Goal: Task Accomplishment & Management: Manage account settings

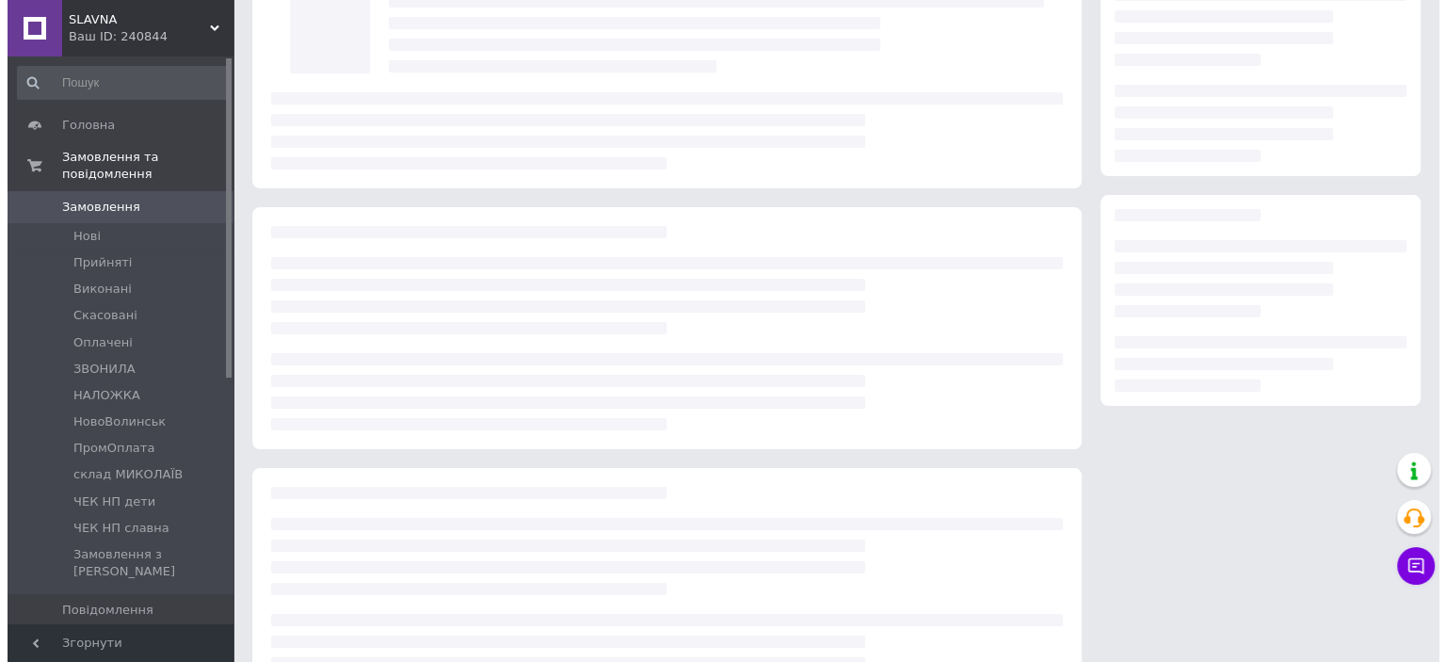
scroll to position [132, 0]
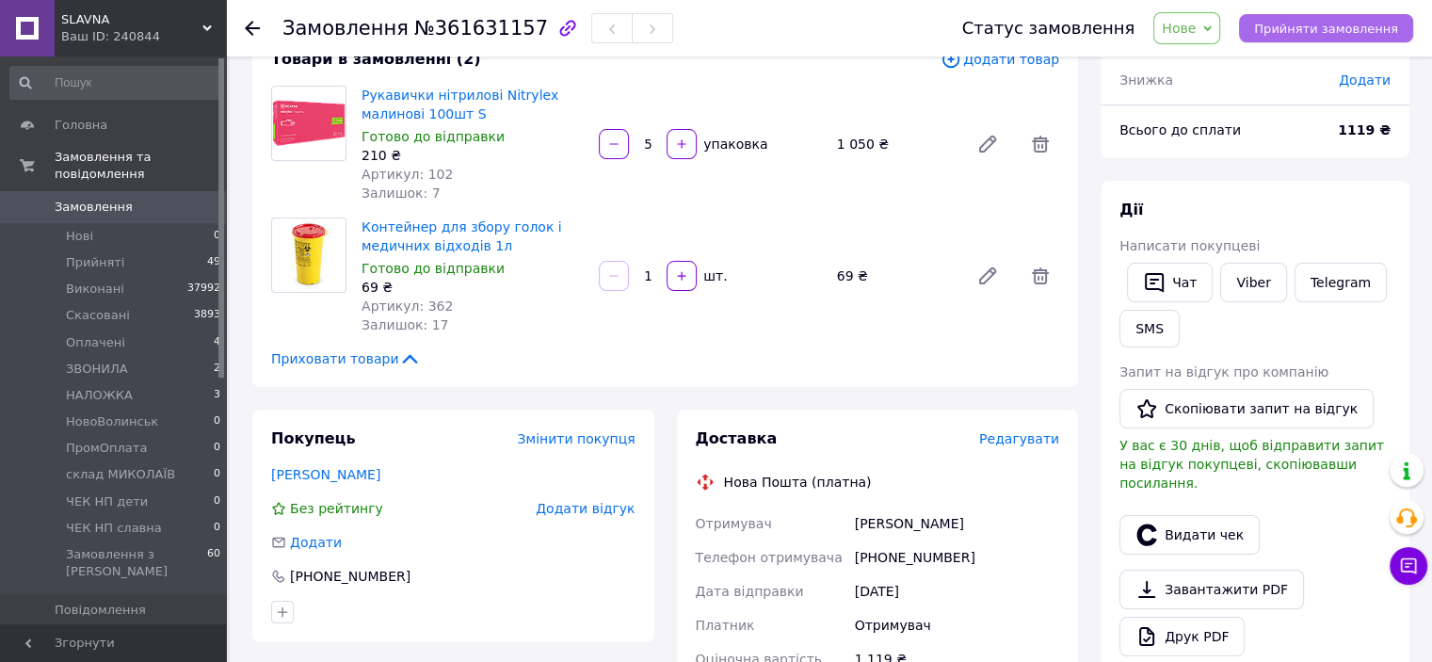
click at [1301, 25] on span "Прийняти замовлення" at bounding box center [1326, 29] width 144 height 14
click at [1040, 444] on span "Редагувати" at bounding box center [1019, 438] width 80 height 15
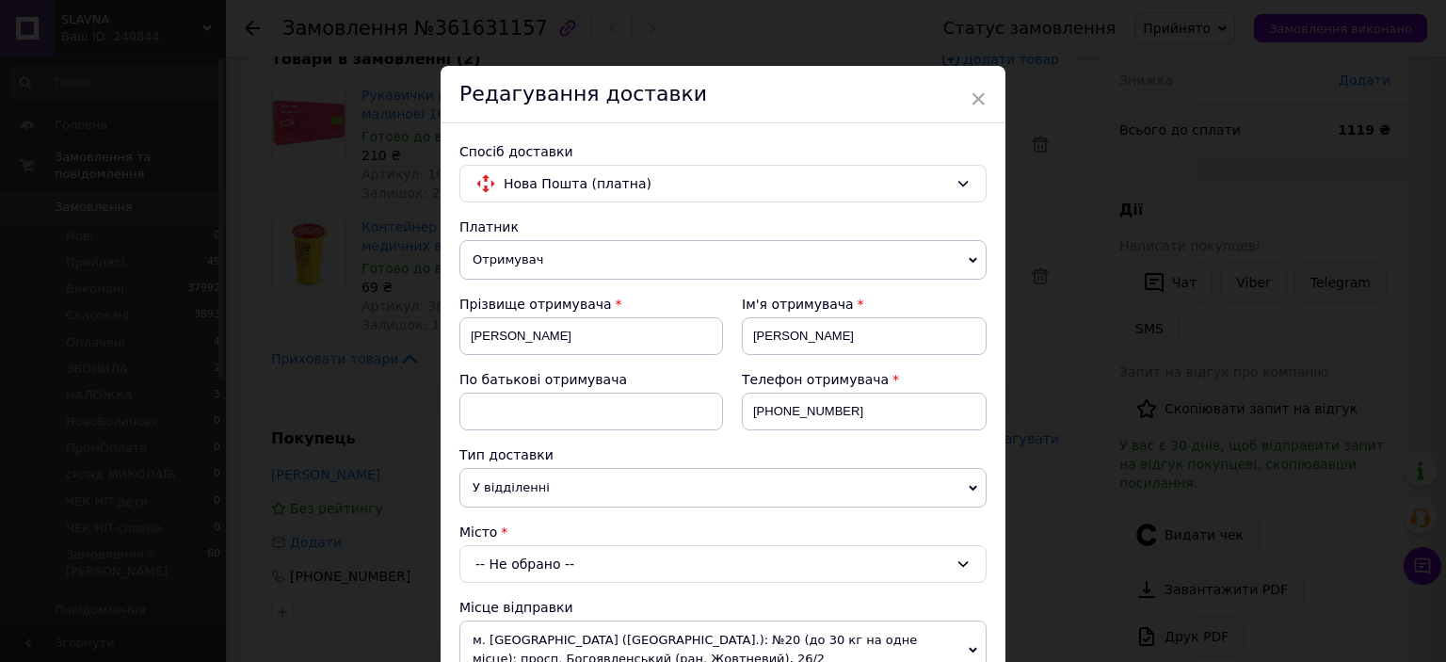
scroll to position [282, 0]
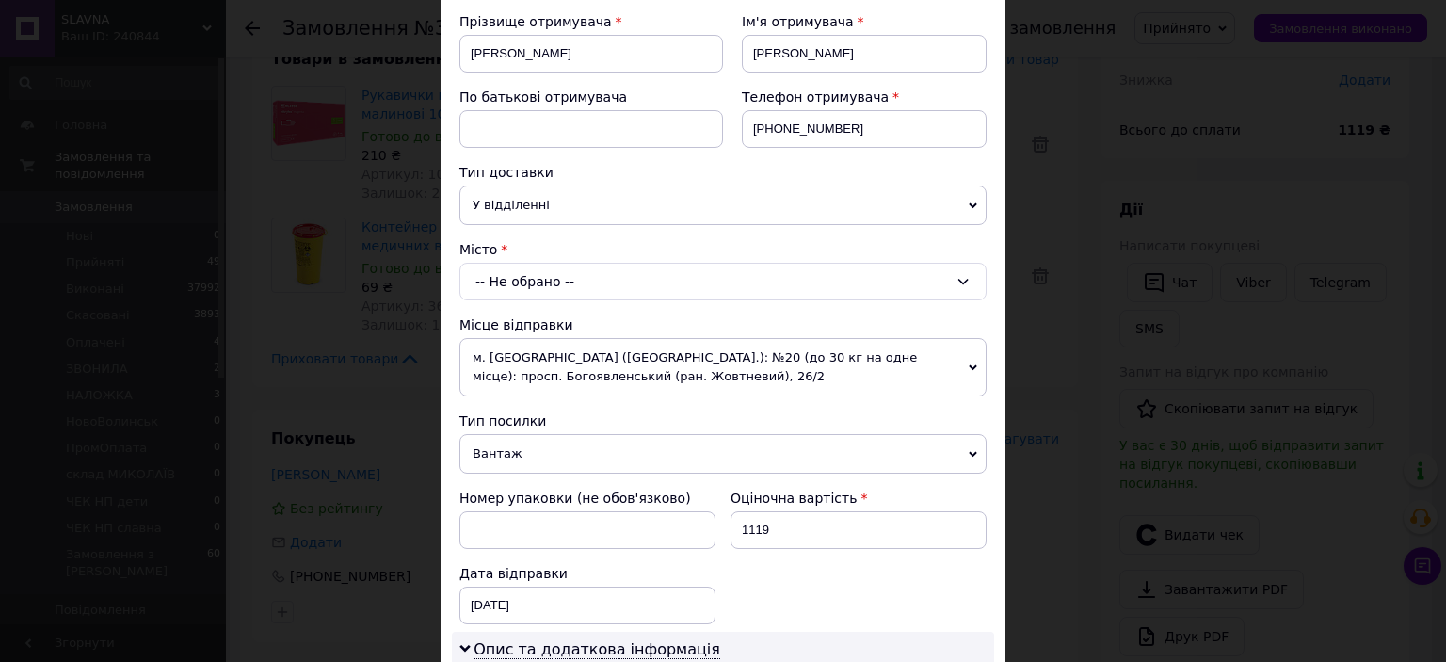
click at [596, 209] on span "У відділенні" at bounding box center [722, 205] width 527 height 40
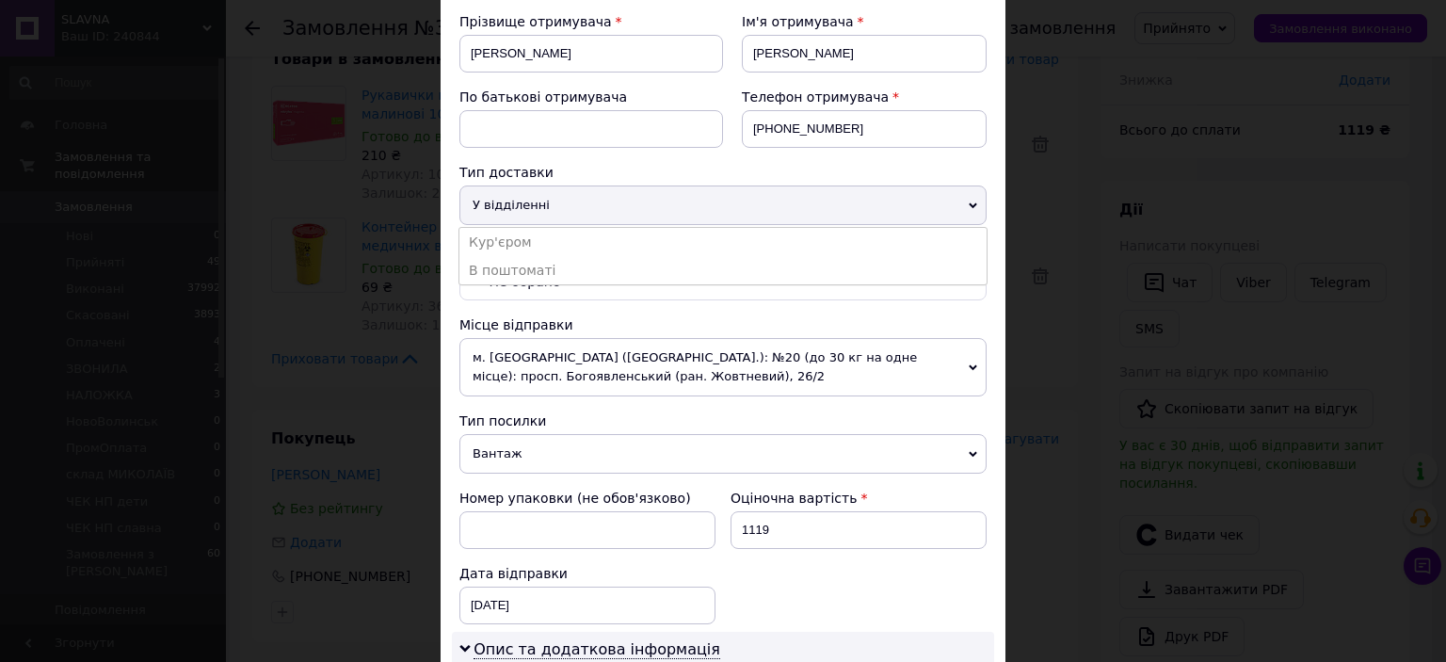
click at [596, 258] on li "В поштоматі" at bounding box center [722, 270] width 527 height 28
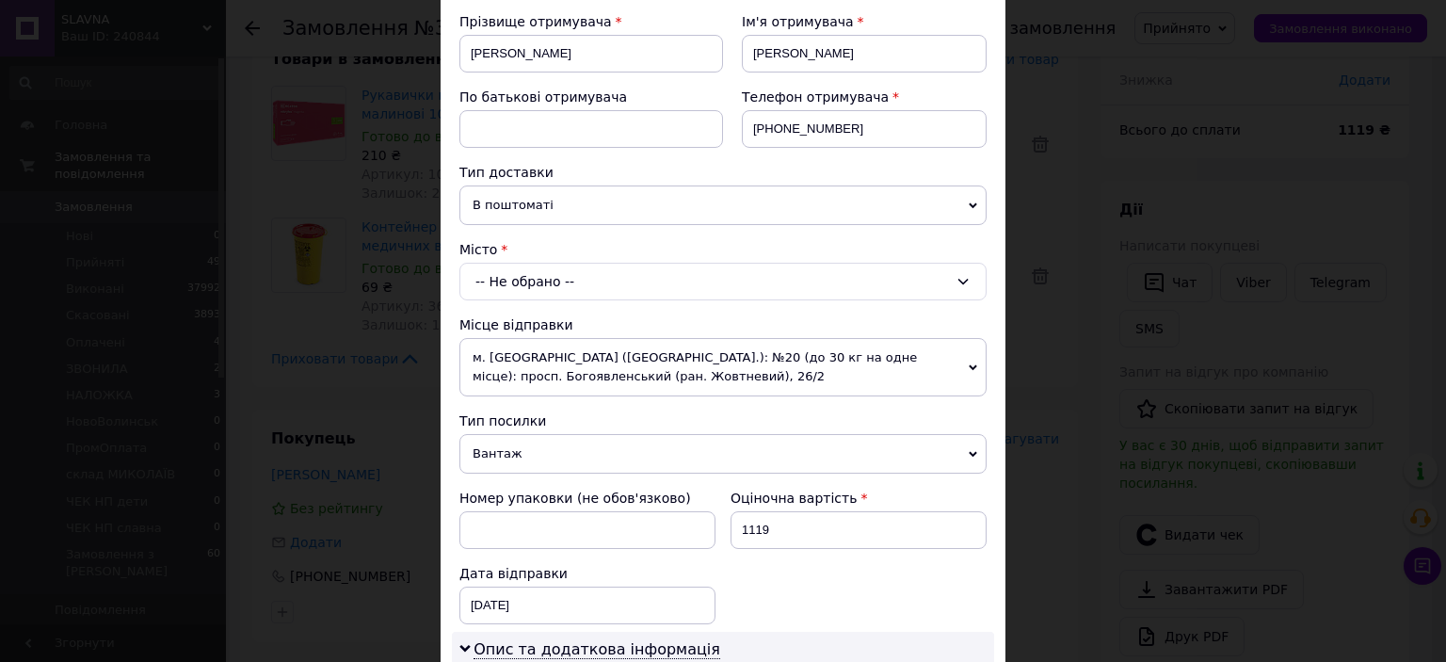
click at [596, 274] on div "-- Не обрано --" at bounding box center [722, 282] width 527 height 38
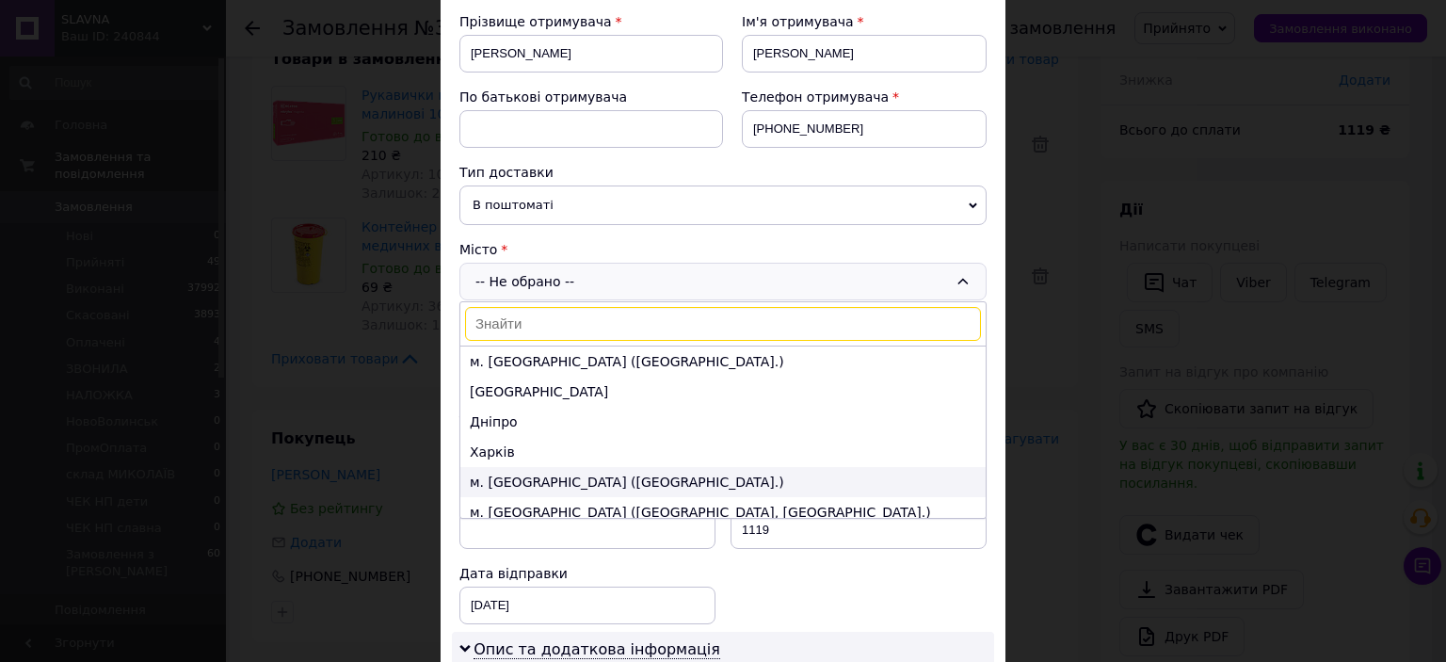
click at [542, 475] on li "м. Львів (Львівська обл.)" at bounding box center [722, 482] width 525 height 30
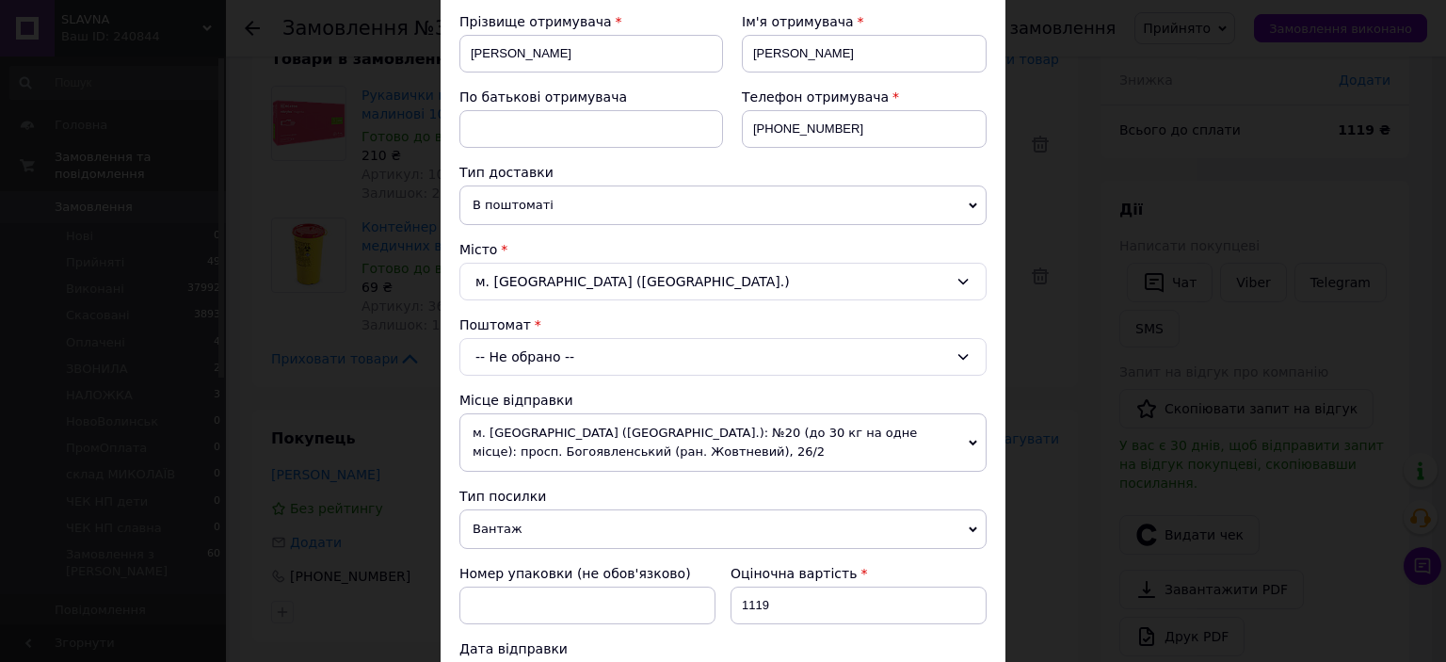
click at [575, 354] on div "-- Не обрано --" at bounding box center [722, 357] width 527 height 38
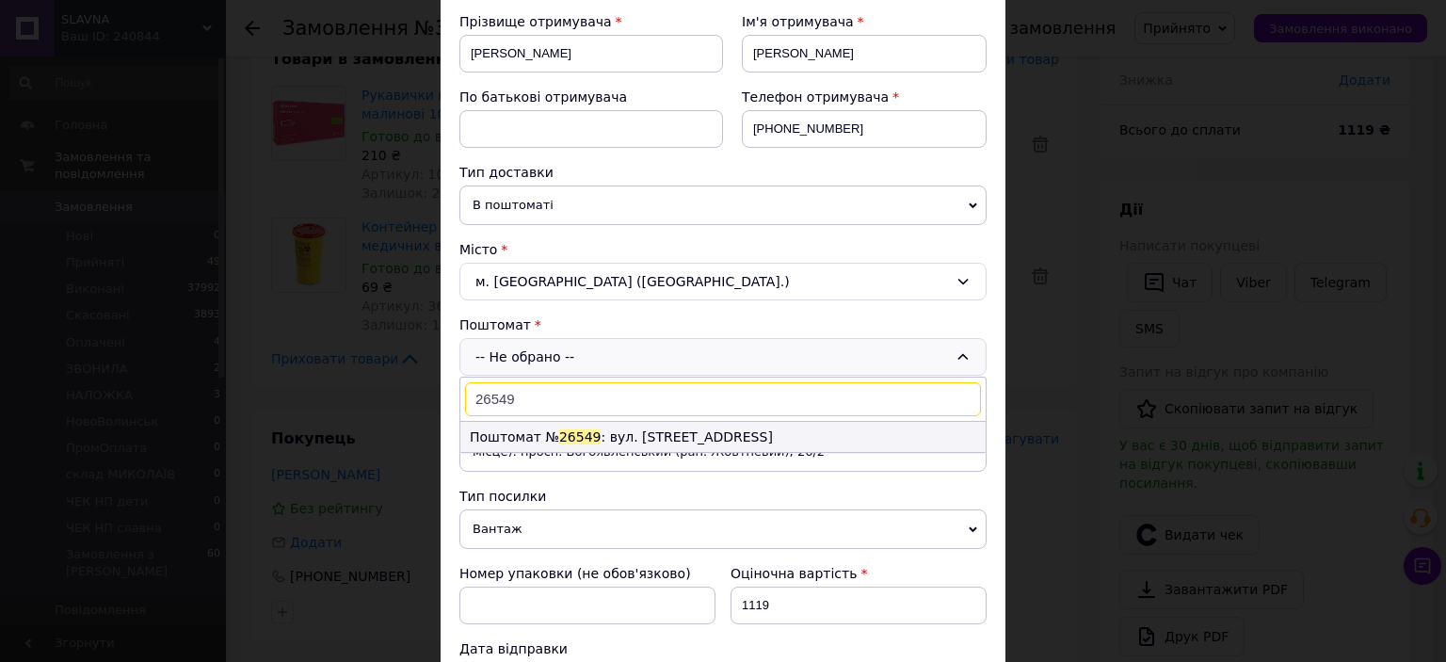
type input "26549"
click at [635, 440] on li "Поштомат № 26549 : вул. Городоцька, 120, біля відділення №11" at bounding box center [722, 437] width 525 height 30
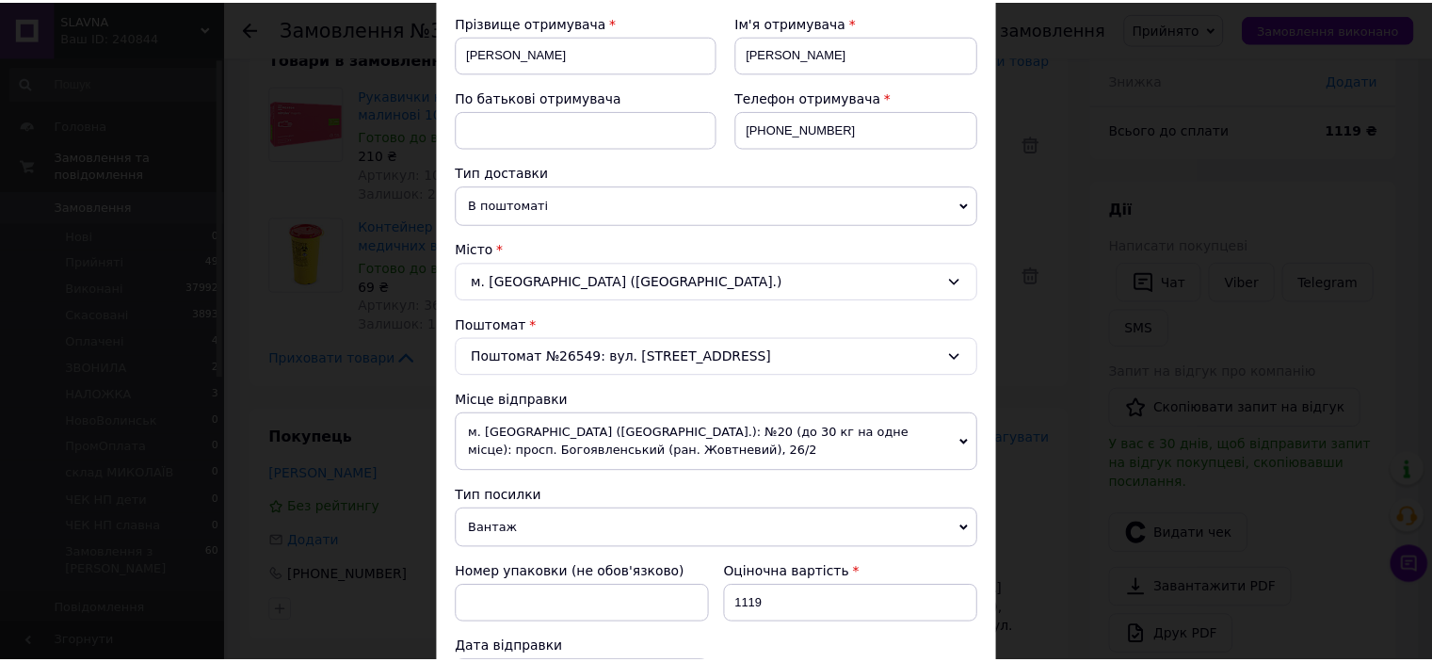
scroll to position [753, 0]
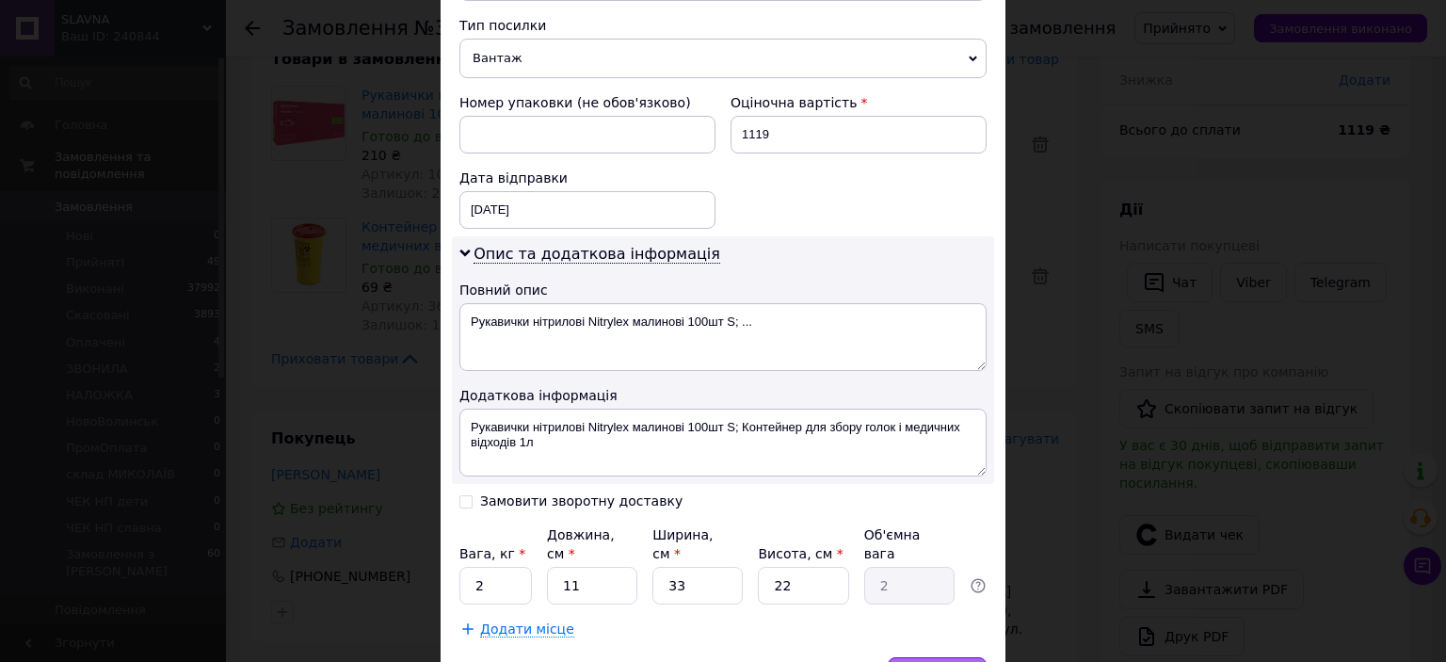
click at [963, 661] on span "Зберегти" at bounding box center [936, 675] width 59 height 14
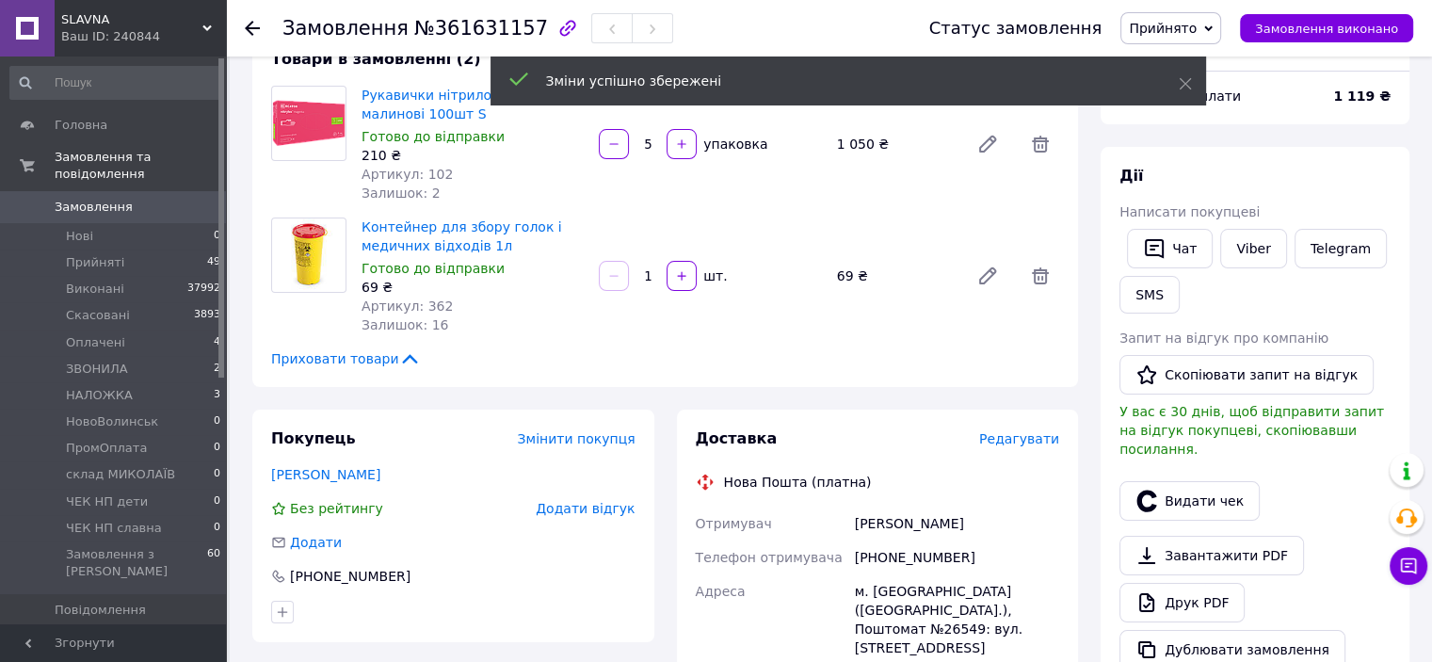
click at [1196, 32] on span "Прийнято" at bounding box center [1162, 28] width 68 height 15
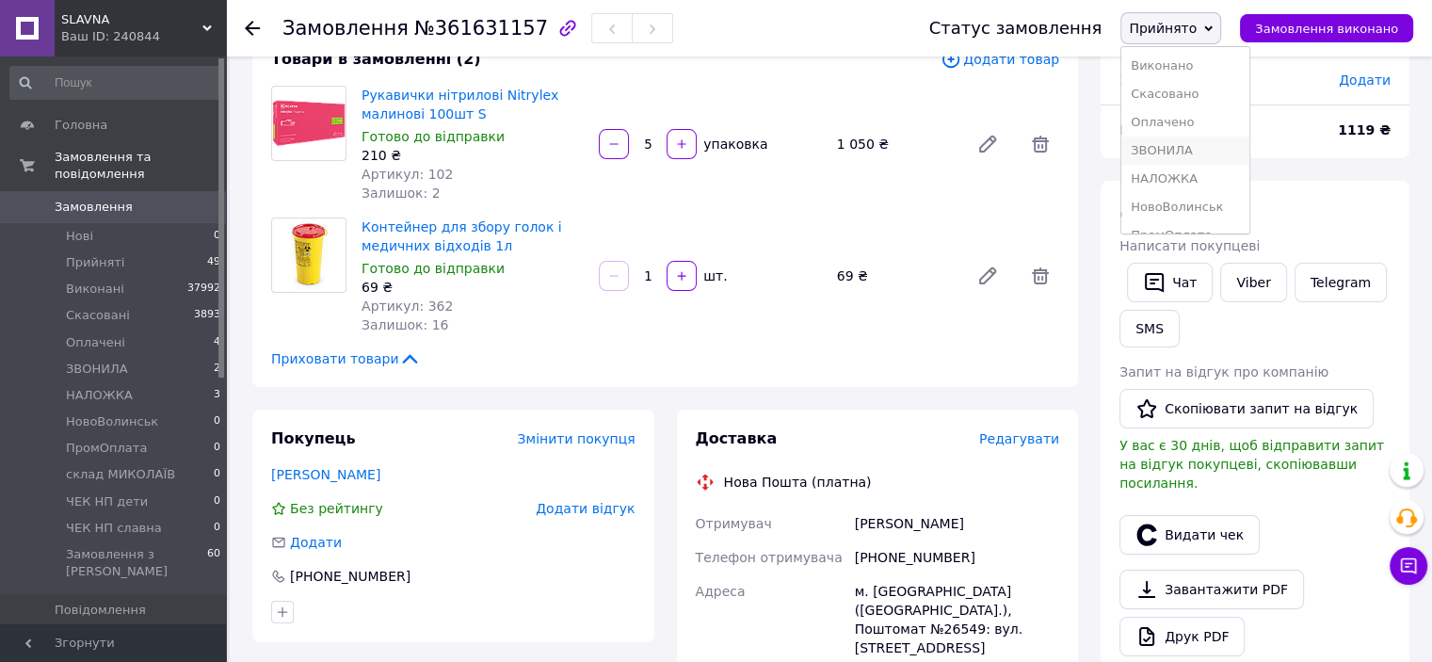
click at [1219, 145] on li "ЗВОНИЛА" at bounding box center [1185, 150] width 128 height 28
click at [1392, 329] on div "Чат Viber Telegram SMS" at bounding box center [1254, 305] width 279 height 92
click at [109, 254] on span "Прийняті" at bounding box center [95, 262] width 58 height 17
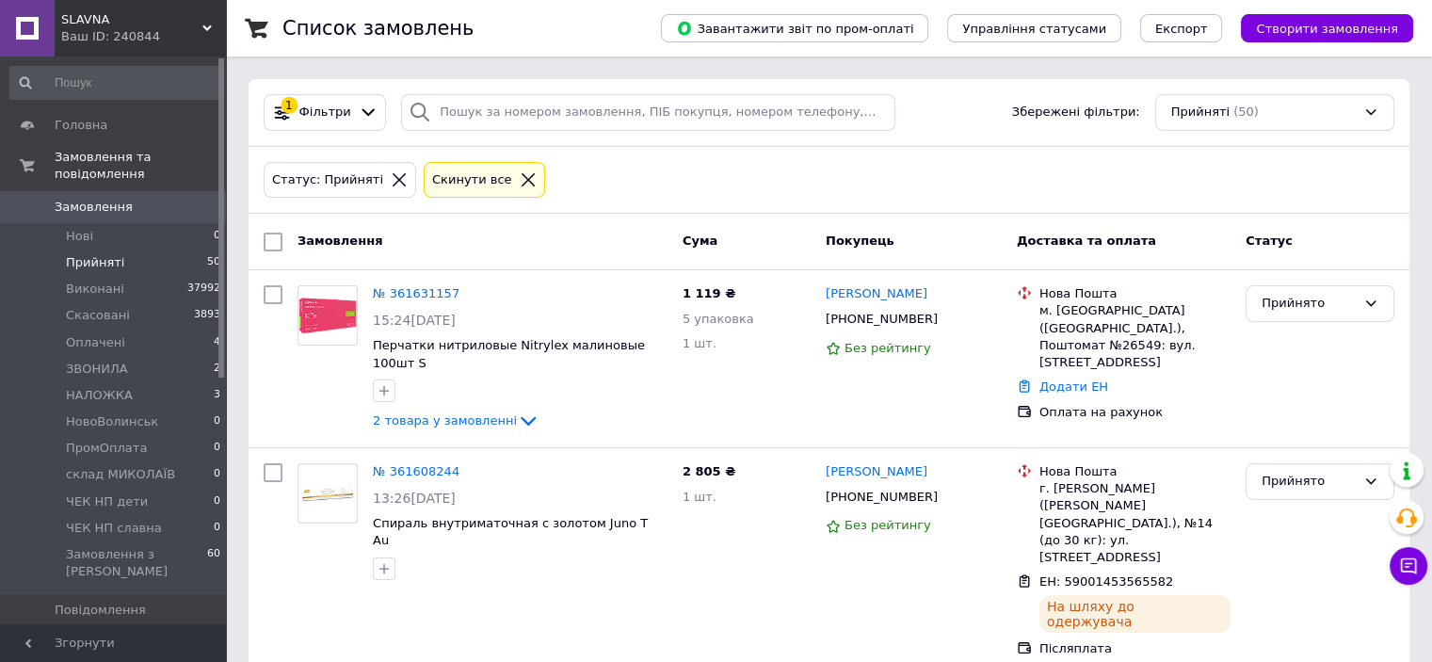
click at [1327, 31] on span "Створити замовлення" at bounding box center [1327, 29] width 142 height 14
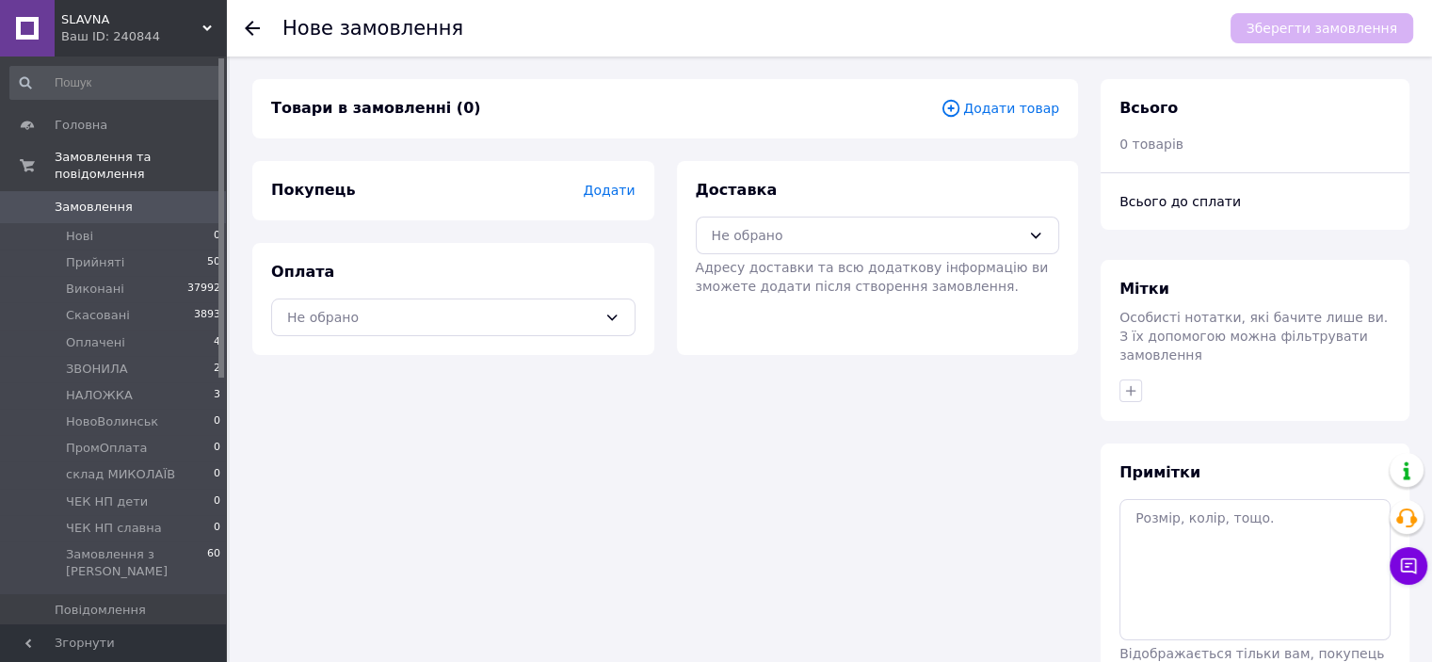
click at [1008, 114] on span "Додати товар" at bounding box center [999, 108] width 119 height 21
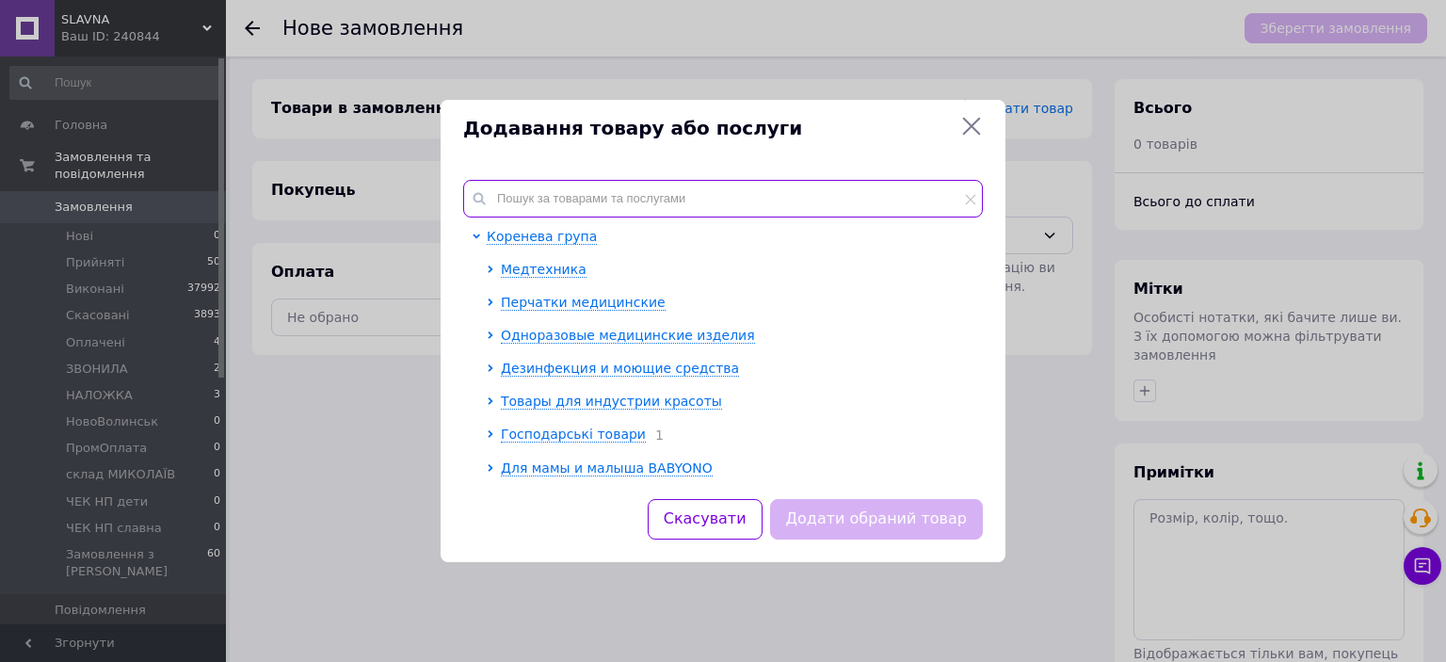
click at [751, 188] on input "text" at bounding box center [723, 199] width 520 height 38
type input "&"
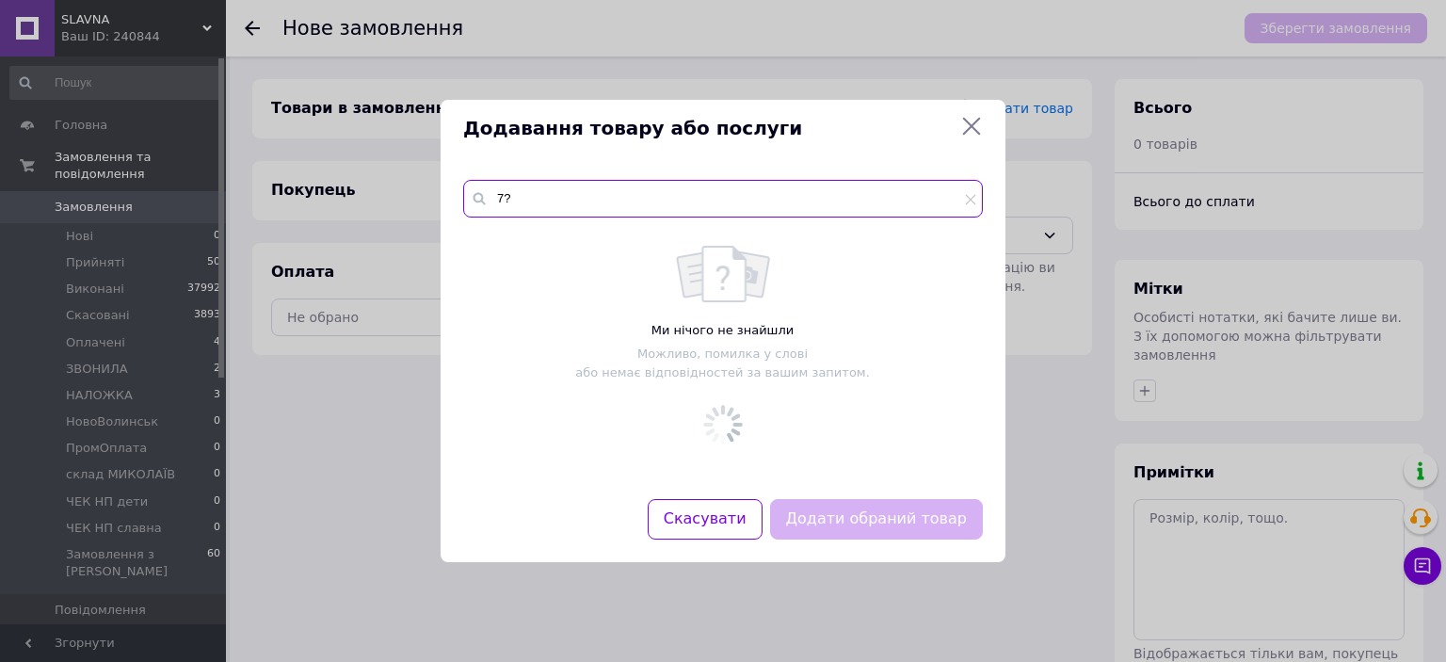
type input "7"
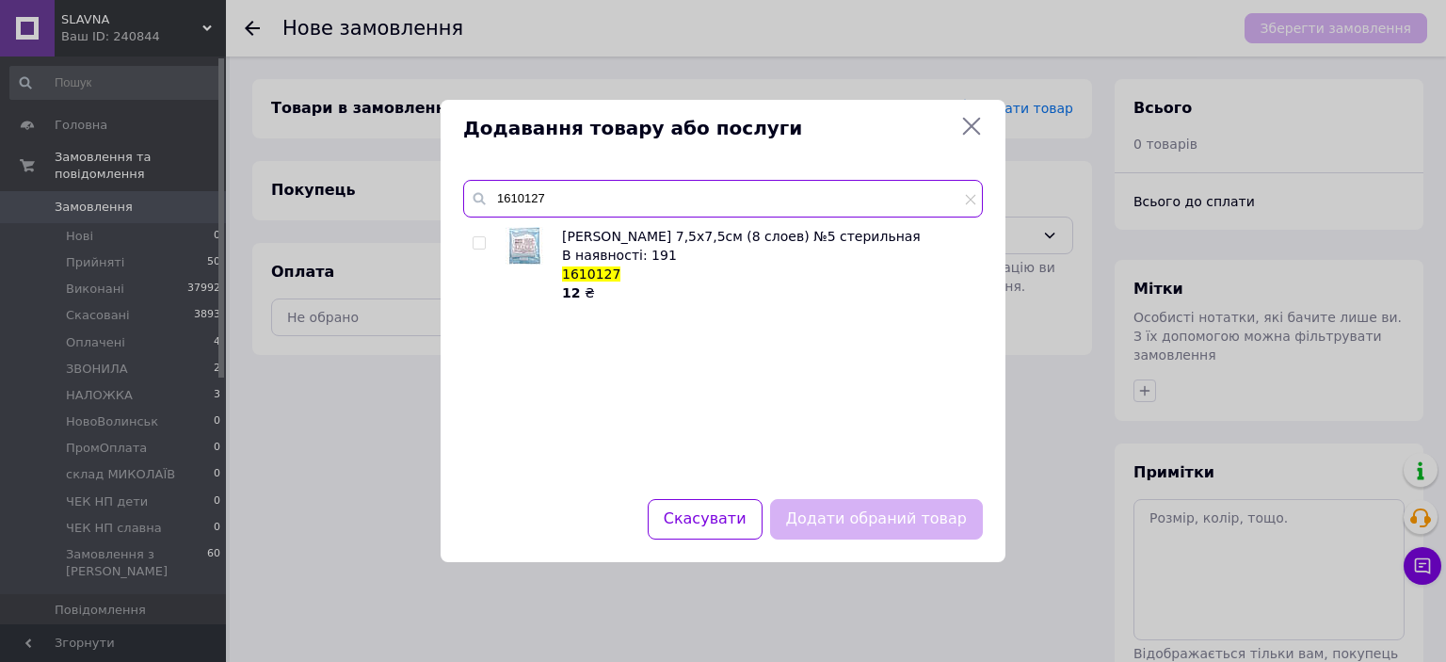
type input "1610127"
click at [477, 240] on input "checkbox" at bounding box center [478, 243] width 12 height 12
checkbox input "true"
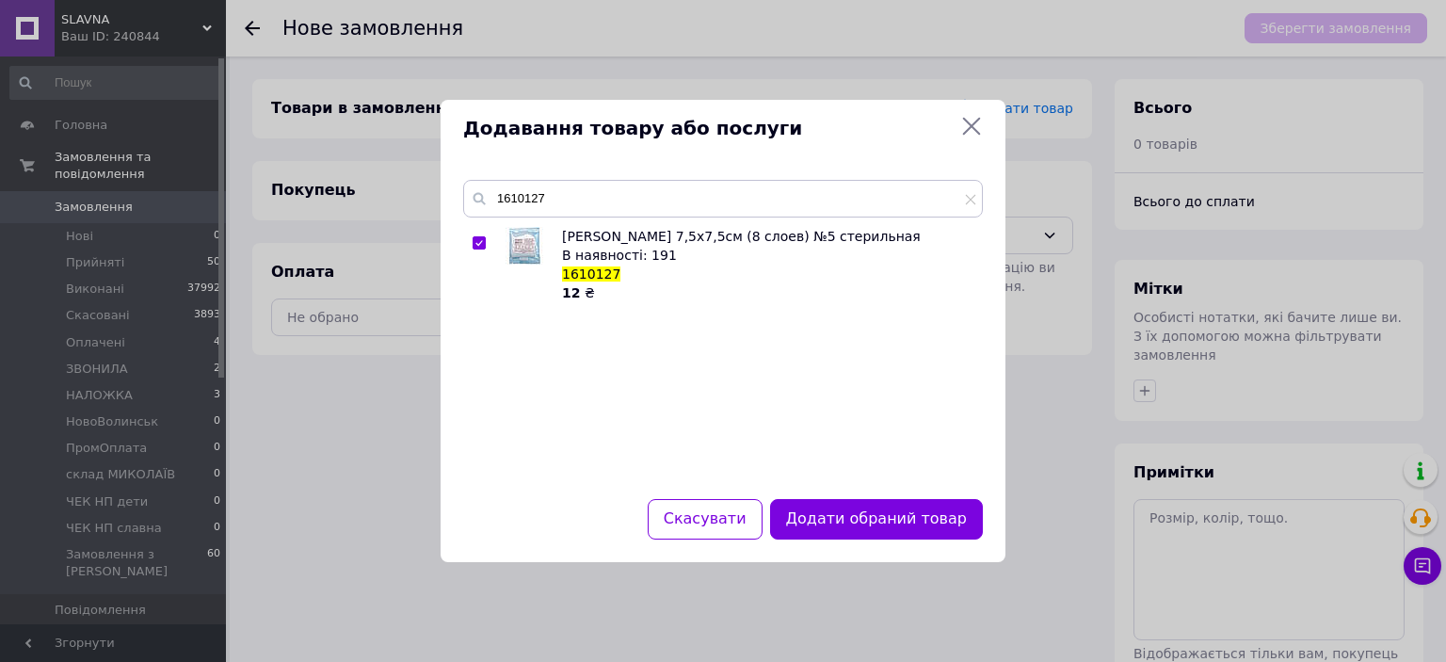
click at [872, 518] on button "Додати обраний товар" at bounding box center [876, 519] width 213 height 40
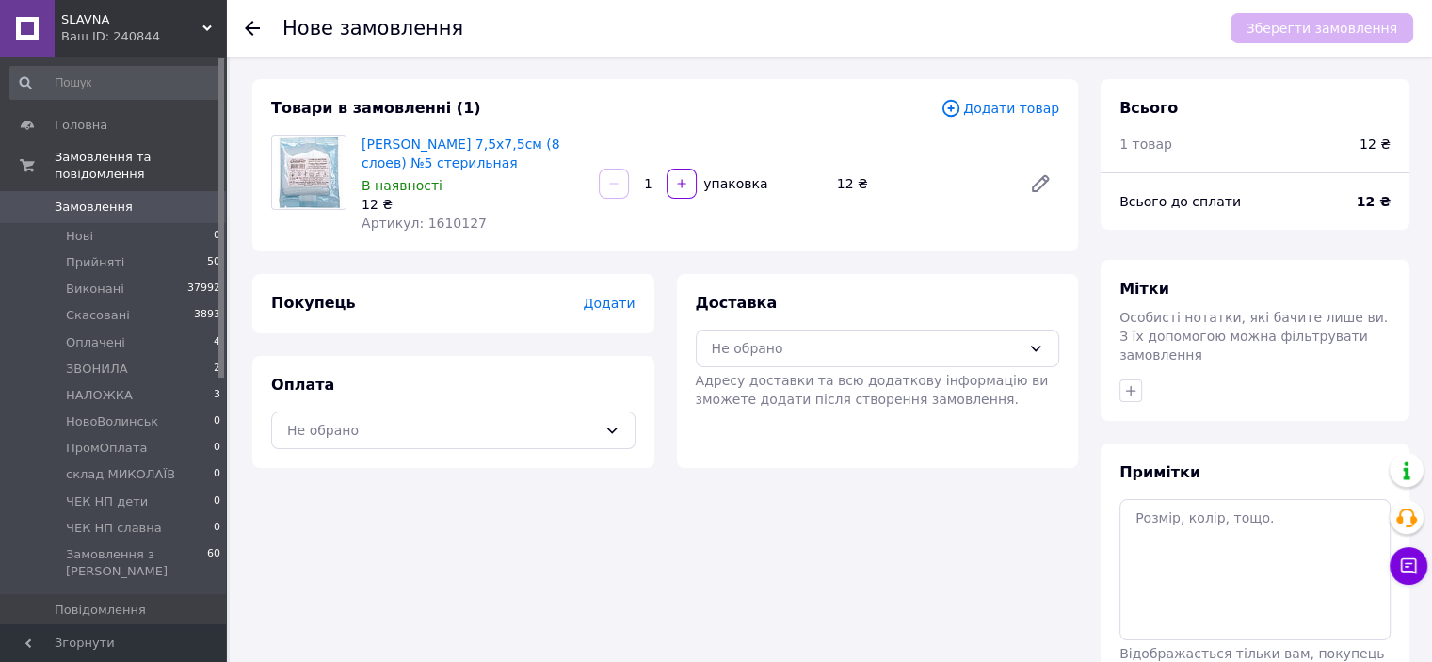
click at [657, 179] on input "1" at bounding box center [647, 184] width 30 height 14
type input "1"
type input "40"
click at [822, 347] on div "Не обрано" at bounding box center [867, 348] width 310 height 21
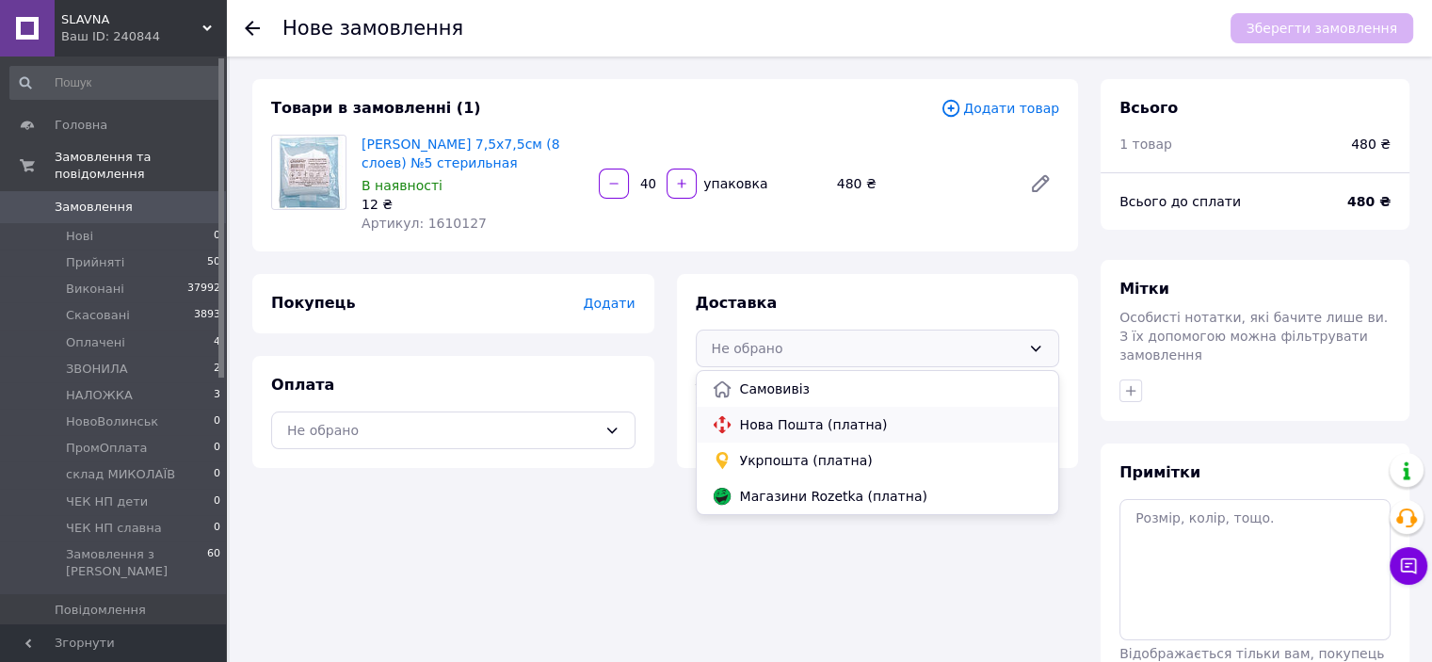
click at [821, 421] on span "Нова Пошта (платна)" at bounding box center [892, 424] width 304 height 19
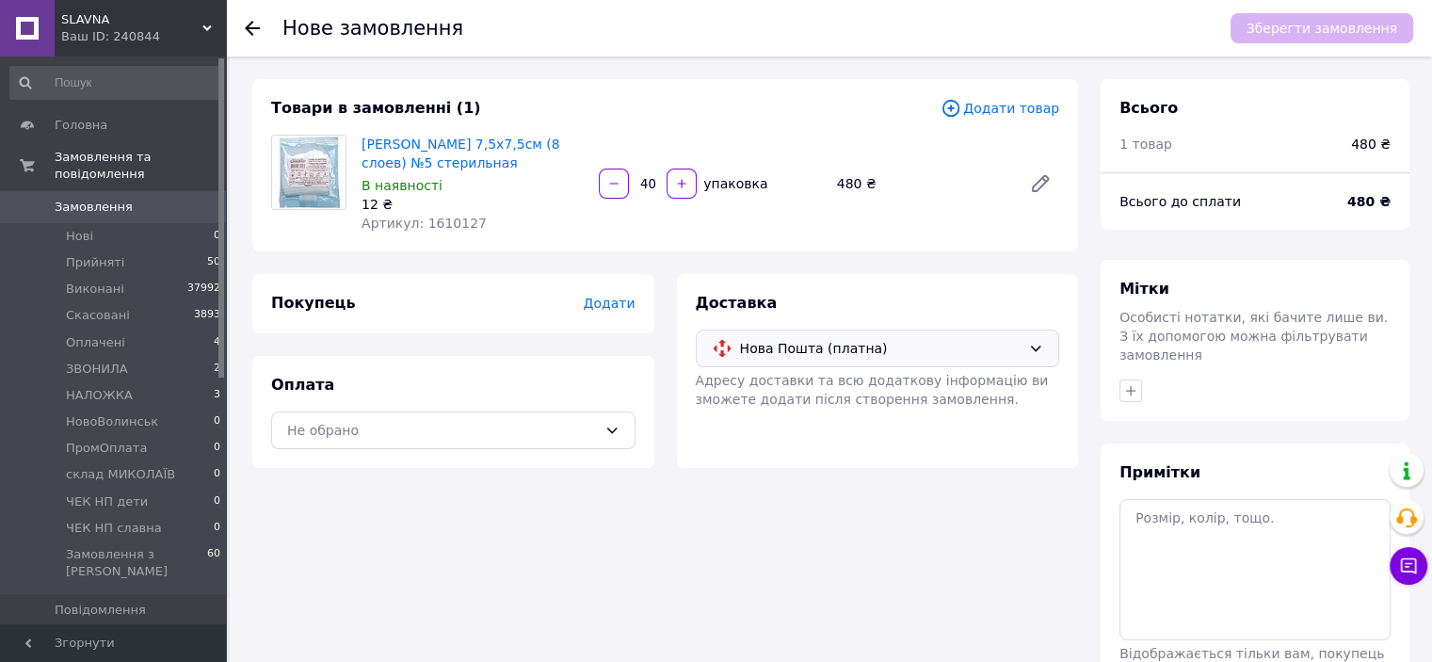
click at [988, 115] on span "Додати товар" at bounding box center [999, 108] width 119 height 21
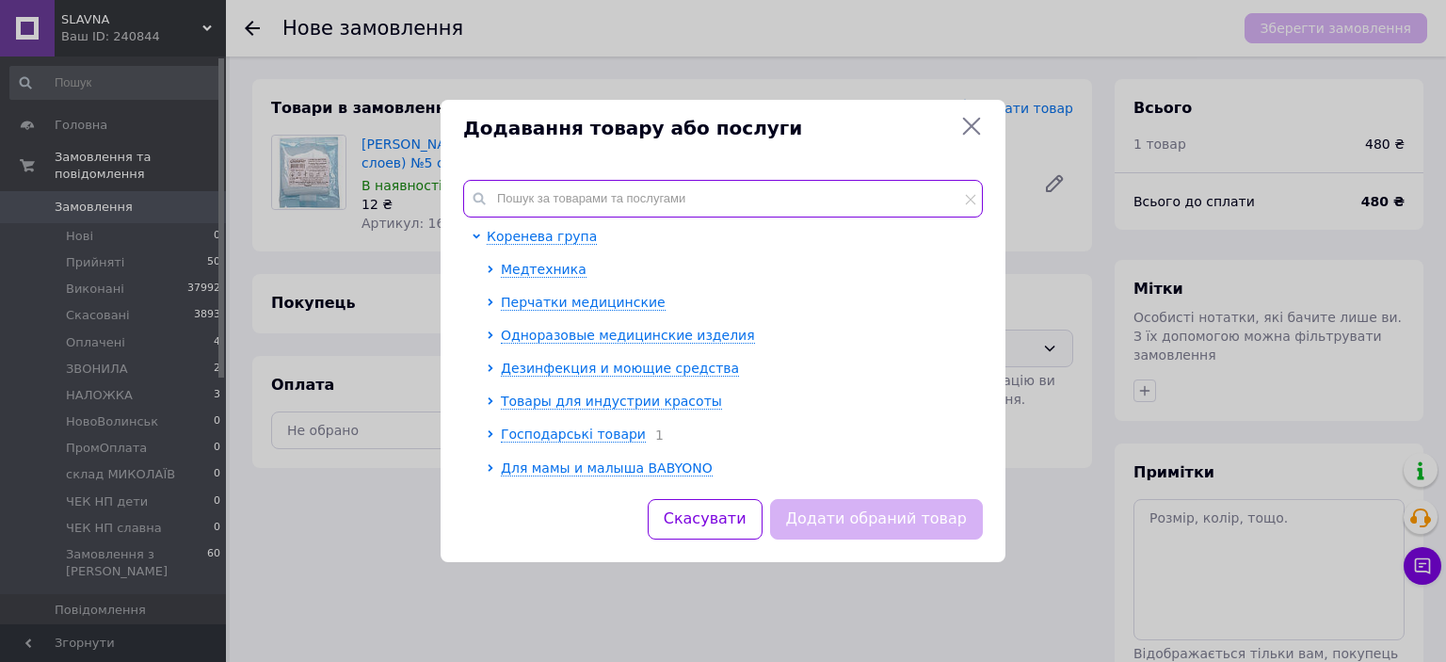
click at [598, 186] on input "text" at bounding box center [723, 199] width 520 height 38
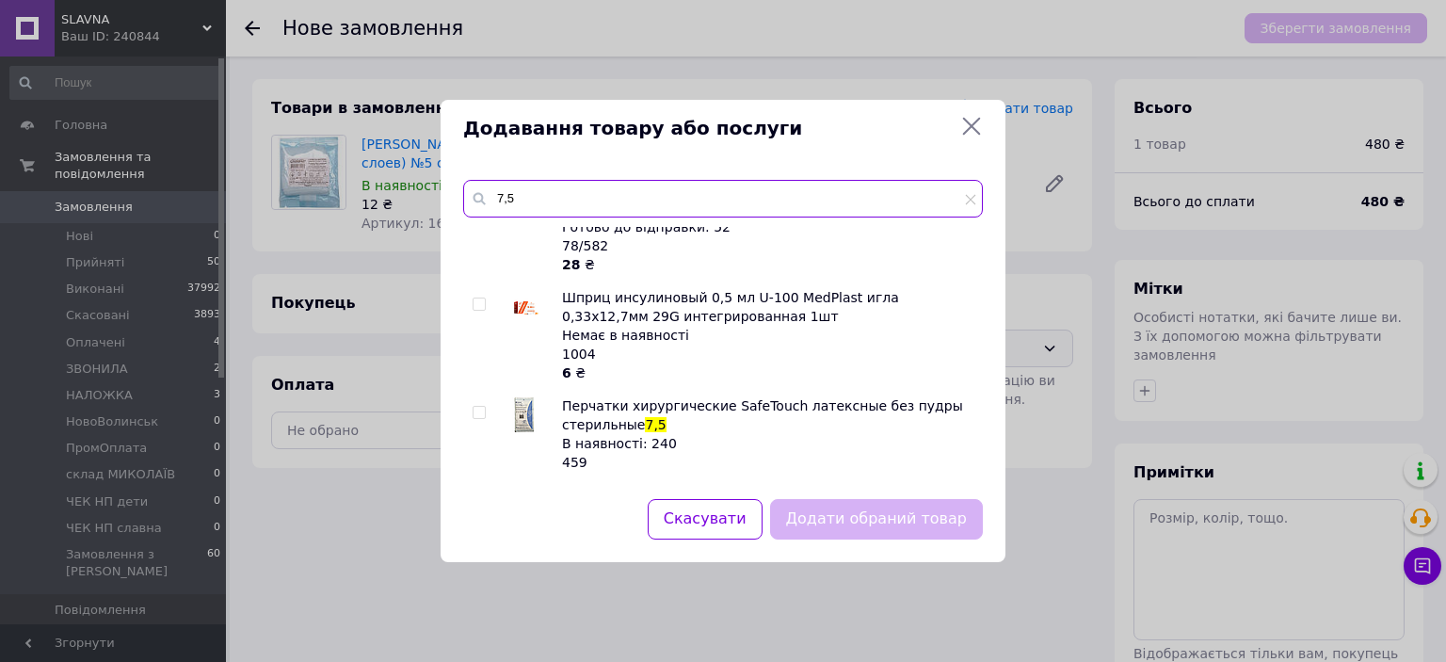
scroll to position [753, 0]
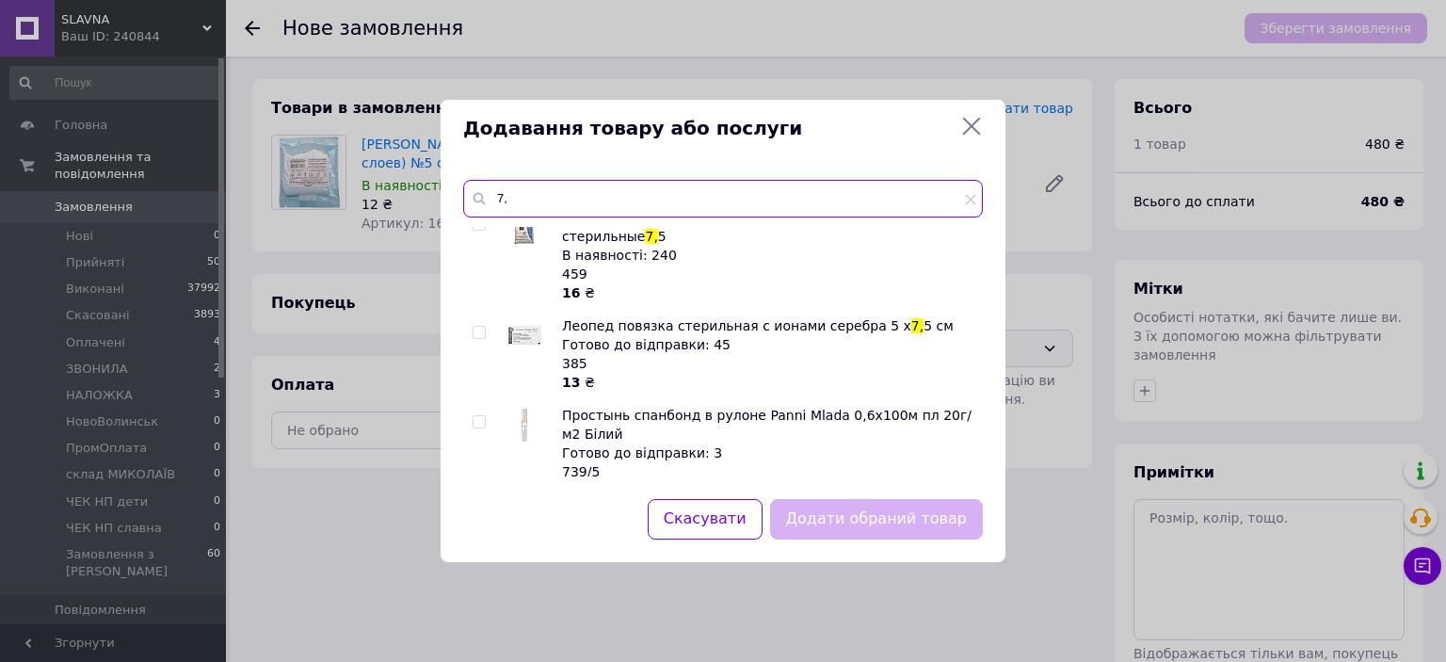
type input "7"
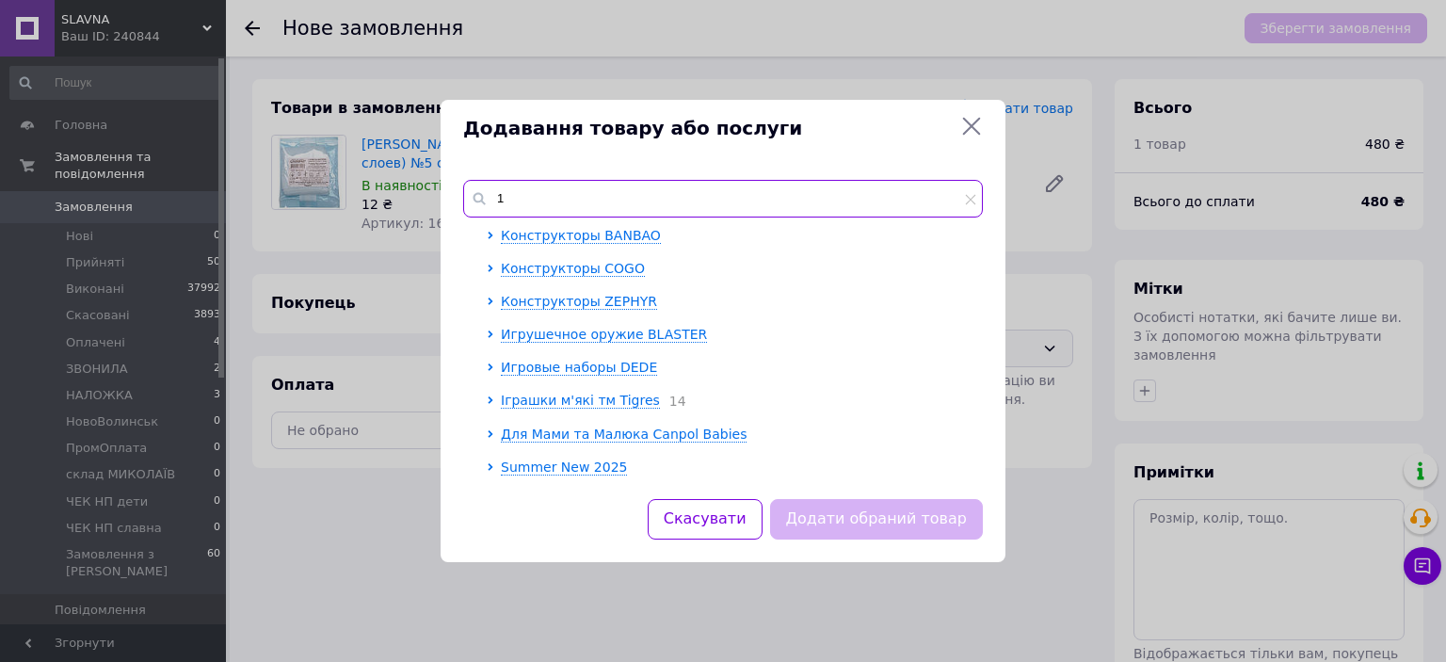
scroll to position [0, 0]
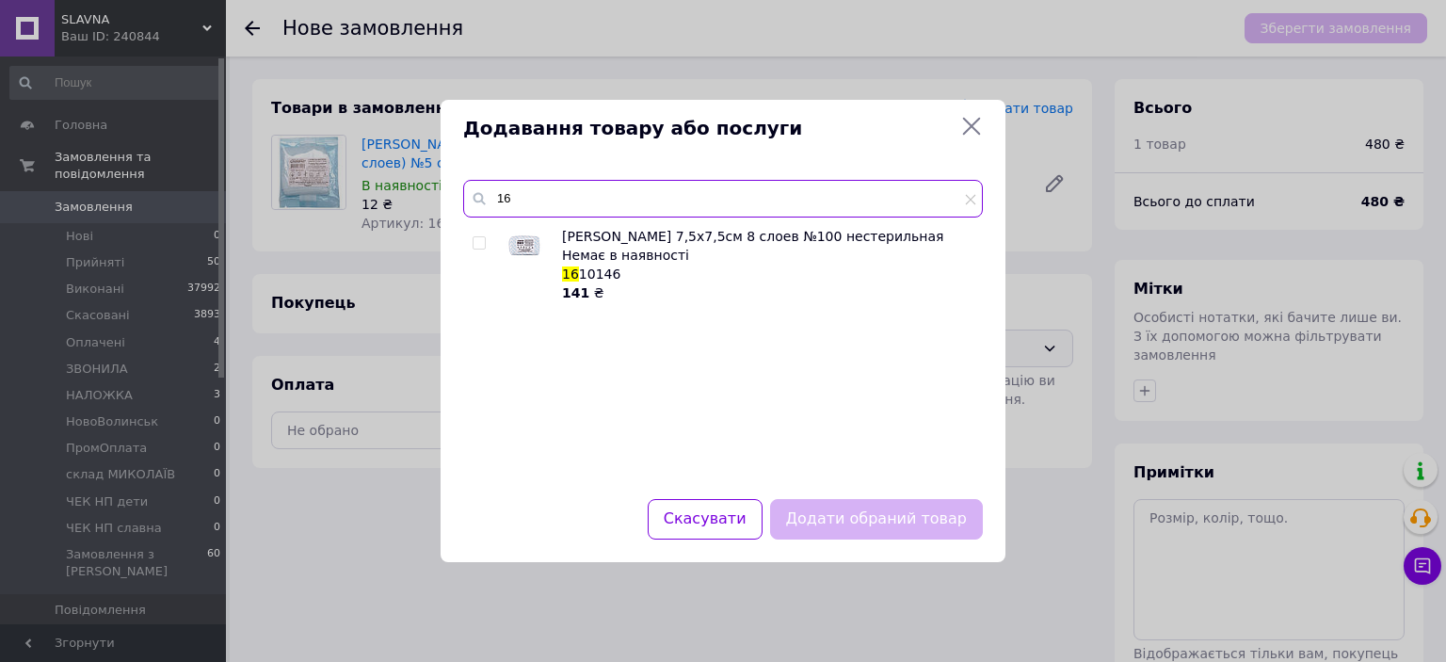
type input "1"
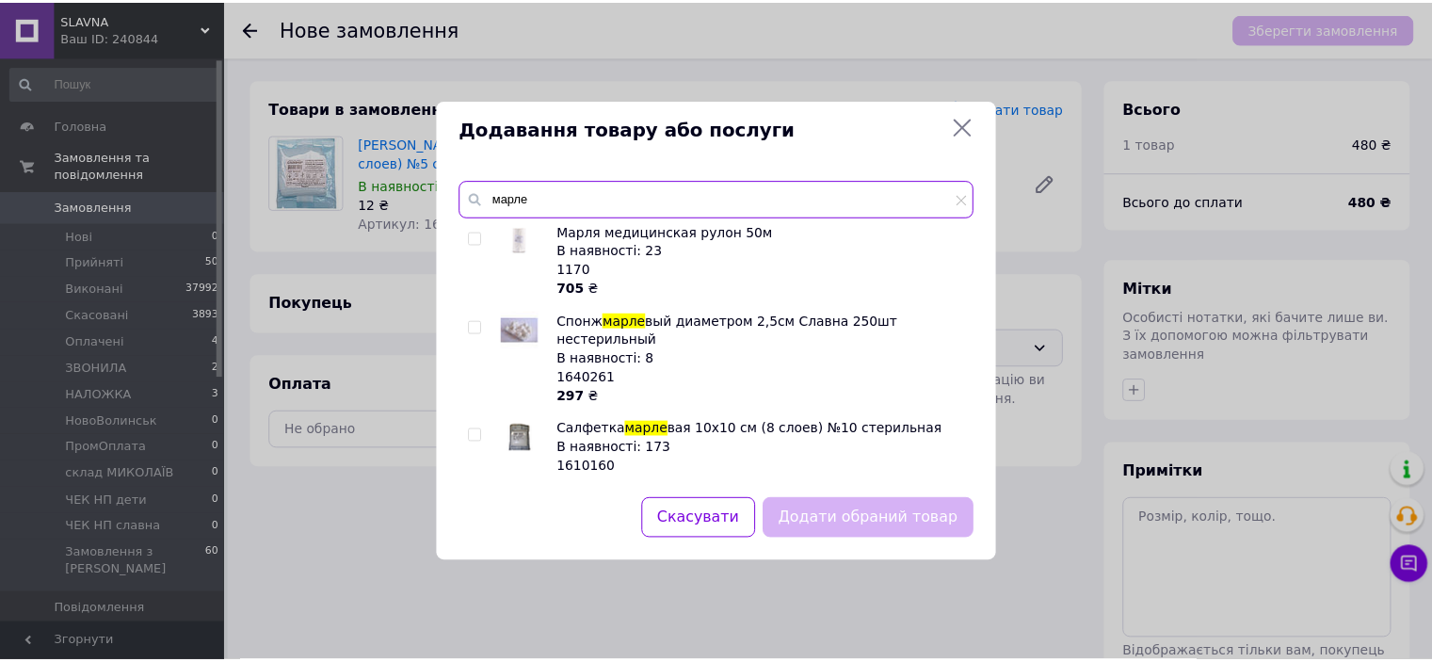
scroll to position [1412, 0]
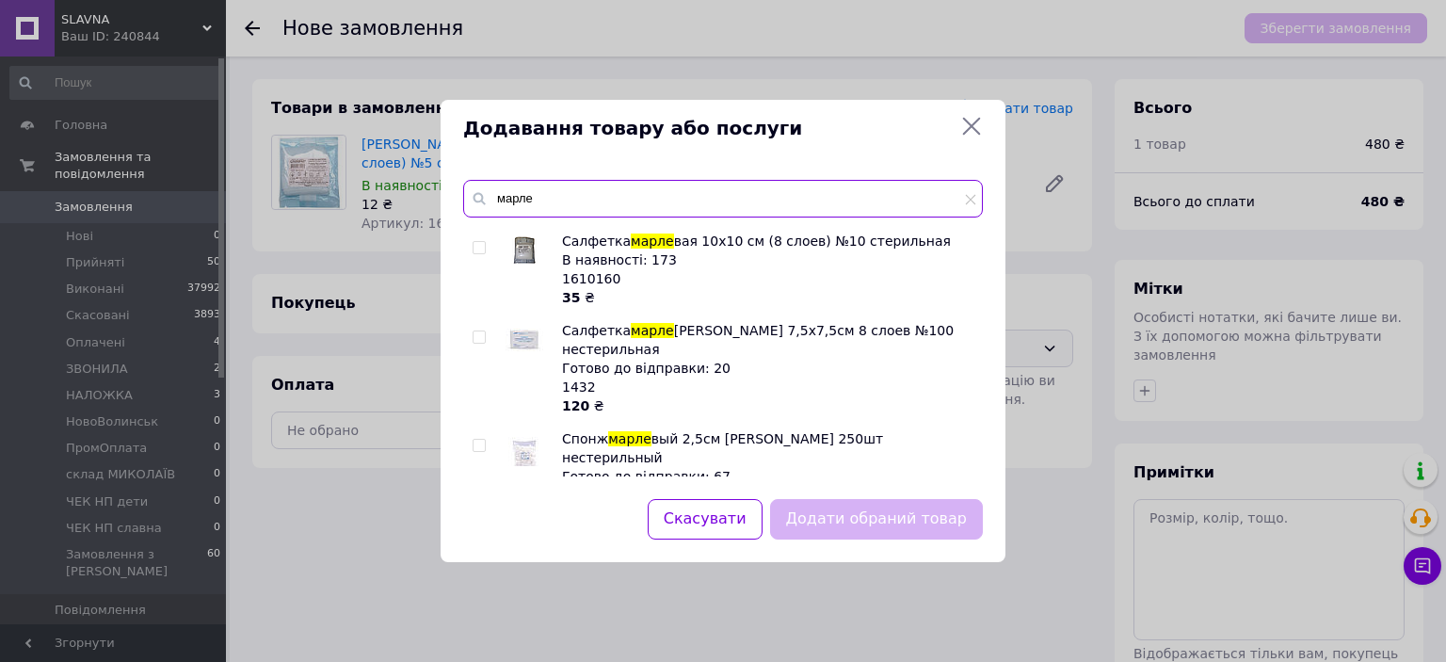
type input "марле"
click at [481, 331] on input "checkbox" at bounding box center [478, 337] width 12 height 12
checkbox input "true"
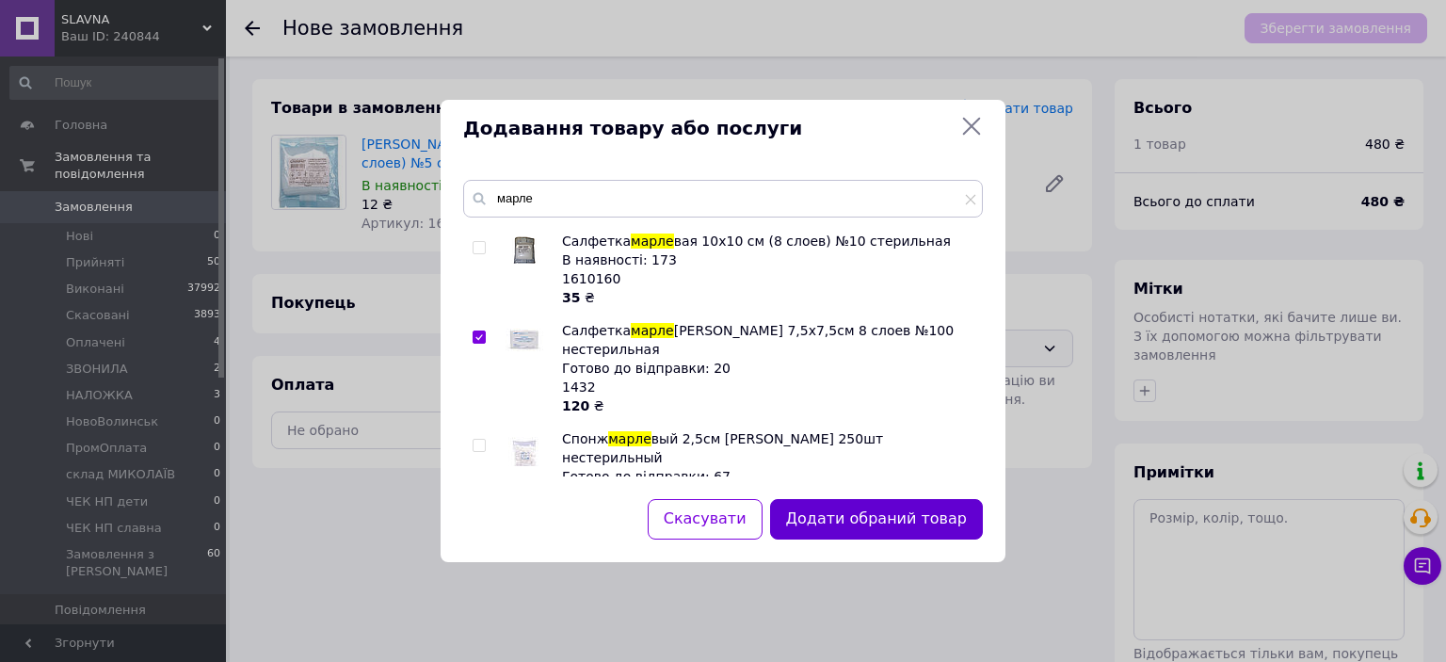
click at [865, 519] on button "Додати обраний товар" at bounding box center [876, 519] width 213 height 40
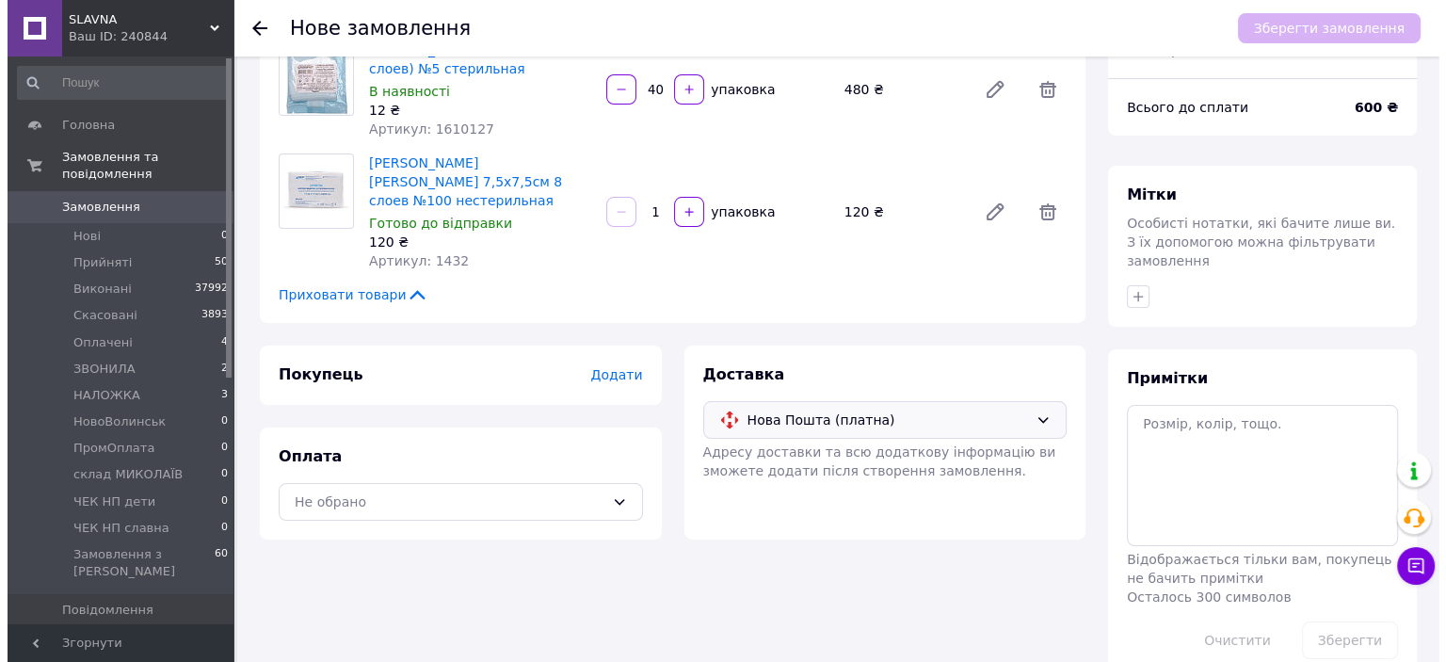
scroll to position [132, 0]
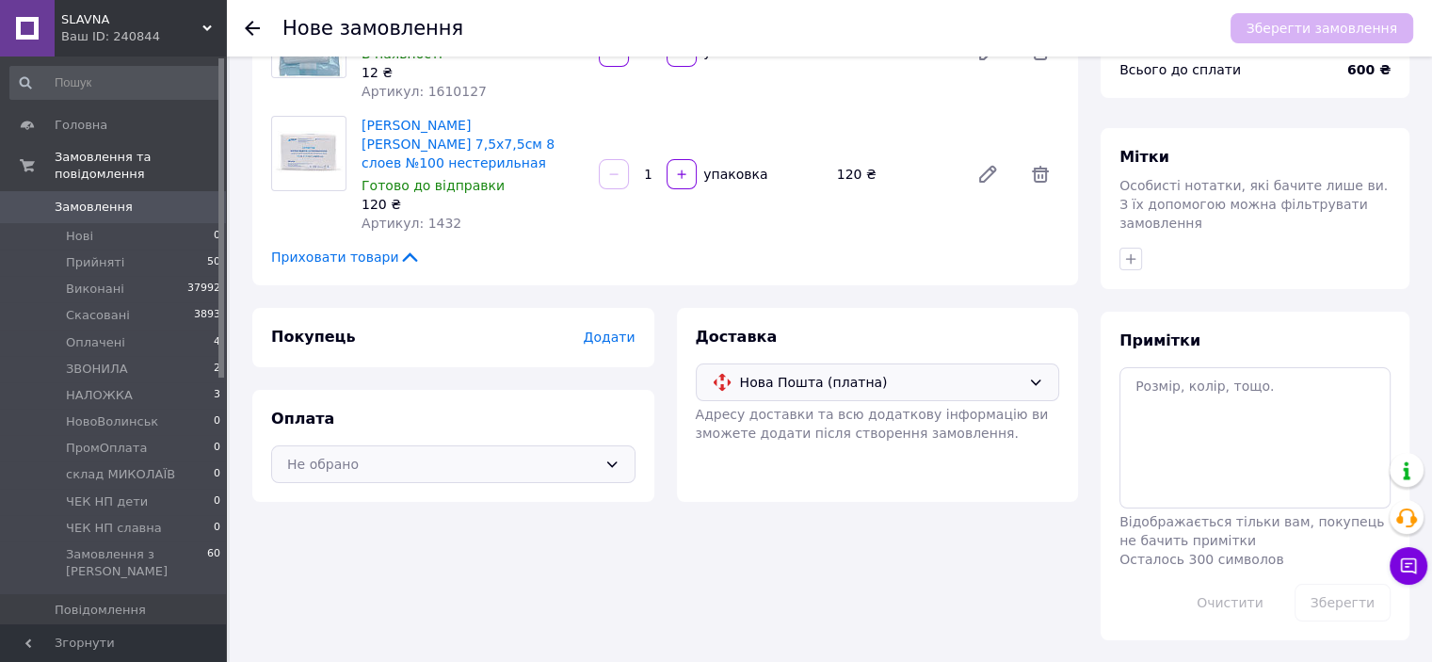
click at [523, 454] on div "Не обрано" at bounding box center [442, 464] width 310 height 21
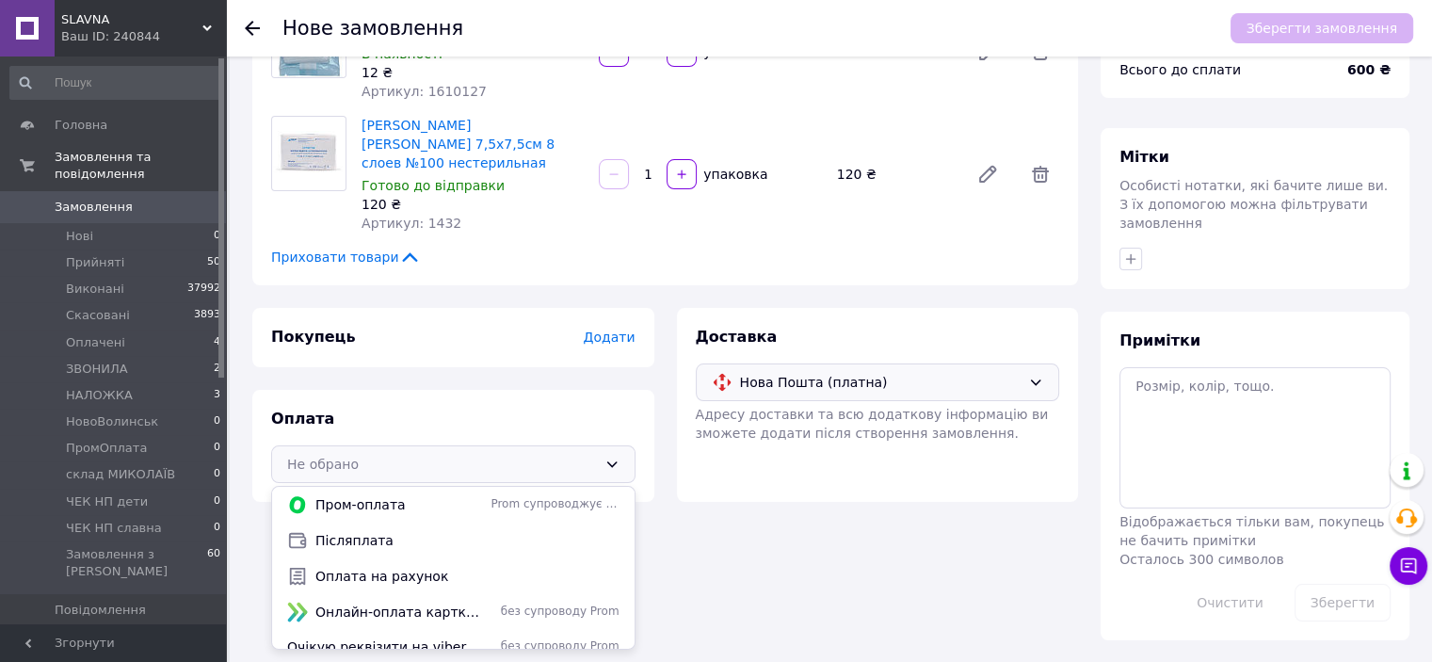
click at [478, 531] on div "Післяплата" at bounding box center [453, 540] width 362 height 36
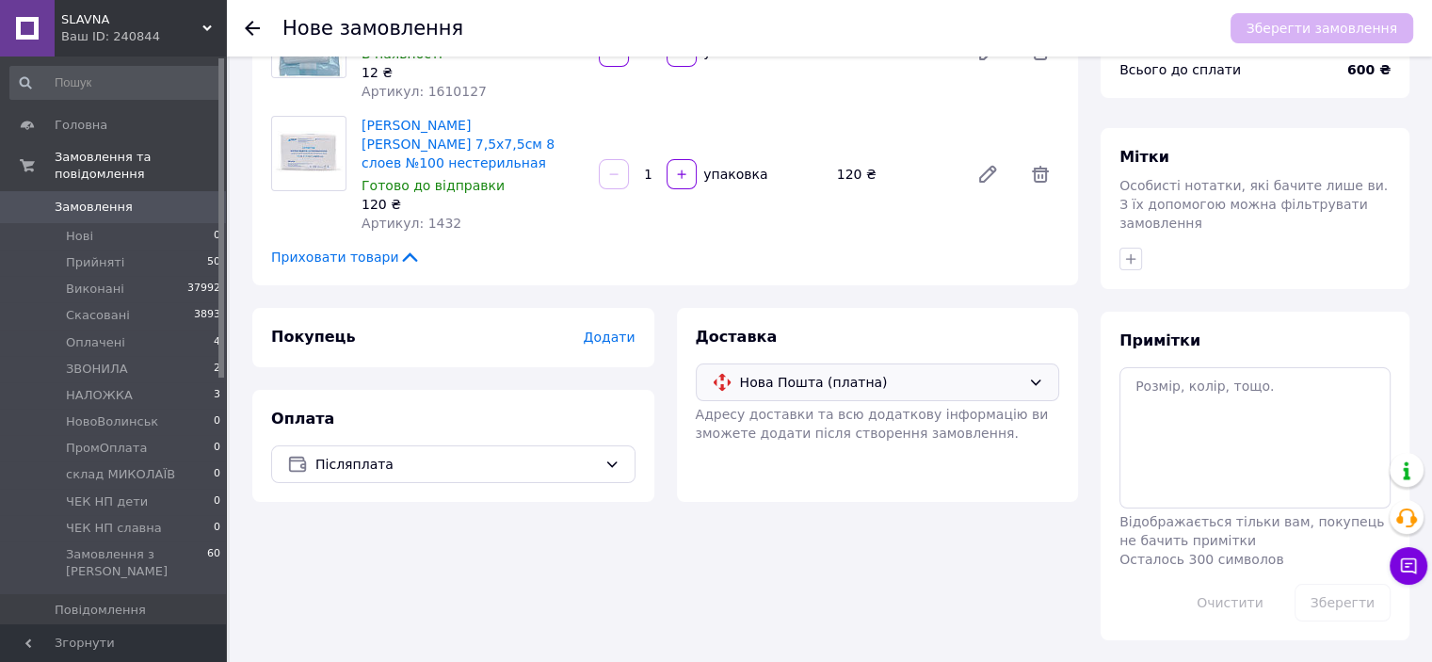
click at [617, 329] on span "Додати" at bounding box center [609, 336] width 52 height 15
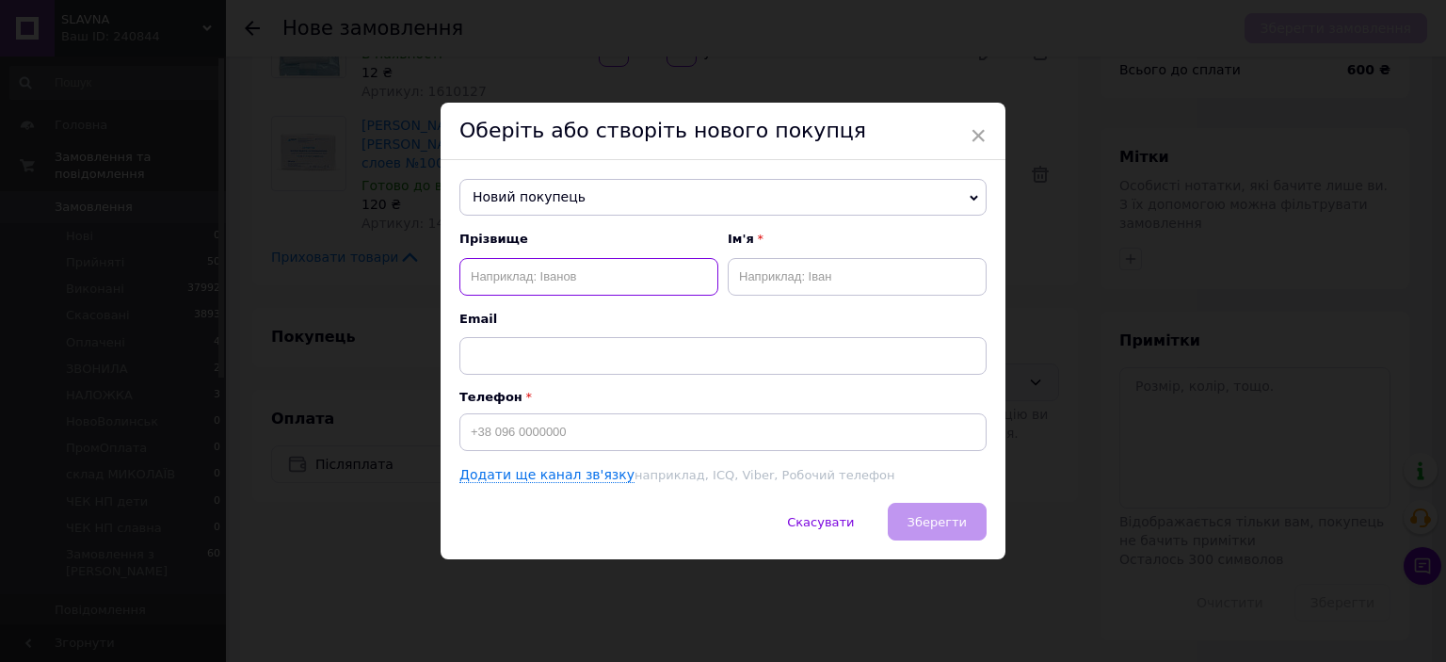
click at [538, 277] on input "text" at bounding box center [588, 277] width 259 height 38
type input "Ямпольська"
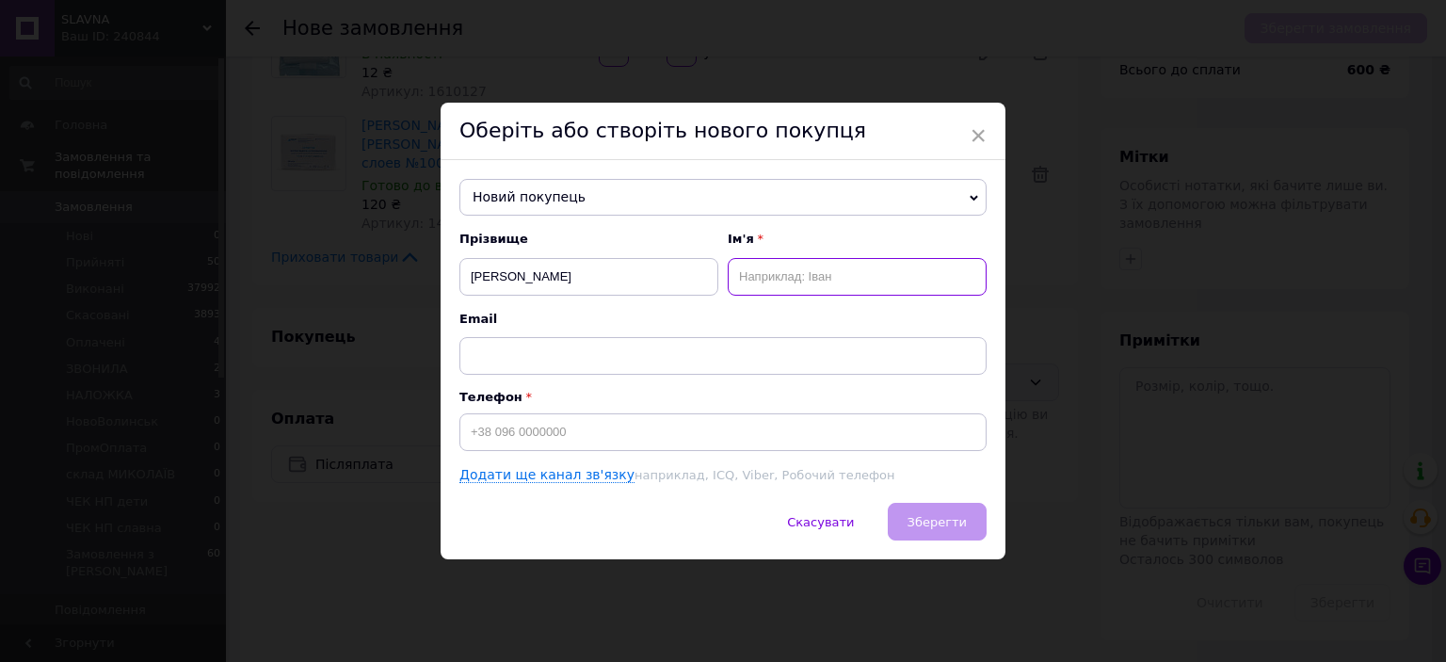
click at [785, 276] on input "text" at bounding box center [857, 277] width 259 height 38
type input "Наталья"
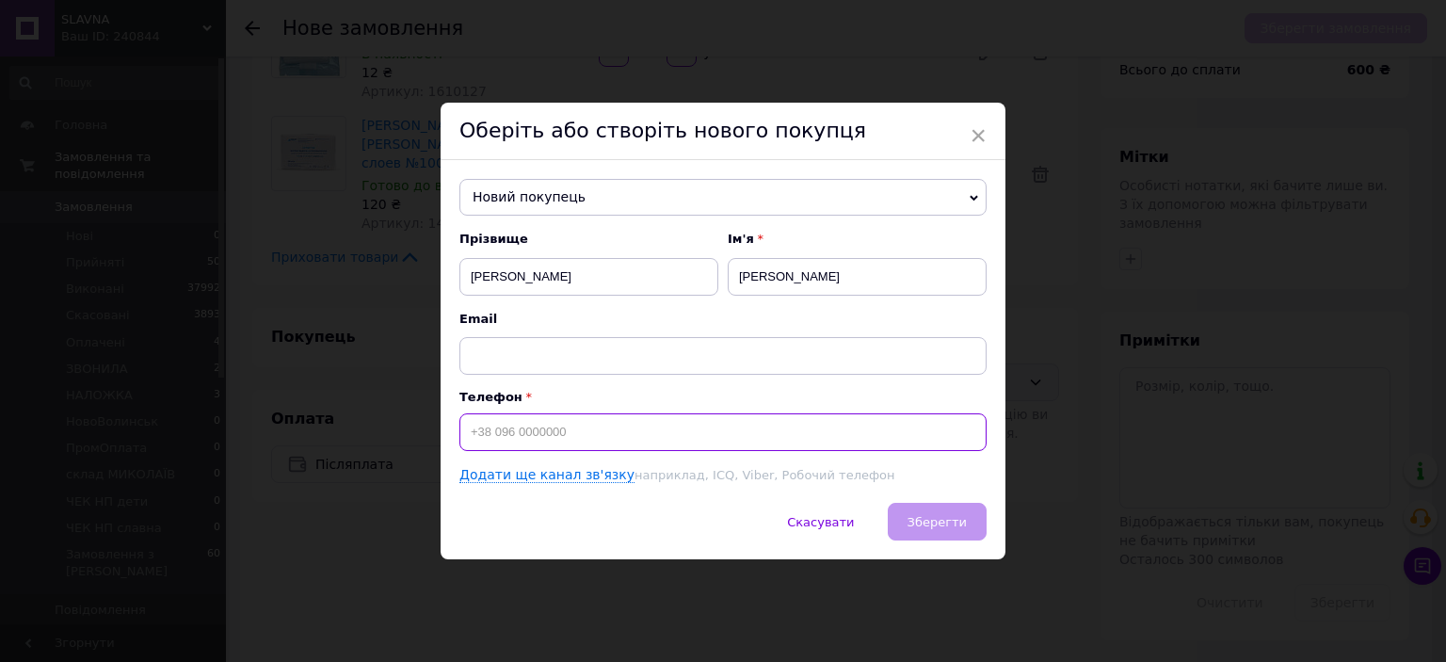
click at [742, 424] on input at bounding box center [722, 432] width 527 height 38
click at [473, 434] on input "=380631362355" at bounding box center [722, 432] width 527 height 38
type input "+380631362355"
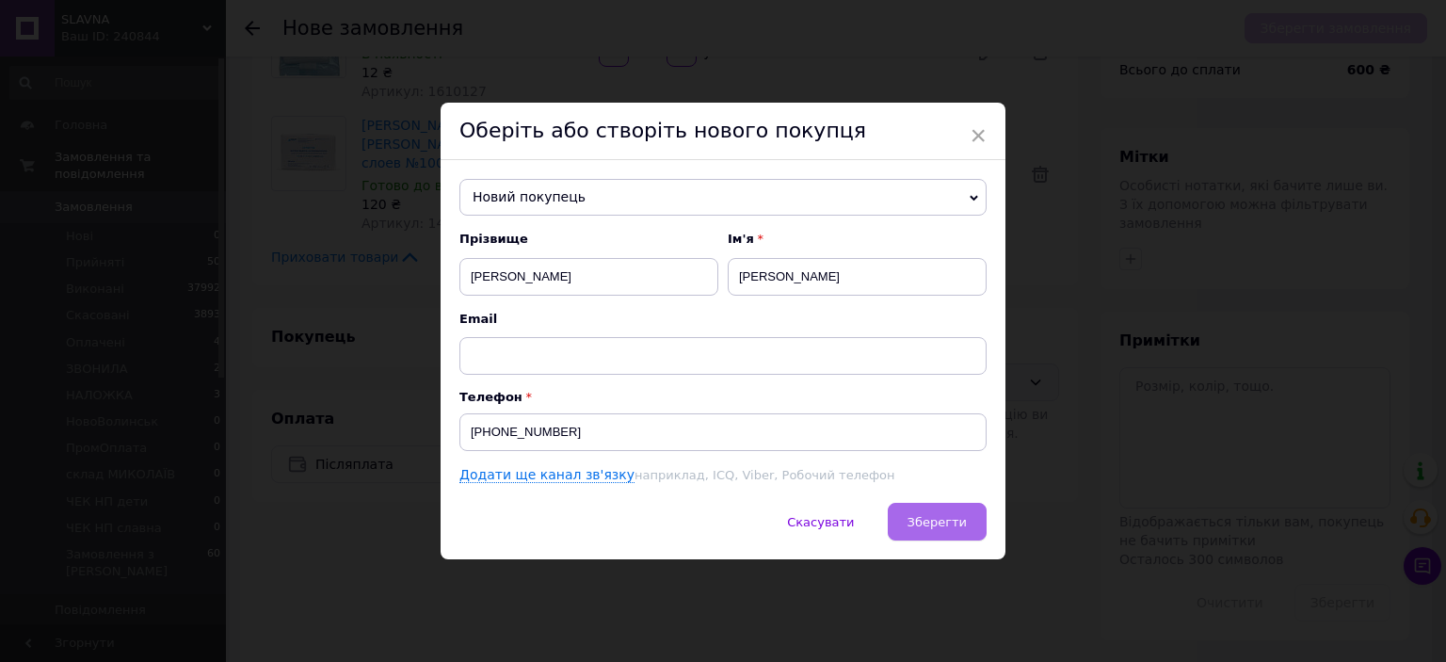
click at [954, 520] on span "Зберегти" at bounding box center [936, 522] width 59 height 14
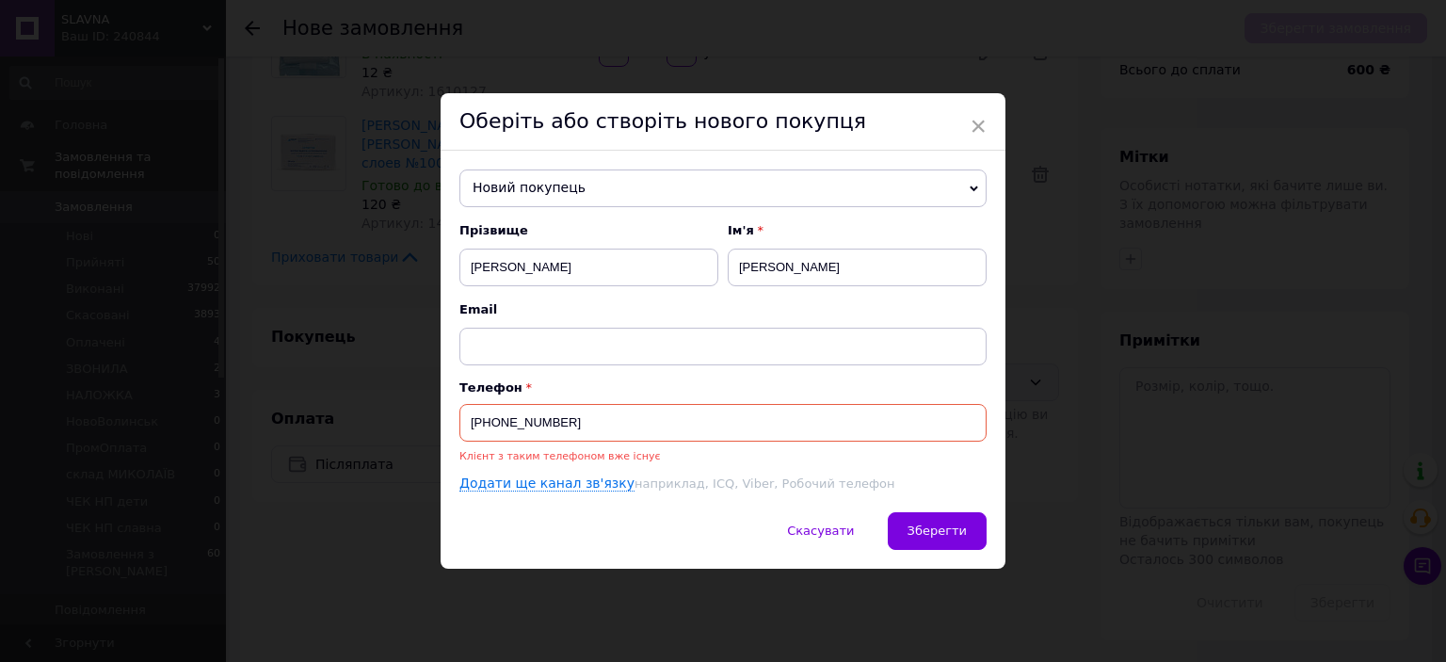
drag, startPoint x: 587, startPoint y: 425, endPoint x: 422, endPoint y: 400, distance: 167.6
click at [422, 400] on div "× Оберіть або створіть нового покупця Новий покупець Іванкіна Вікторія +3806347…" at bounding box center [723, 331] width 1446 height 662
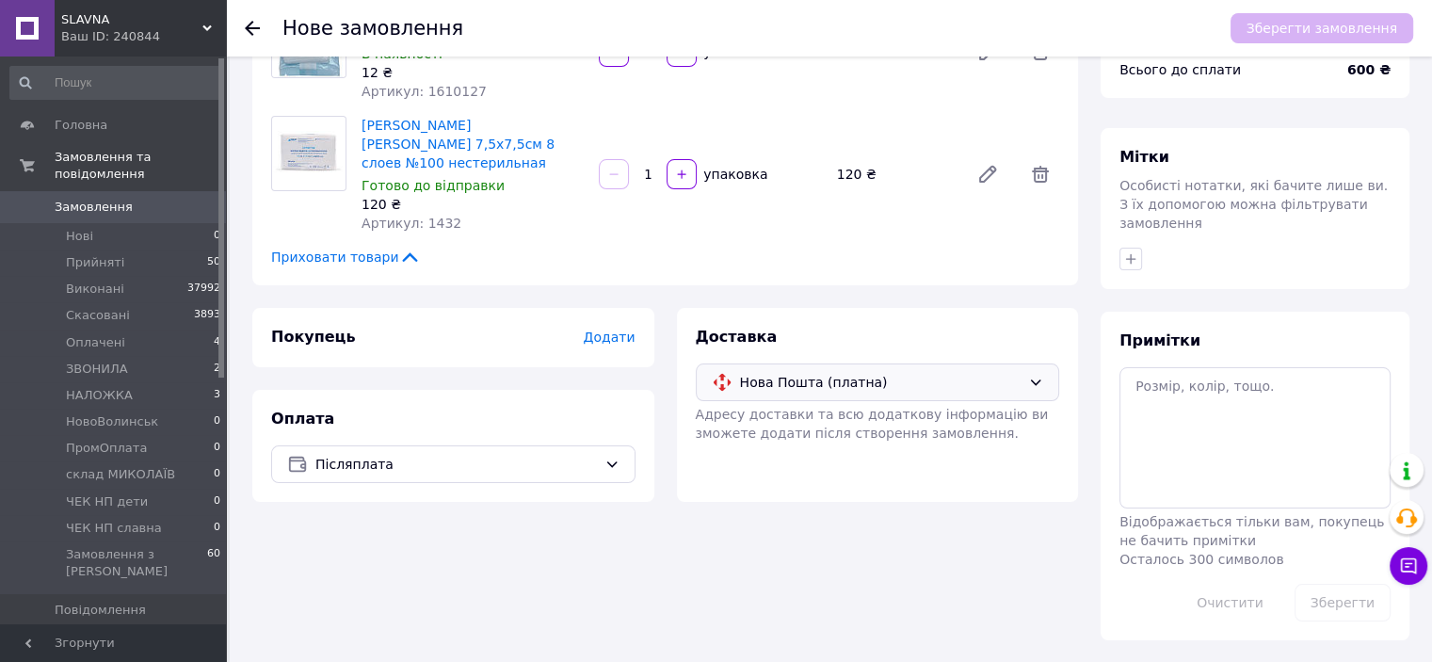
click at [606, 329] on span "Додати" at bounding box center [609, 336] width 52 height 15
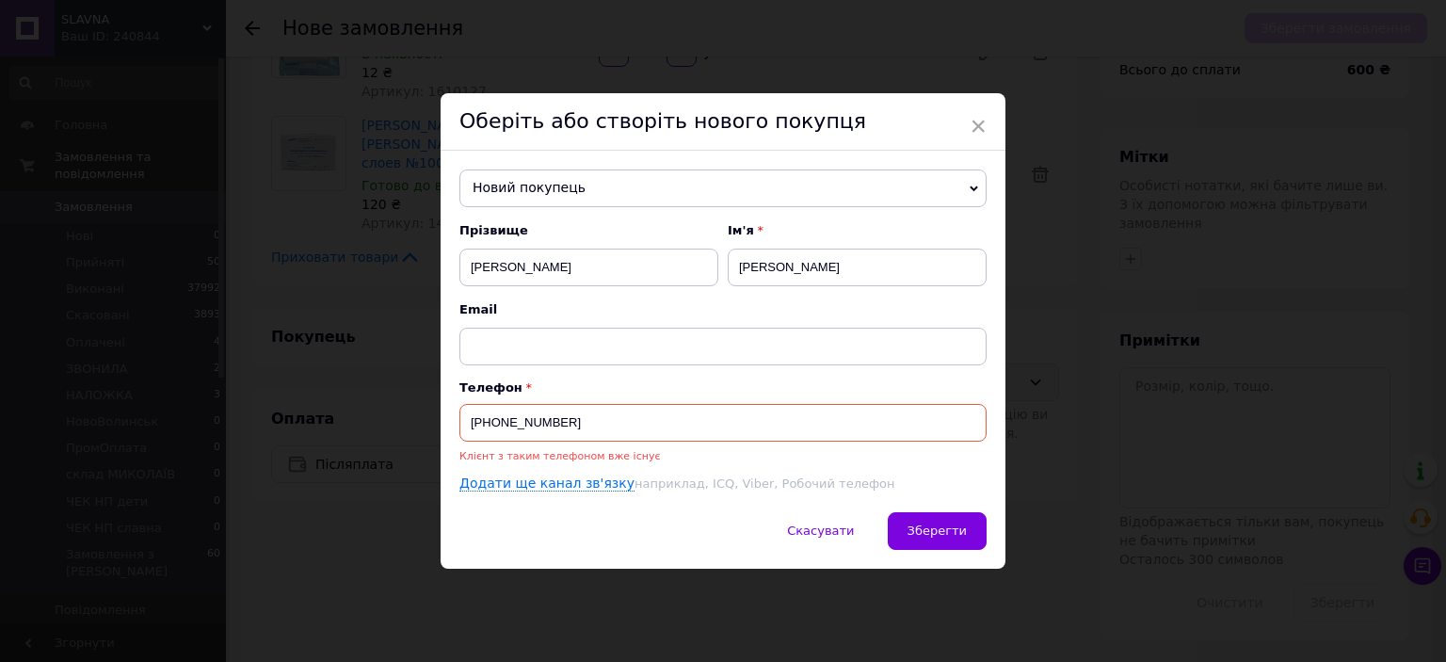
drag, startPoint x: 573, startPoint y: 420, endPoint x: 467, endPoint y: 428, distance: 106.7
click at [467, 428] on input "+380631362355" at bounding box center [722, 423] width 527 height 38
click at [611, 195] on span "Новий покупець" at bounding box center [722, 188] width 527 height 38
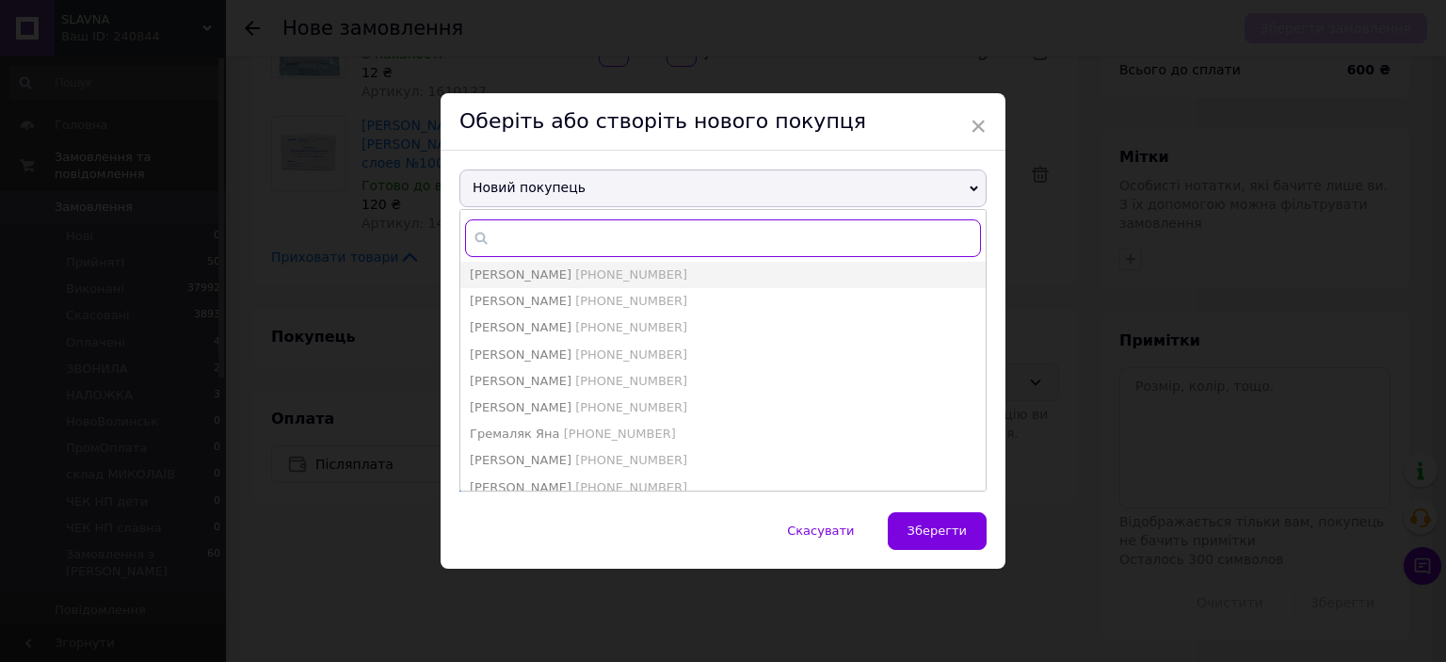
click at [589, 240] on input "text" at bounding box center [723, 238] width 516 height 38
paste input "+380631362355"
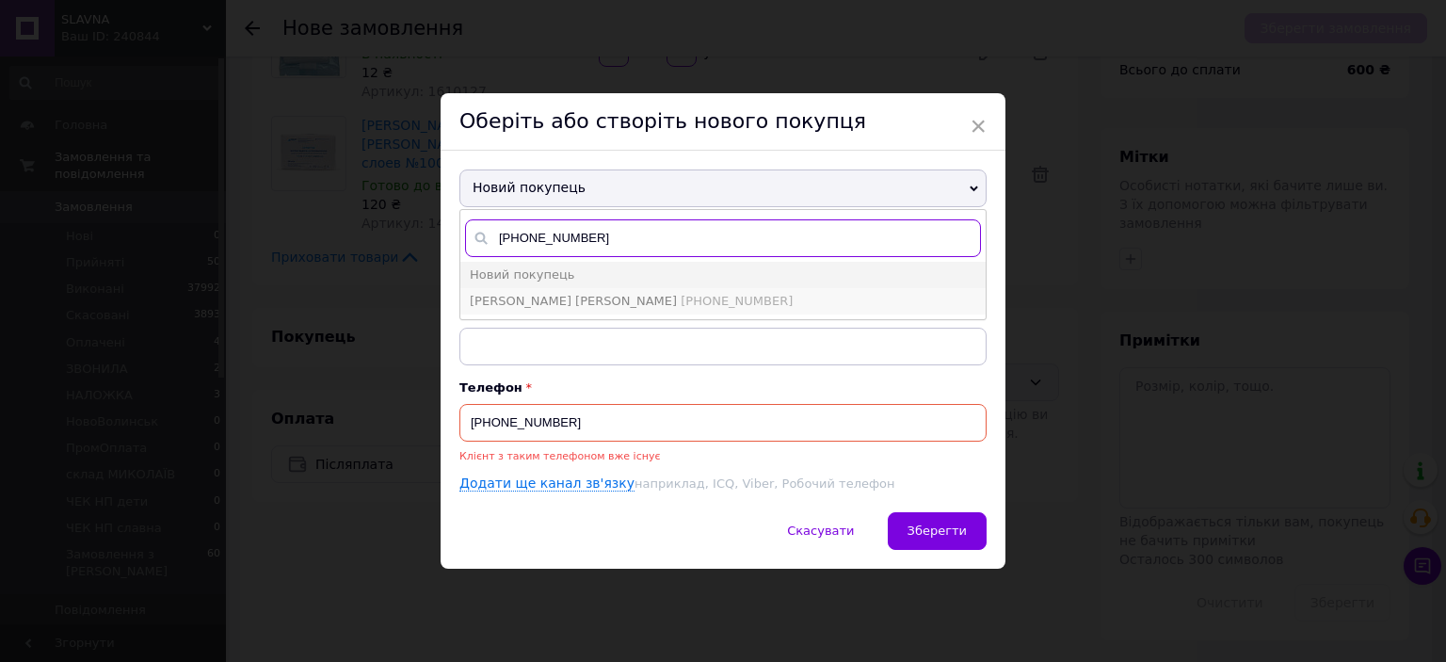
type input "+380631362355"
click at [680, 296] on span "+380631362355" at bounding box center [736, 301] width 112 height 14
type input "Ямпульский Володимир"
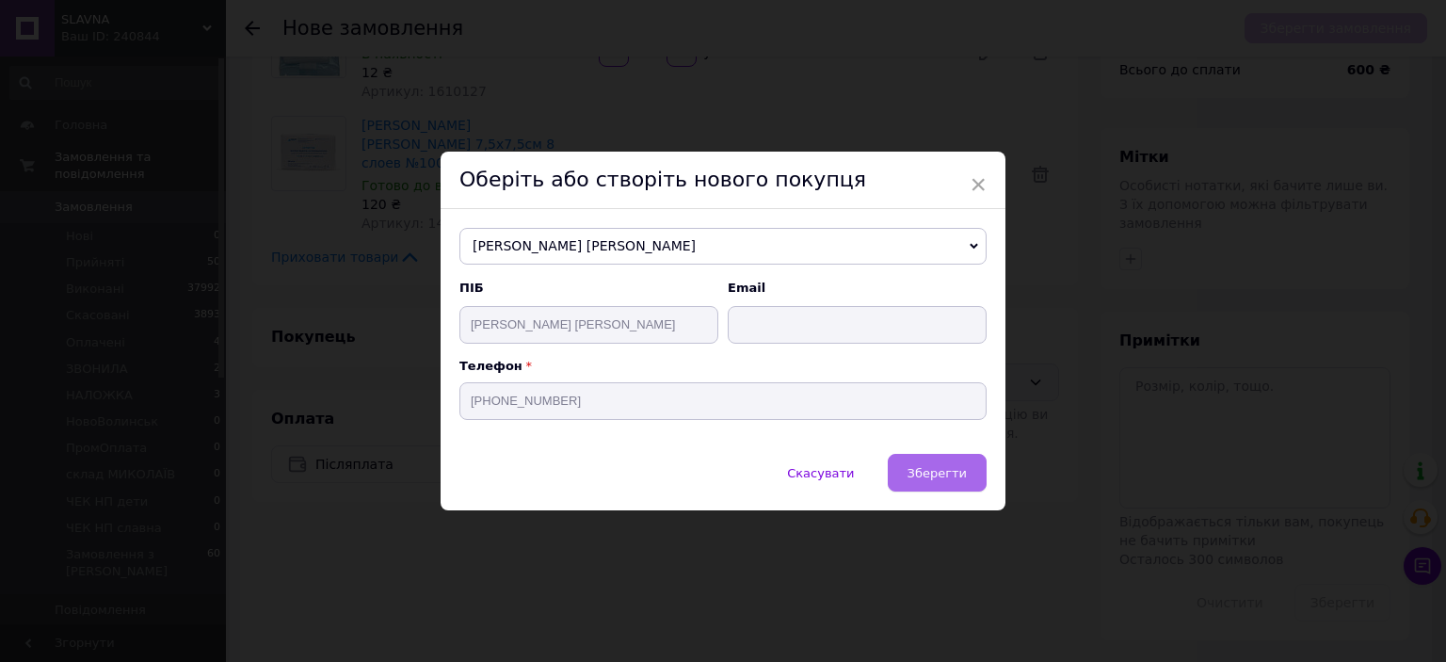
click at [937, 466] on span "Зберегти" at bounding box center [936, 473] width 59 height 14
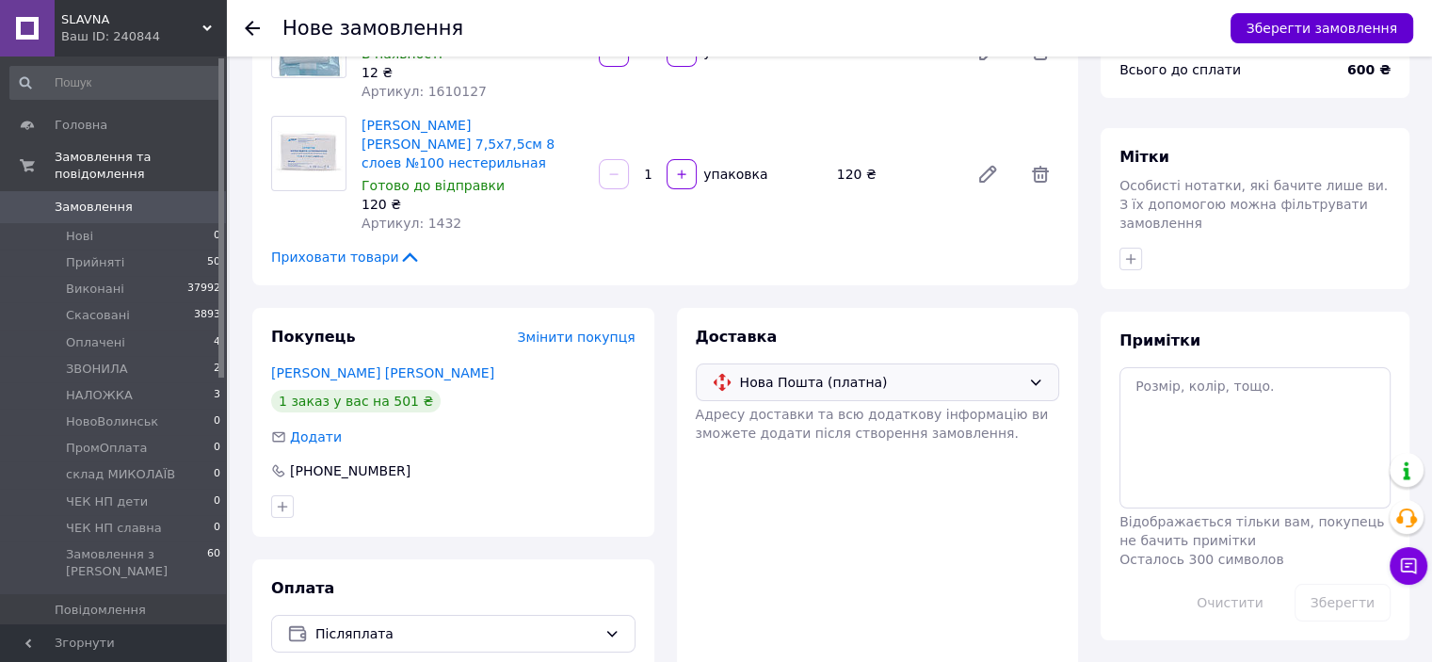
click at [1280, 30] on button "Зберегти замовлення" at bounding box center [1321, 28] width 183 height 30
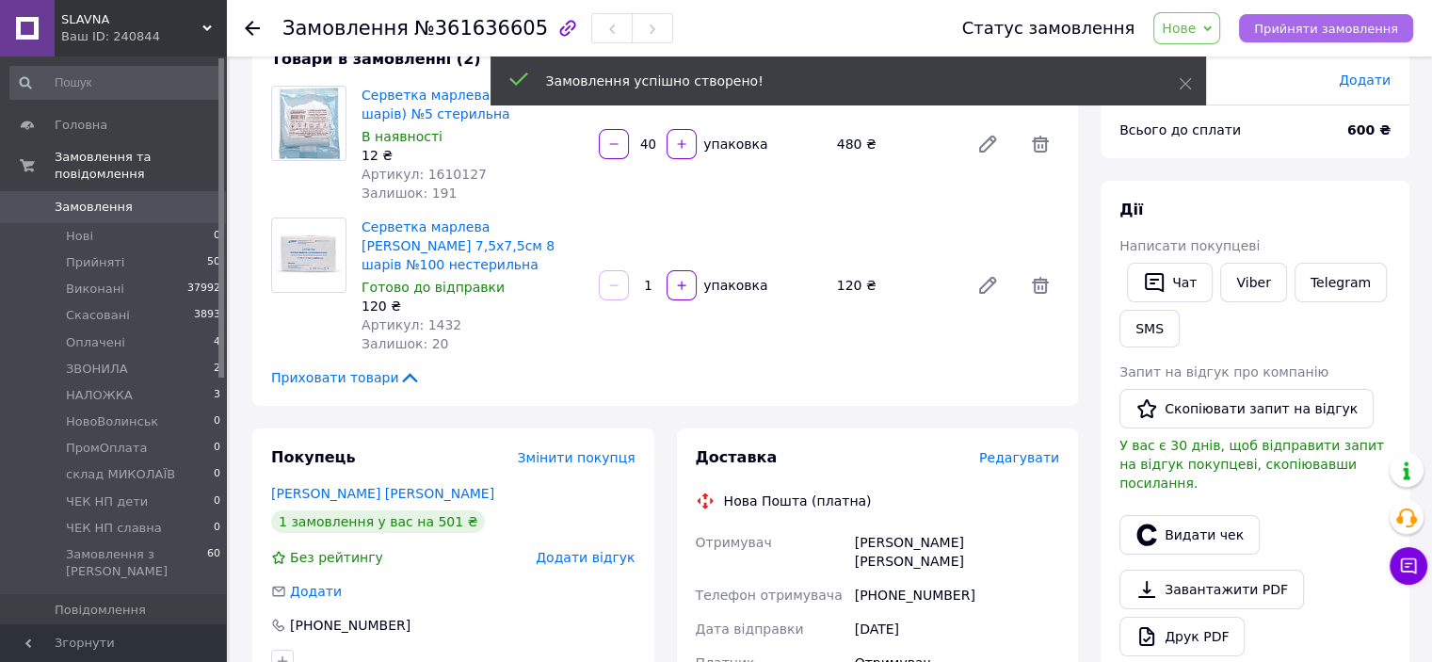
click at [1308, 35] on span "Прийняти замовлення" at bounding box center [1326, 29] width 144 height 14
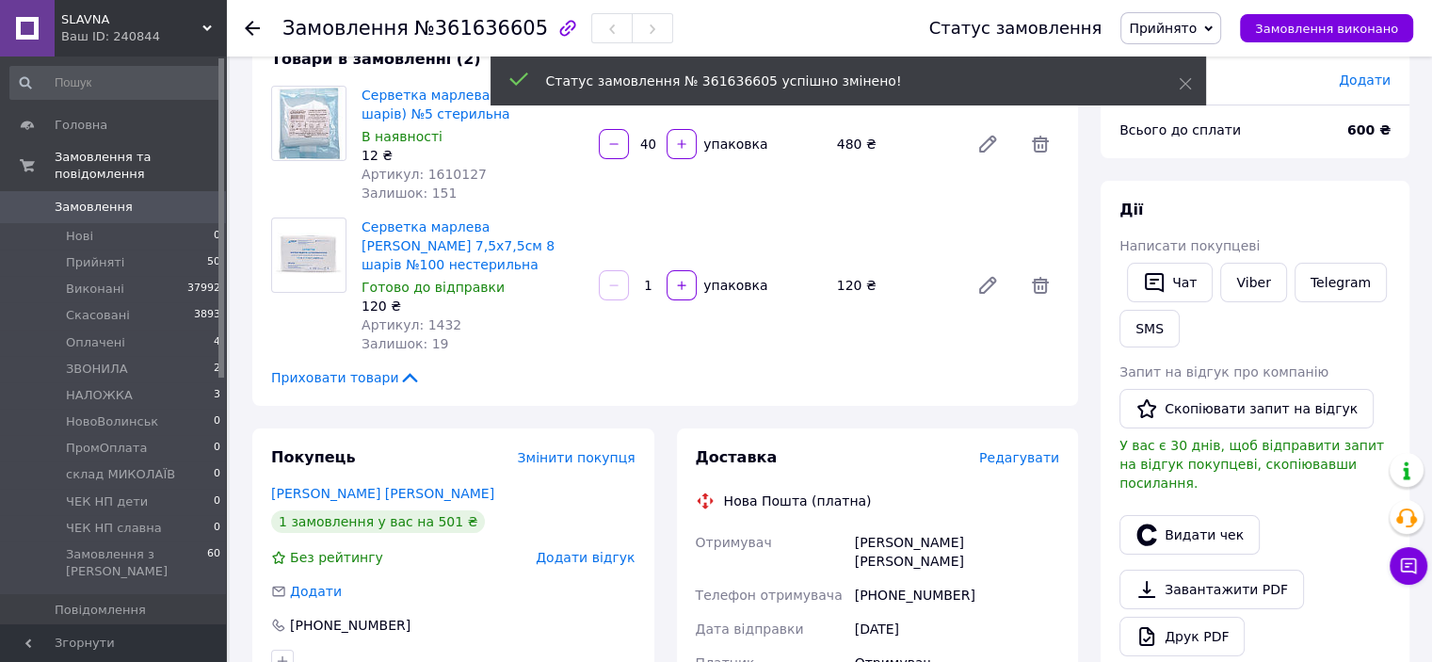
click at [1032, 450] on span "Редагувати" at bounding box center [1019, 457] width 80 height 15
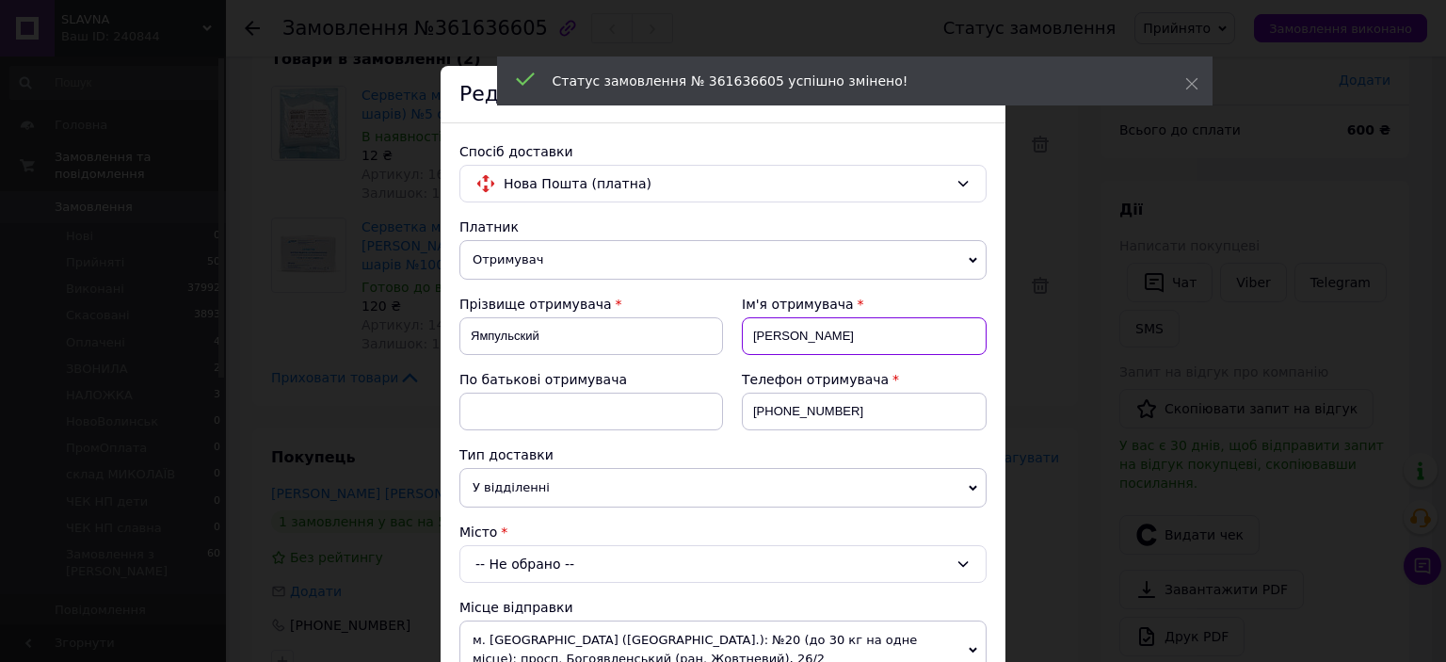
click at [852, 341] on input "Володимир" at bounding box center [864, 336] width 245 height 38
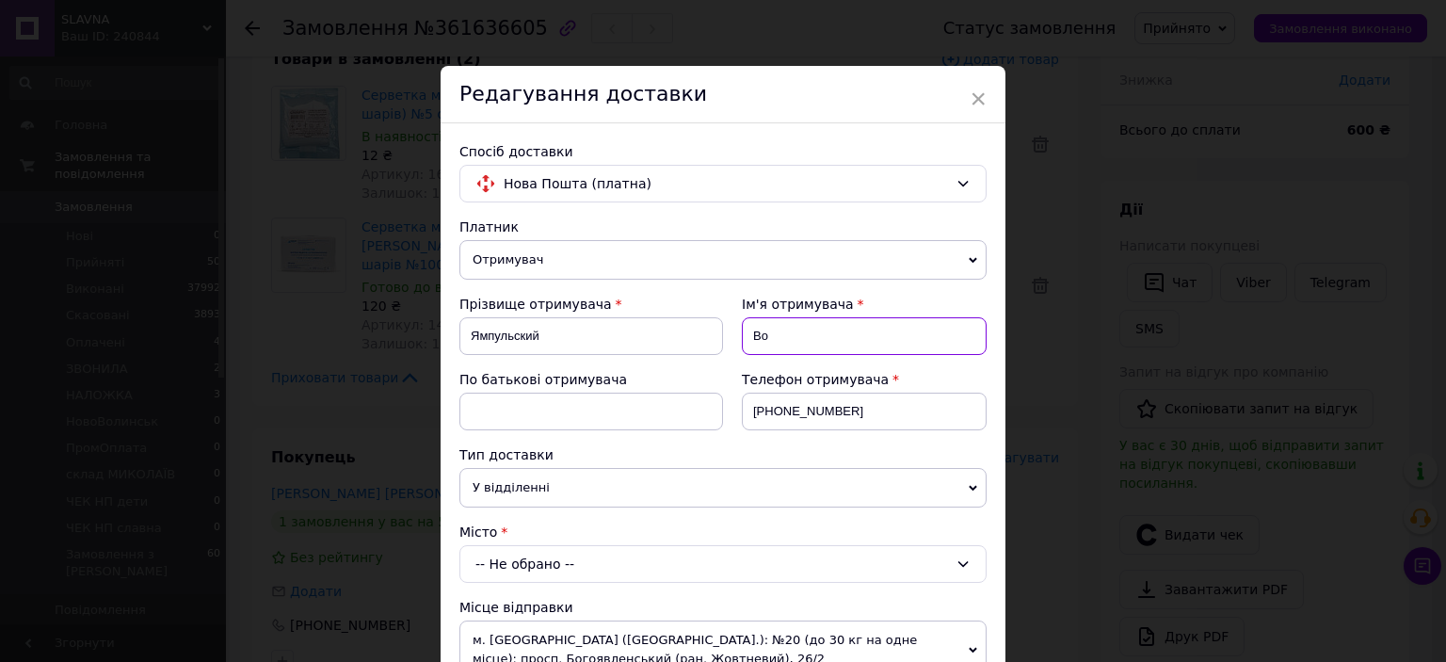
type input "В"
click at [765, 337] on input "Налья" at bounding box center [864, 336] width 245 height 38
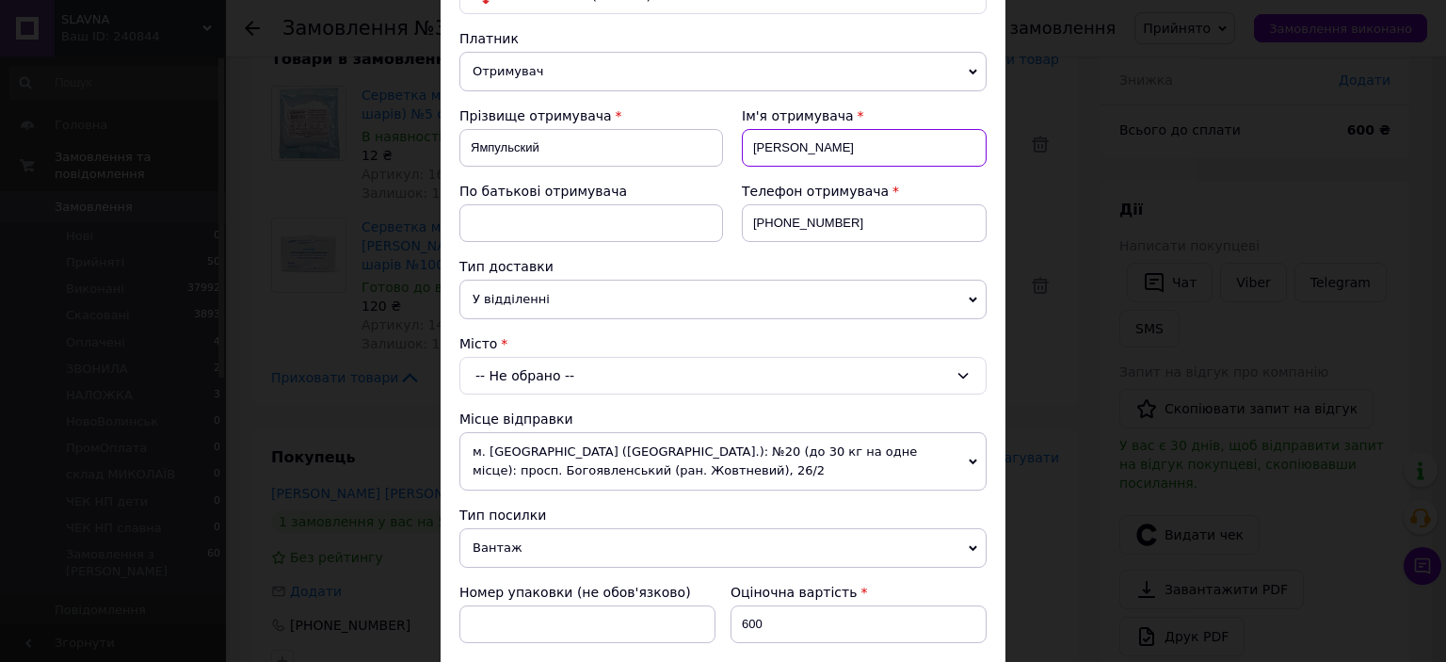
type input "Наталья"
click at [503, 374] on div "-- Не обрано --" at bounding box center [722, 376] width 527 height 38
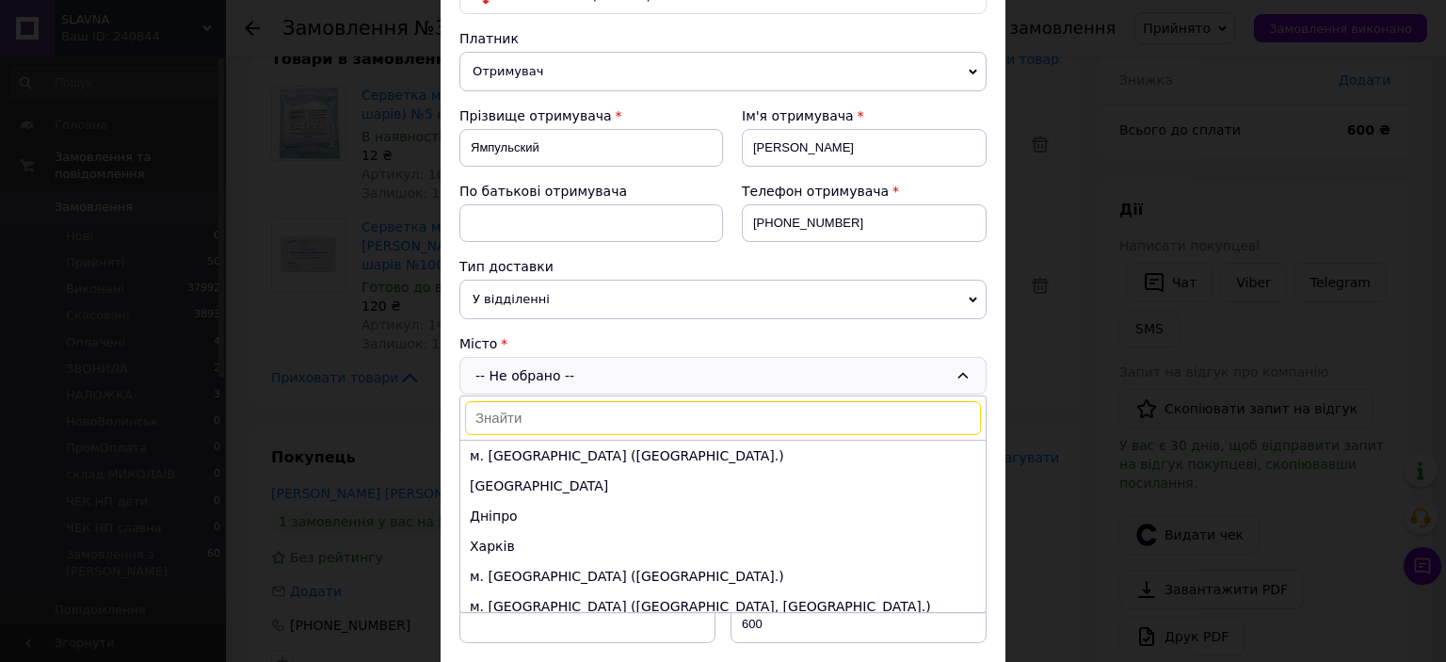
click at [529, 420] on input at bounding box center [723, 418] width 516 height 34
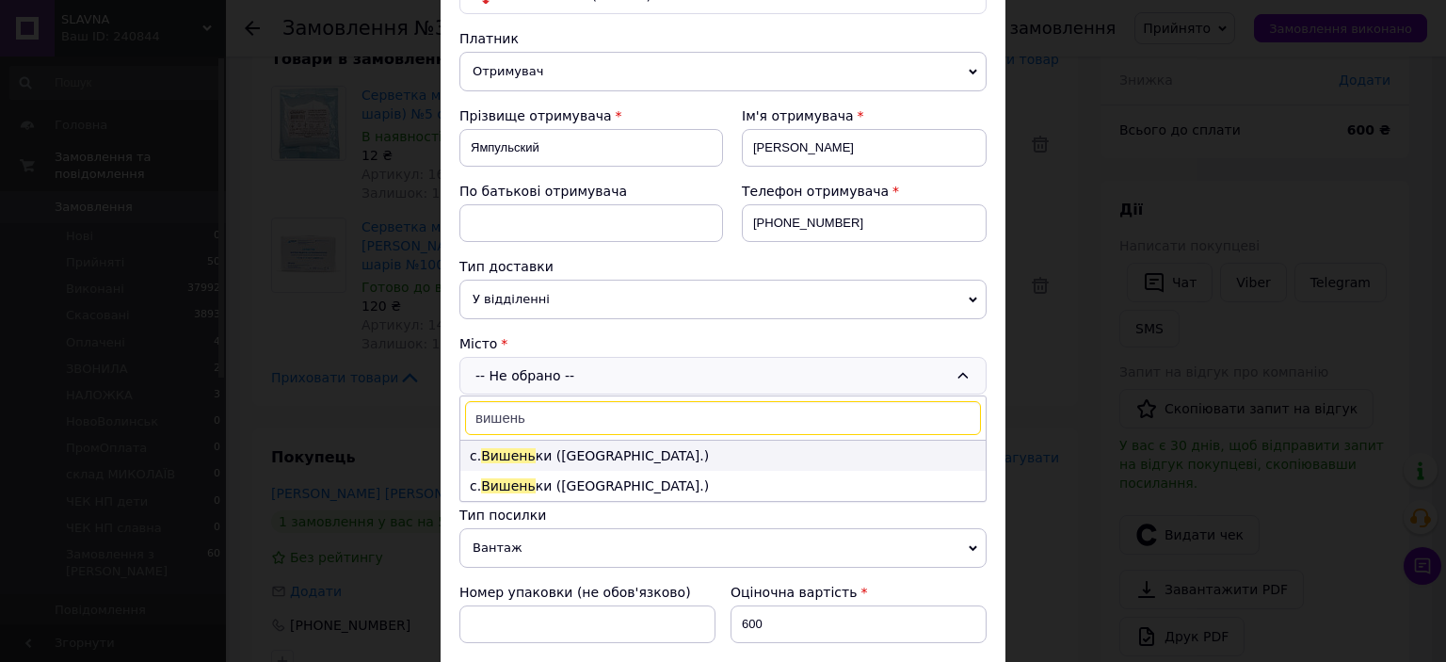
type input "вишень"
click at [529, 449] on li "с. Вишень ки (Київська обл.)" at bounding box center [722, 455] width 525 height 30
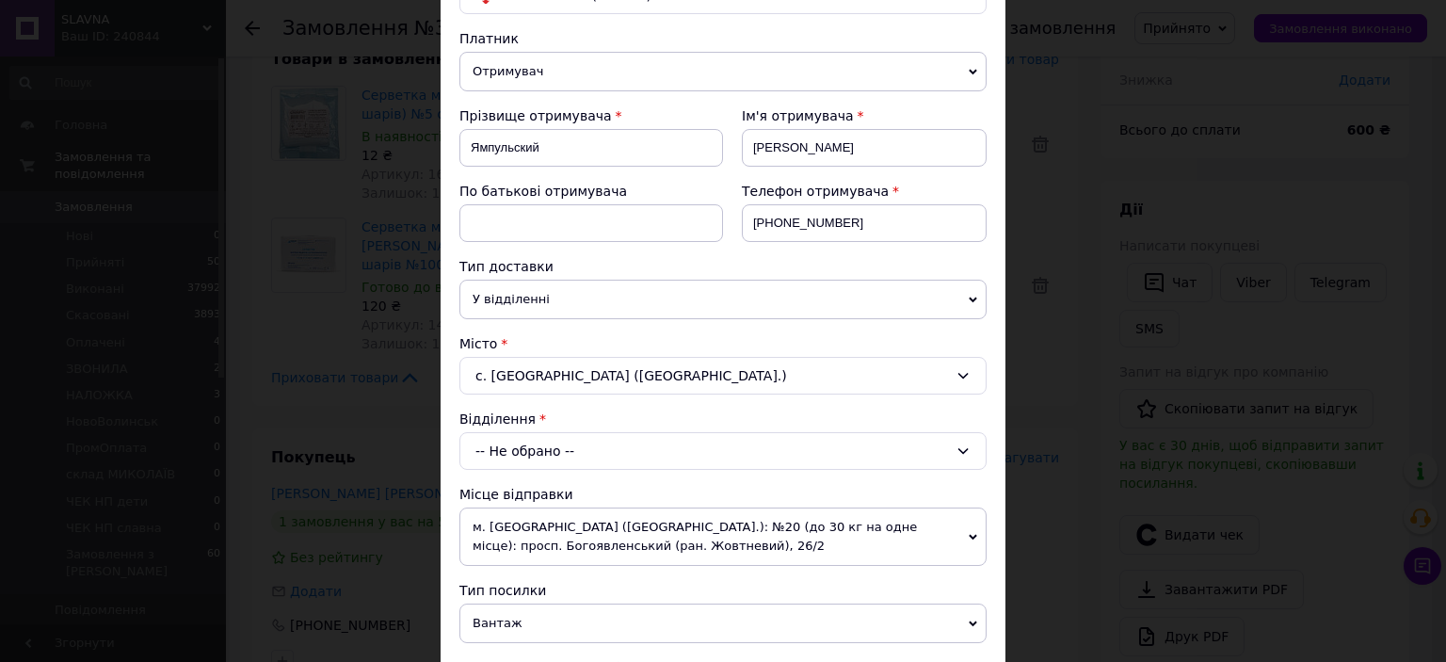
click at [534, 439] on div "-- Не обрано --" at bounding box center [722, 451] width 527 height 38
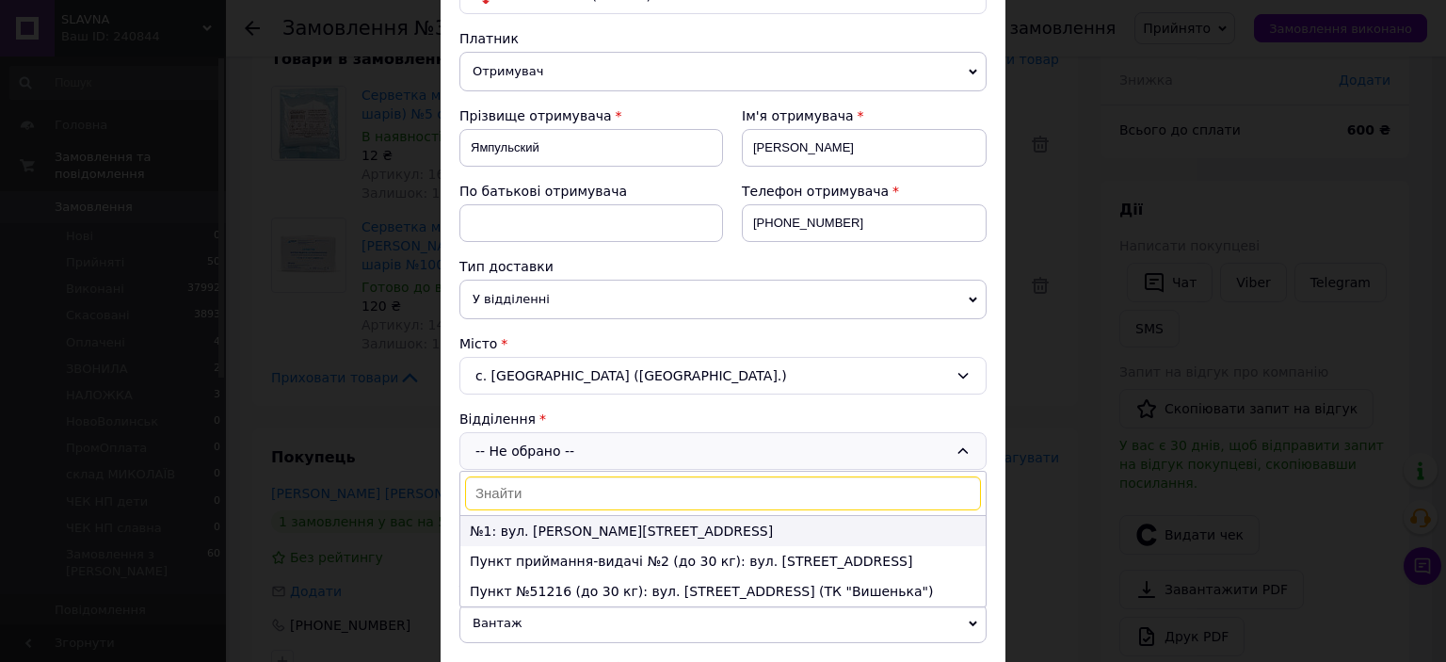
click at [550, 527] on li "№1: вул. Лесі Українки, 51" at bounding box center [722, 531] width 525 height 30
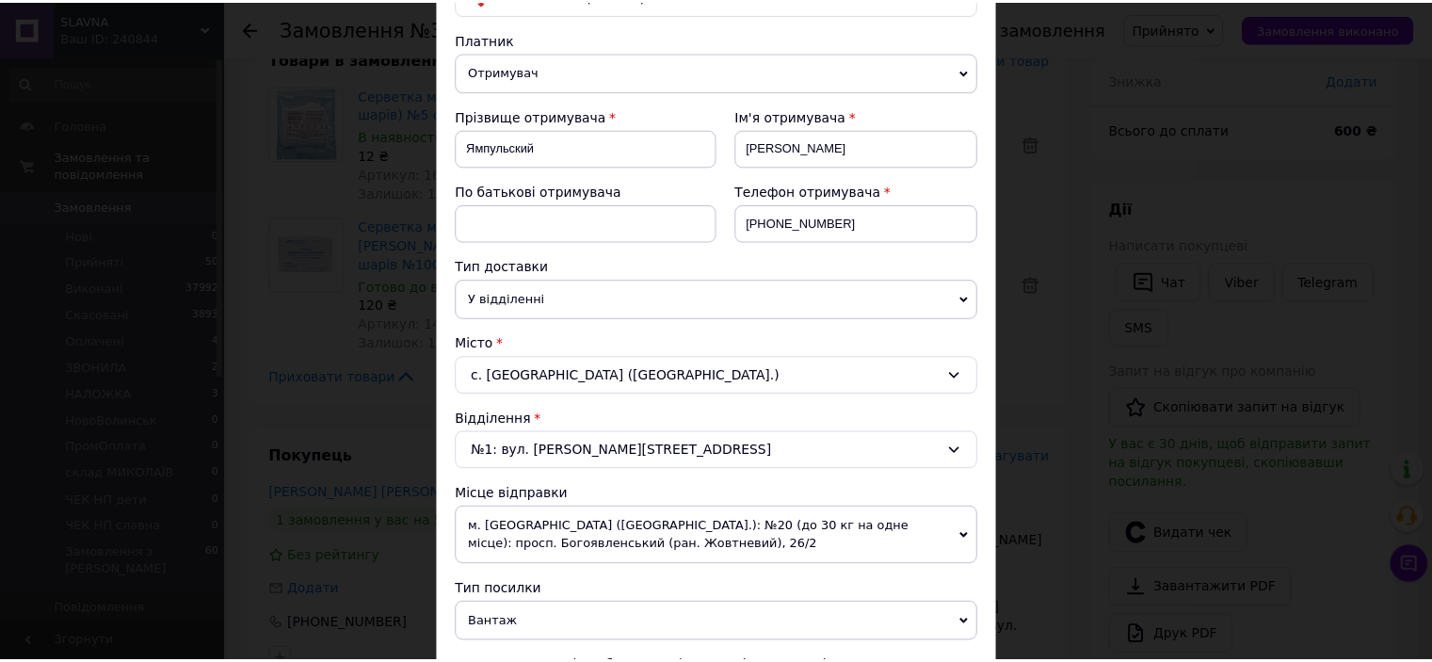
scroll to position [941, 0]
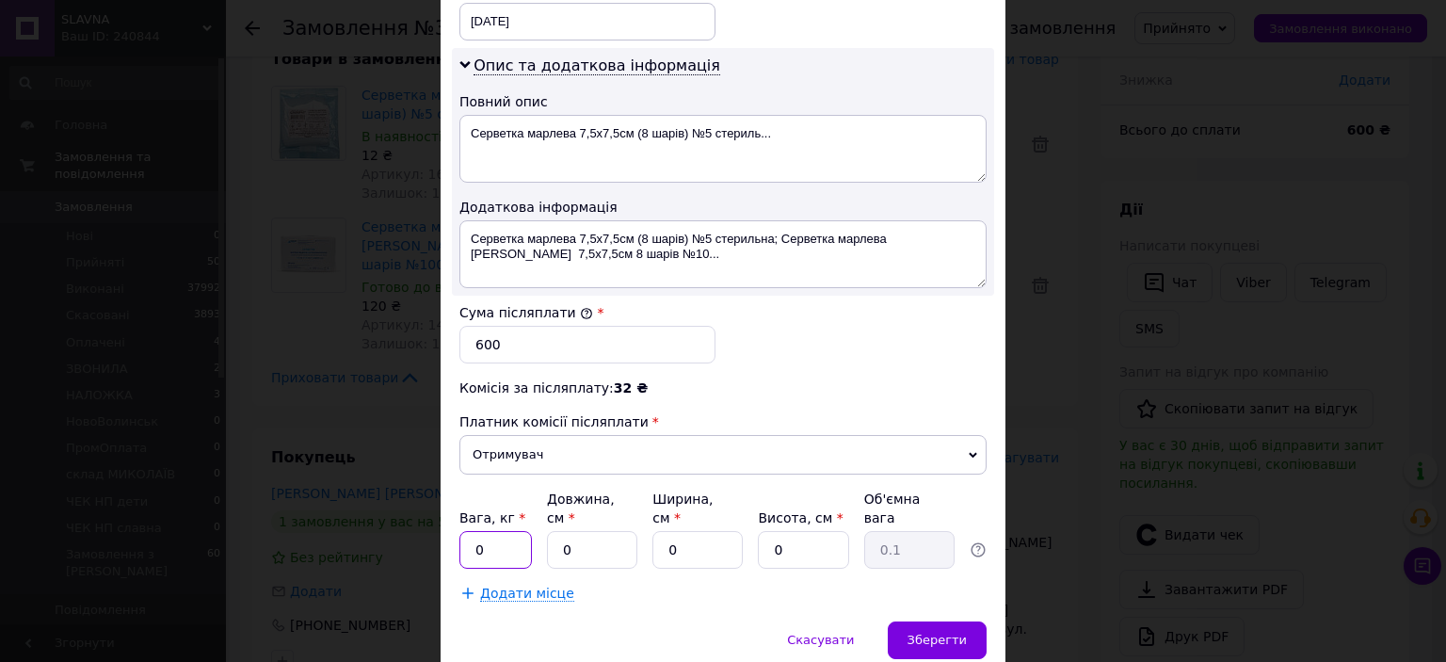
click at [503, 531] on input "0" at bounding box center [495, 550] width 72 height 38
type input "1"
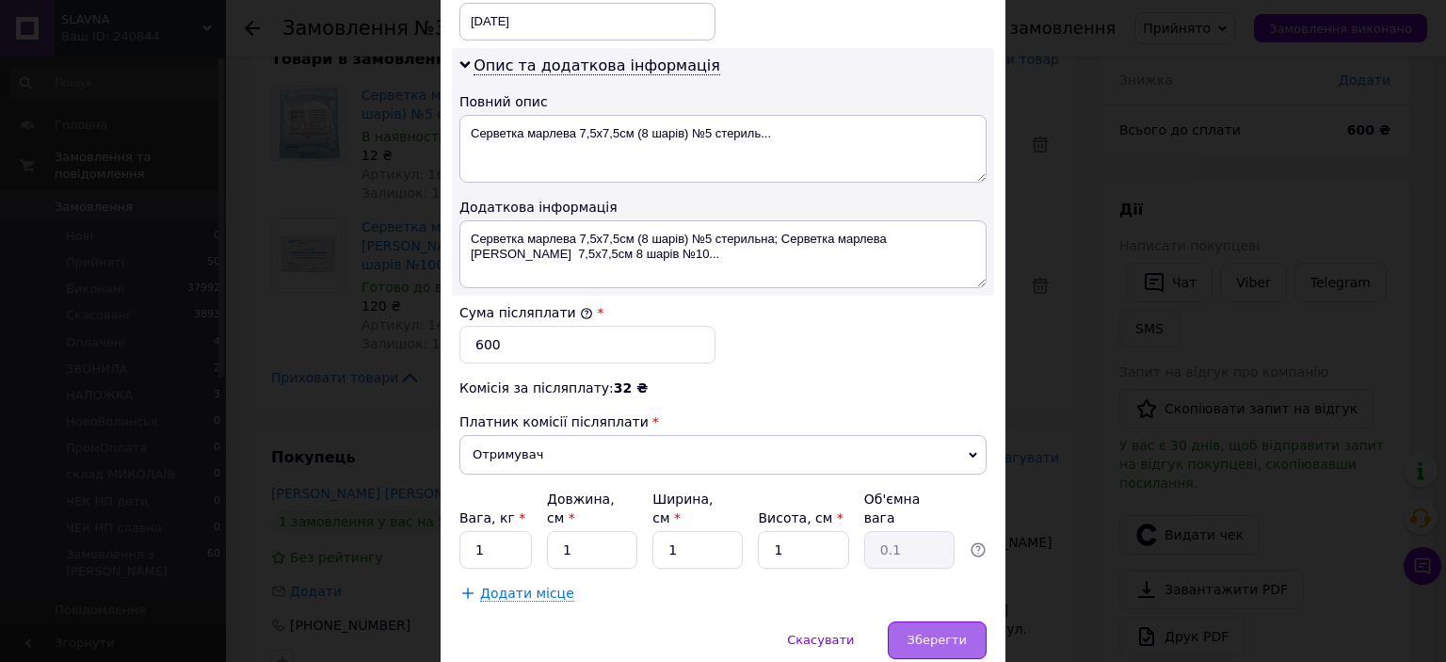
click at [943, 624] on div "Зберегти" at bounding box center [937, 640] width 99 height 38
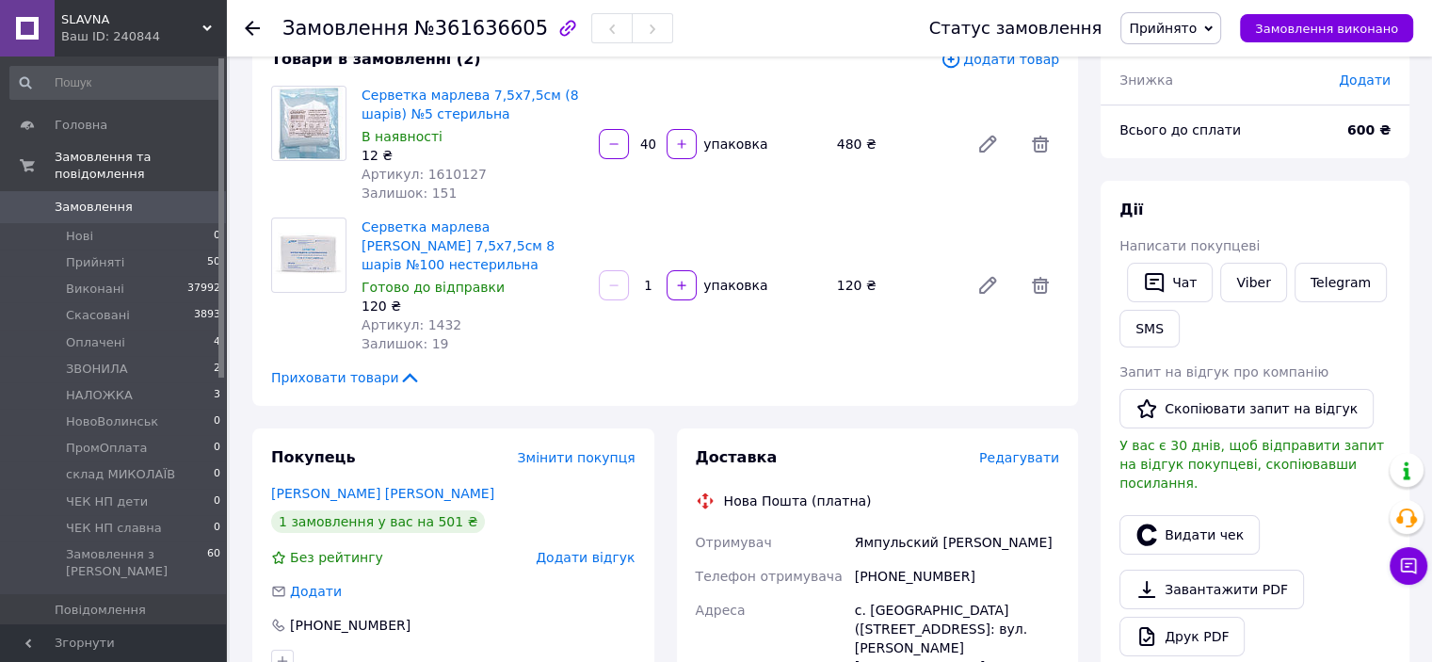
click at [1190, 26] on span "Прийнято" at bounding box center [1162, 28] width 68 height 15
click at [1193, 180] on li "НАЛОЖКА" at bounding box center [1185, 179] width 128 height 28
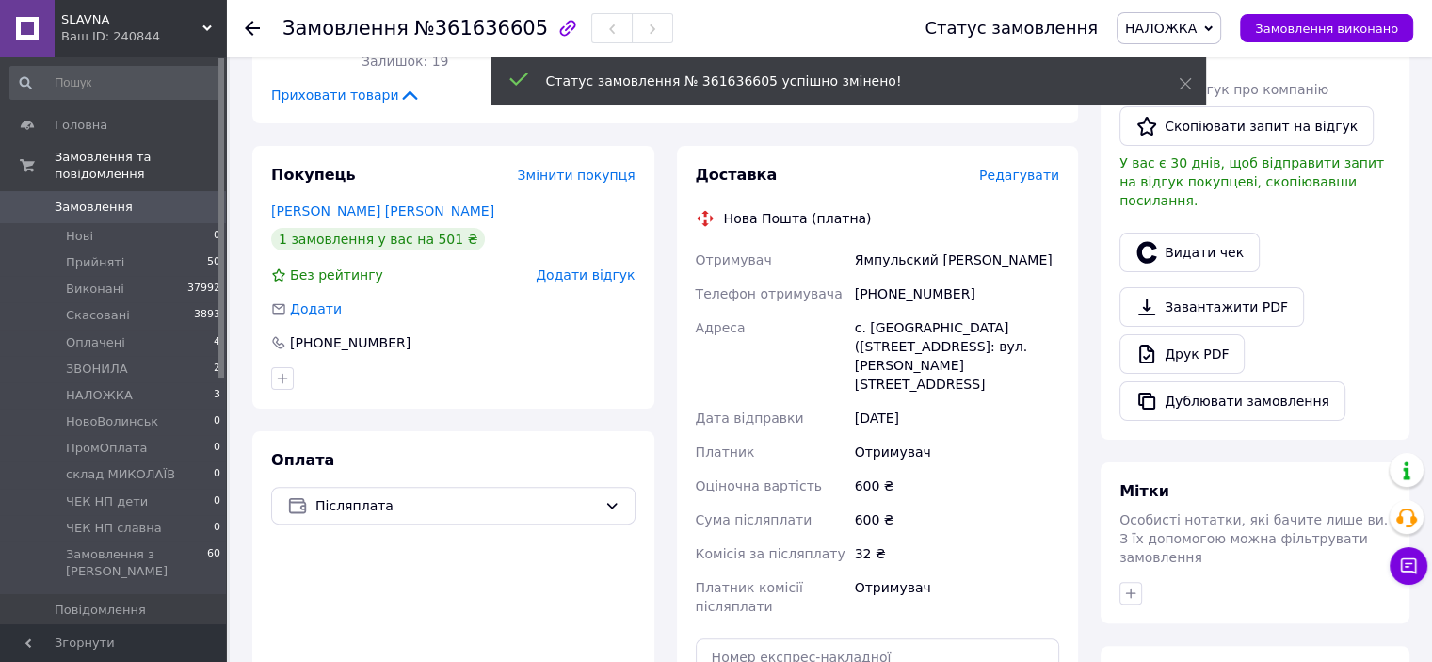
scroll to position [38, 0]
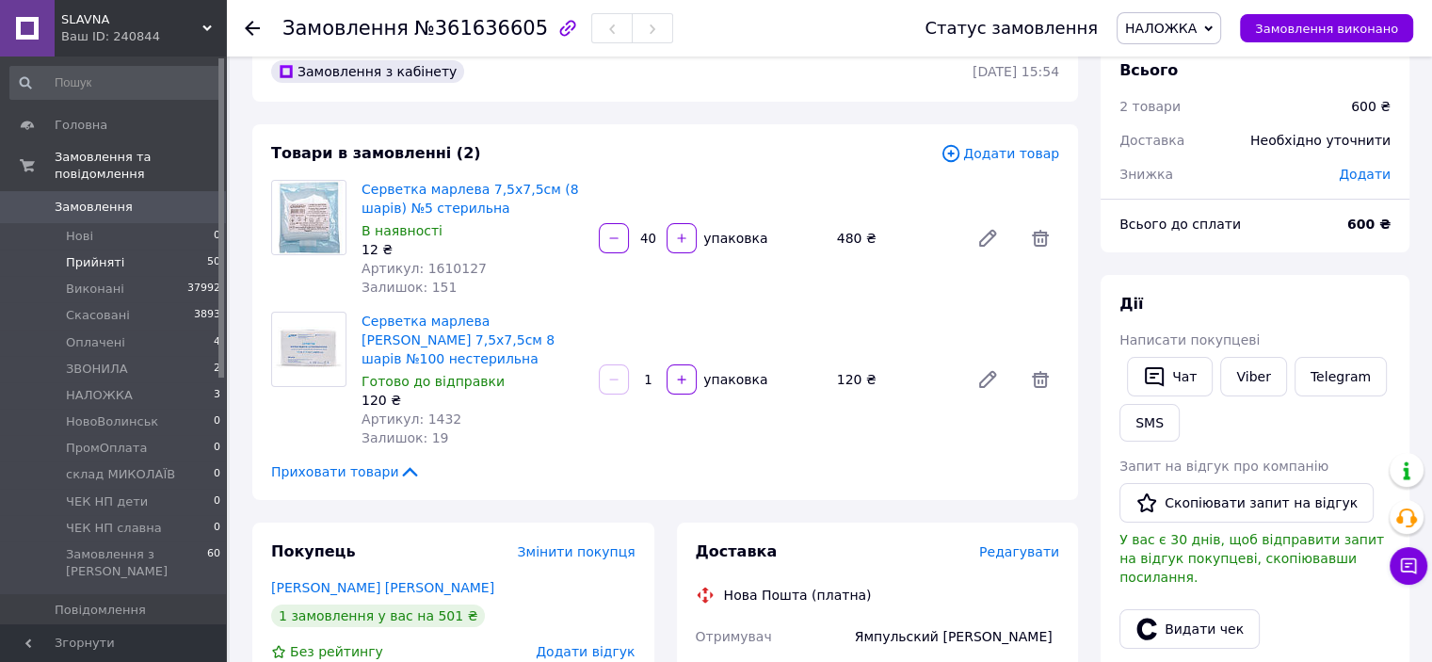
click at [90, 254] on span "Прийняті" at bounding box center [95, 262] width 58 height 17
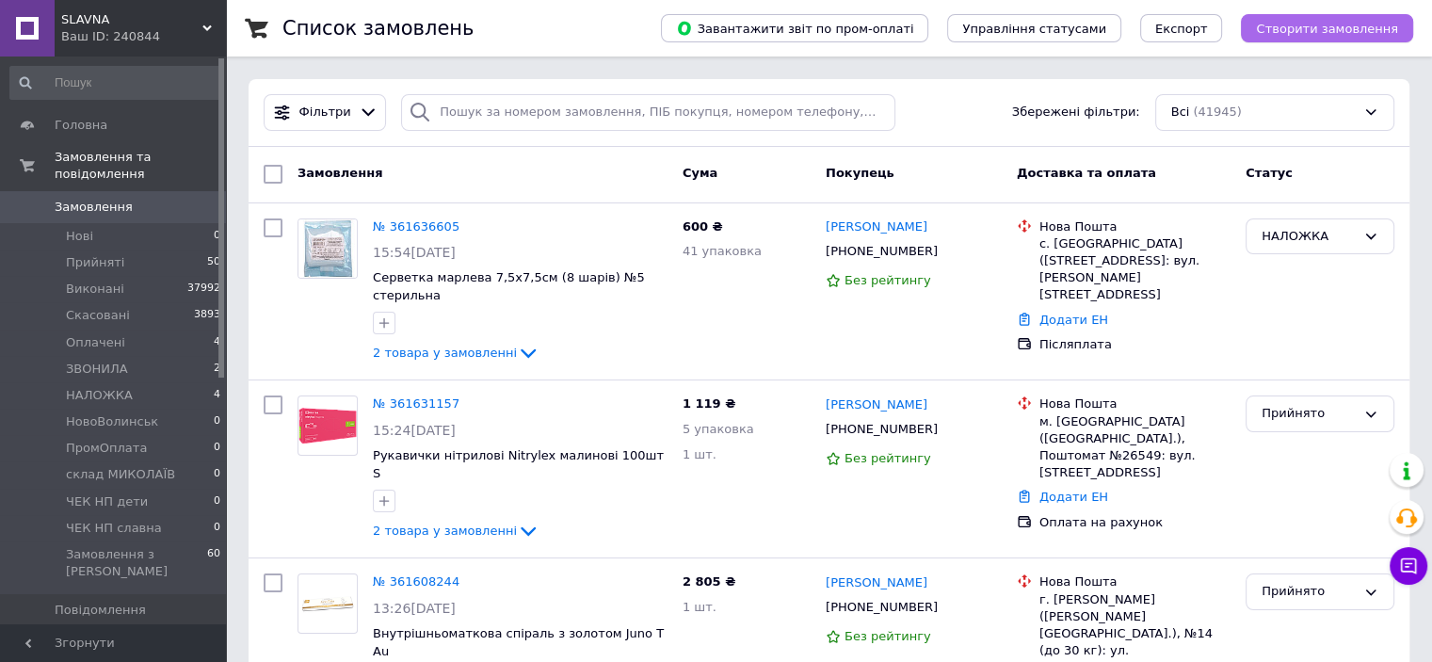
click at [1317, 34] on span "Створити замовлення" at bounding box center [1327, 29] width 142 height 14
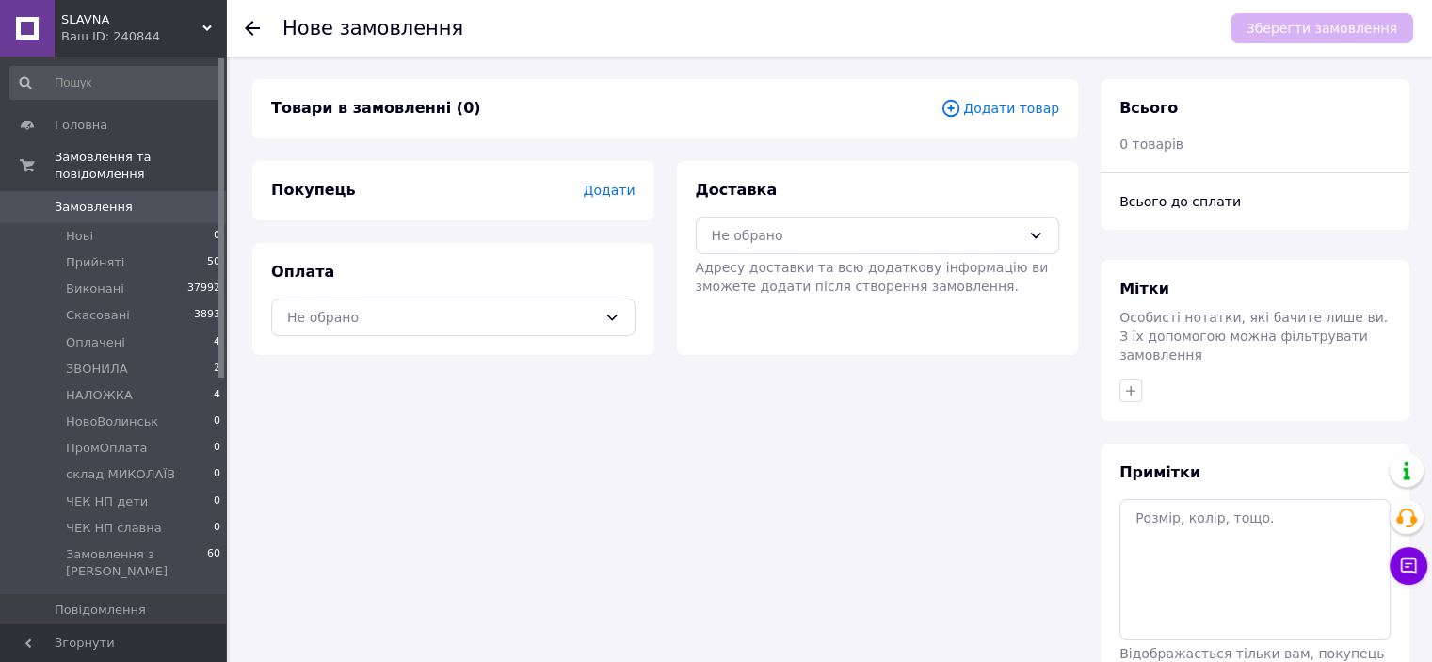
click at [987, 108] on span "Додати товар" at bounding box center [999, 108] width 119 height 21
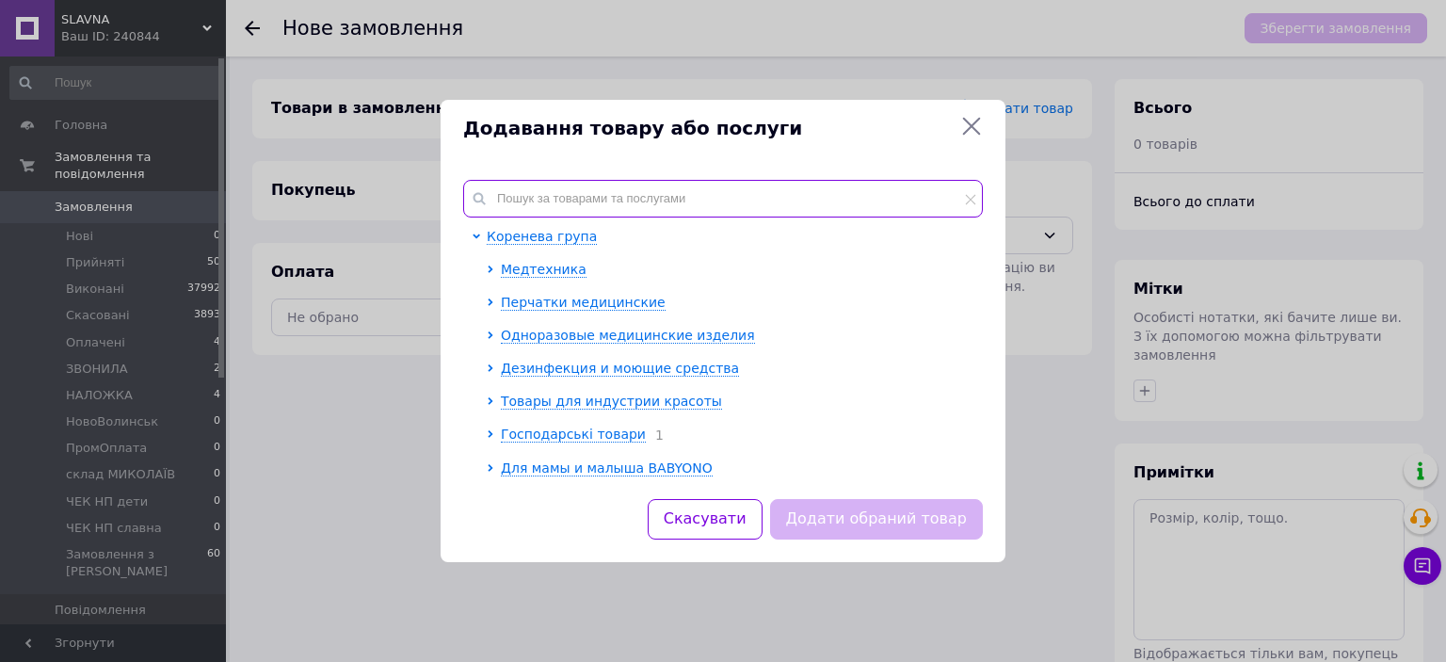
click at [697, 197] on input "text" at bounding box center [723, 199] width 520 height 38
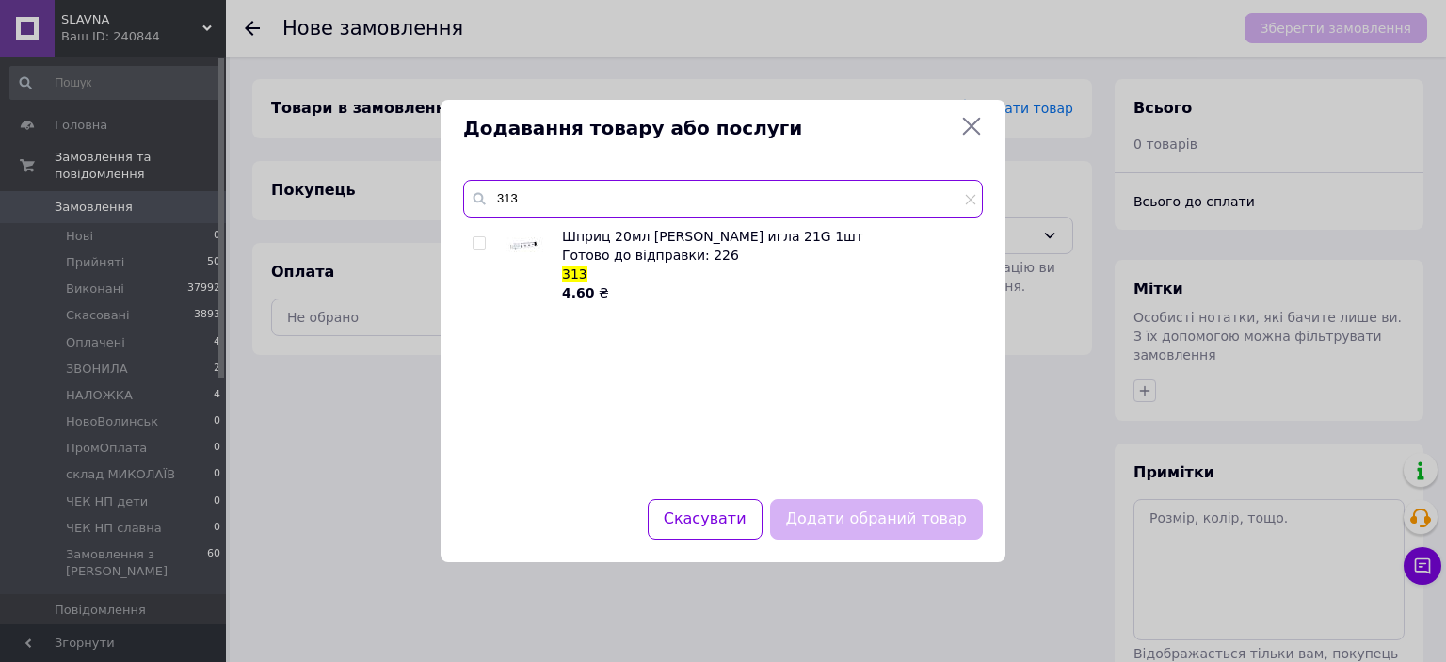
type input "313"
click at [479, 241] on input "checkbox" at bounding box center [478, 243] width 12 height 12
checkbox input "true"
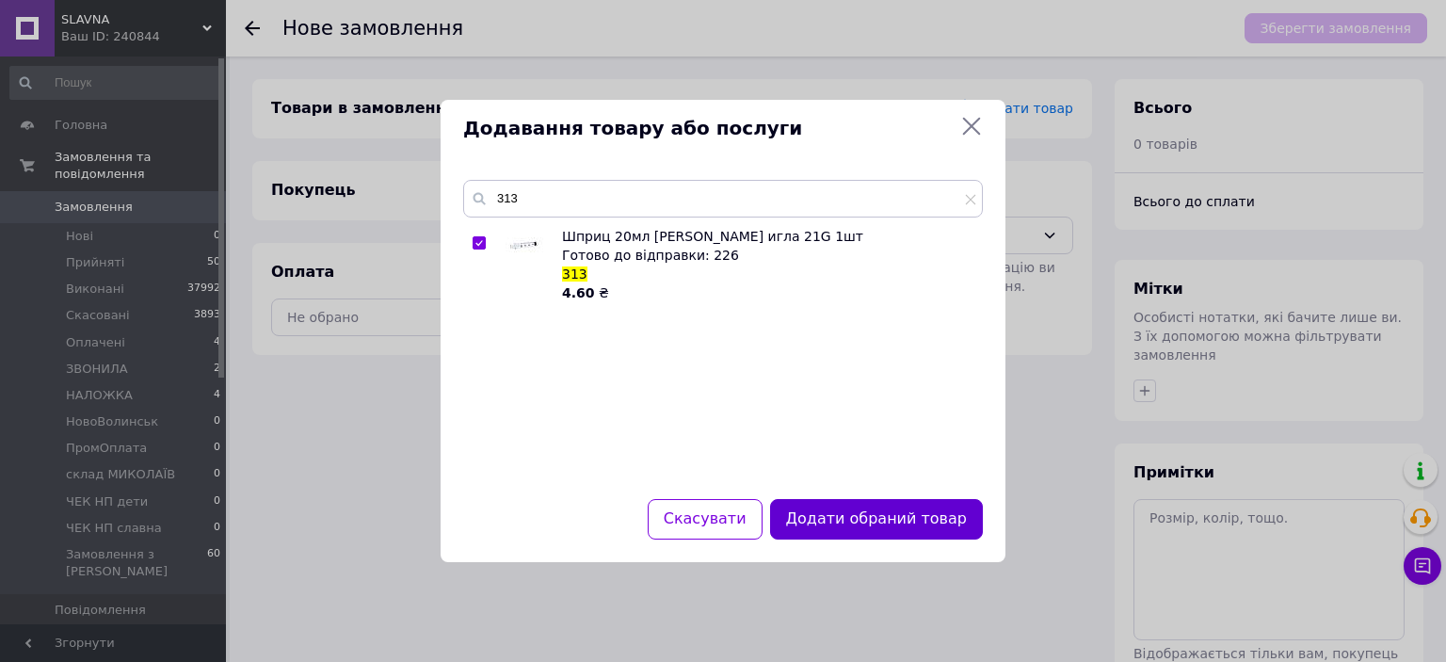
click at [872, 526] on button "Додати обраний товар" at bounding box center [876, 519] width 213 height 40
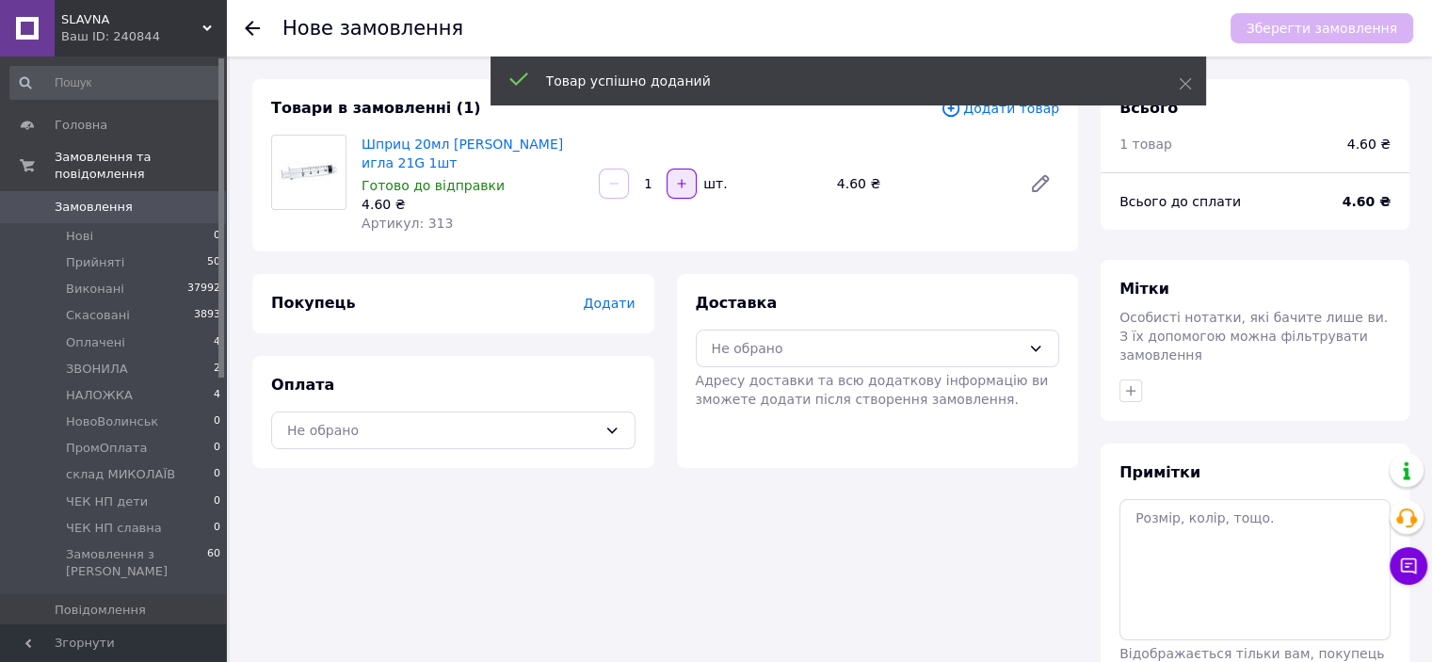
drag, startPoint x: 678, startPoint y: 184, endPoint x: 665, endPoint y: 189, distance: 13.1
click at [678, 185] on icon "button" at bounding box center [681, 183] width 13 height 13
click at [659, 190] on input "2" at bounding box center [647, 184] width 30 height 14
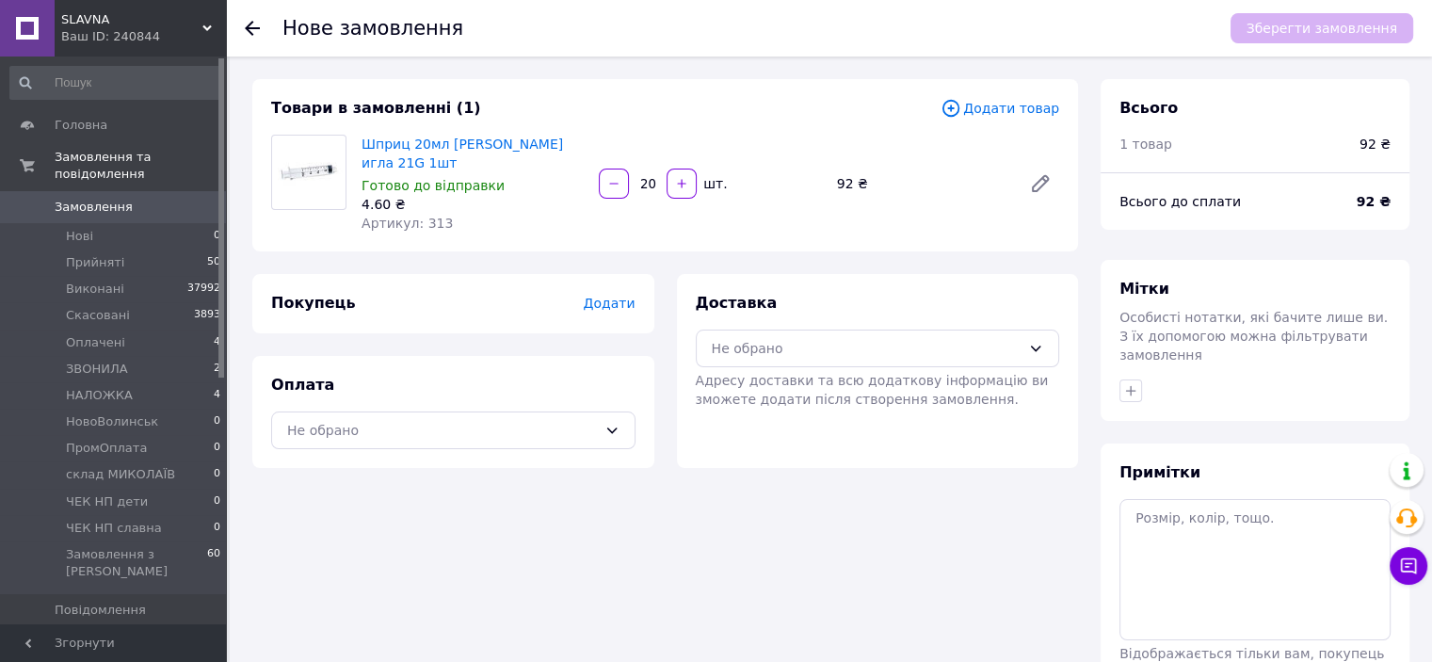
type input "20"
click at [1024, 115] on span "Додати товар" at bounding box center [999, 108] width 119 height 21
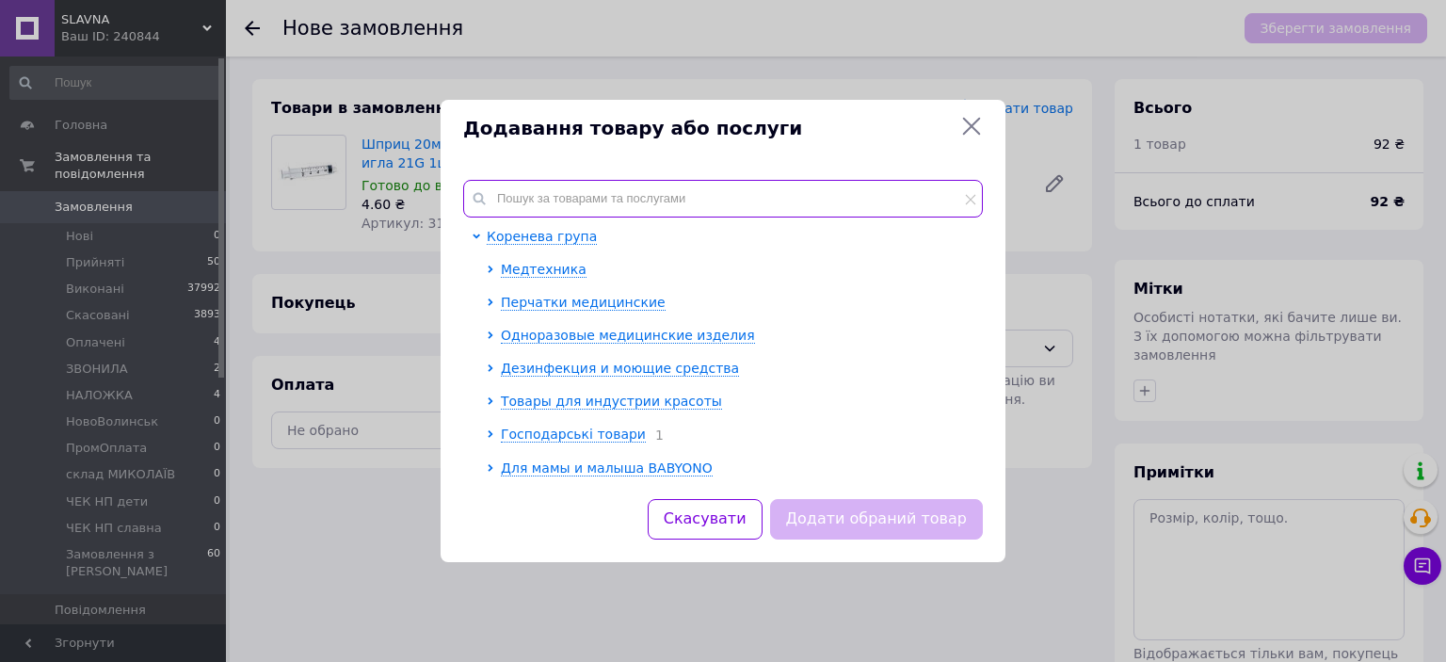
click at [621, 202] on input "text" at bounding box center [723, 199] width 520 height 38
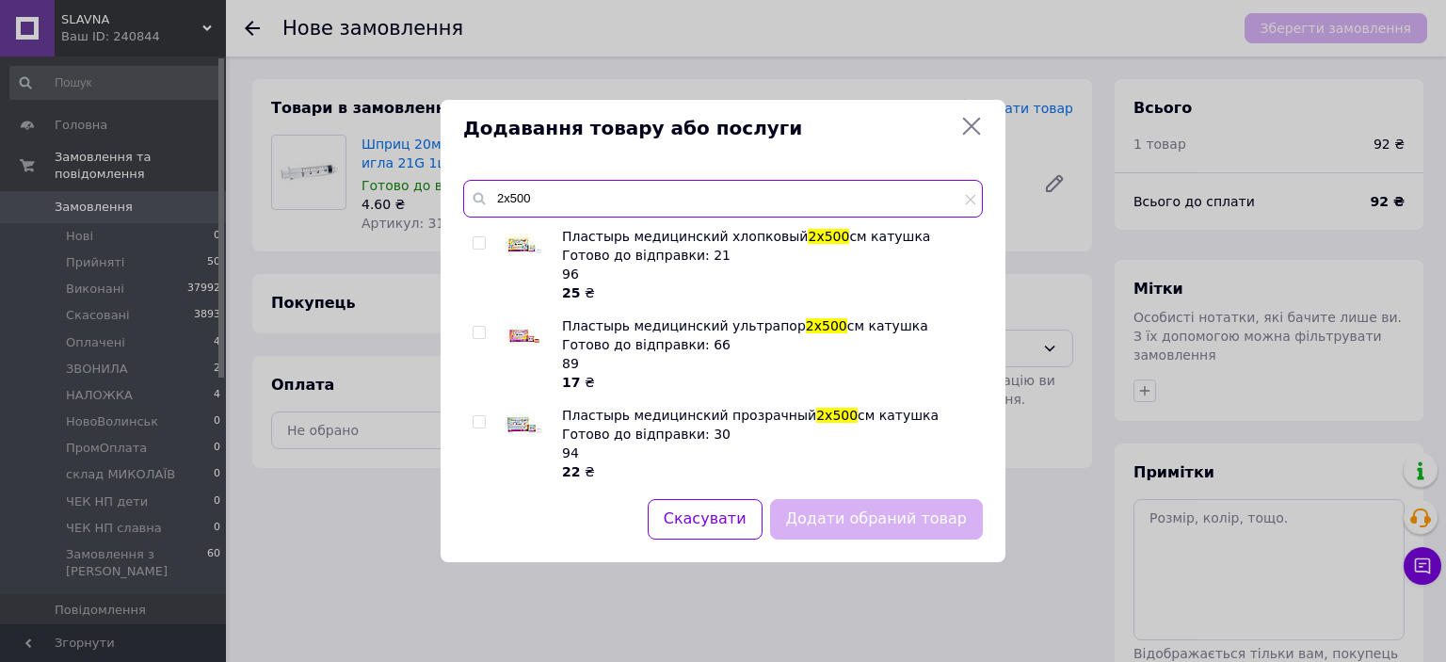
type input "2х500"
click at [475, 334] on input "checkbox" at bounding box center [478, 333] width 12 height 12
checkbox input "true"
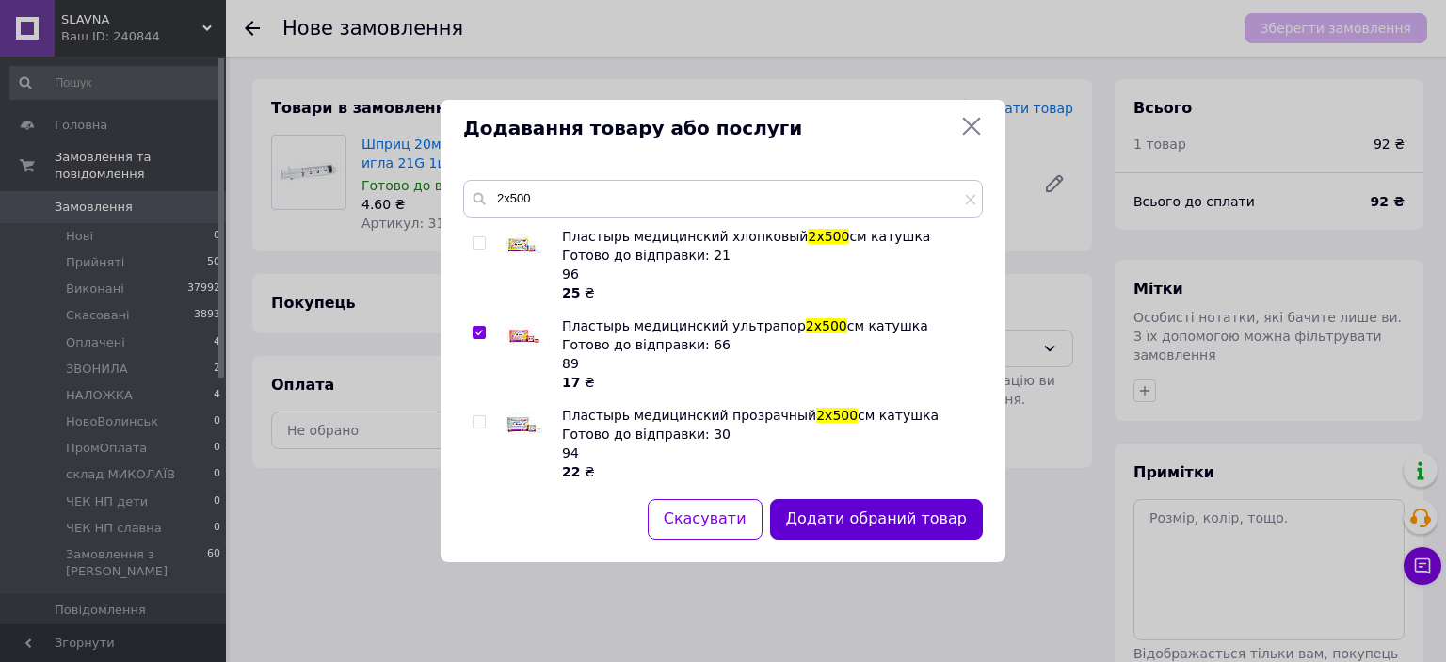
click at [864, 525] on button "Додати обраний товар" at bounding box center [876, 519] width 213 height 40
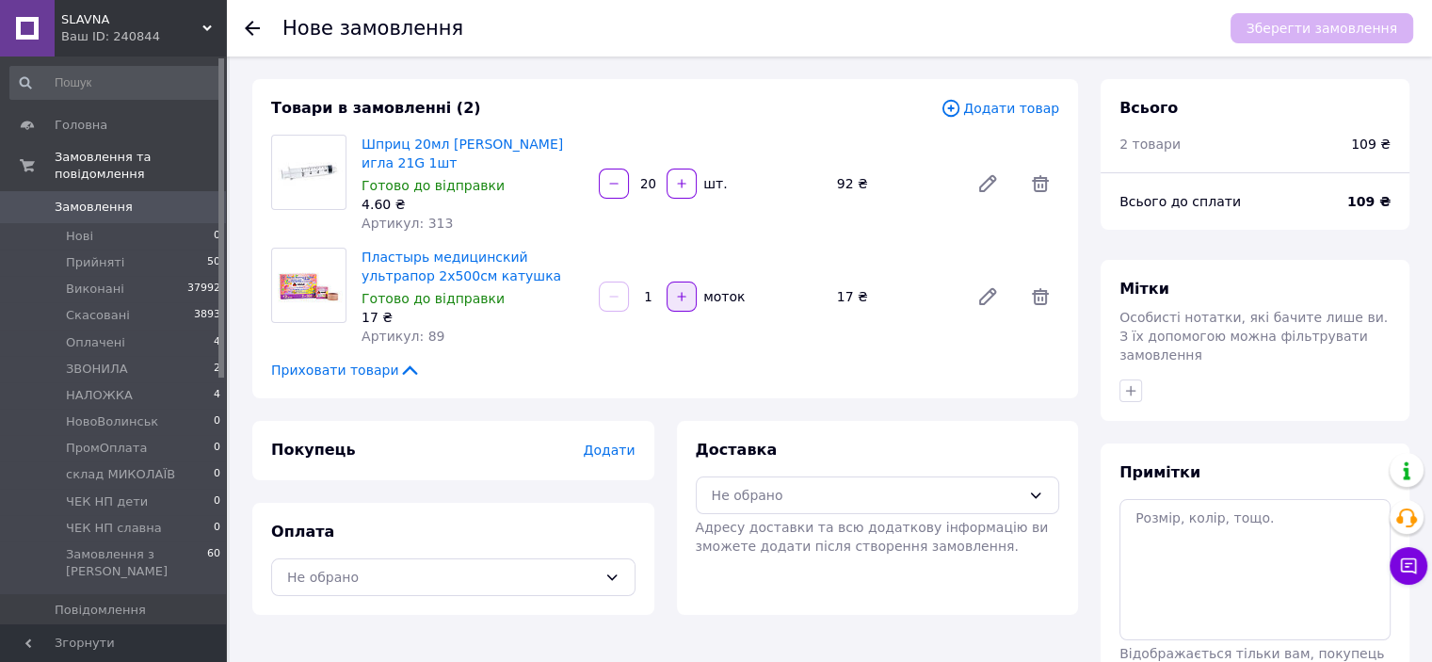
click at [678, 300] on icon "button" at bounding box center [681, 296] width 13 height 13
type input "4"
click at [1038, 113] on span "Додати товар" at bounding box center [999, 108] width 119 height 21
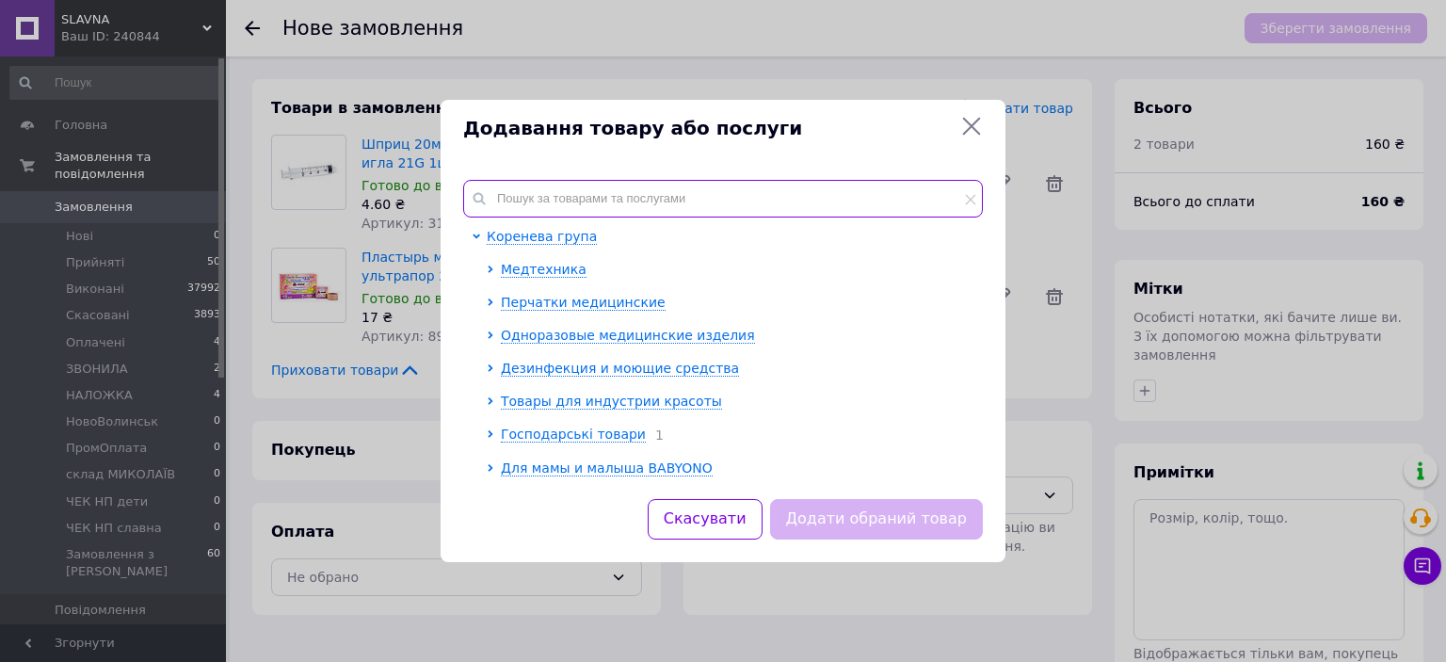
click at [728, 192] on input "text" at bounding box center [723, 199] width 520 height 38
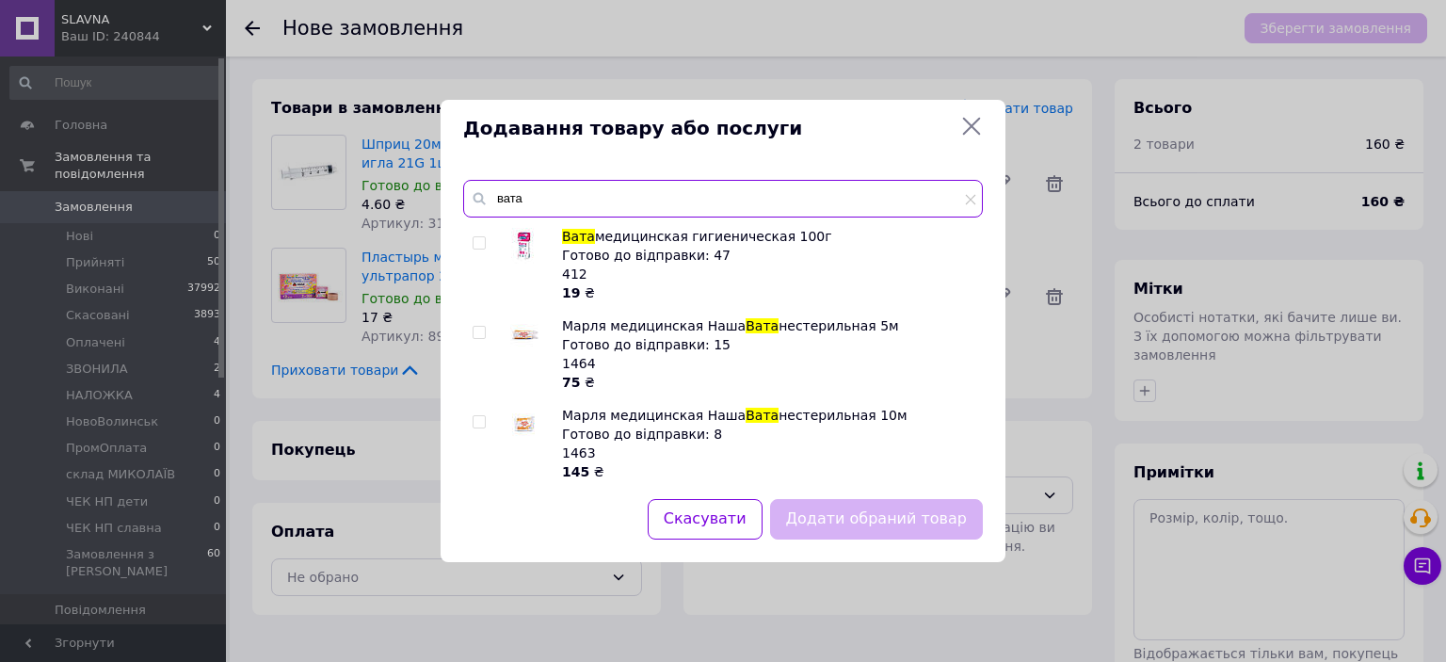
type input "вата"
click at [479, 246] on input "checkbox" at bounding box center [478, 243] width 12 height 12
checkbox input "true"
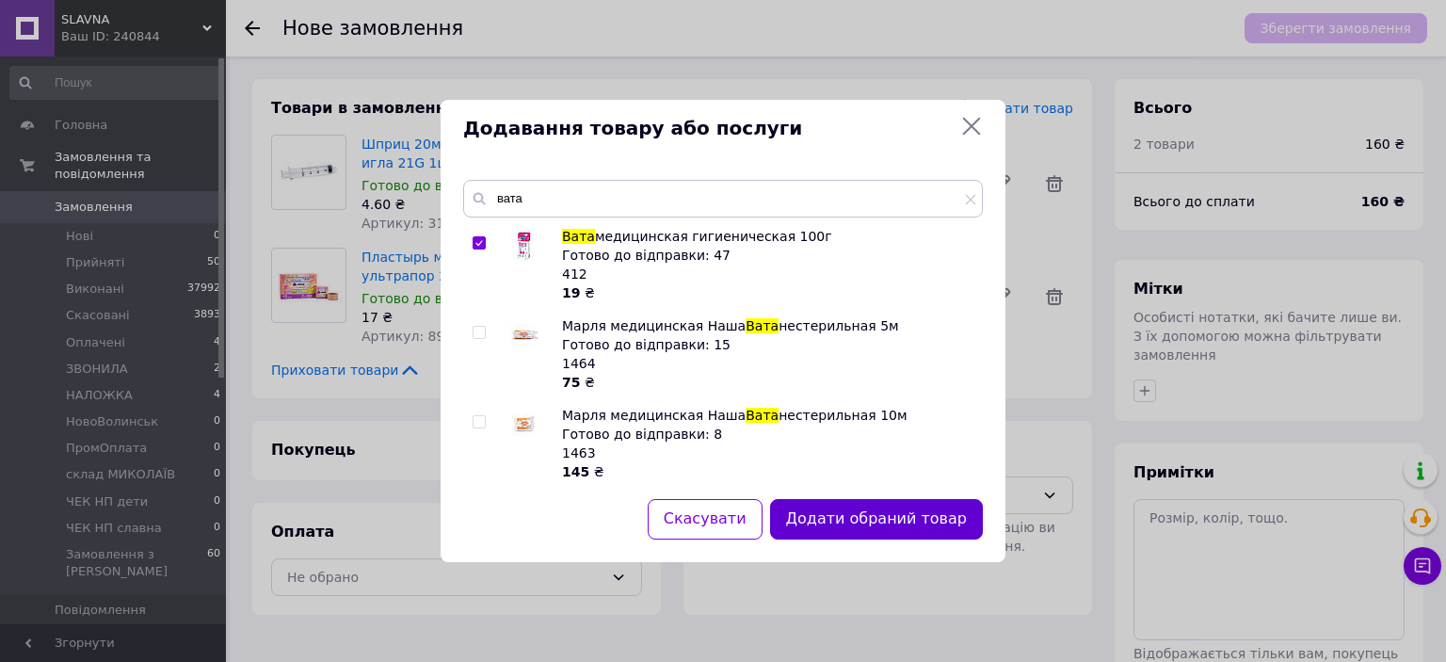
click at [877, 517] on button "Додати обраний товар" at bounding box center [876, 519] width 213 height 40
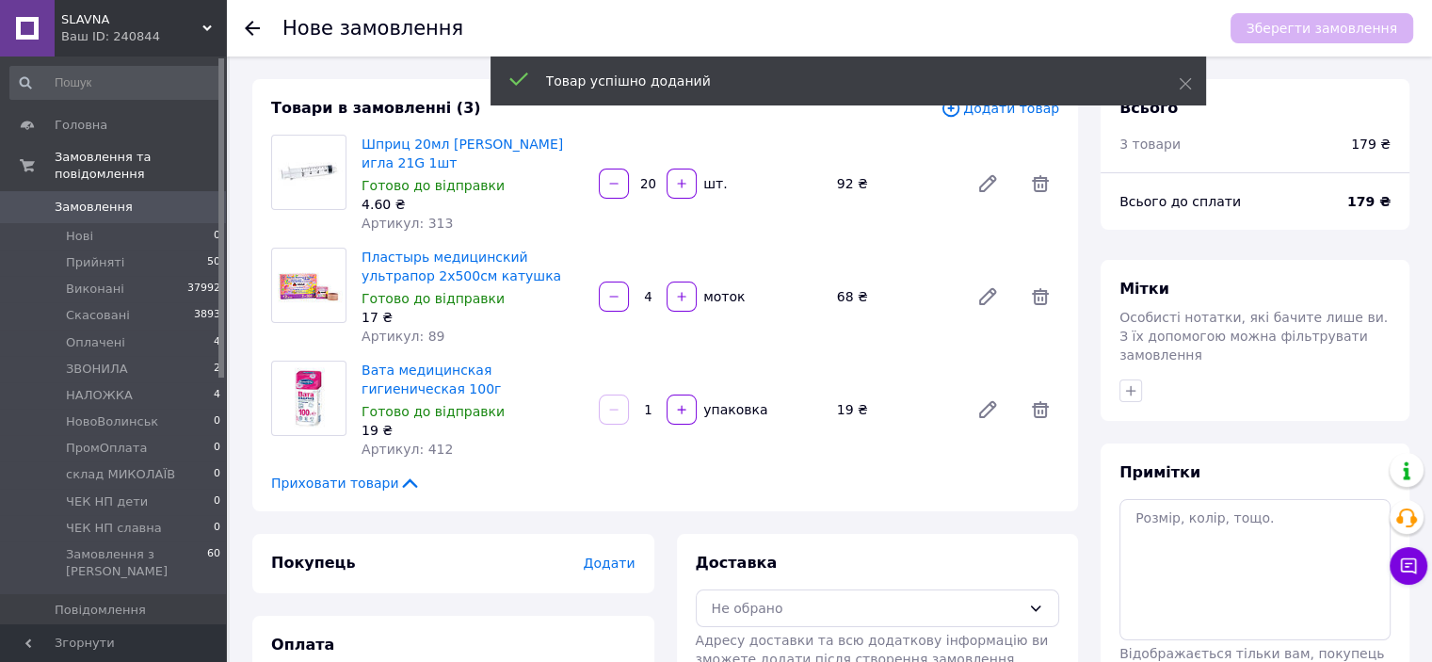
scroll to position [132, 0]
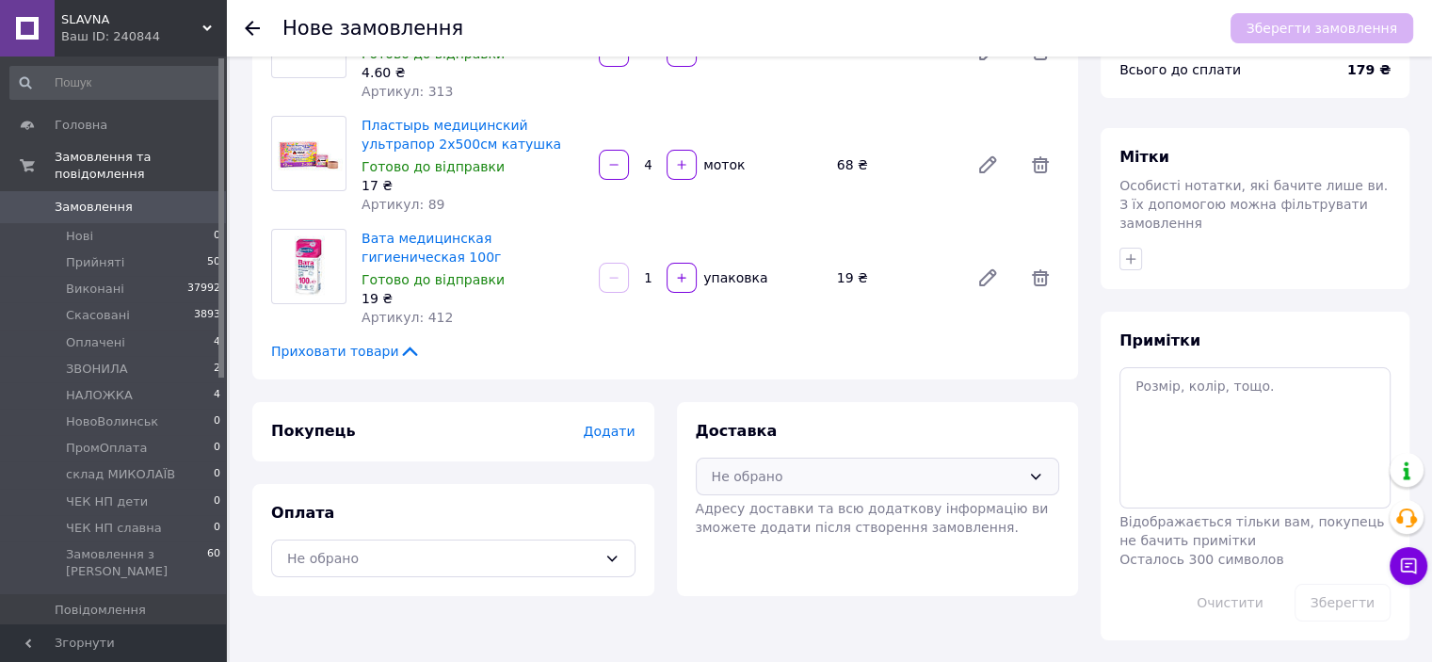
click at [881, 468] on div "Не обрано" at bounding box center [867, 476] width 310 height 21
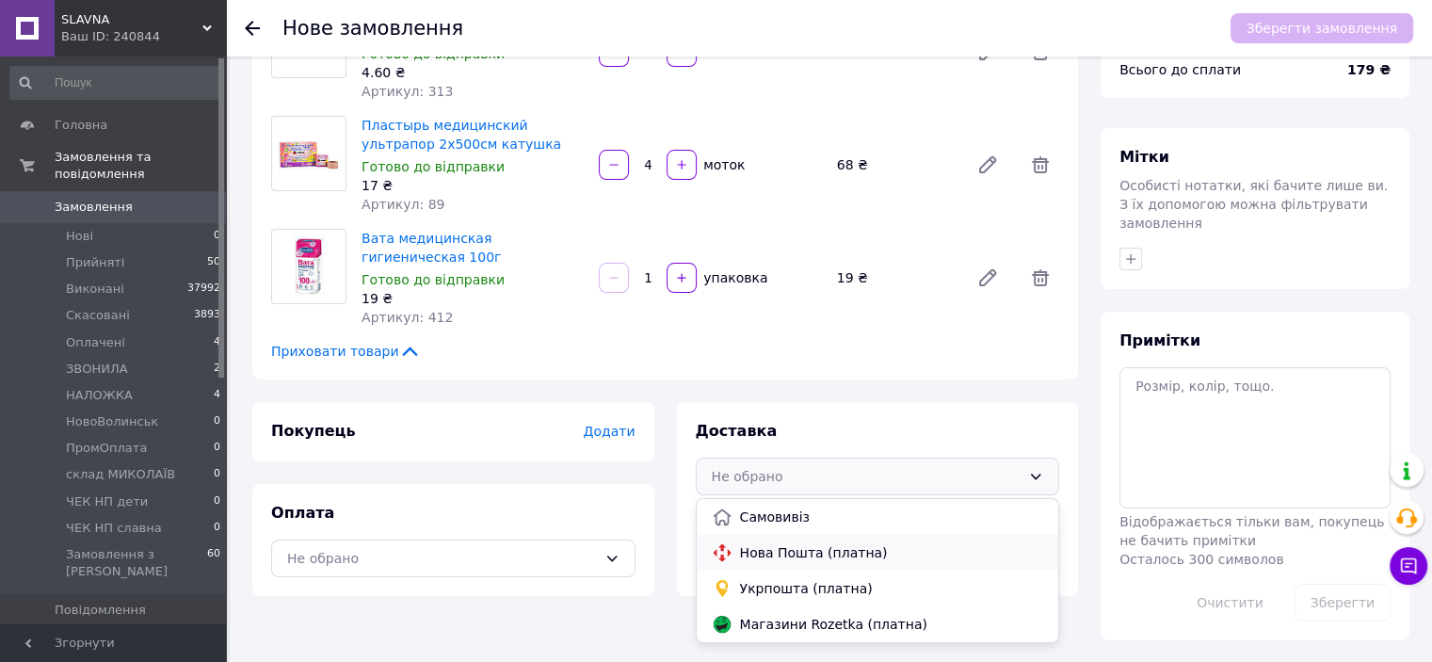
click at [856, 557] on span "Нова Пошта (платна)" at bounding box center [892, 552] width 304 height 19
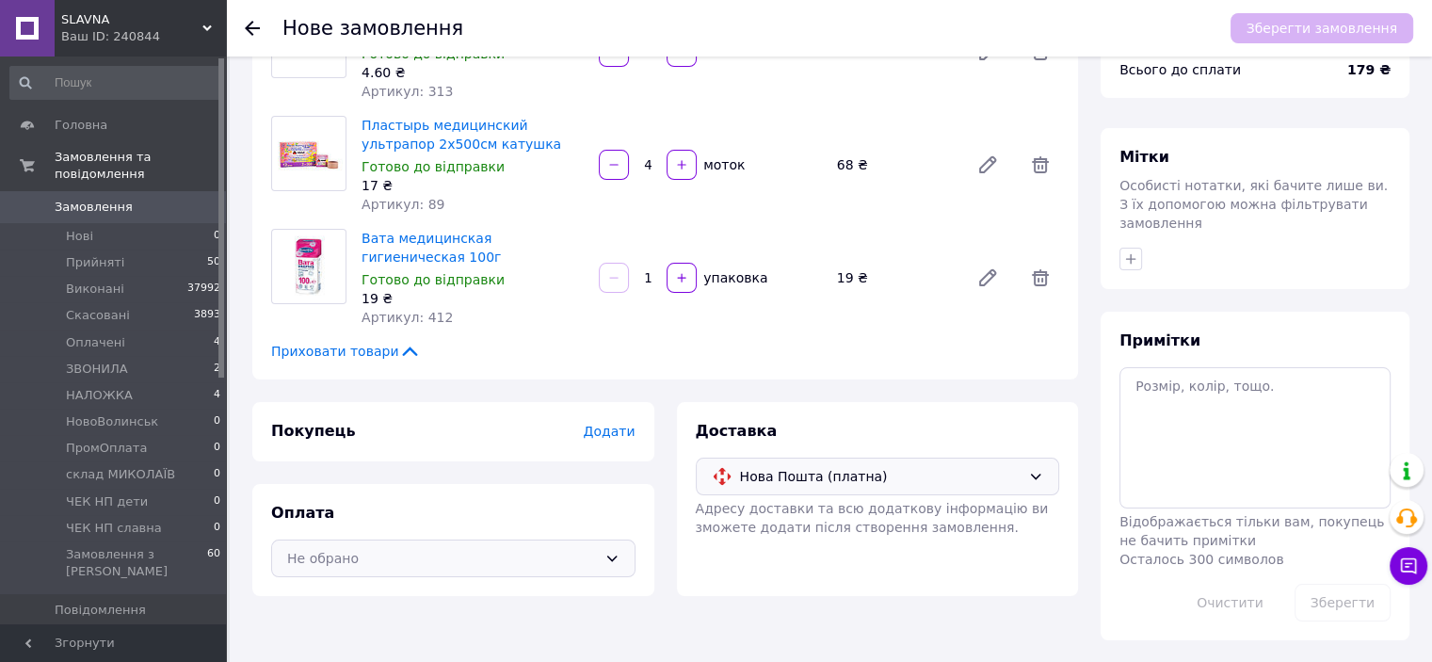
click at [399, 556] on div "Не обрано" at bounding box center [442, 558] width 310 height 21
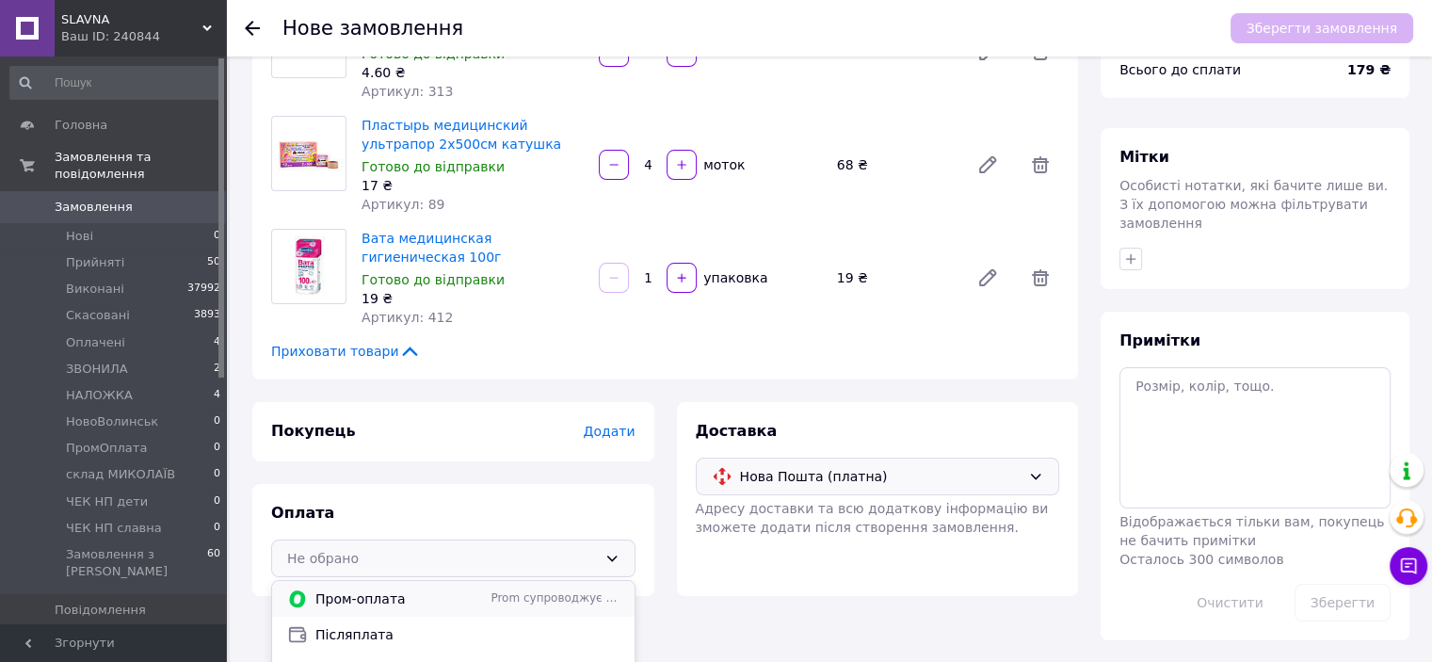
scroll to position [15, 0]
click at [394, 625] on span "Післяплата" at bounding box center [467, 619] width 304 height 19
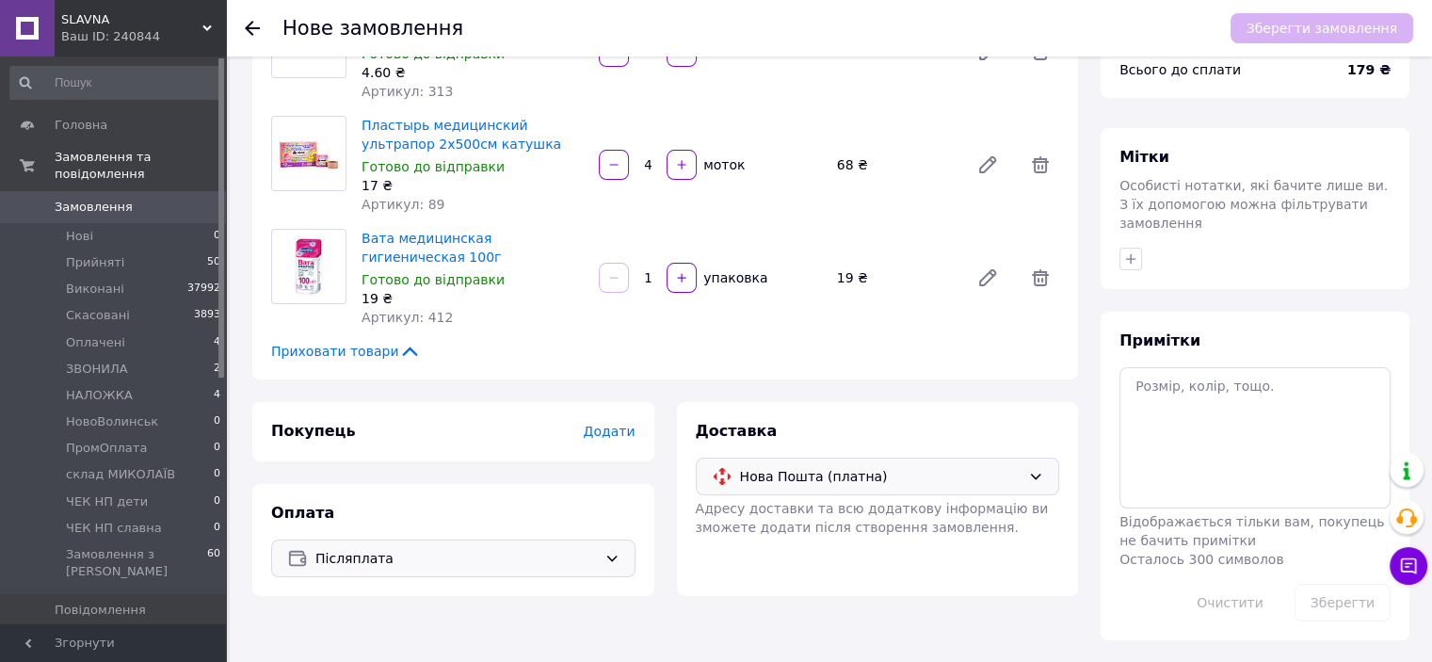
click at [606, 432] on span "Додати" at bounding box center [609, 431] width 52 height 15
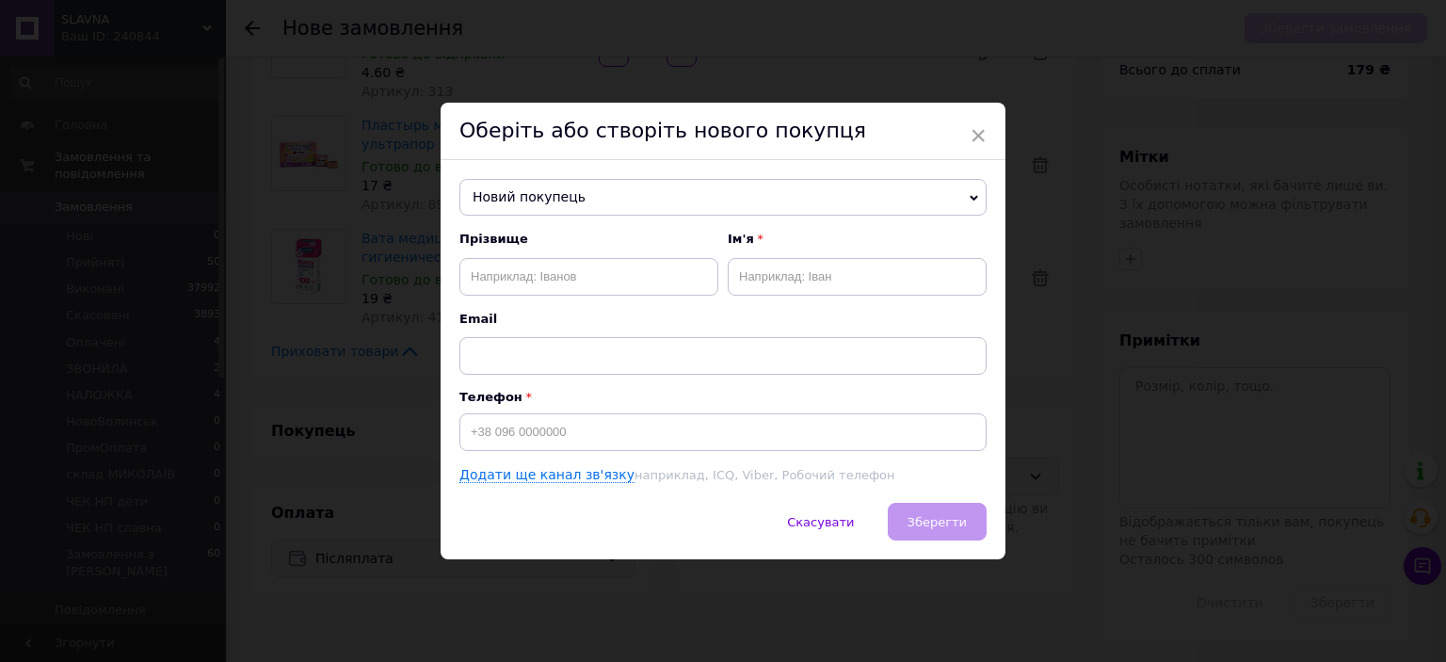
click at [535, 195] on span "Новий покупець" at bounding box center [722, 198] width 527 height 38
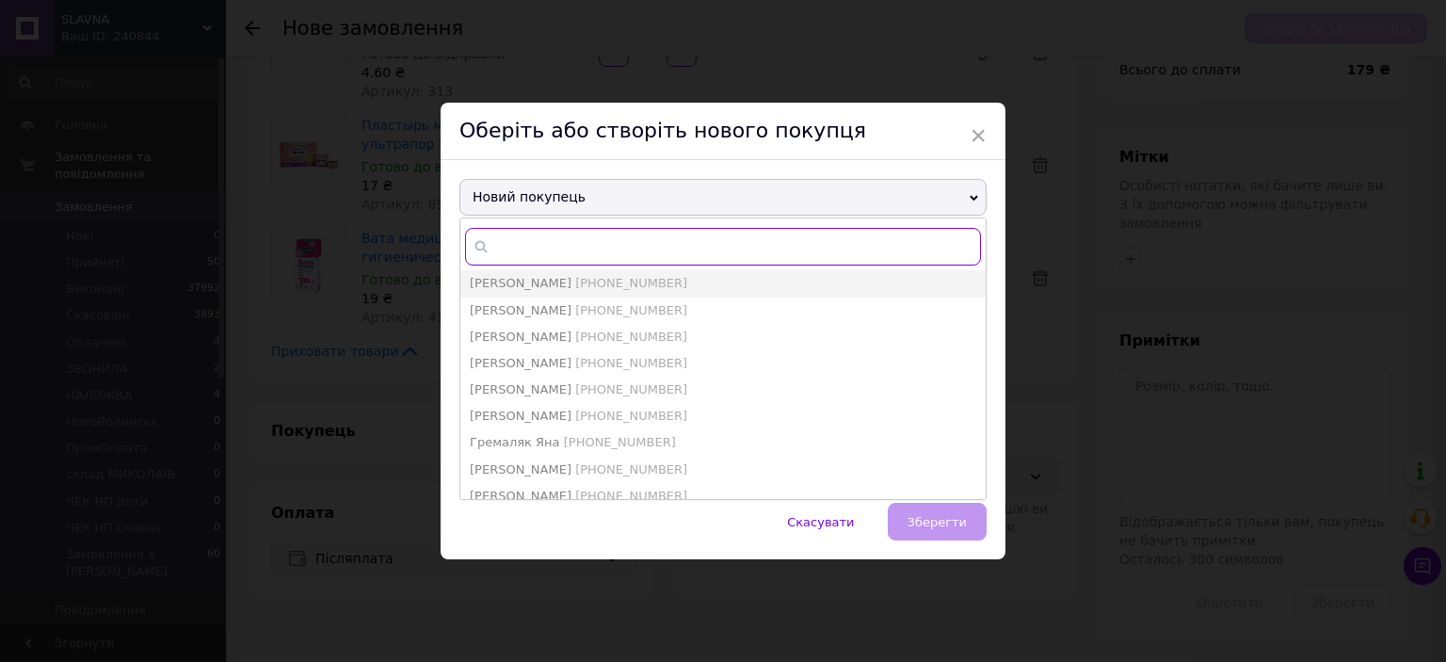
click at [724, 232] on input "text" at bounding box center [723, 247] width 516 height 38
click at [633, 248] on input "text" at bounding box center [723, 247] width 516 height 38
click at [979, 136] on span "×" at bounding box center [977, 136] width 17 height 32
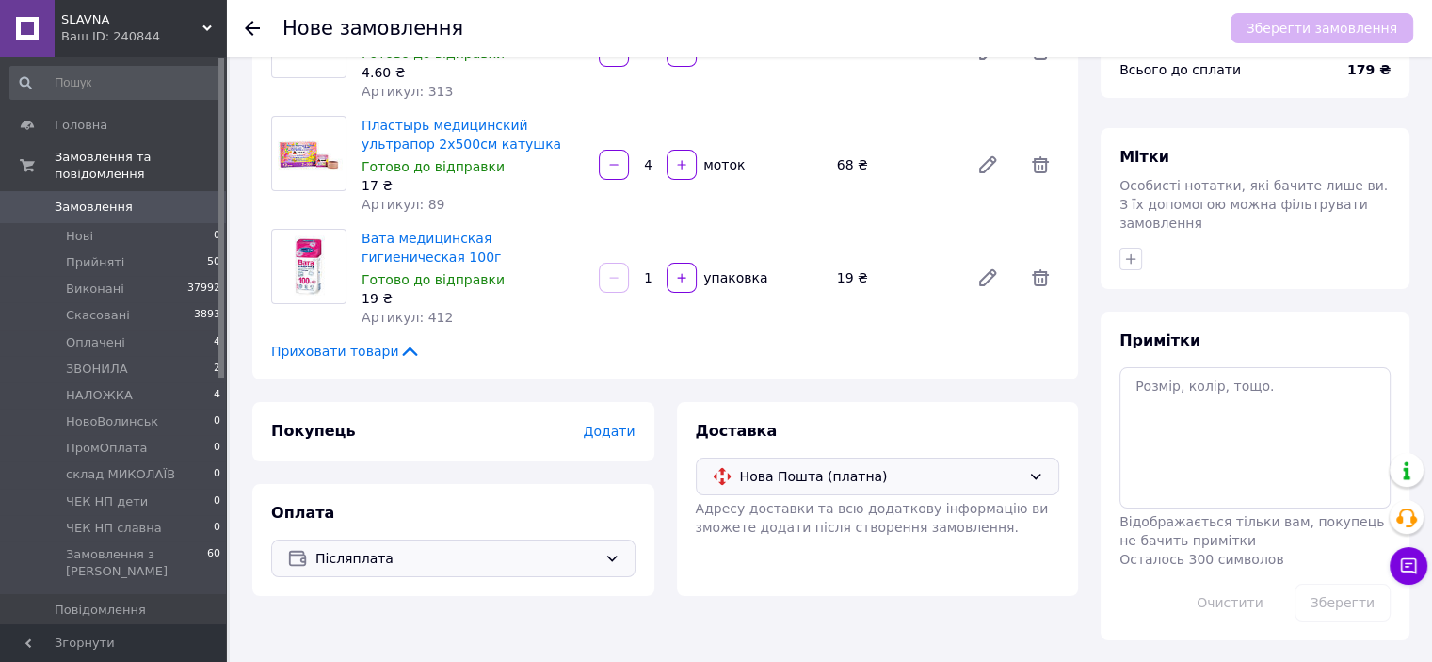
click at [631, 429] on span "Додати" at bounding box center [609, 431] width 52 height 15
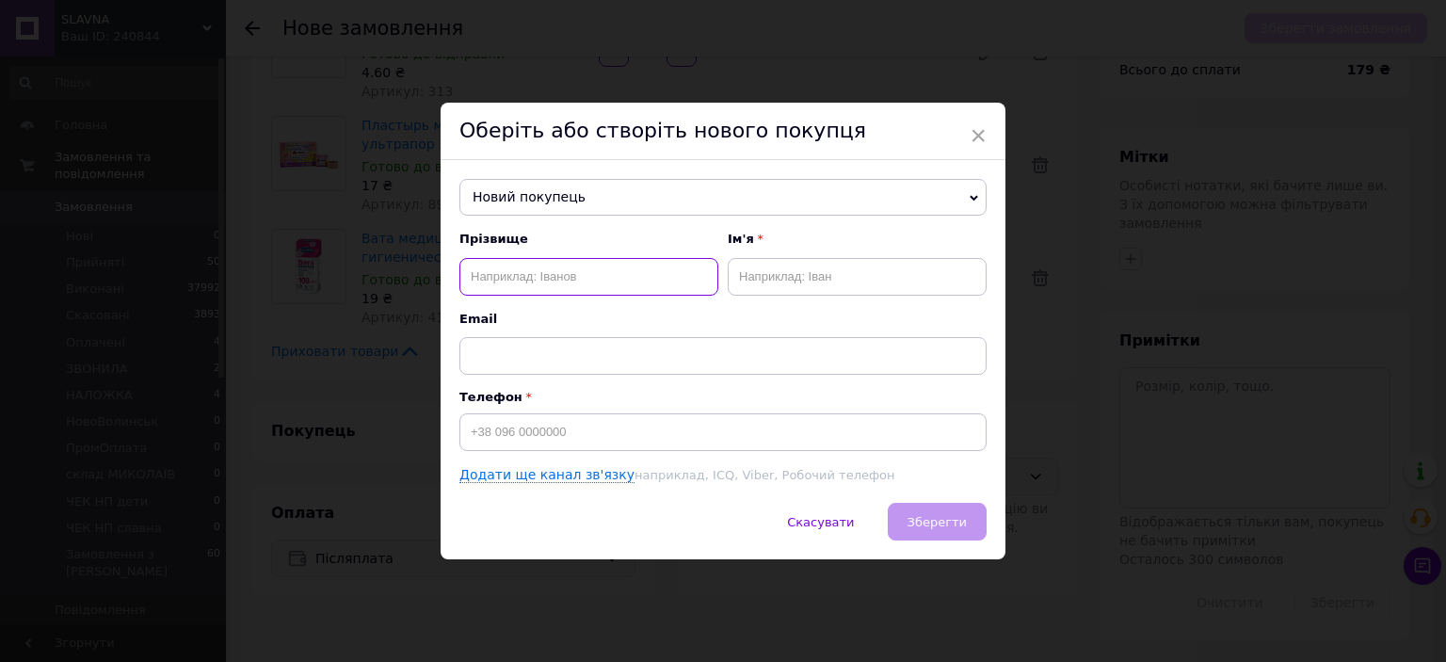
click at [516, 286] on input "text" at bounding box center [588, 277] width 259 height 38
type input "Гонтковський"
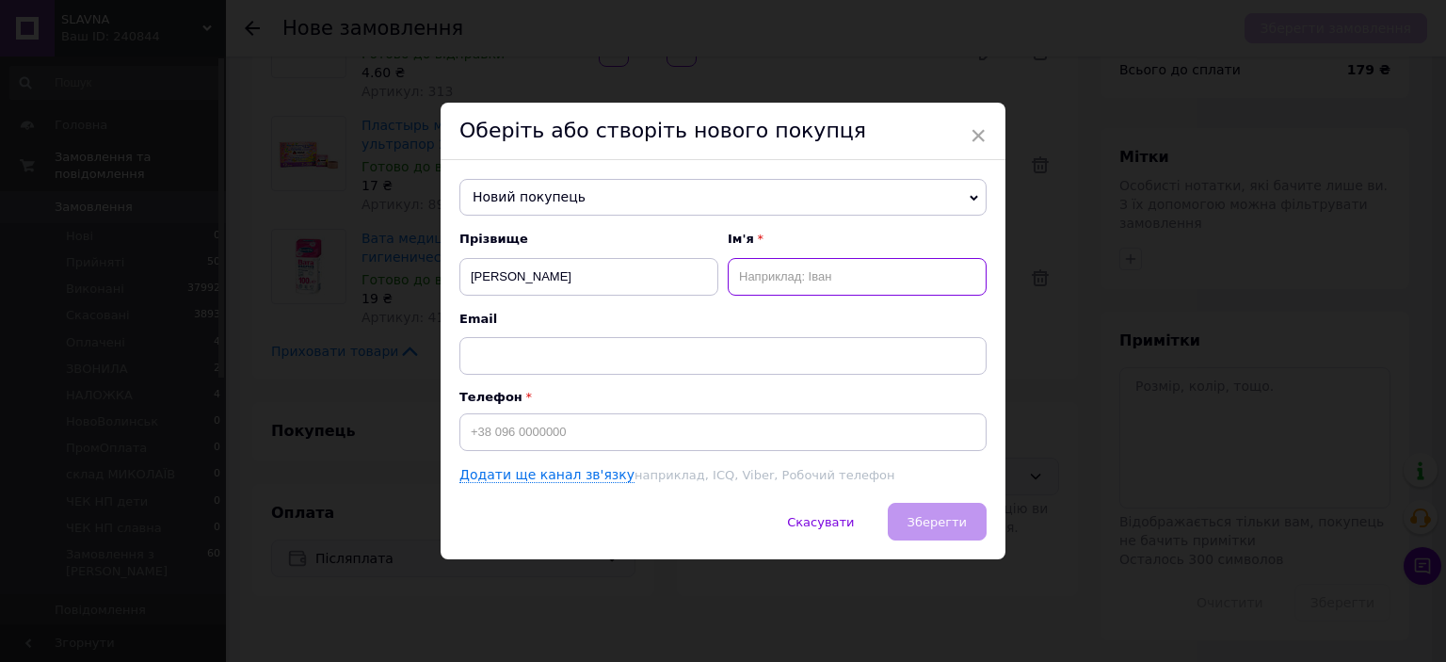
click at [800, 281] on input "text" at bounding box center [857, 277] width 259 height 38
type input "Олег"
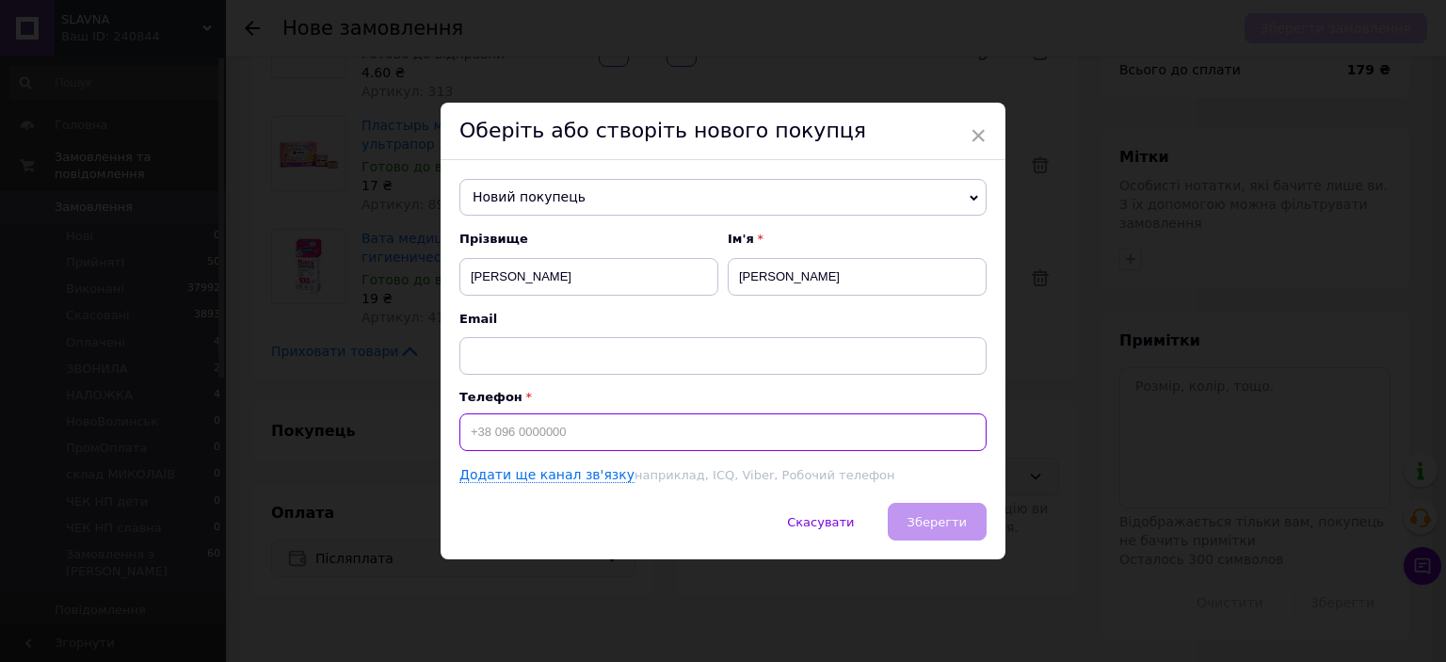
click at [696, 451] on div "Прізвище Гонтковський Ім'я Олег Email Телефон Додати ще канал зв'язку наприклад…" at bounding box center [722, 357] width 527 height 253
type input "+380682836417"
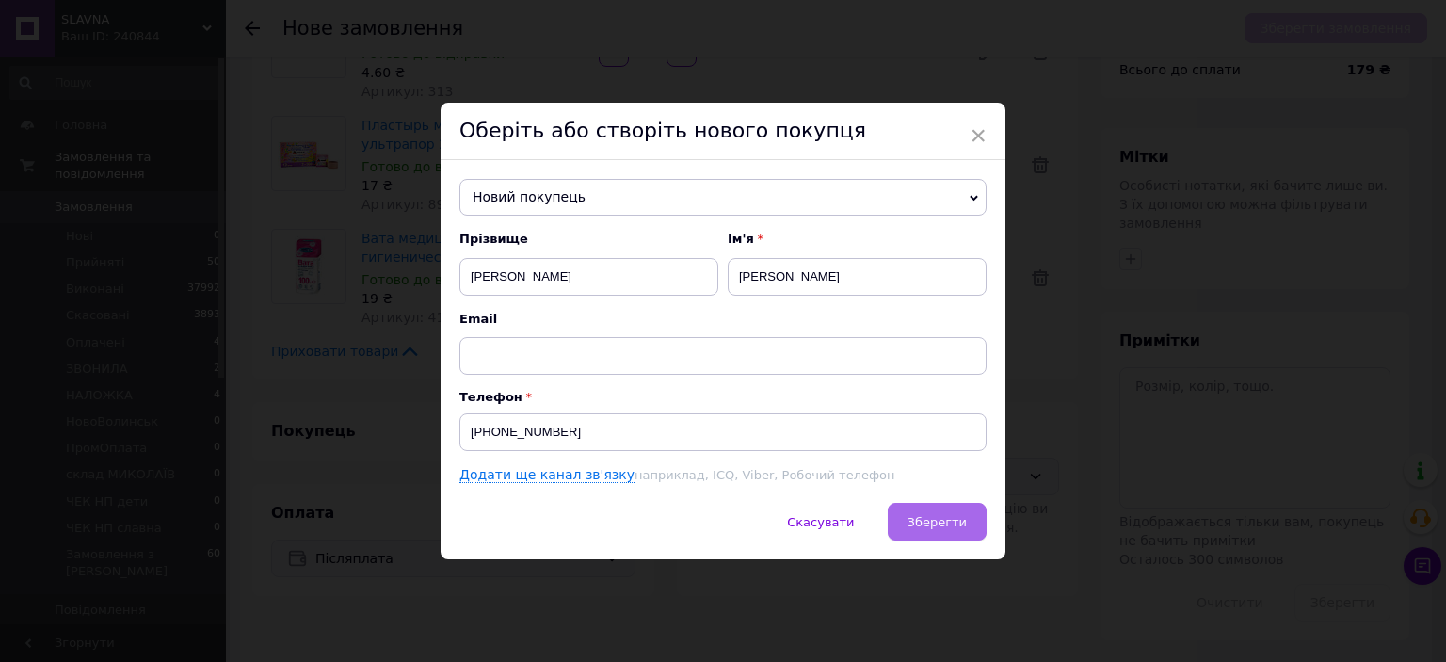
click at [938, 526] on span "Зберегти" at bounding box center [936, 522] width 59 height 14
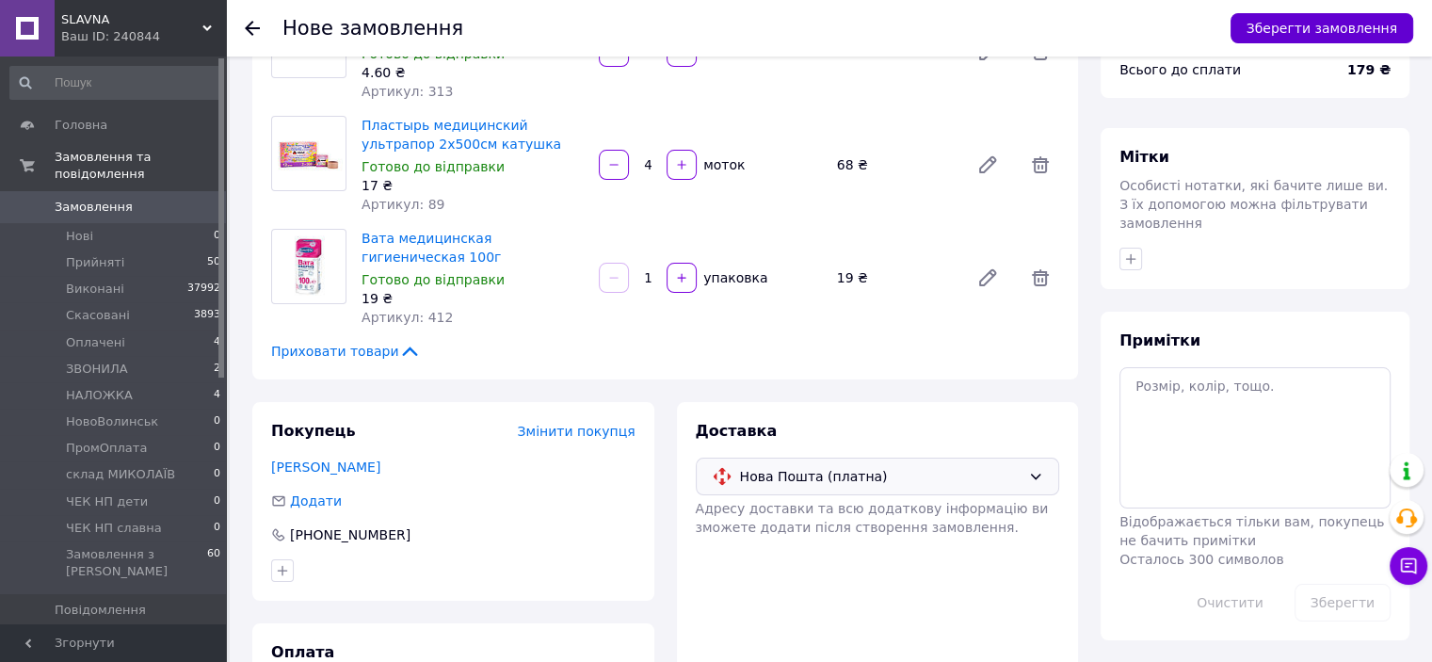
click at [1274, 29] on button "Зберегти замовлення" at bounding box center [1321, 28] width 183 height 30
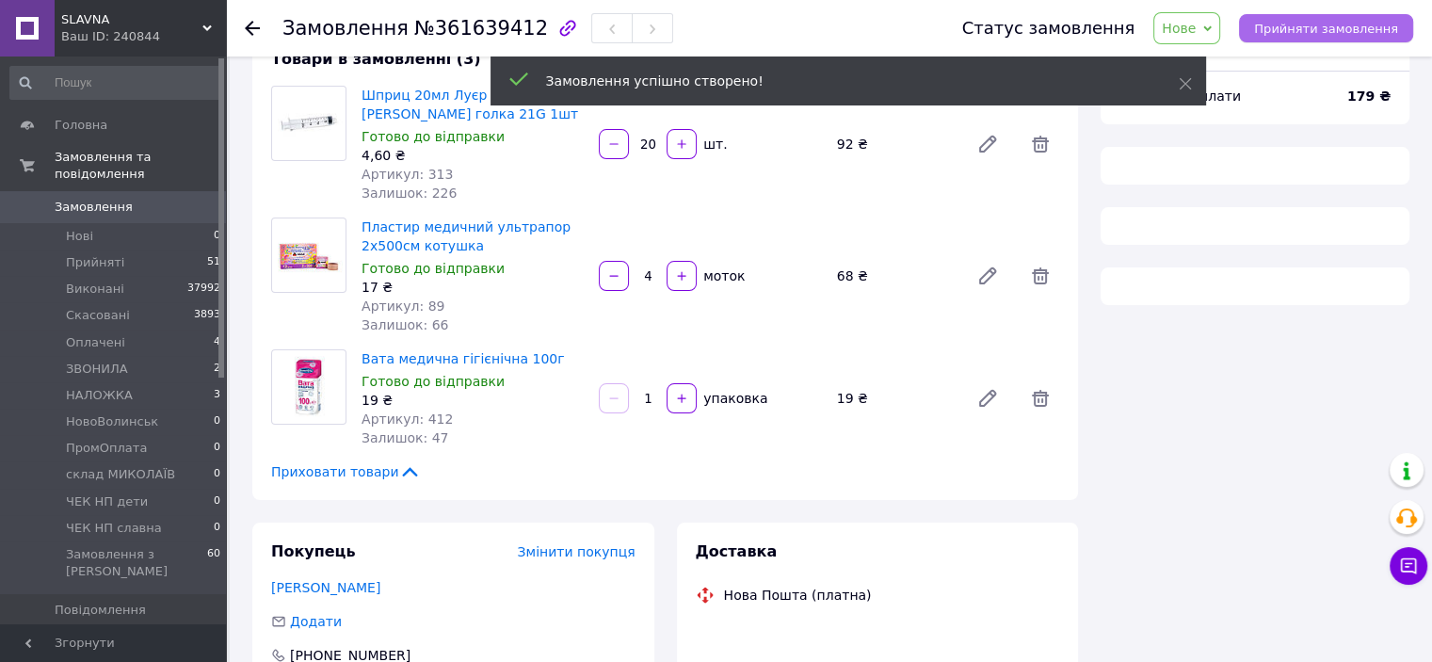
click at [1321, 29] on span "Прийняти замовлення" at bounding box center [1326, 29] width 144 height 14
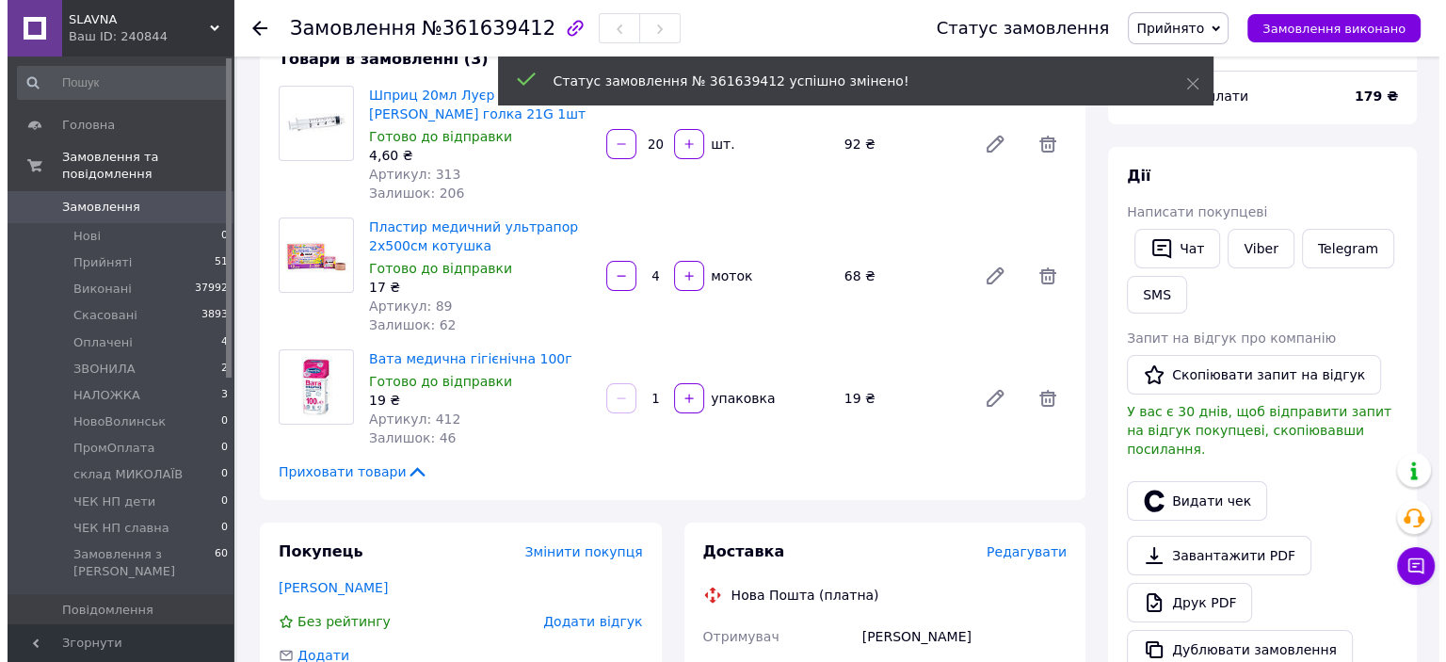
scroll to position [320, 0]
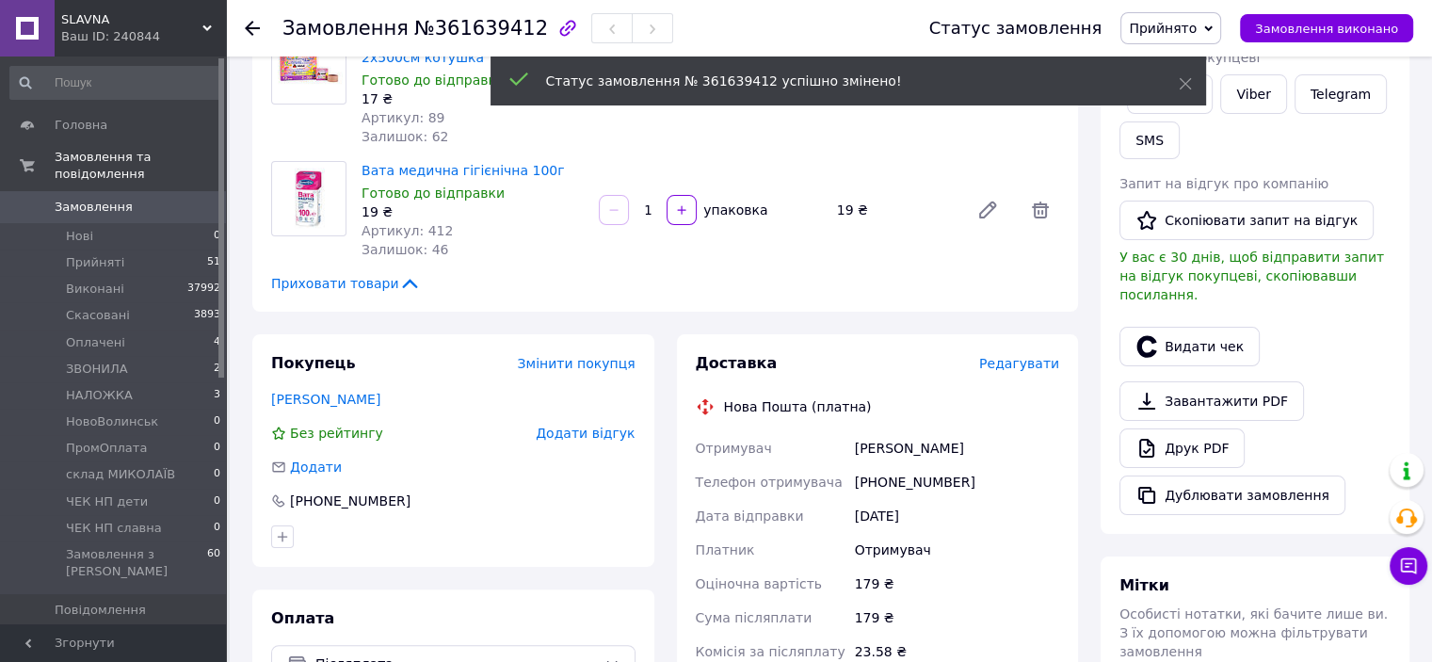
click at [1024, 365] on span "Редагувати" at bounding box center [1019, 363] width 80 height 15
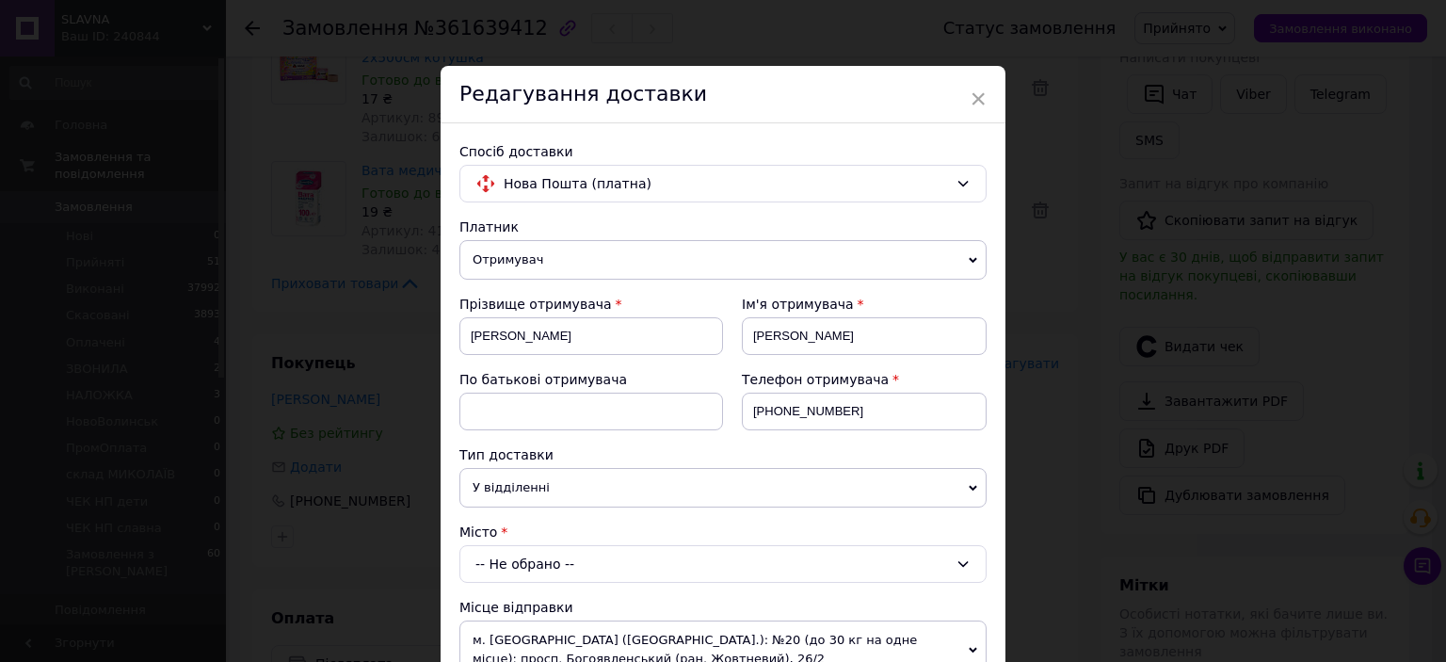
scroll to position [188, 0]
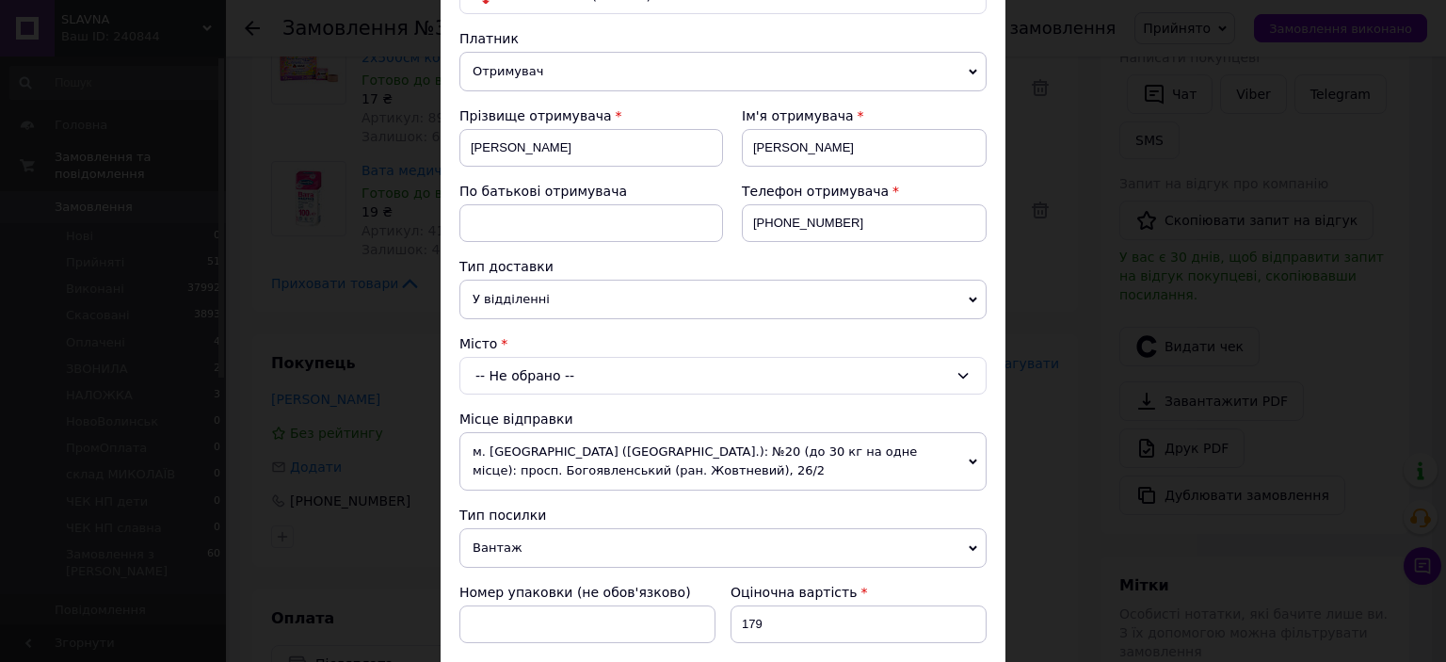
click at [532, 360] on div "-- Не обрано --" at bounding box center [722, 376] width 527 height 38
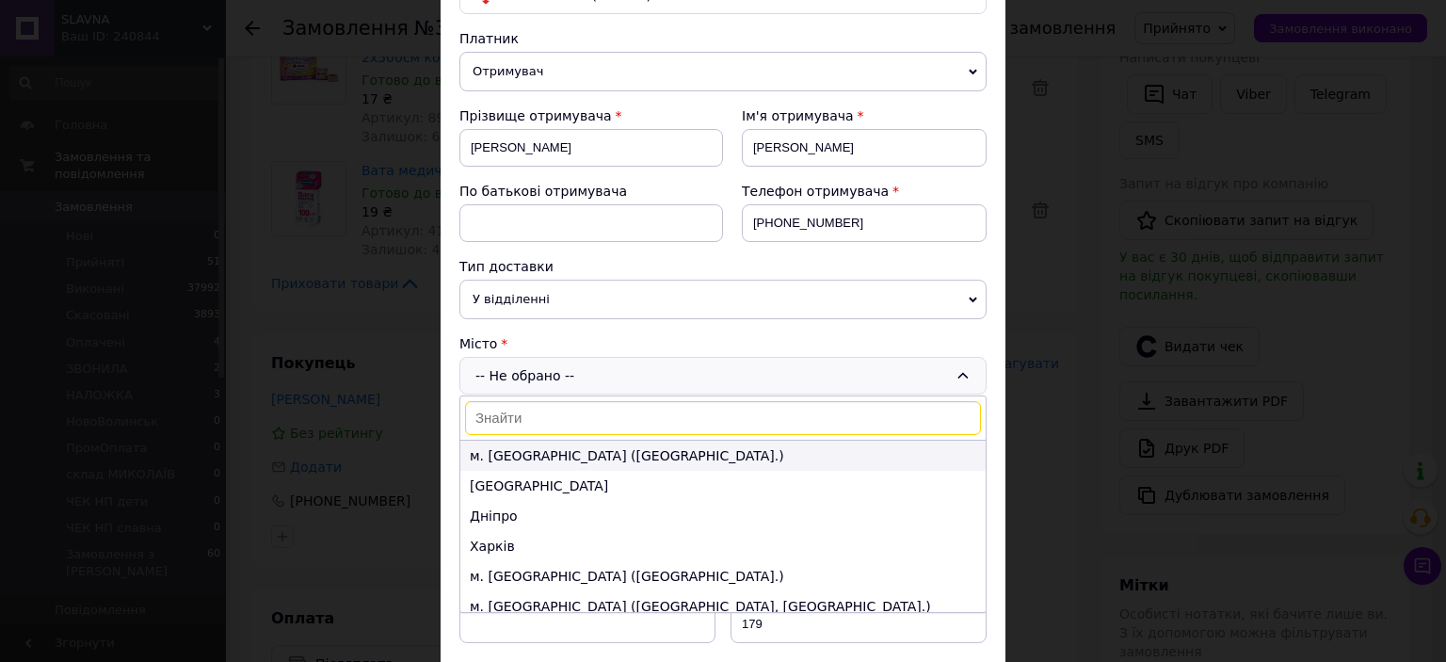
click at [524, 448] on li "м. [GEOGRAPHIC_DATA] ([GEOGRAPHIC_DATA].)" at bounding box center [722, 455] width 525 height 30
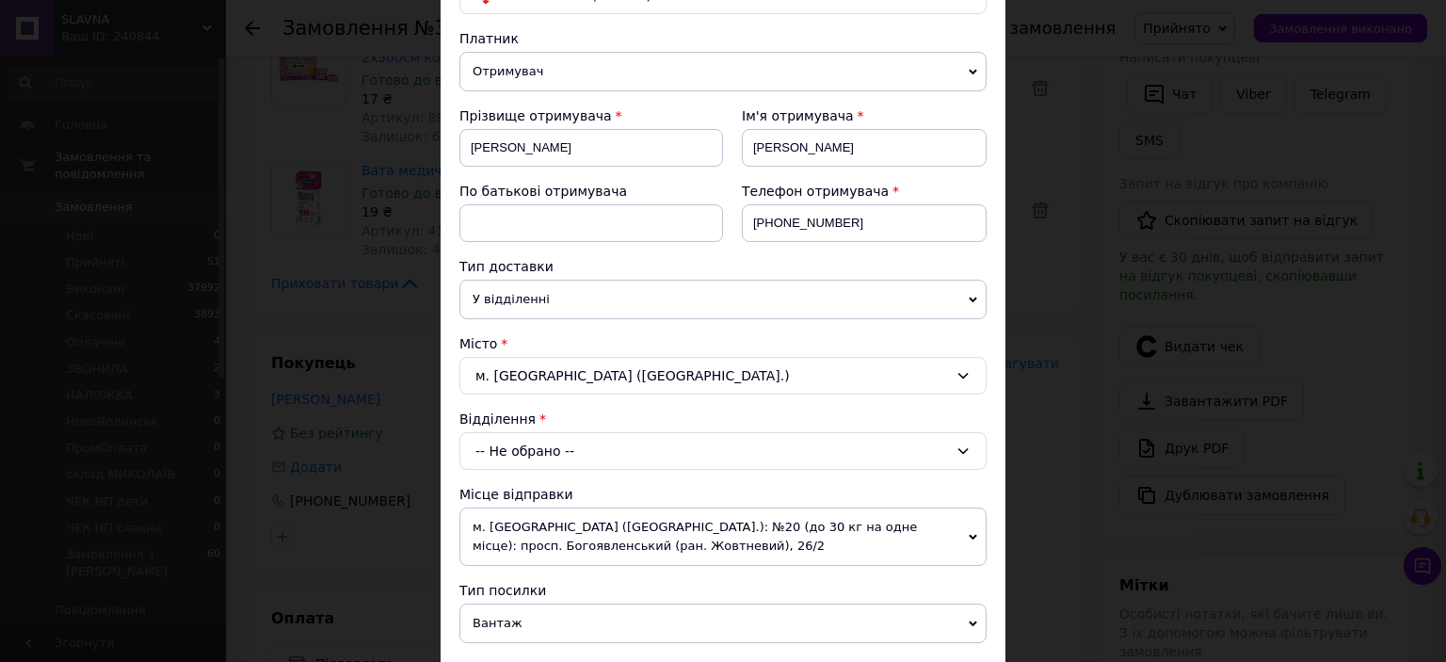
click at [515, 462] on div "-- Не обрано --" at bounding box center [722, 451] width 527 height 38
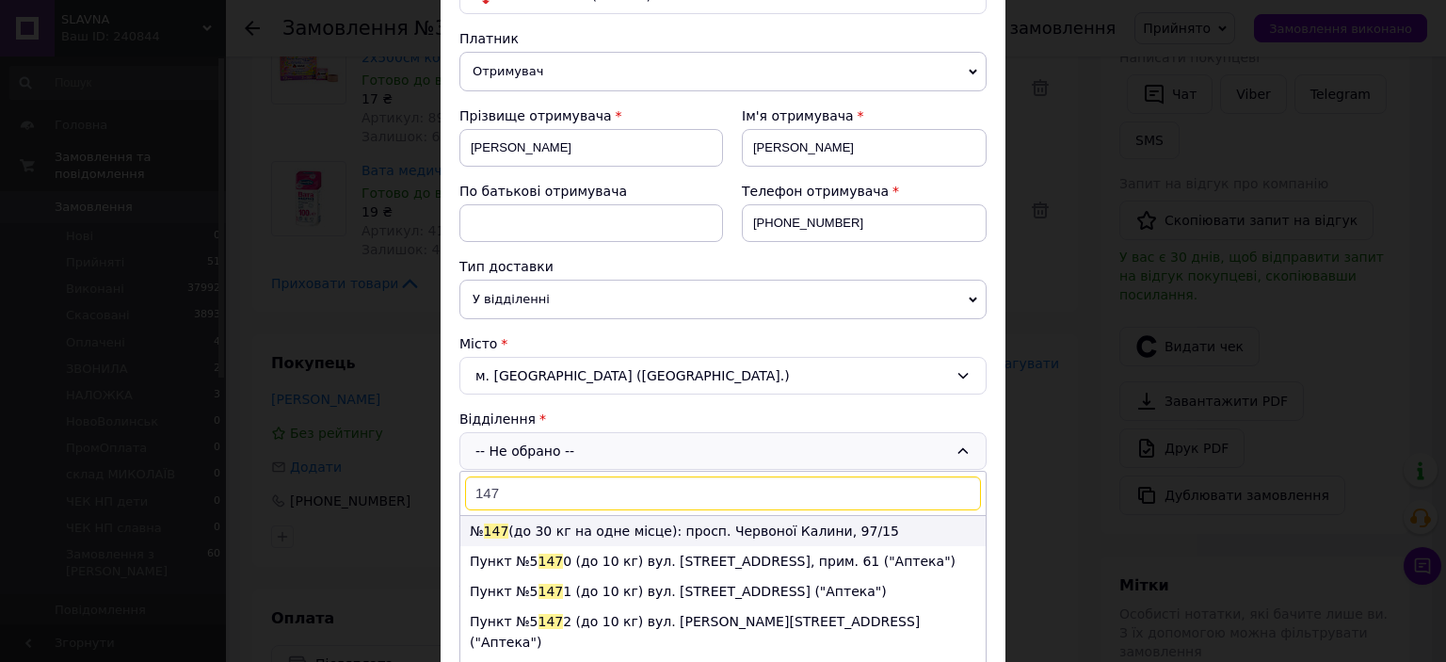
type input "147"
click at [542, 527] on li "№ 147 (до 30 кг на одне місце): просп. Червоної Калини, 97/15" at bounding box center [722, 531] width 525 height 30
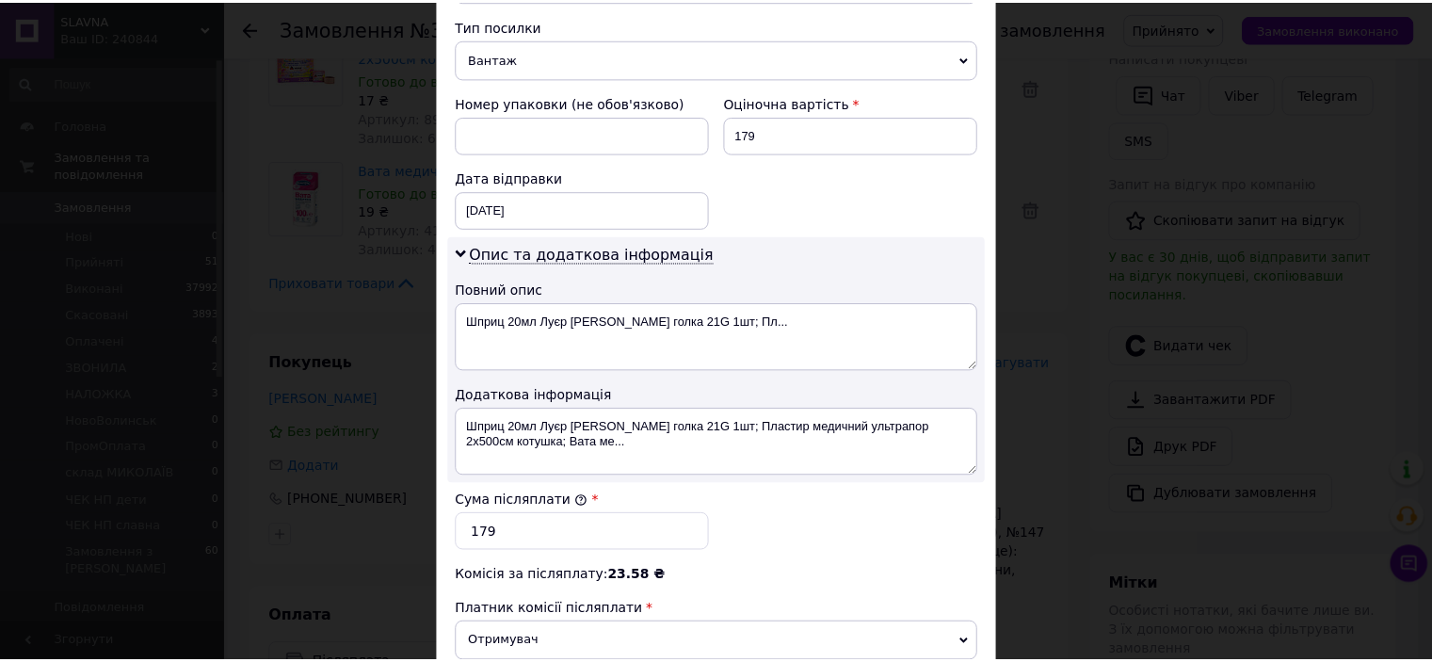
scroll to position [998, 0]
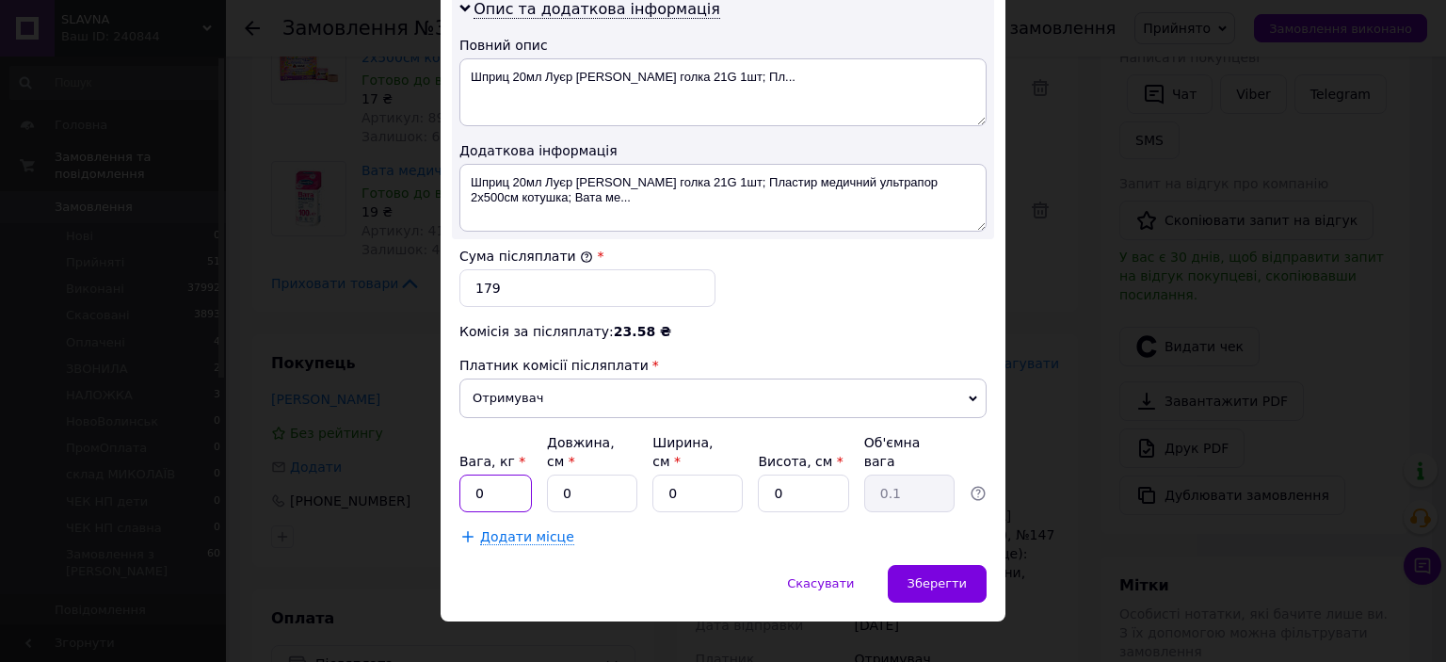
click at [489, 478] on input "0" at bounding box center [495, 493] width 72 height 38
type input "1"
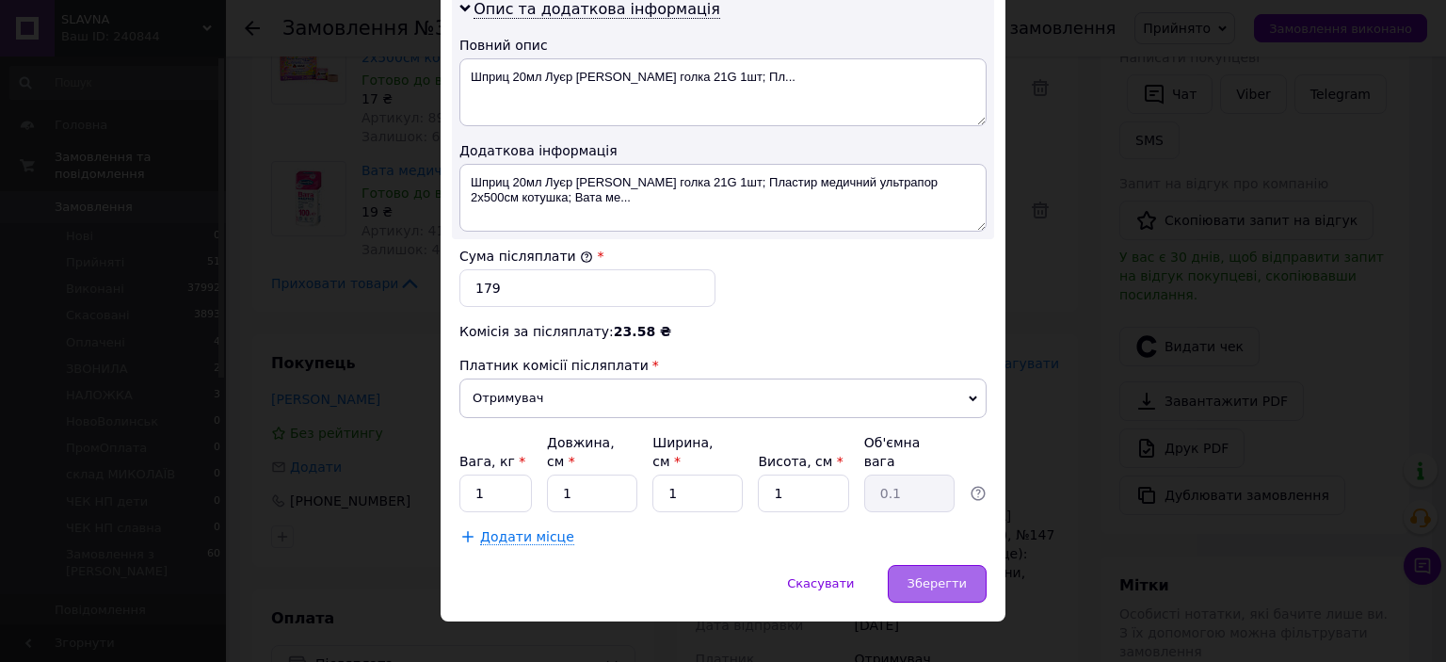
click at [944, 576] on span "Зберегти" at bounding box center [936, 583] width 59 height 14
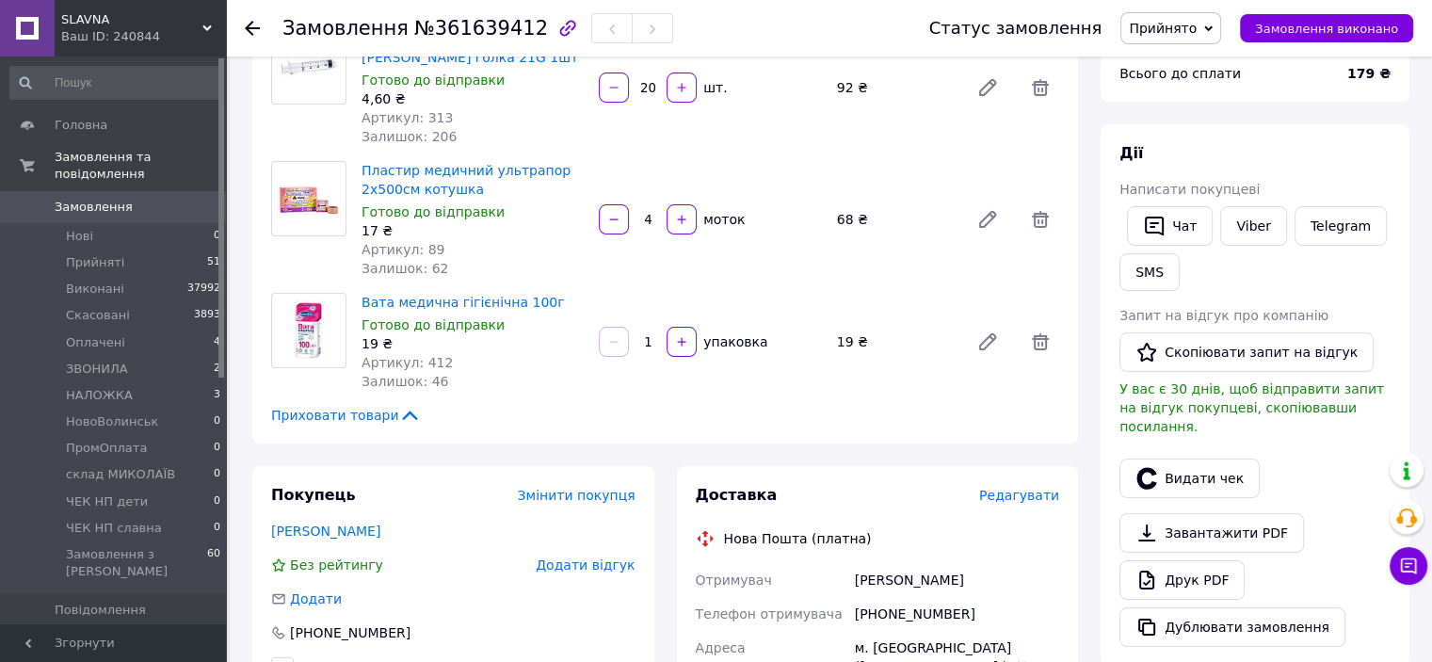
scroll to position [0, 0]
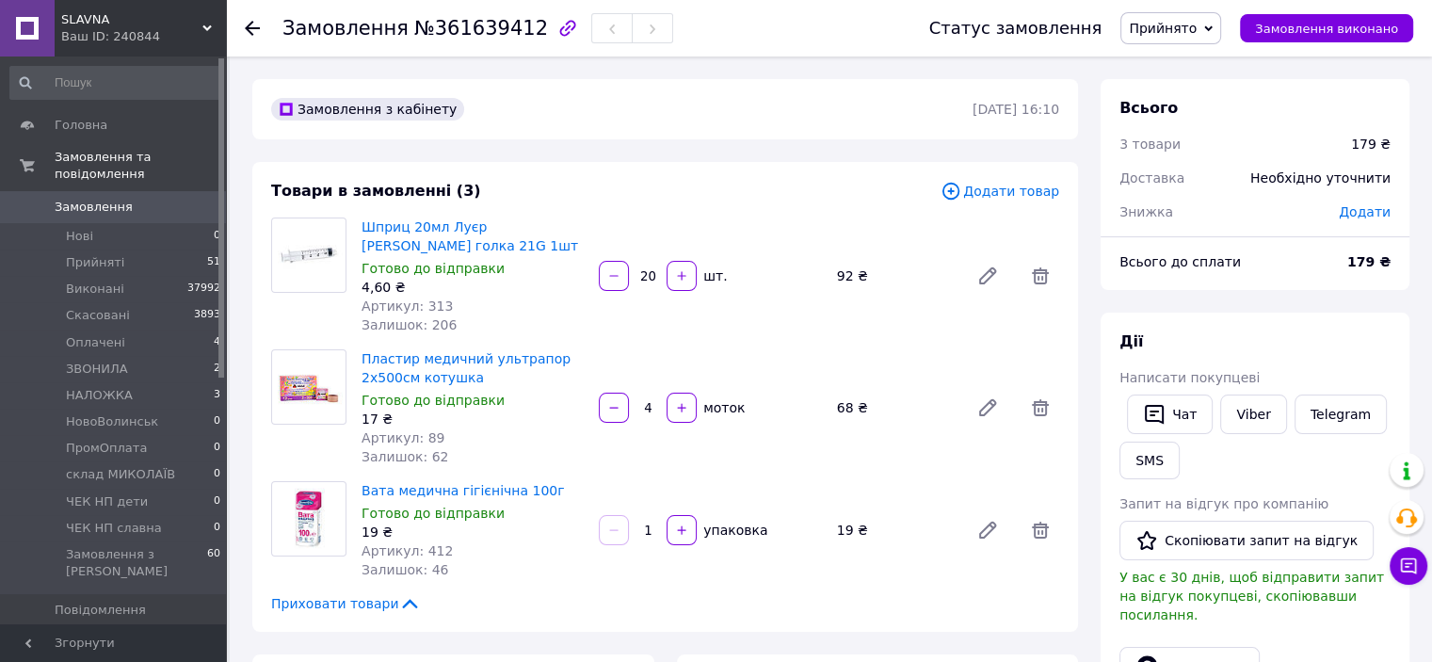
click at [1178, 31] on span "Прийнято" at bounding box center [1162, 28] width 68 height 15
click at [1203, 180] on li "НАЛОЖКА" at bounding box center [1185, 179] width 128 height 28
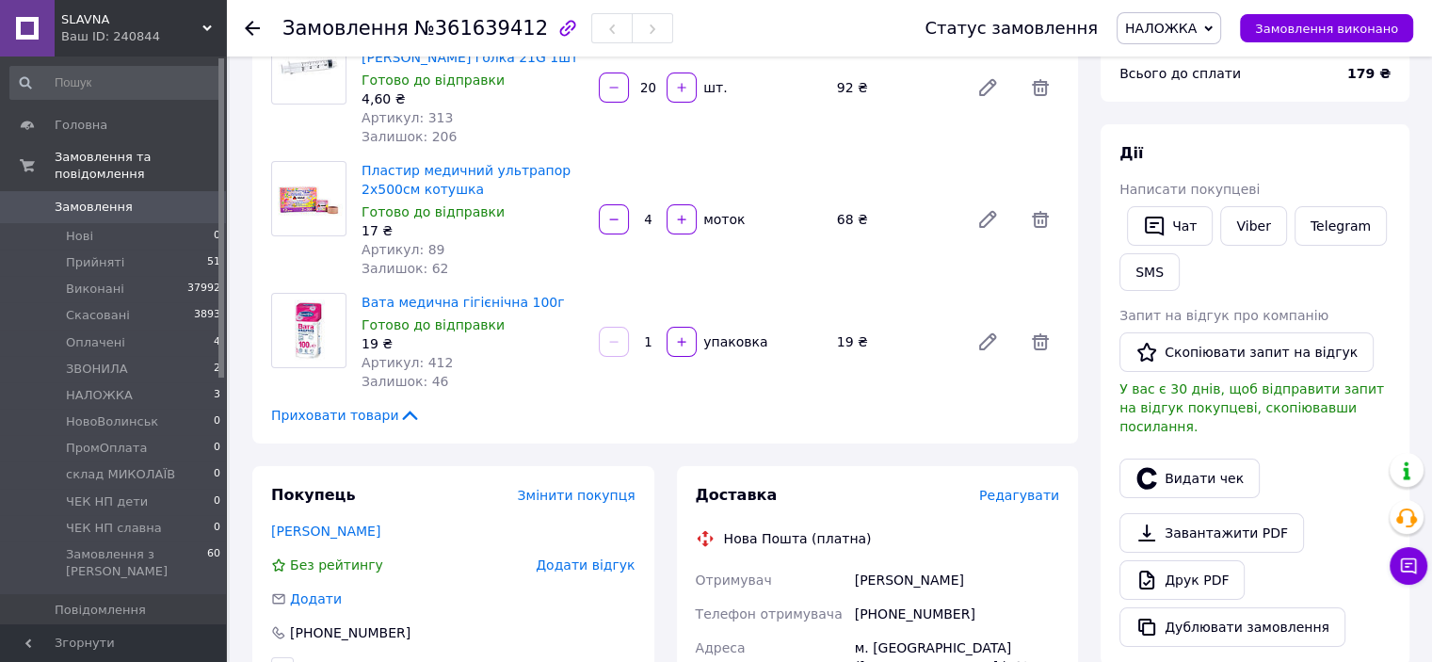
scroll to position [282, 0]
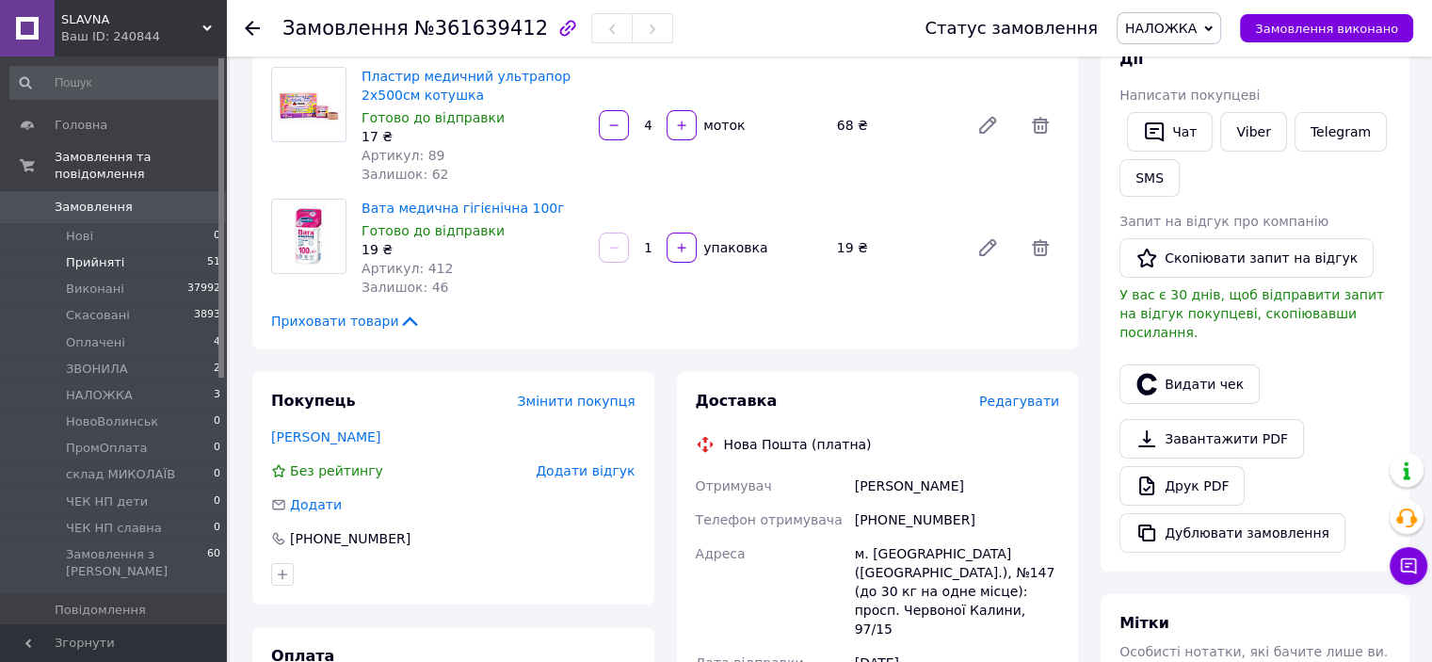
click at [128, 249] on li "Прийняті 51" at bounding box center [116, 262] width 232 height 26
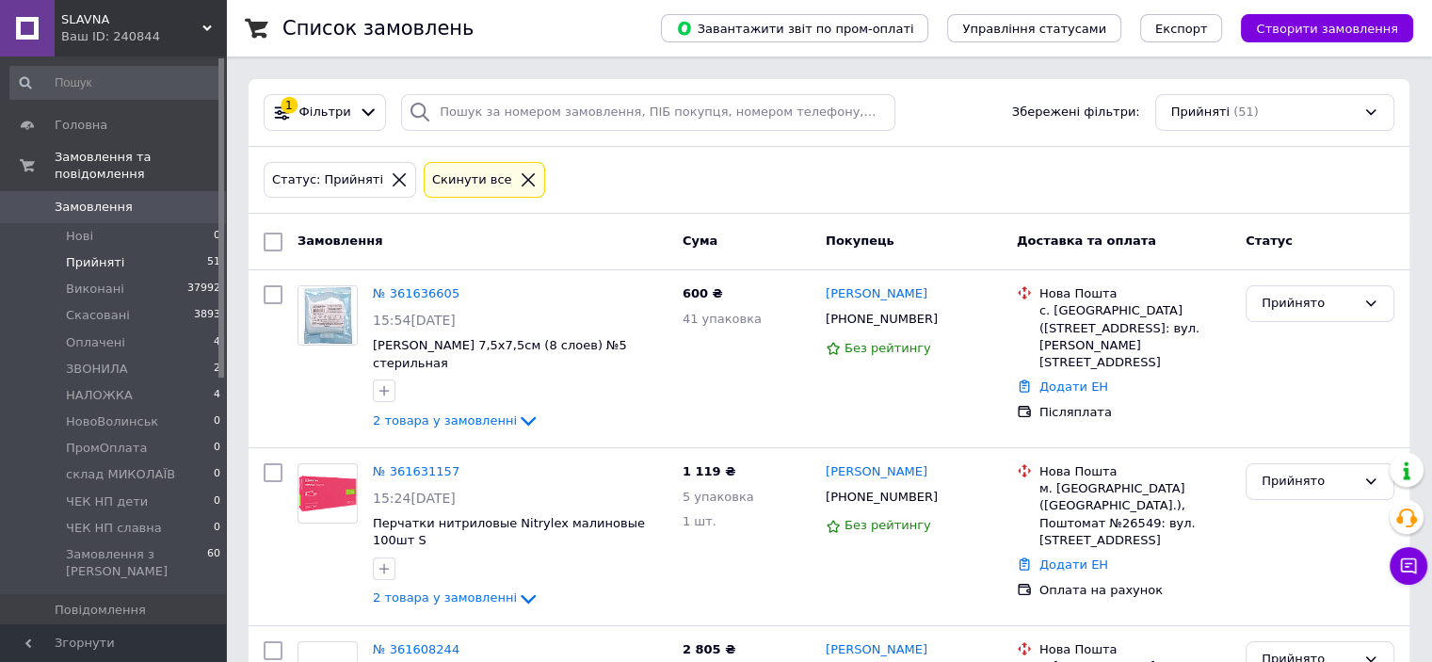
click at [98, 25] on span "SLAVNA" at bounding box center [131, 19] width 141 height 17
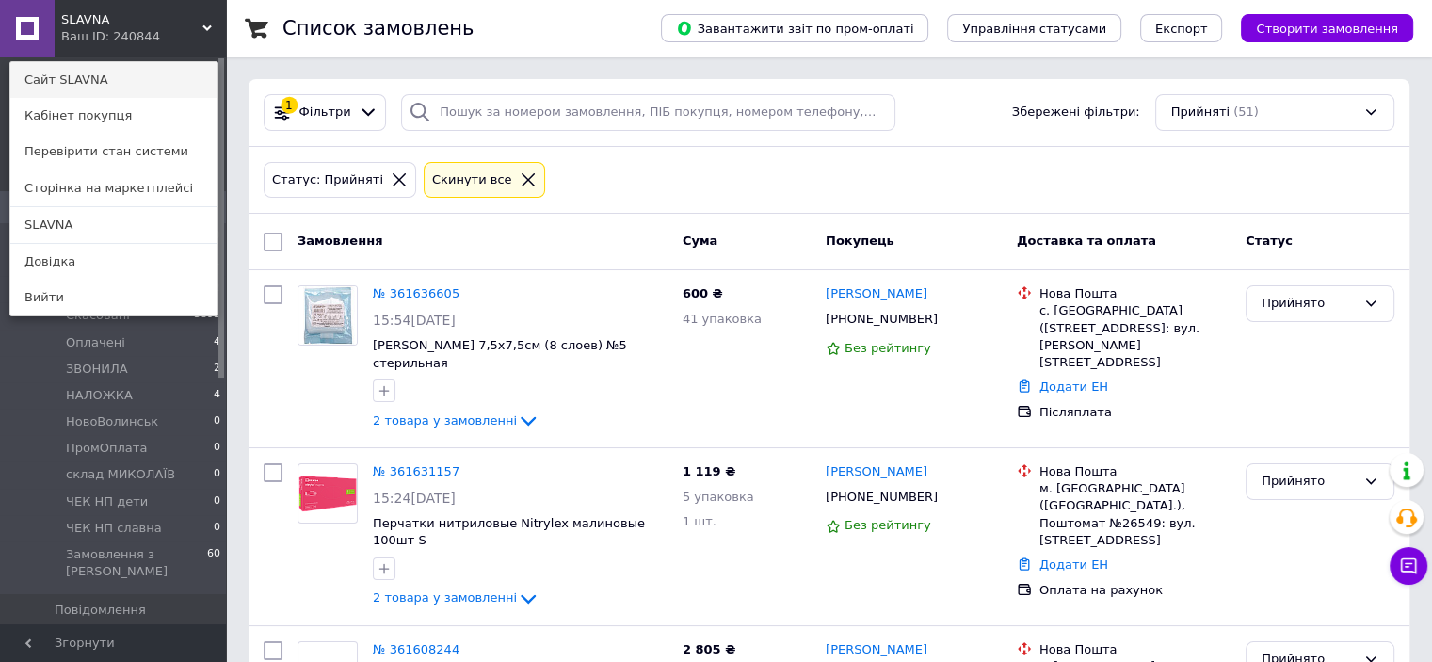
click at [102, 82] on link "Сайт SLAVNA" at bounding box center [113, 80] width 207 height 36
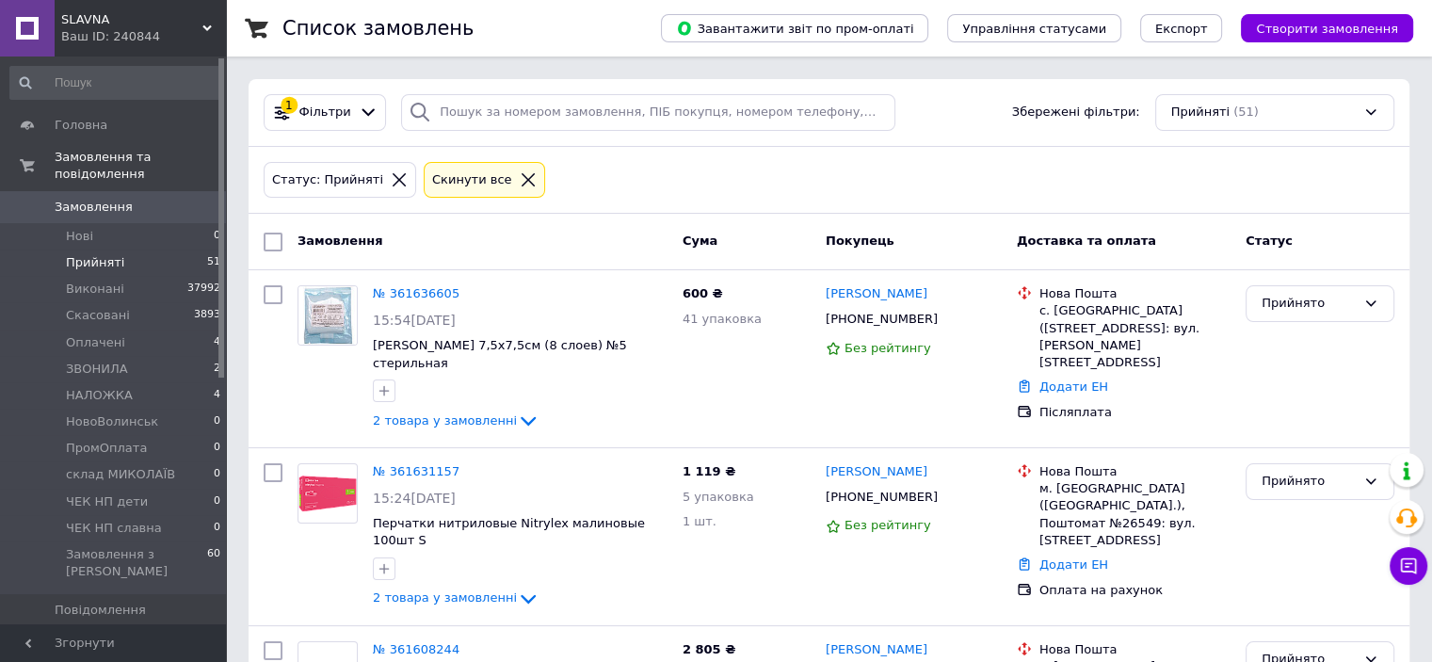
click at [520, 176] on icon at bounding box center [528, 179] width 17 height 17
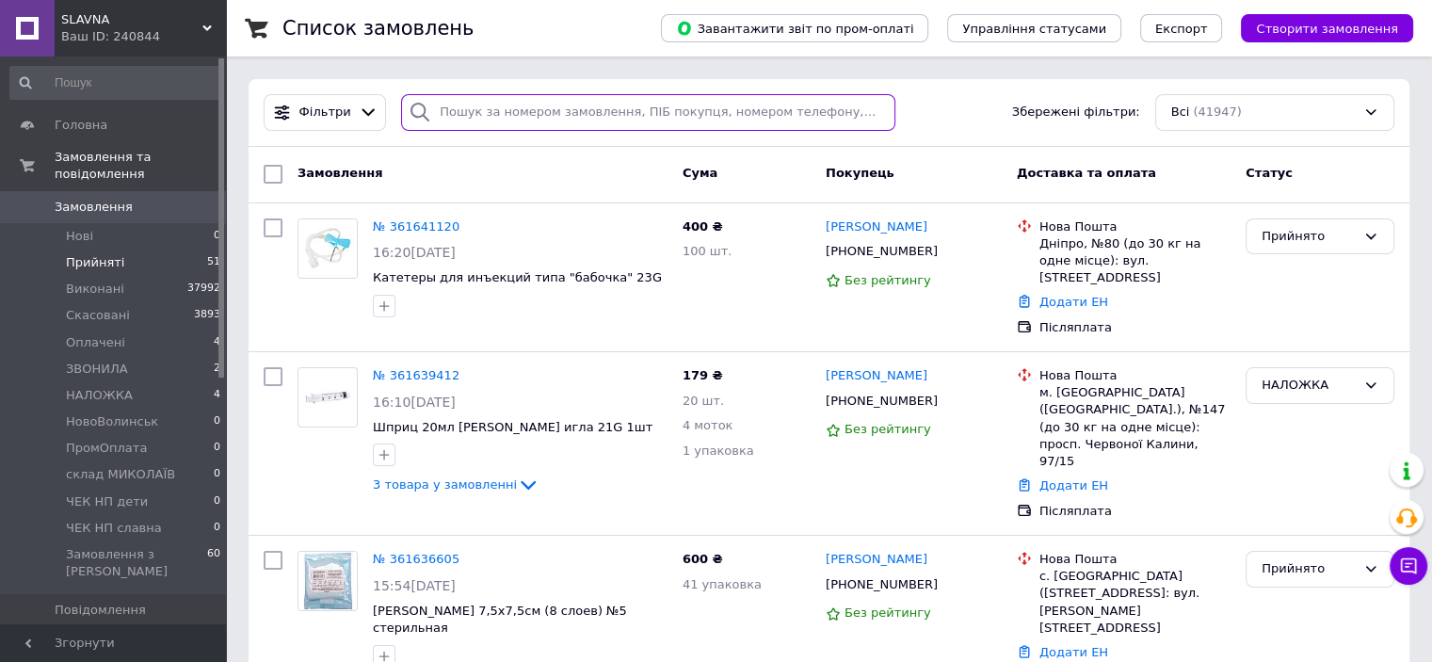
click at [531, 112] on input "search" at bounding box center [648, 112] width 494 height 37
paste input "+380990144513"
type input "+380990144513"
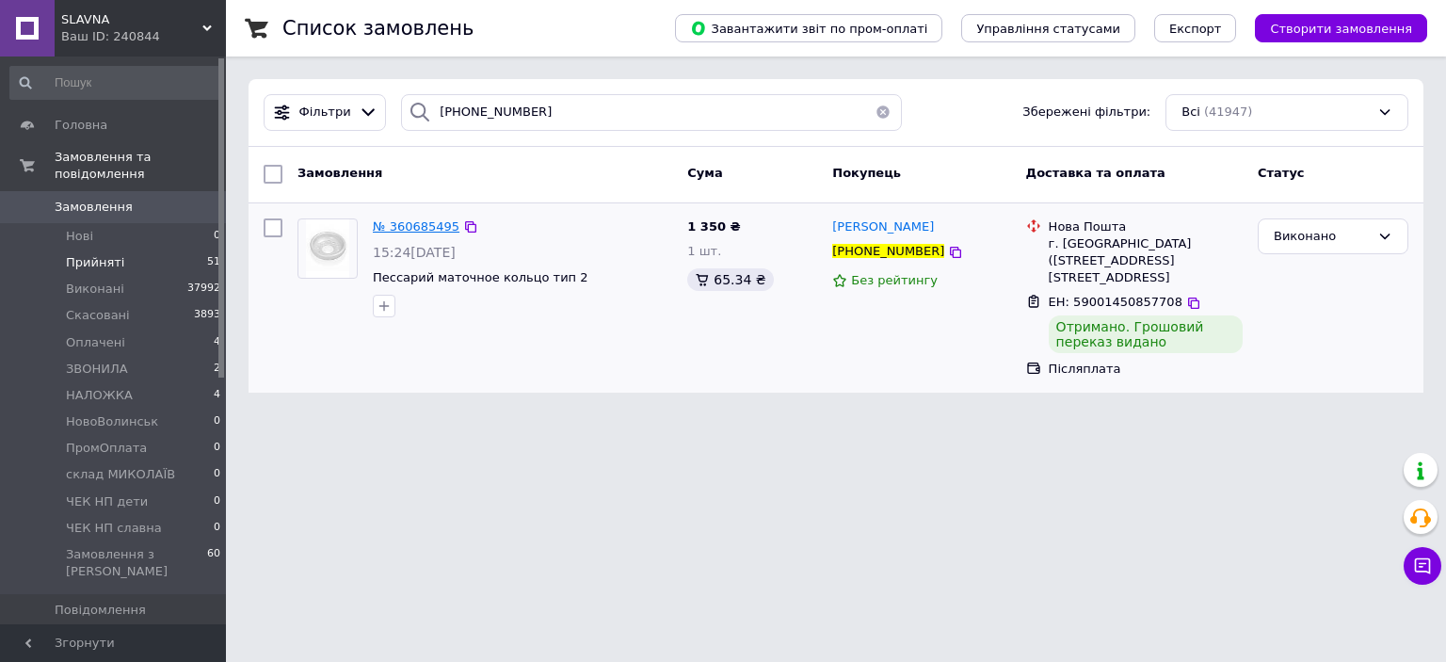
click at [421, 219] on span "№ 360685495" at bounding box center [416, 226] width 87 height 14
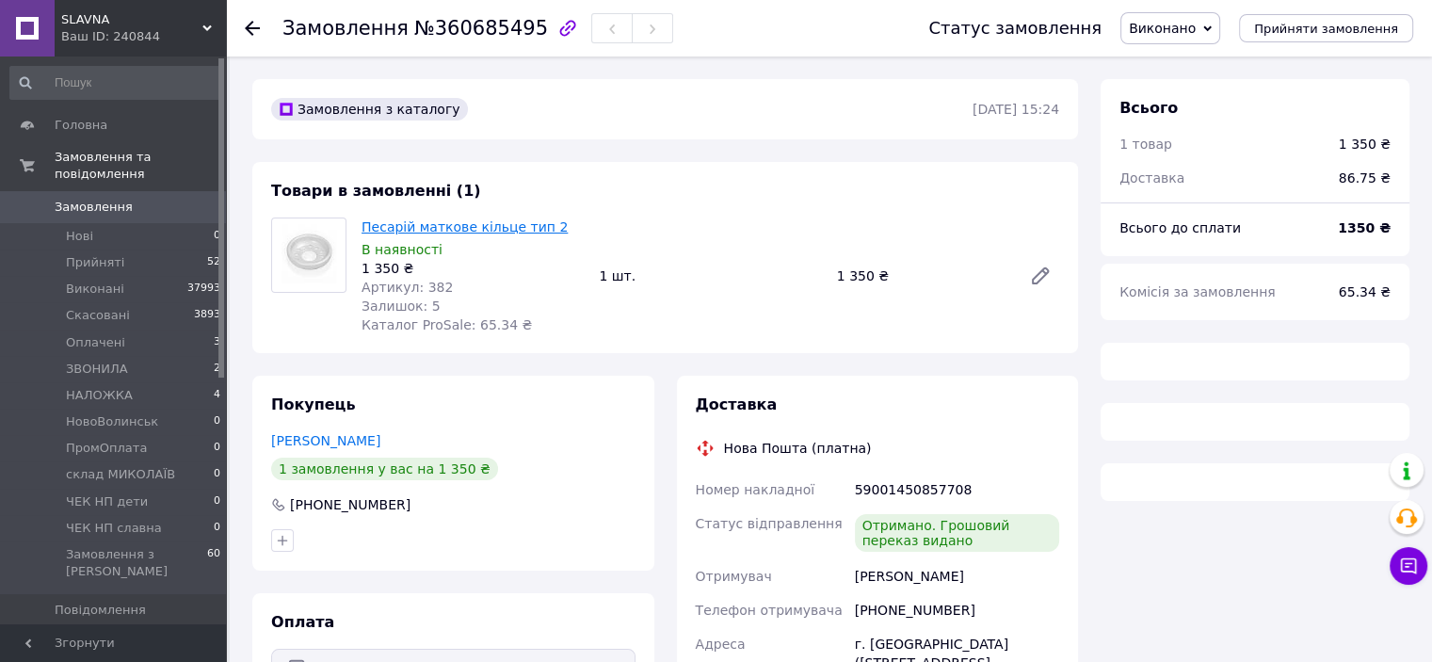
click at [417, 231] on link "Песарій маткове кільце тип 2" at bounding box center [464, 226] width 206 height 15
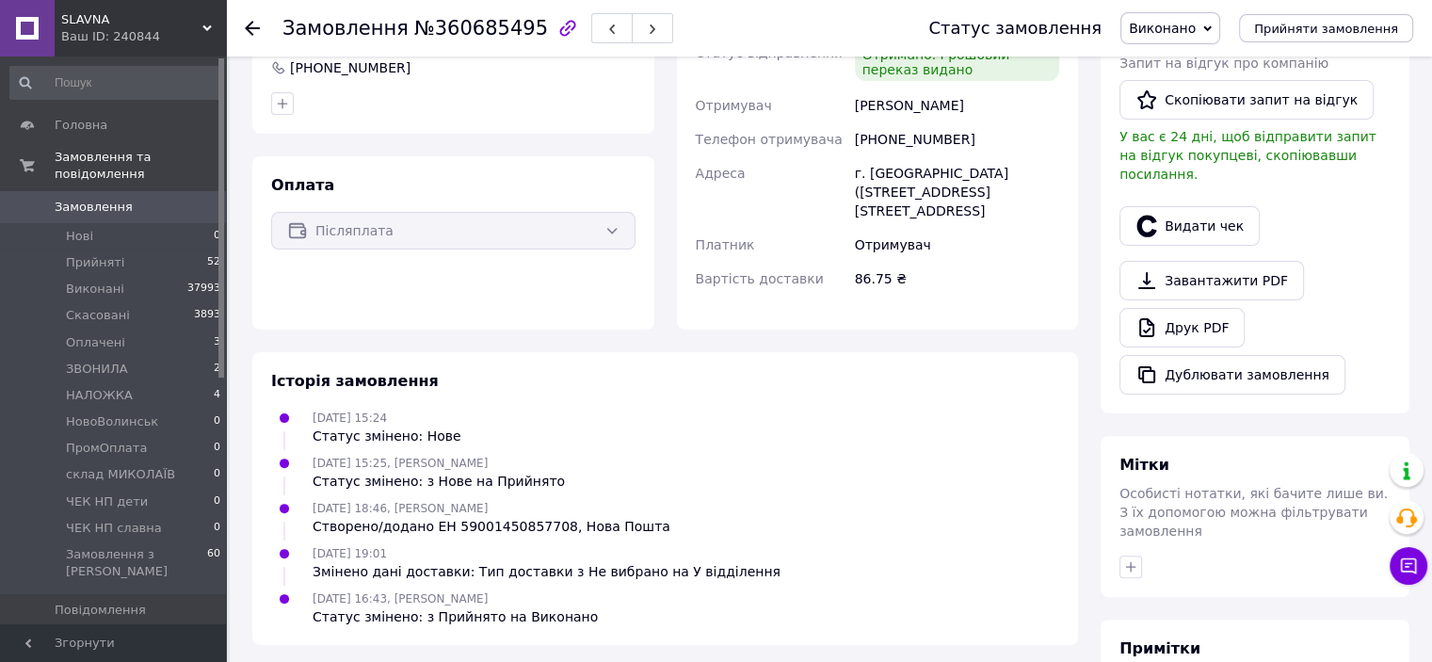
scroll to position [376, 0]
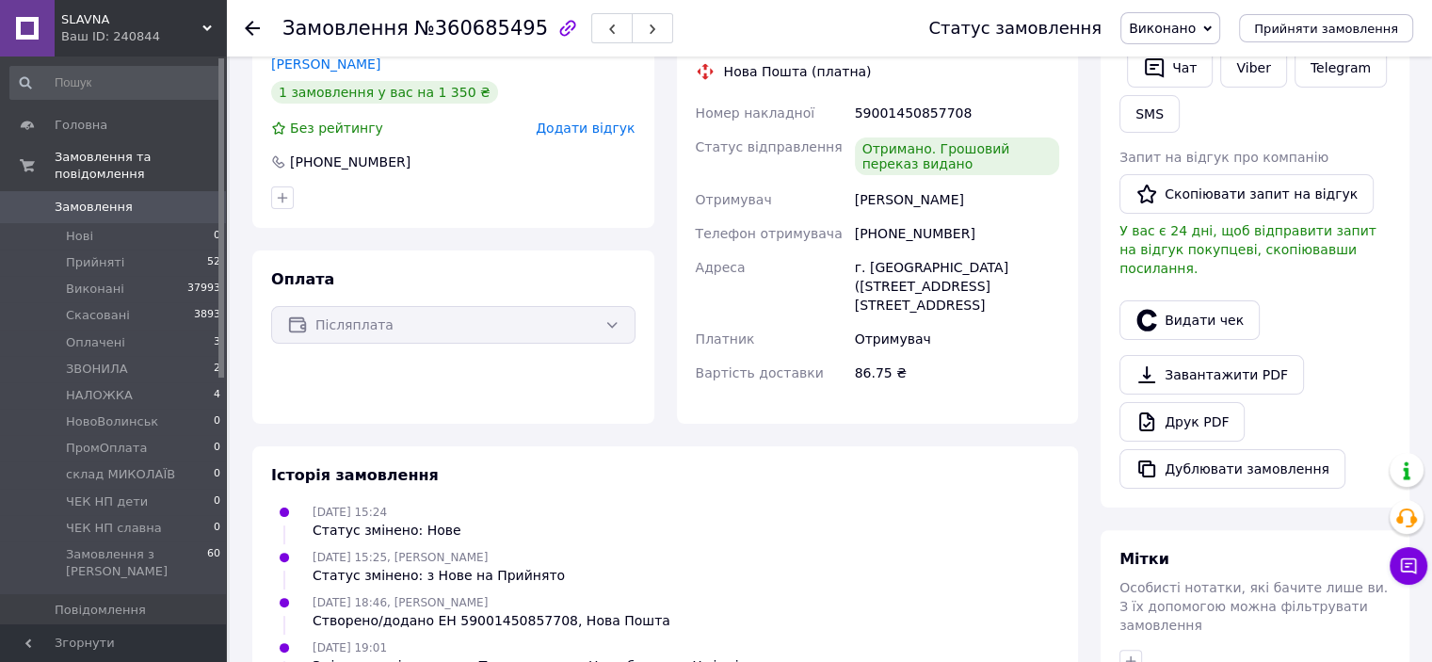
click at [1348, 355] on div "Завантажити PDF   Друк PDF   Дублювати замовлення" at bounding box center [1254, 422] width 271 height 134
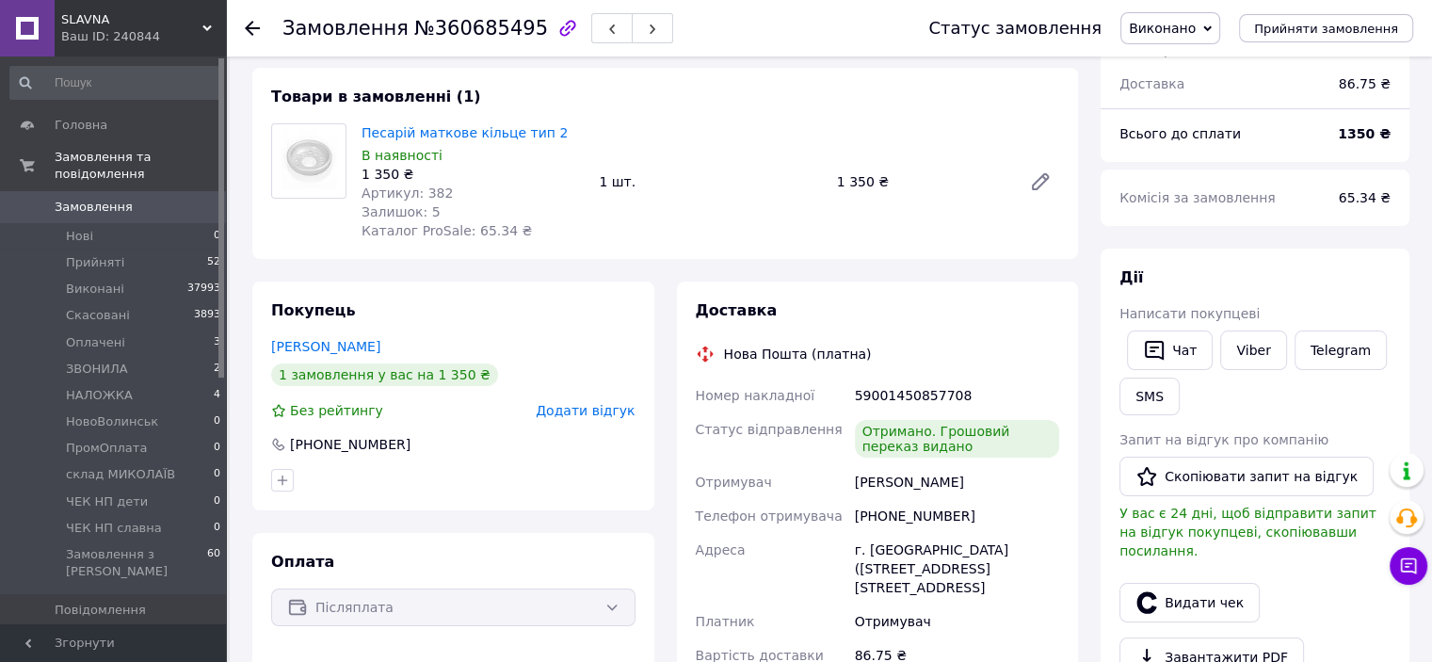
scroll to position [0, 0]
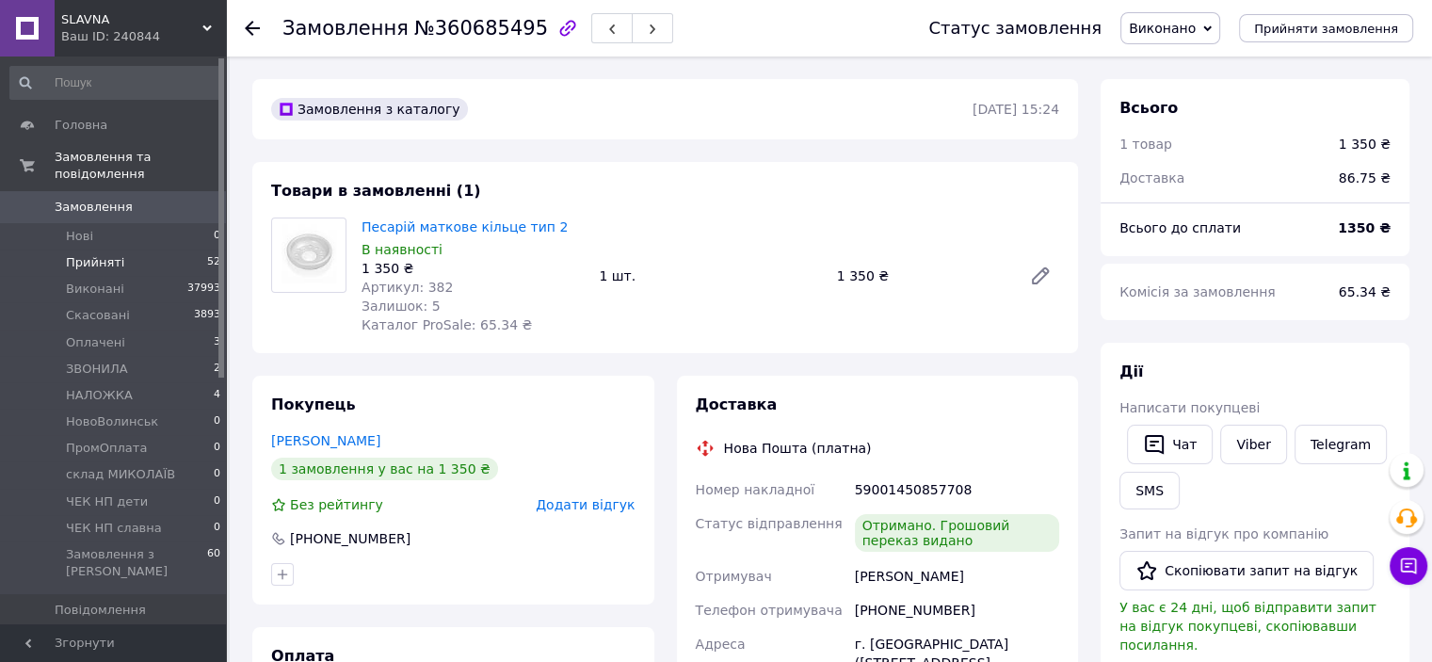
click at [90, 254] on span "Прийняті" at bounding box center [95, 262] width 58 height 17
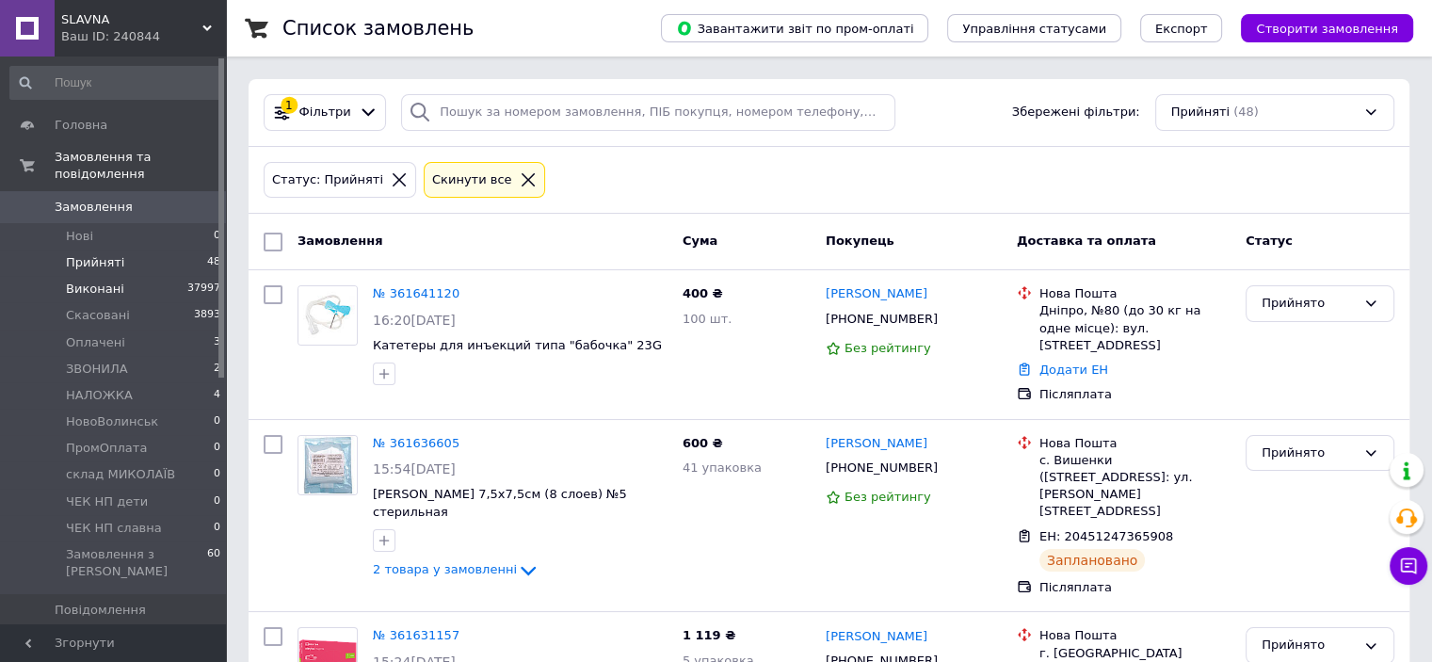
click at [157, 278] on li "Виконані 37997" at bounding box center [116, 289] width 232 height 26
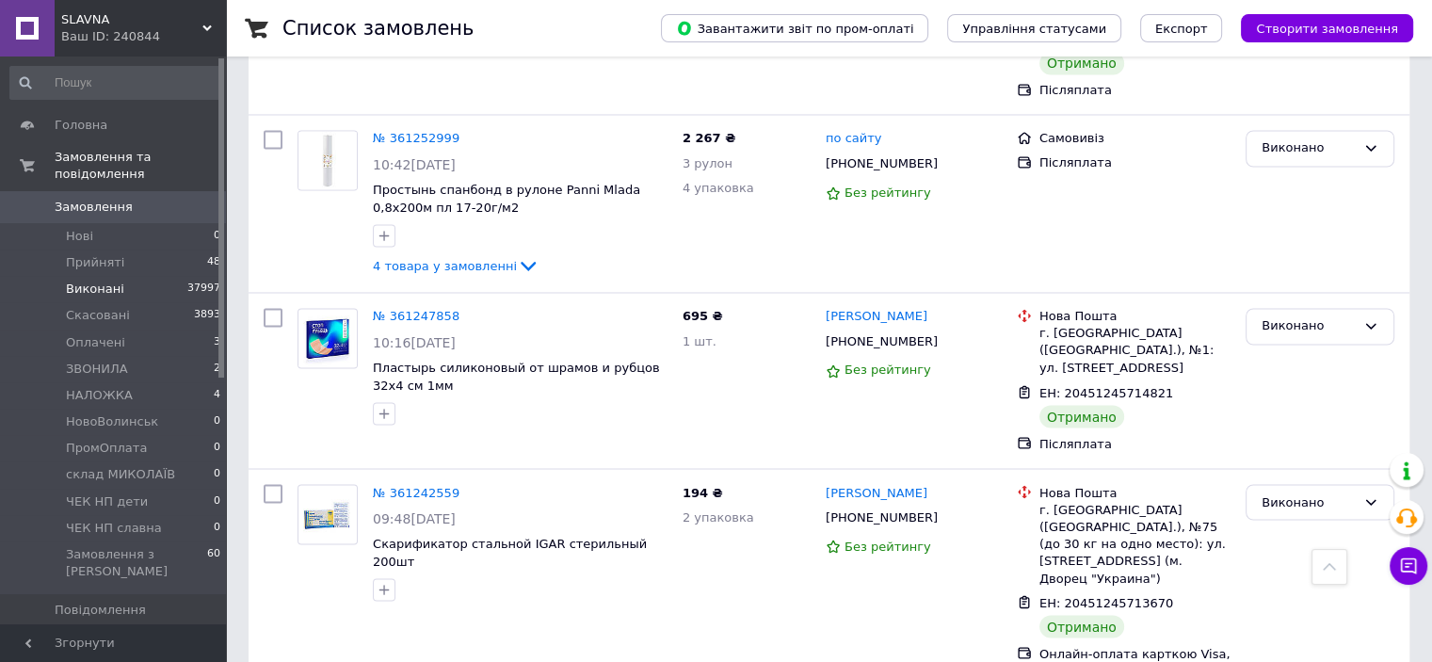
scroll to position [3209, 0]
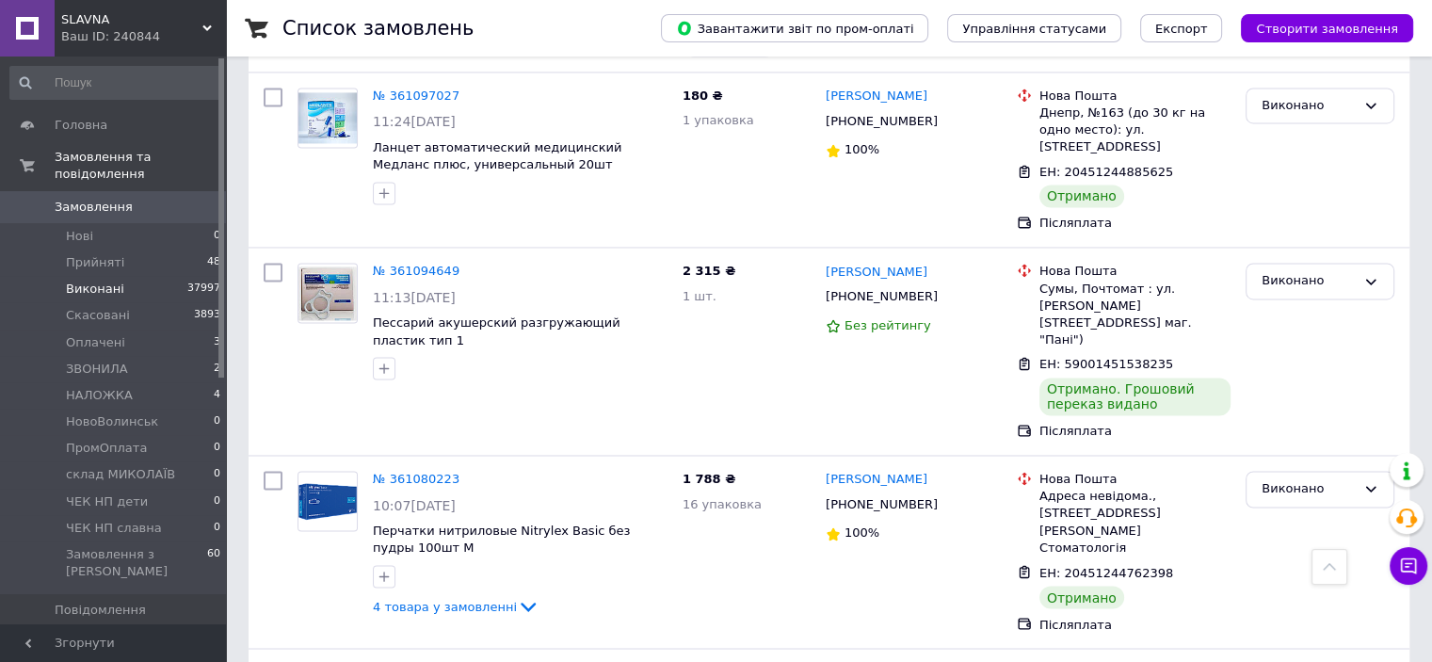
scroll to position [3080, 0]
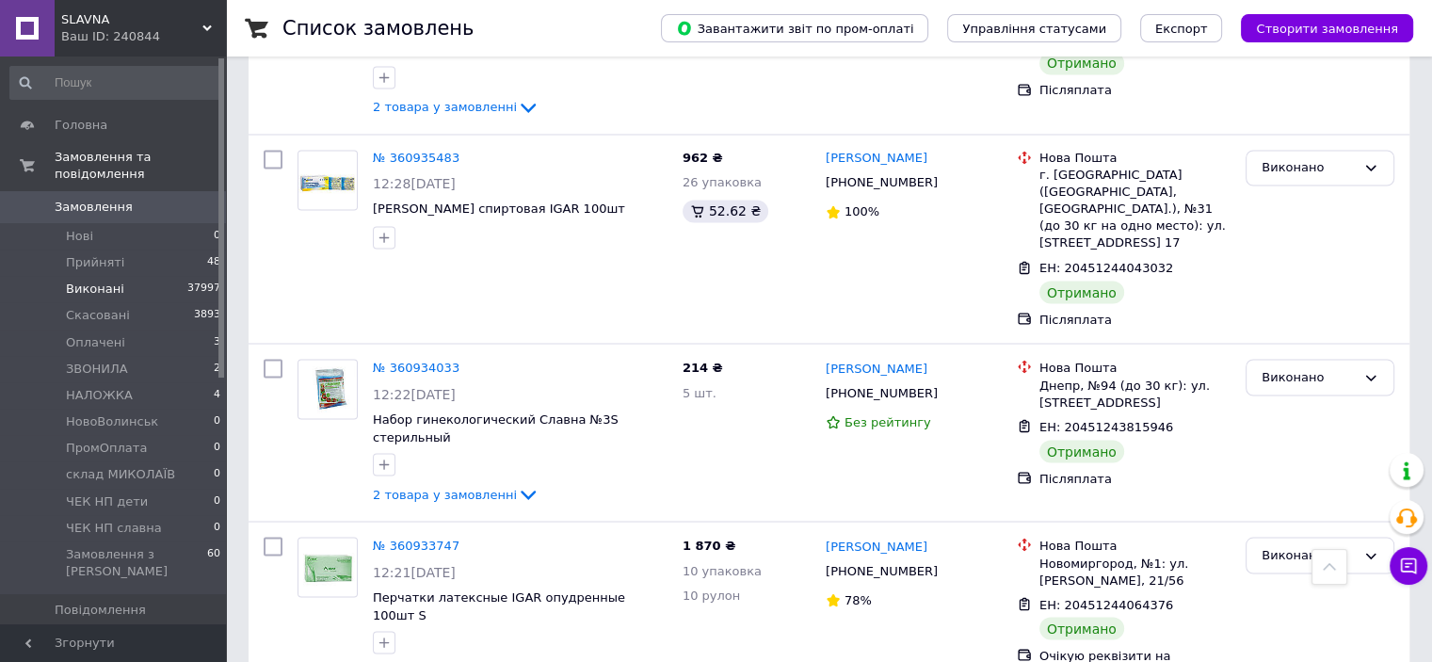
scroll to position [3365, 0]
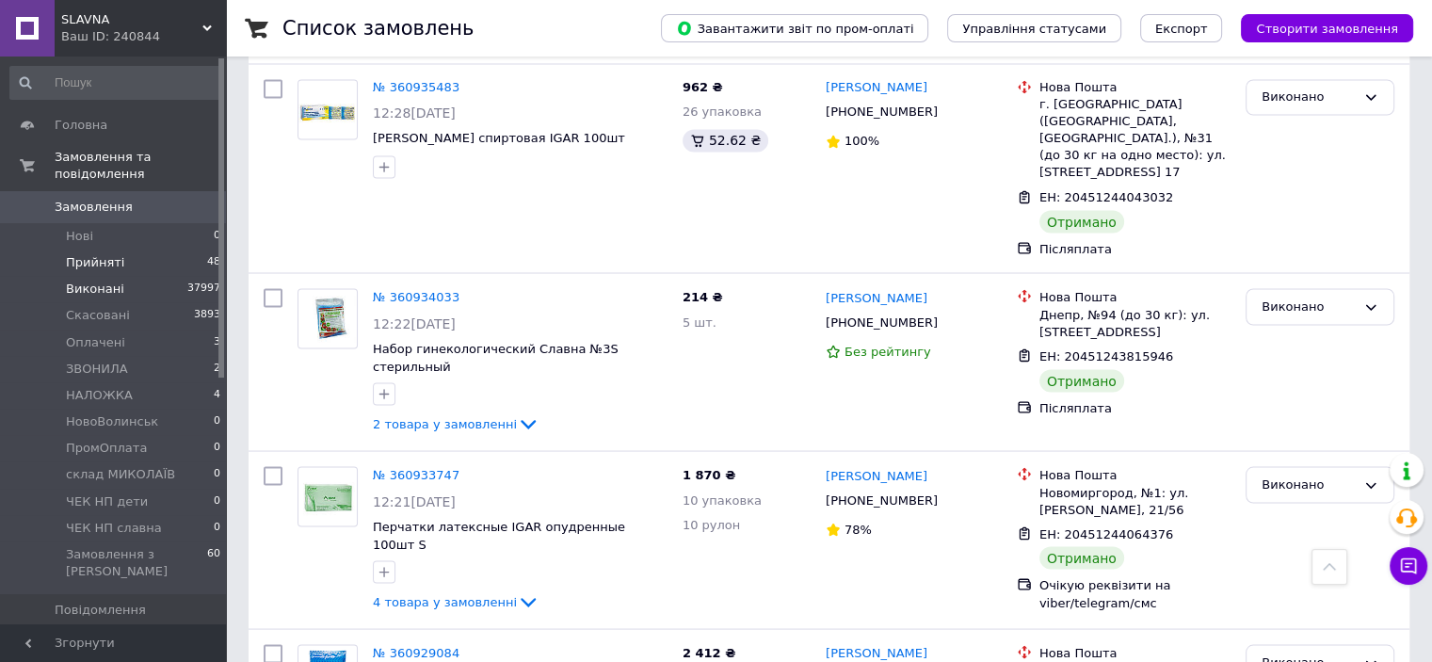
click at [156, 250] on li "Прийняті 48" at bounding box center [116, 262] width 232 height 26
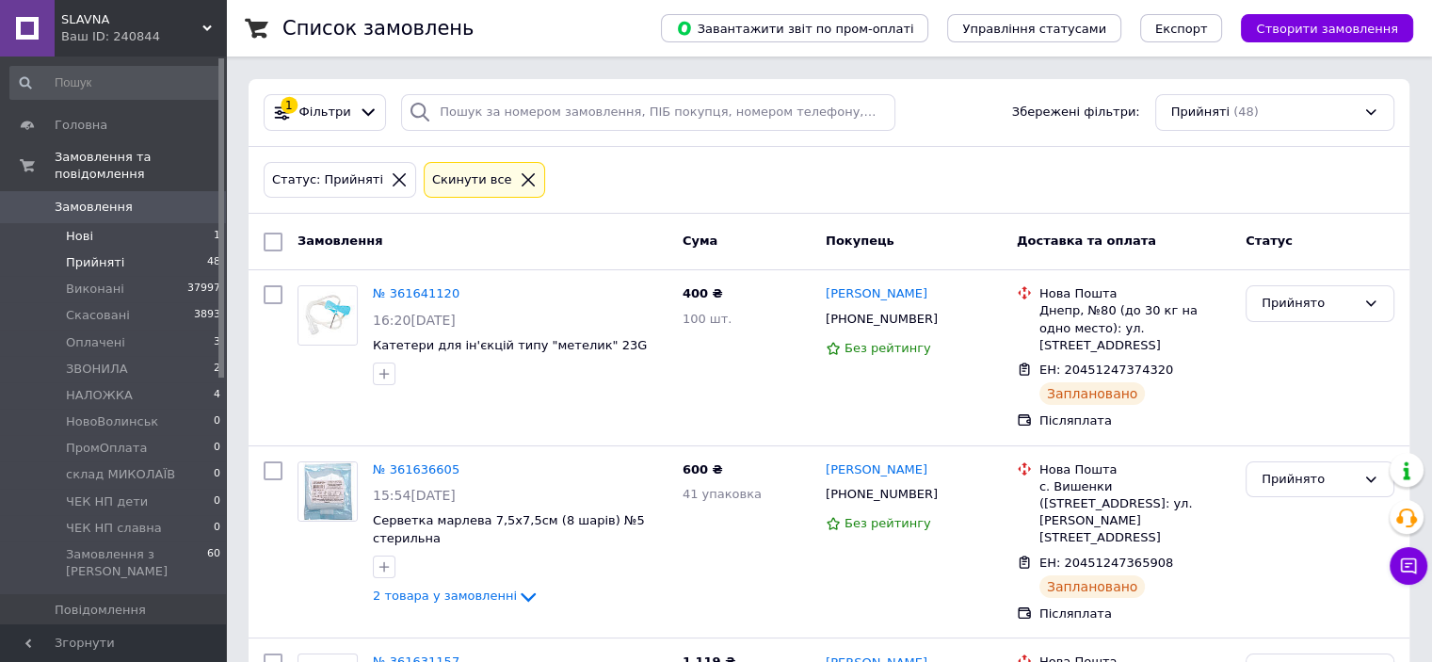
click at [195, 223] on li "Нові 1" at bounding box center [116, 236] width 232 height 26
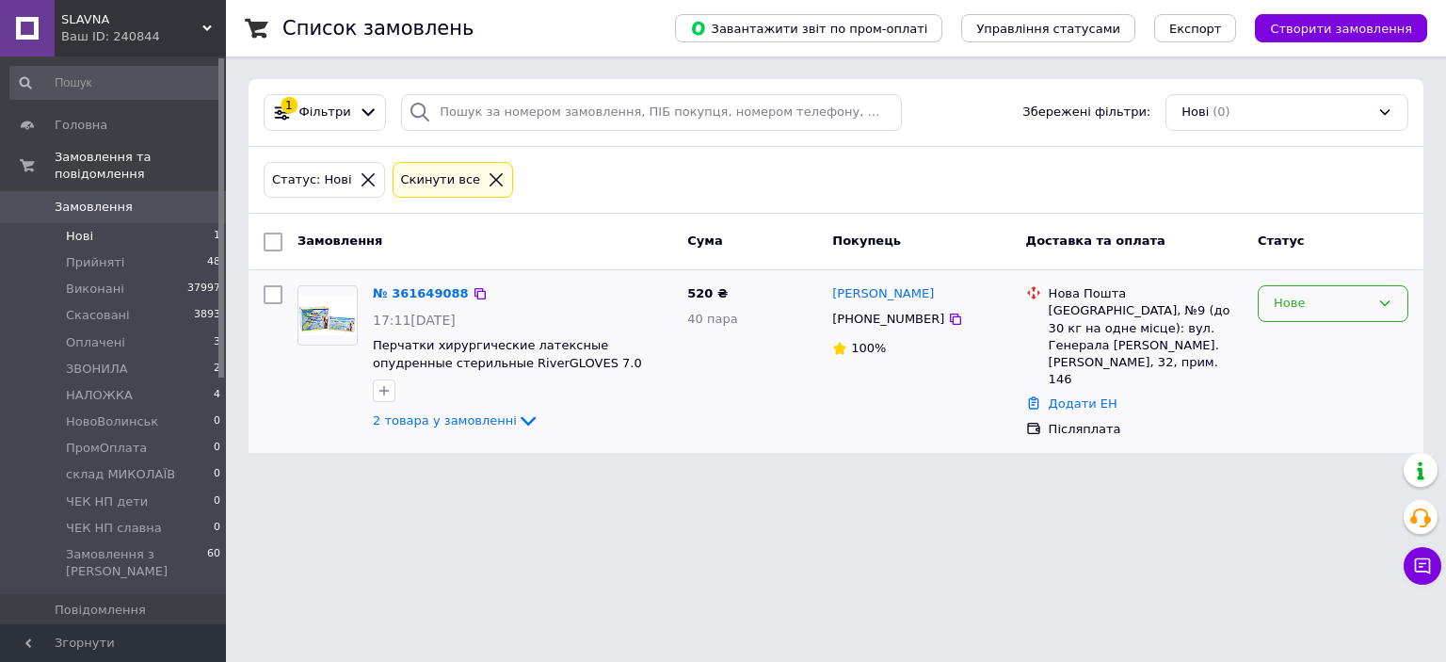
click at [1272, 293] on div "Нове" at bounding box center [1332, 303] width 151 height 37
click at [1286, 334] on li "Прийнято" at bounding box center [1332, 343] width 149 height 35
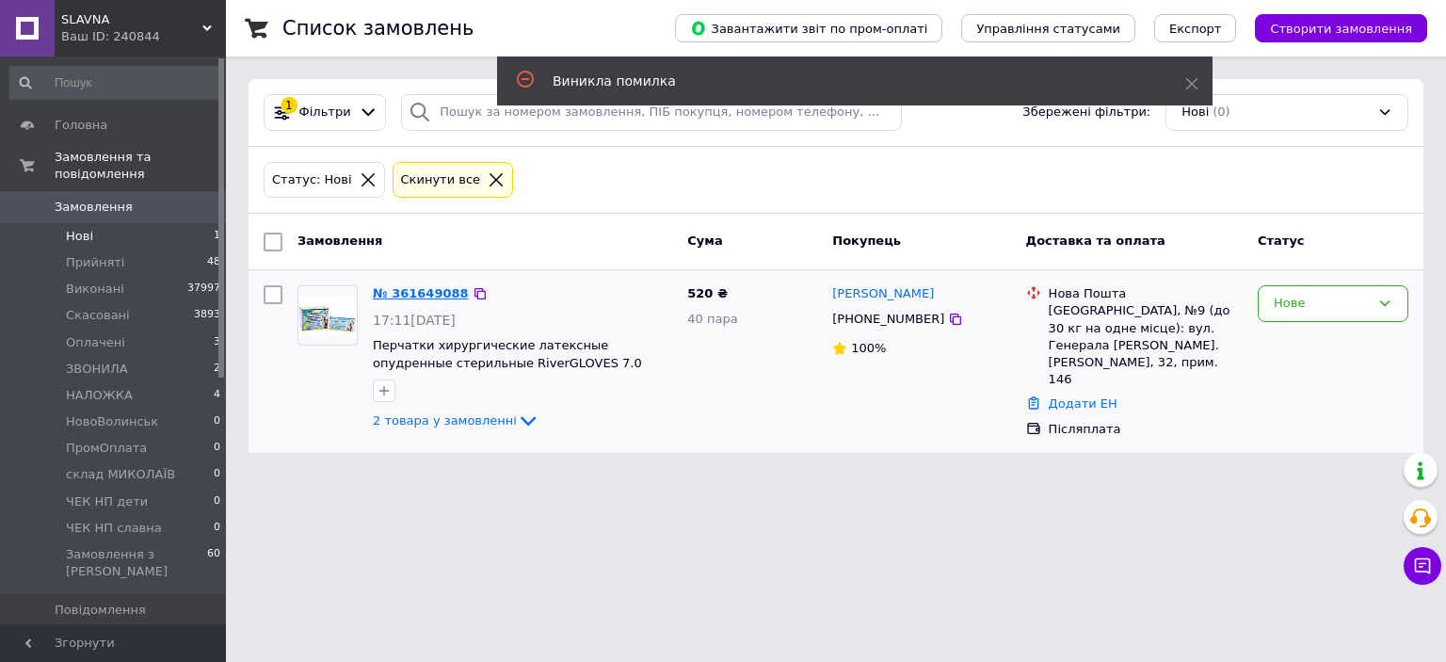
click at [403, 290] on link "№ 361649088" at bounding box center [421, 293] width 96 height 14
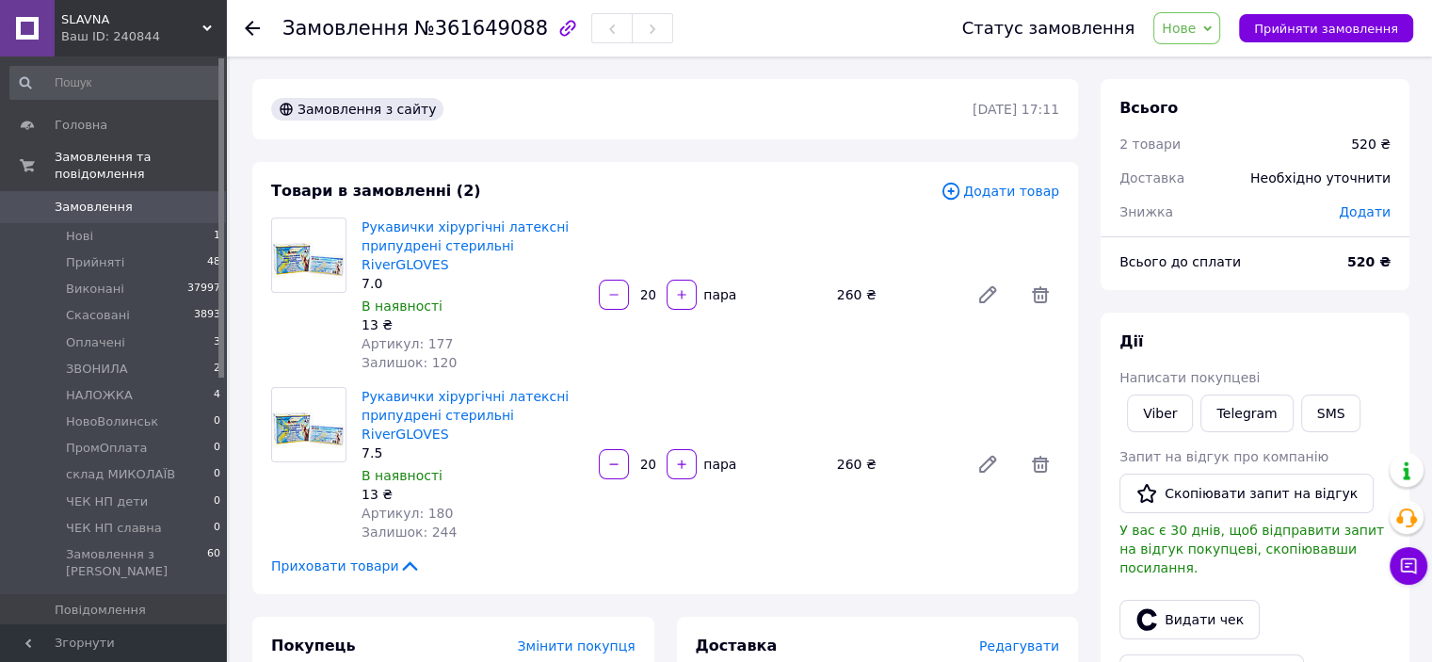
click at [1189, 30] on span "Нове" at bounding box center [1178, 28] width 34 height 15
click at [1207, 73] on li "Прийнято" at bounding box center [1218, 66] width 128 height 28
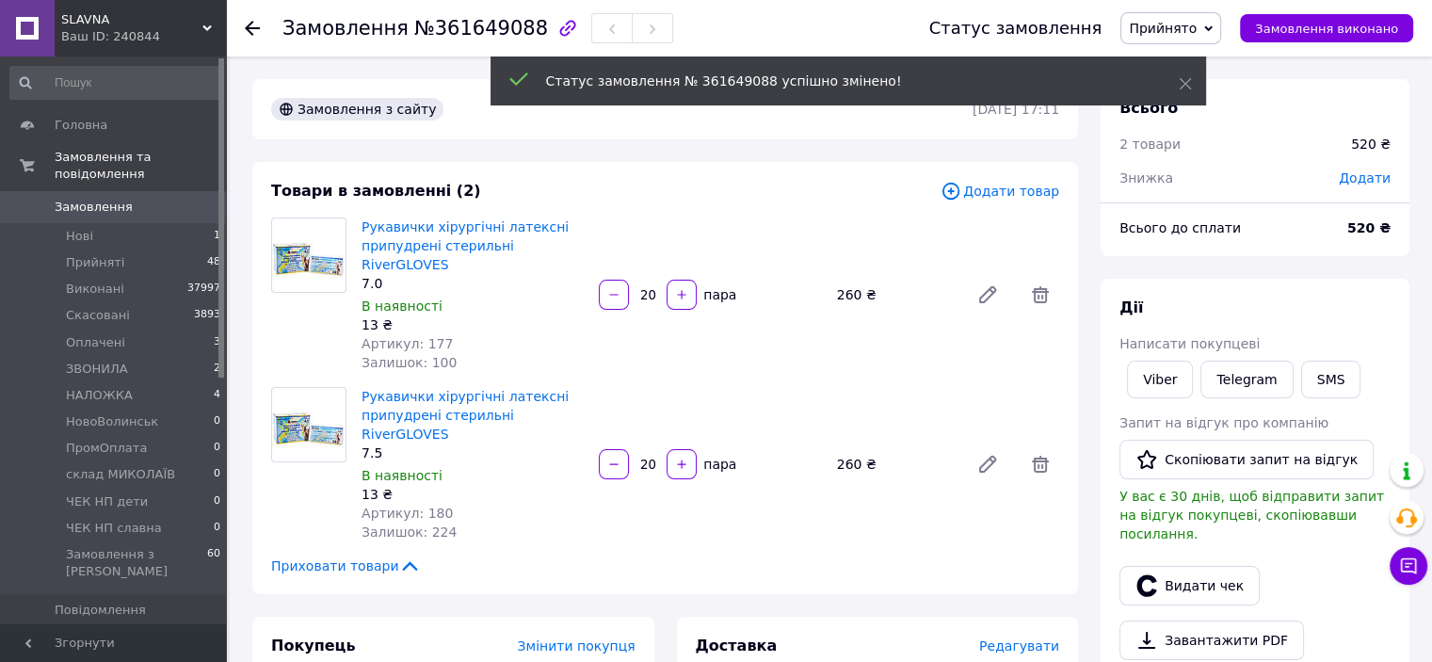
scroll to position [282, 0]
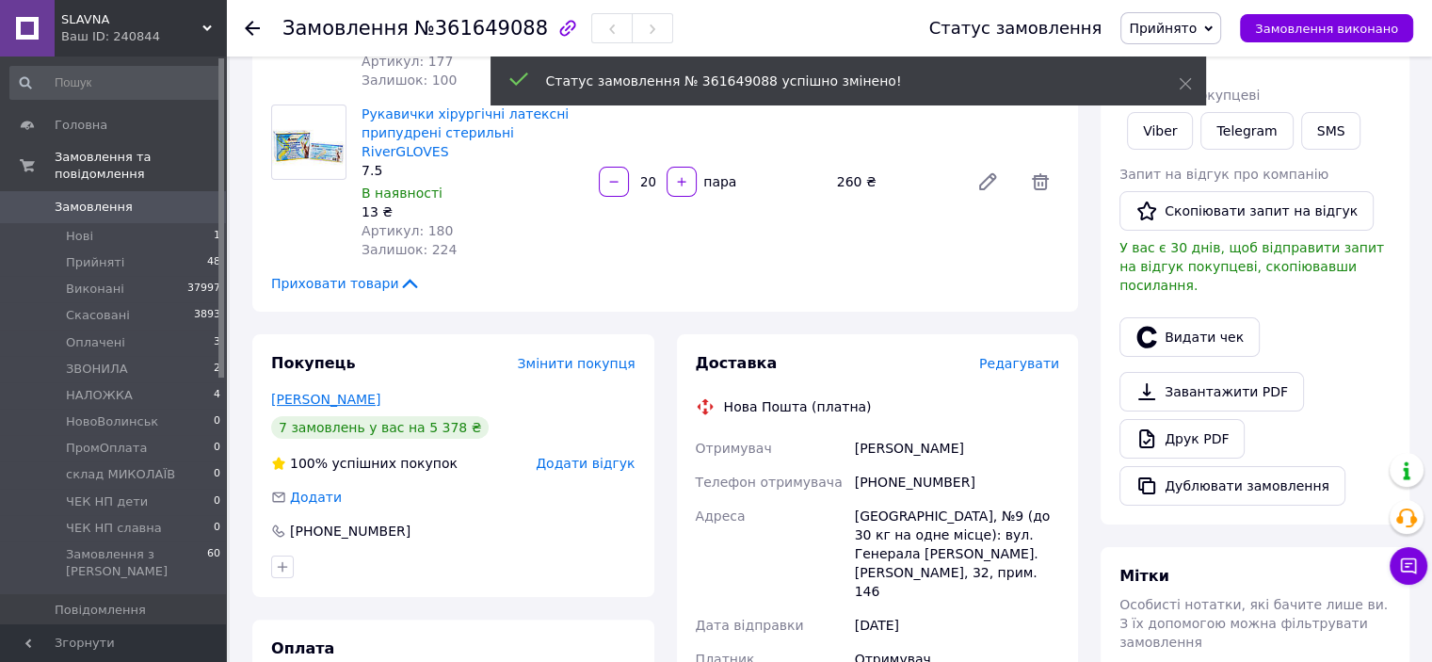
click at [362, 392] on link "Вербіцький Ігор" at bounding box center [325, 399] width 109 height 15
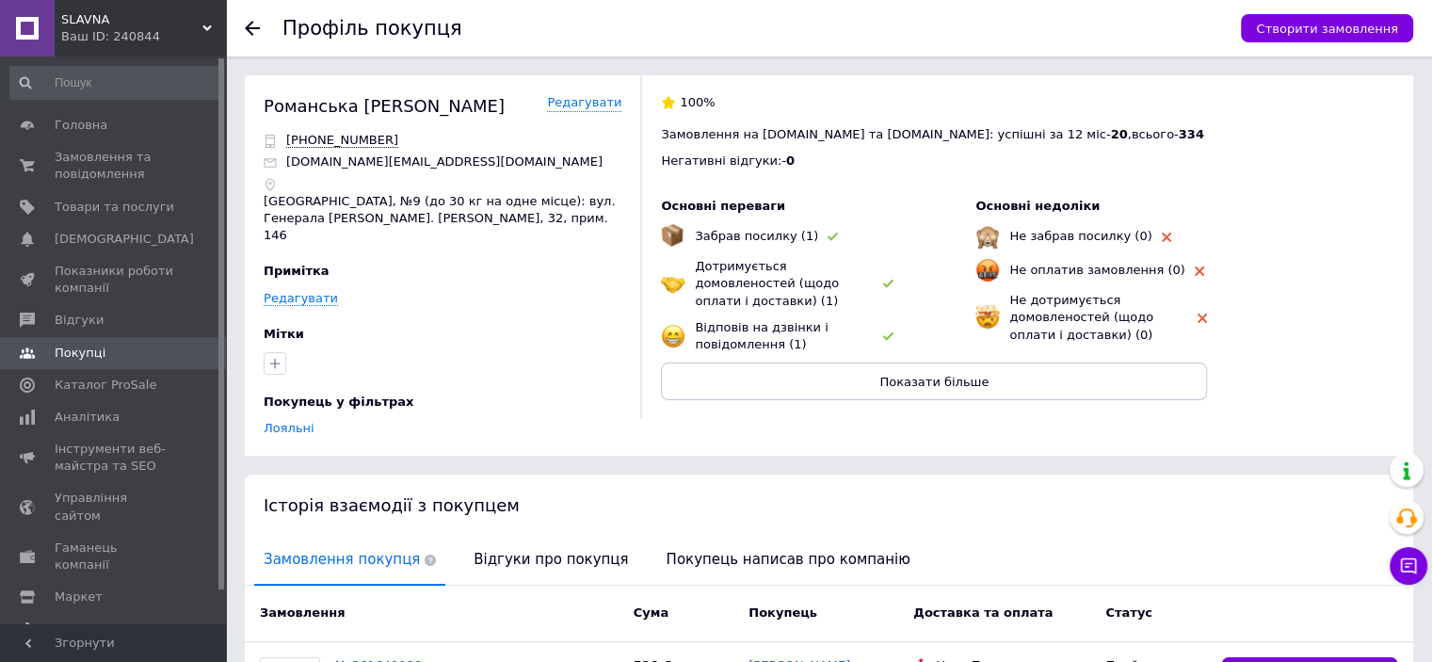
scroll to position [282, 0]
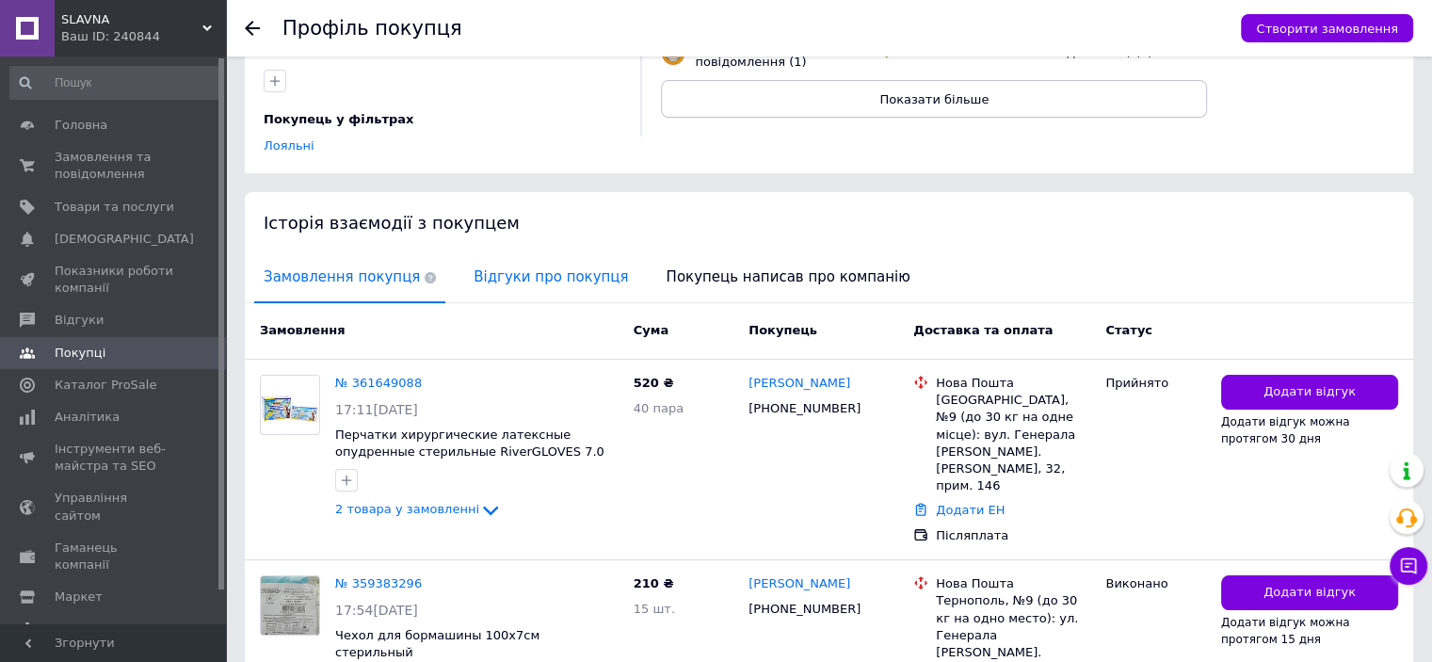
click at [551, 263] on span "Відгуки про покупця" at bounding box center [550, 277] width 173 height 48
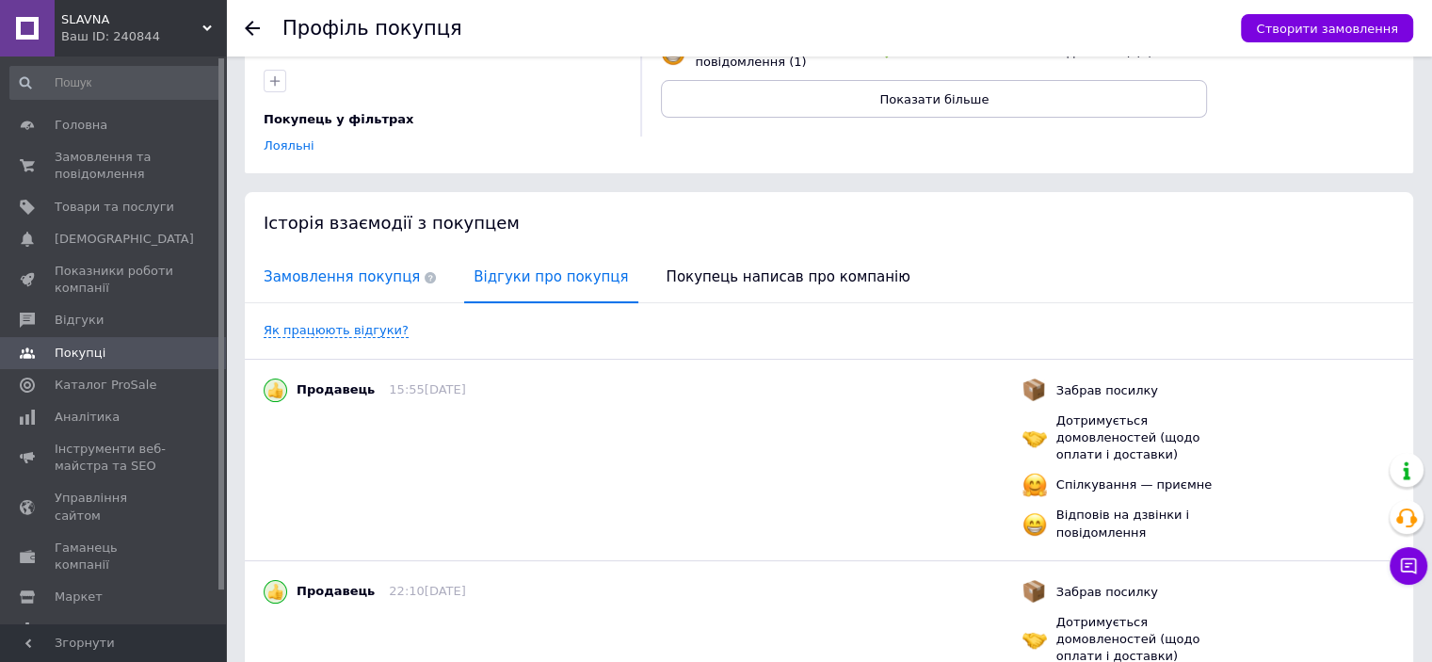
click at [331, 265] on span "Замовлення покупця" at bounding box center [349, 277] width 191 height 48
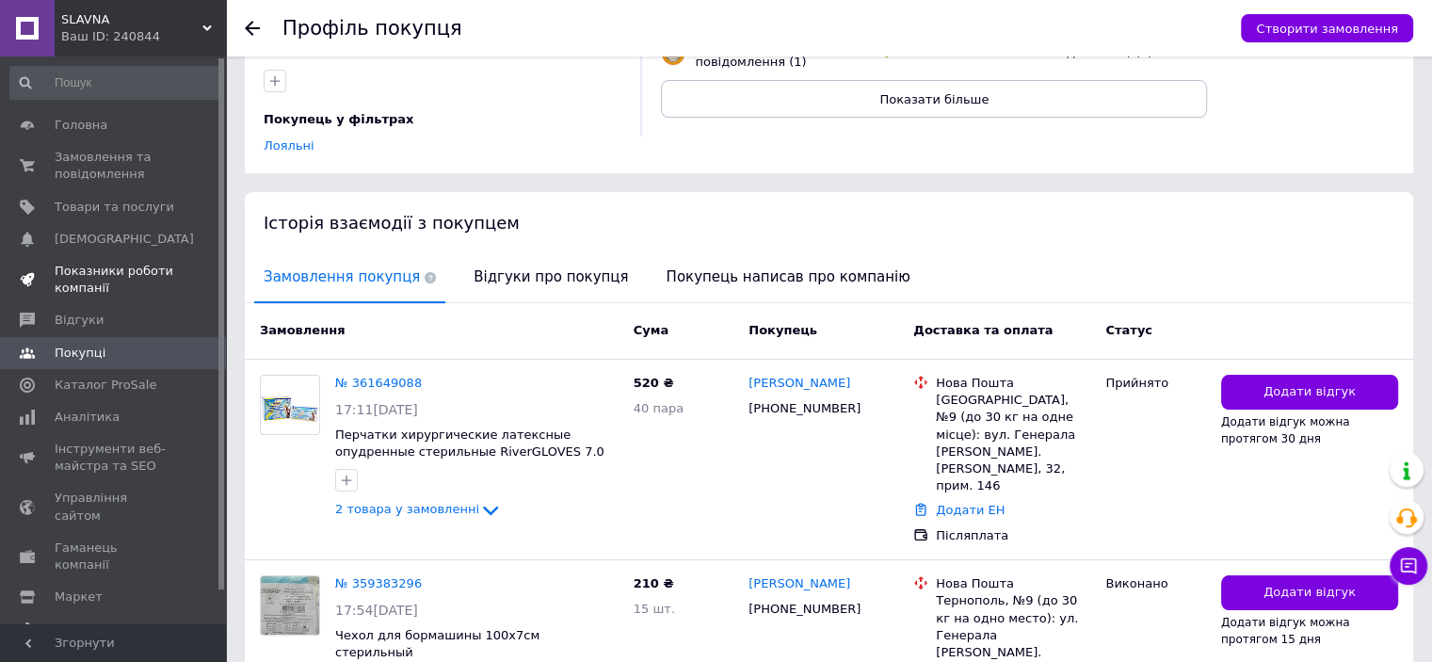
scroll to position [94, 0]
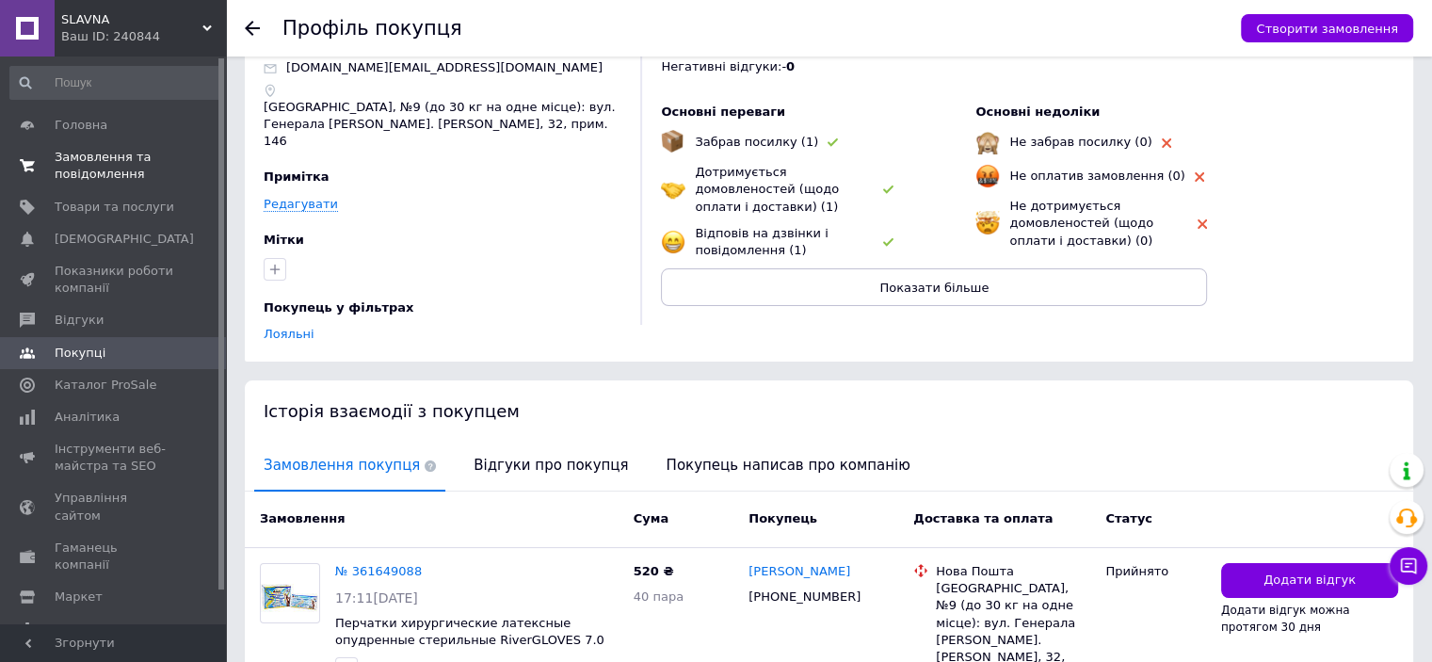
click at [110, 159] on span "Замовлення та повідомлення" at bounding box center [115, 166] width 120 height 34
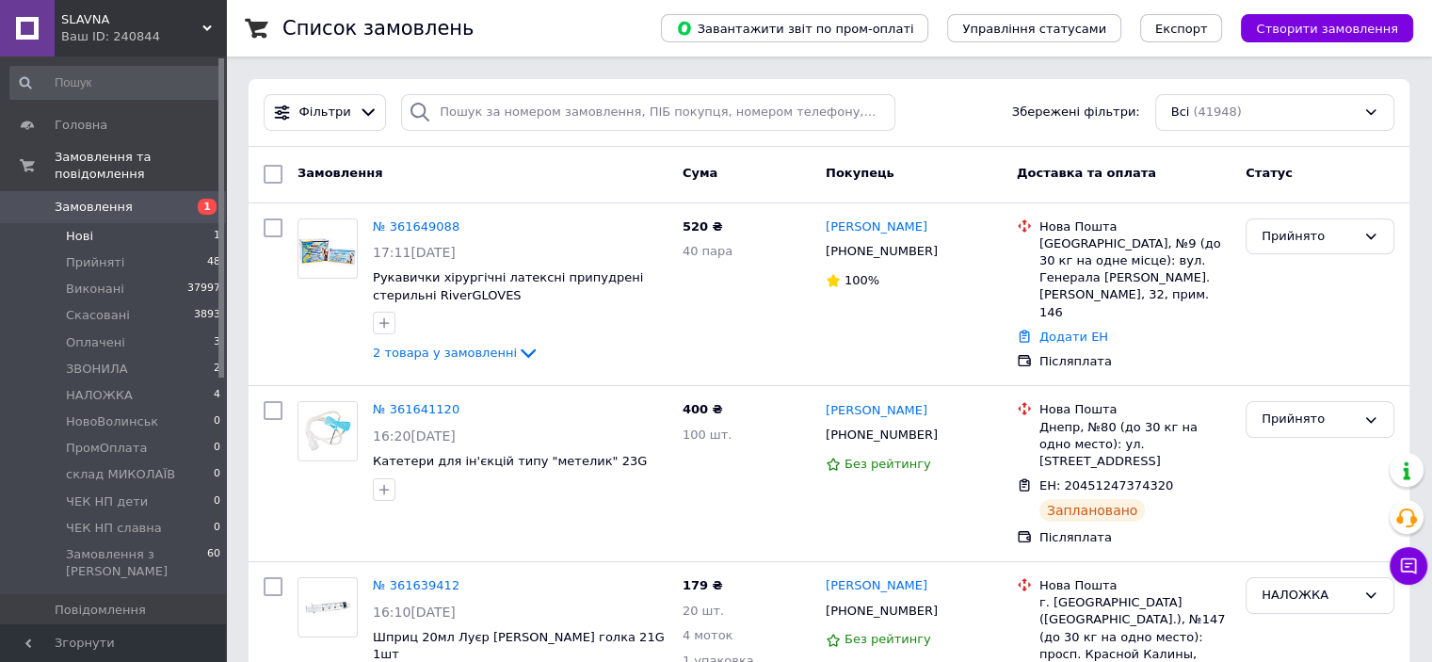
click at [134, 223] on li "Нові 1" at bounding box center [116, 236] width 232 height 26
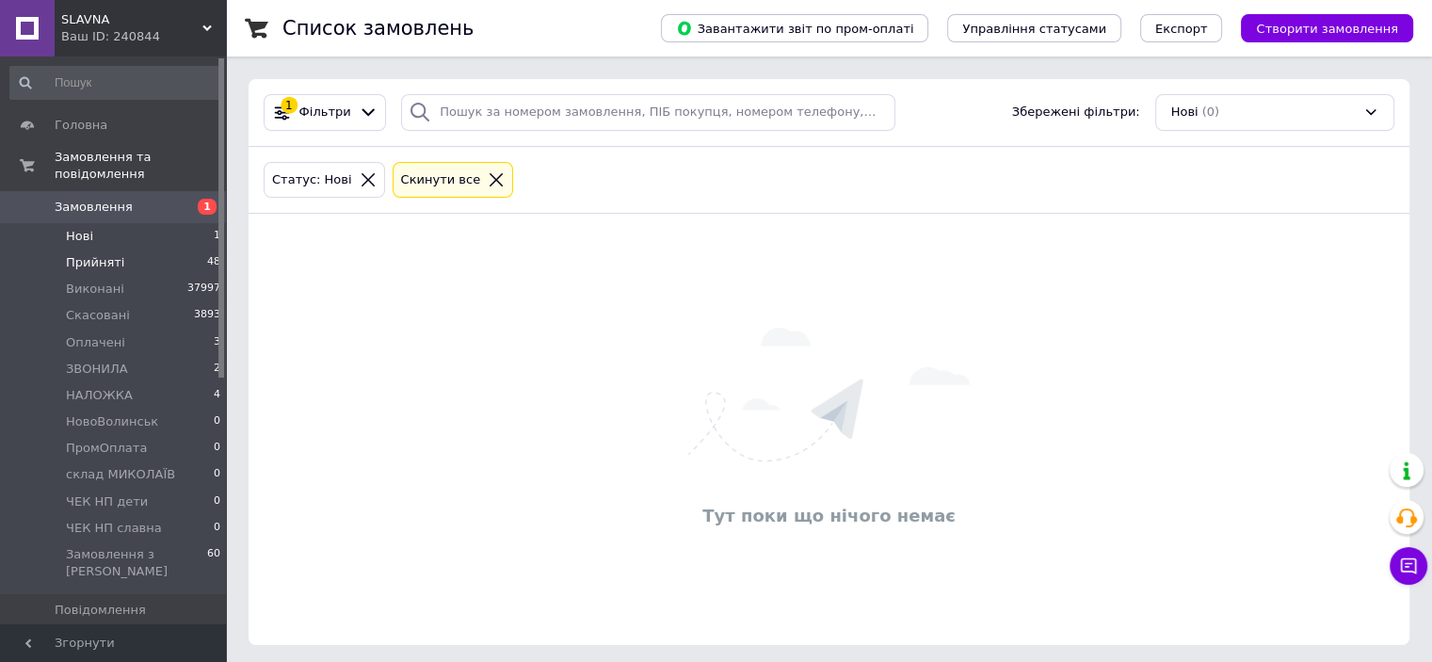
click at [172, 249] on li "Прийняті 48" at bounding box center [116, 262] width 232 height 26
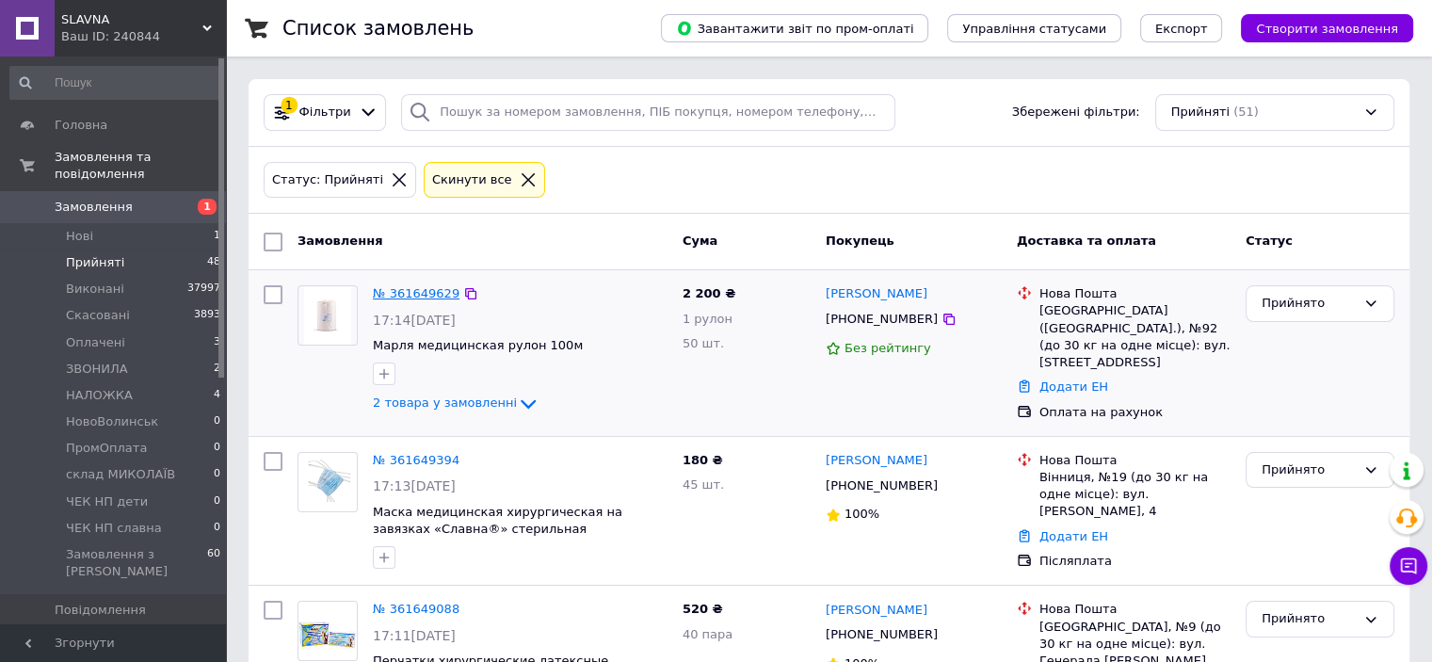
click at [410, 286] on link "№ 361649629" at bounding box center [416, 293] width 87 height 14
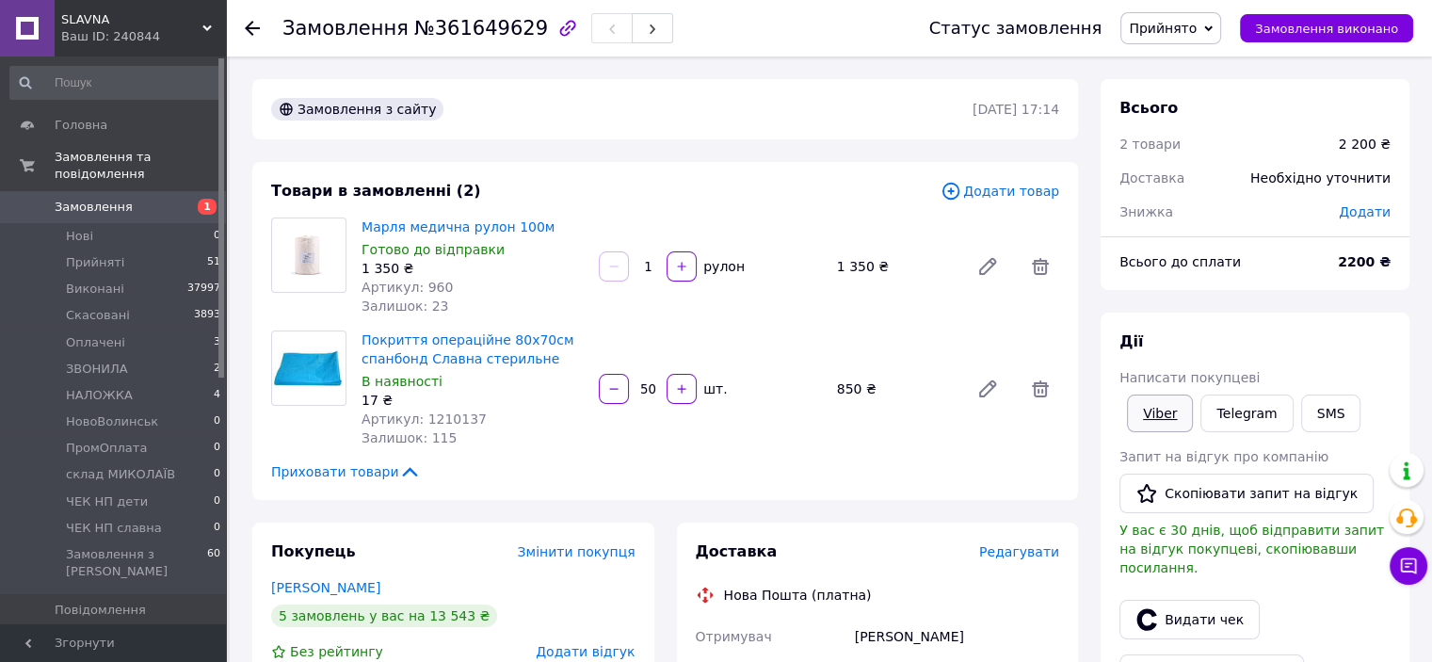
click at [1148, 406] on link "Viber" at bounding box center [1160, 413] width 66 height 38
drag, startPoint x: 471, startPoint y: 426, endPoint x: 420, endPoint y: 415, distance: 52.1
click at [420, 415] on div "Артикул: 1210137" at bounding box center [472, 418] width 222 height 19
copy span "1210137"
click at [109, 254] on span "Прийняті" at bounding box center [95, 262] width 58 height 17
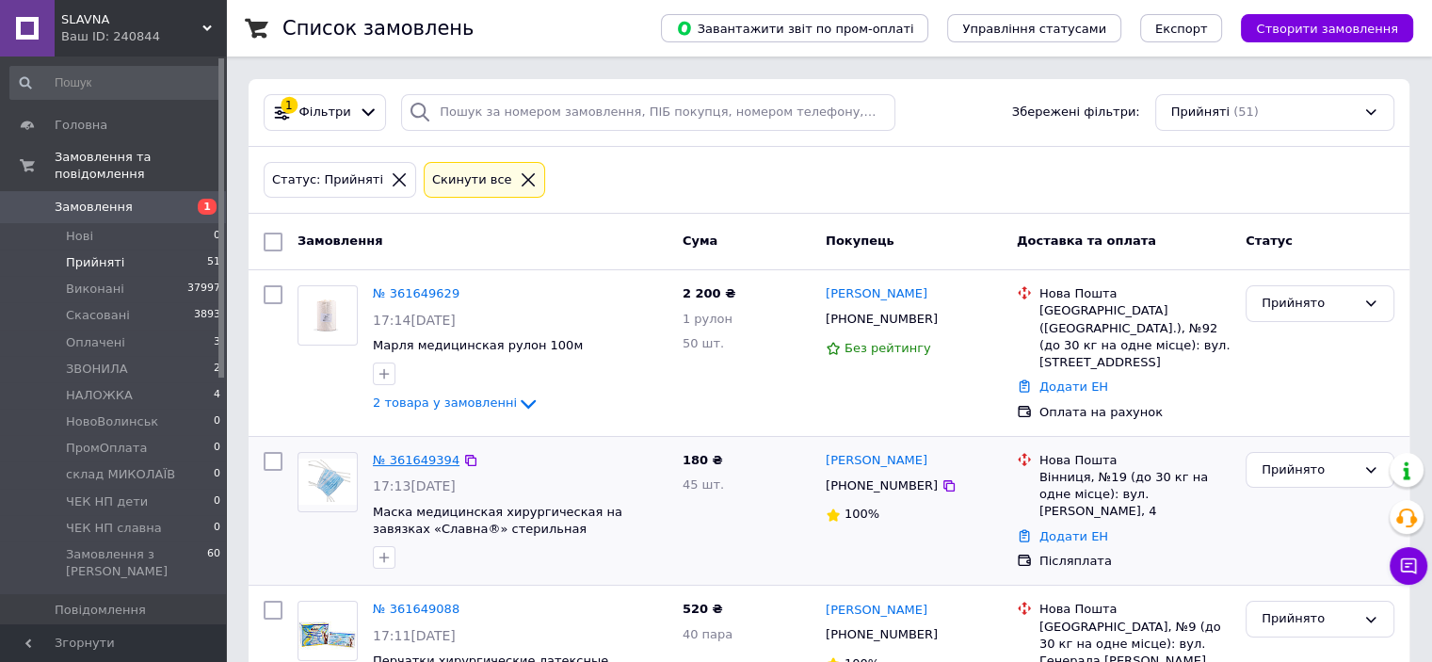
click at [407, 457] on link "№ 361649394" at bounding box center [416, 460] width 87 height 14
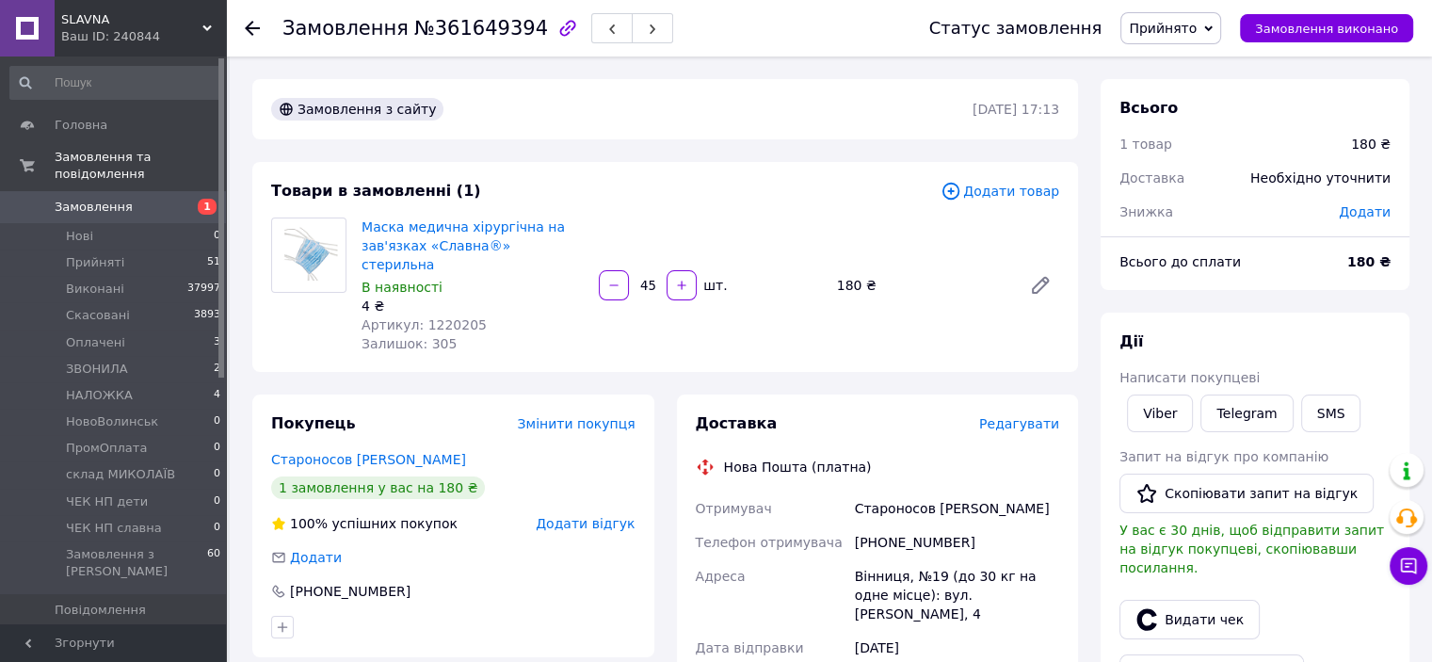
scroll to position [282, 0]
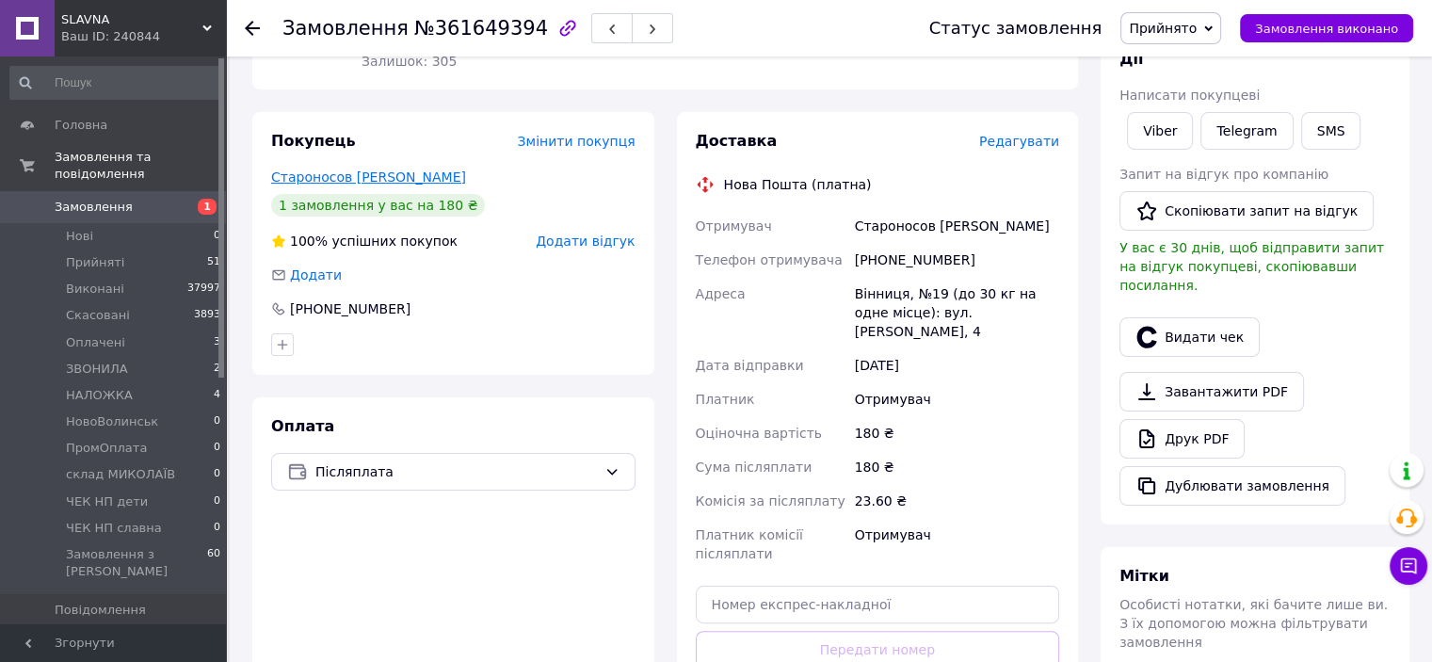
click at [387, 169] on link "Староносов Олександр" at bounding box center [368, 176] width 195 height 15
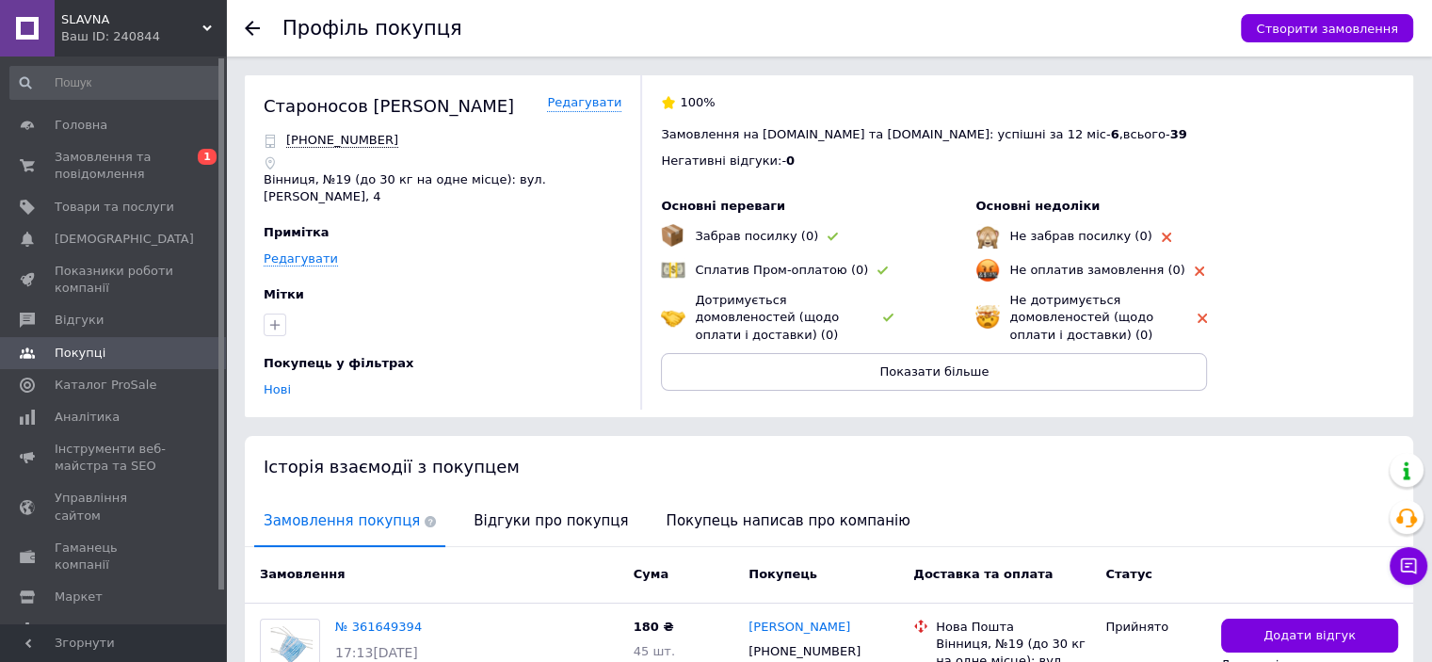
scroll to position [140, 0]
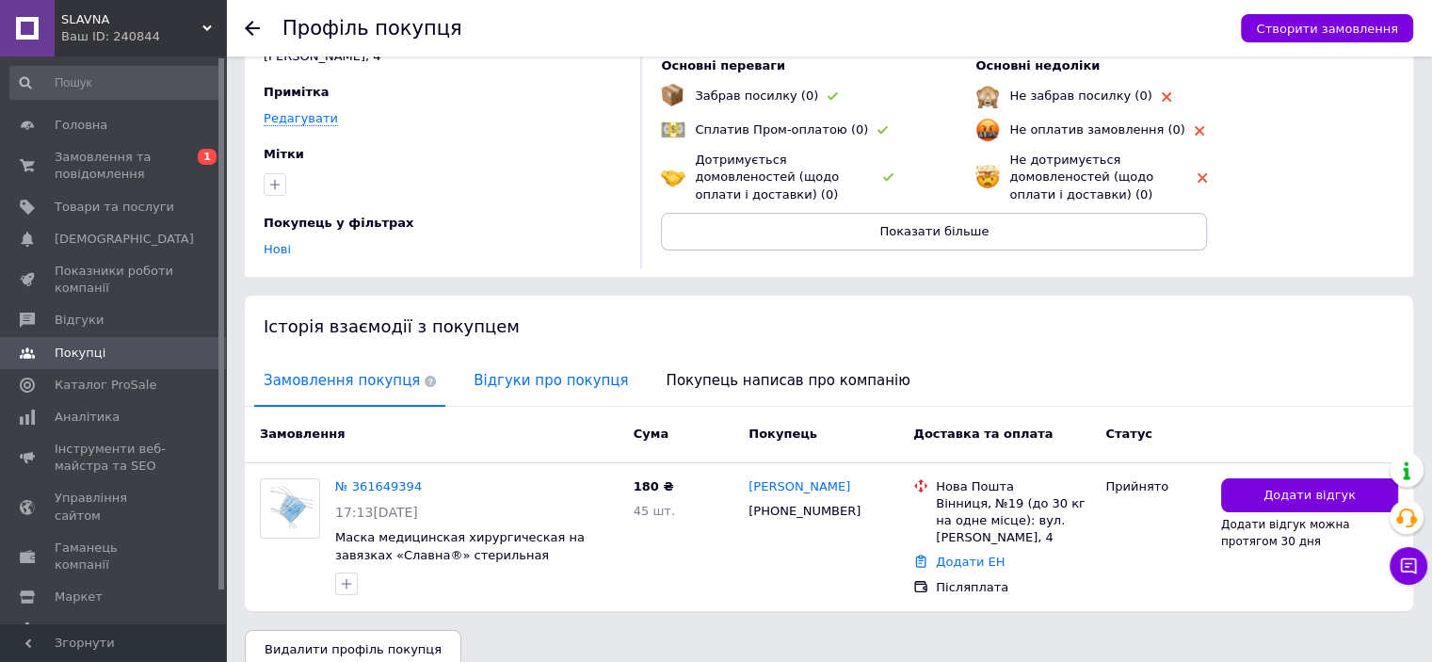
click at [517, 357] on span "Відгуки про покупця" at bounding box center [550, 381] width 173 height 48
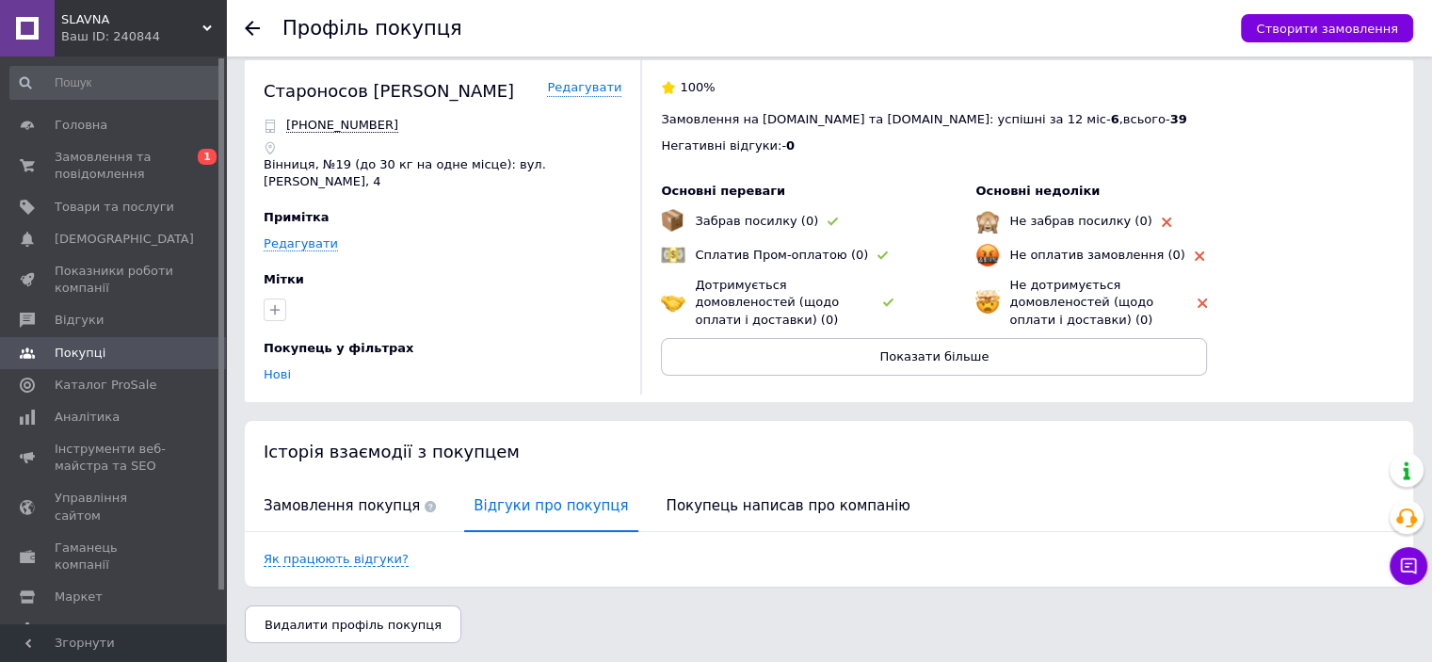
scroll to position [0, 0]
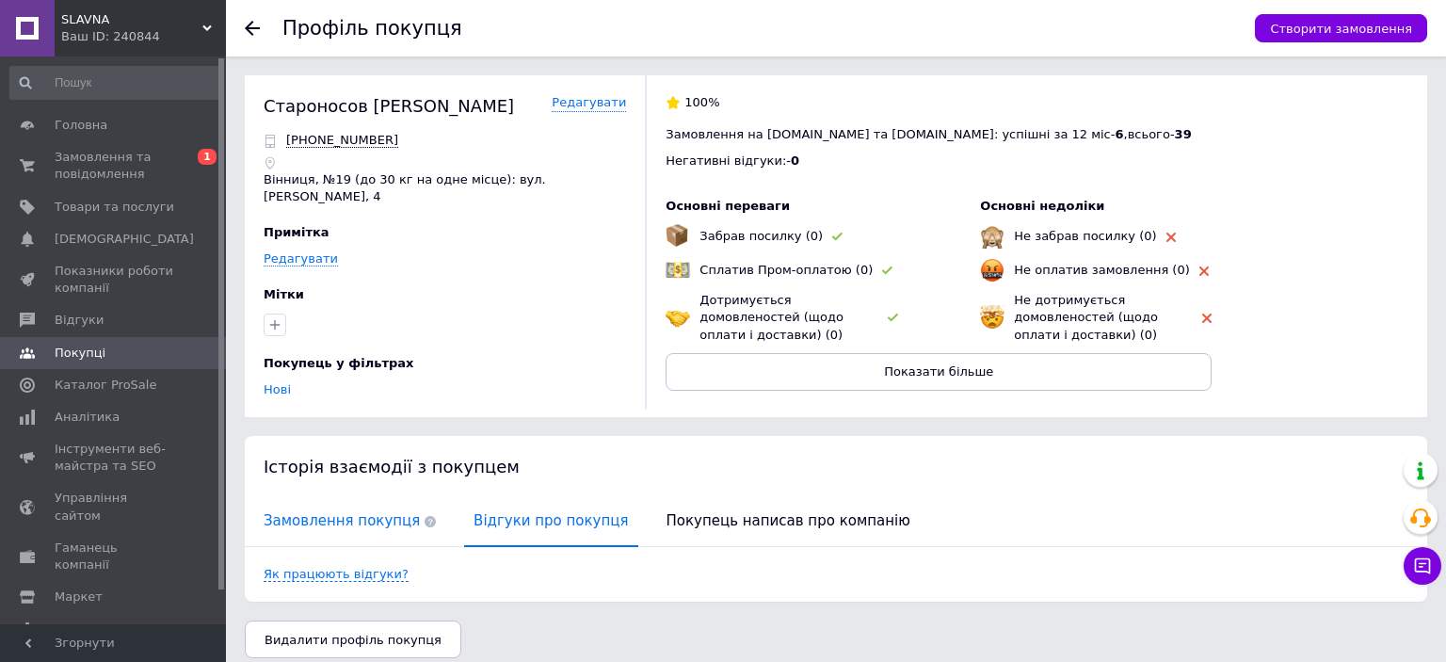
click at [337, 497] on span "Замовлення покупця" at bounding box center [349, 521] width 191 height 48
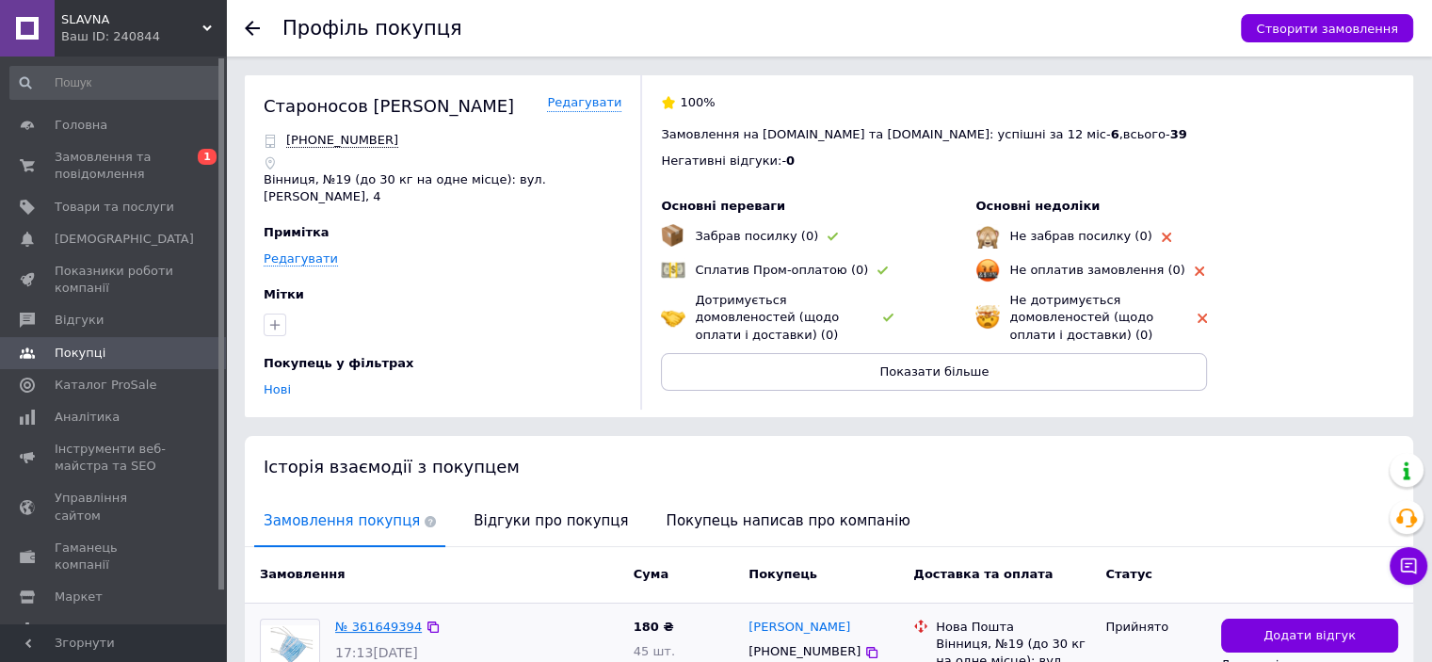
click at [359, 619] on link "№ 361649394" at bounding box center [378, 626] width 87 height 14
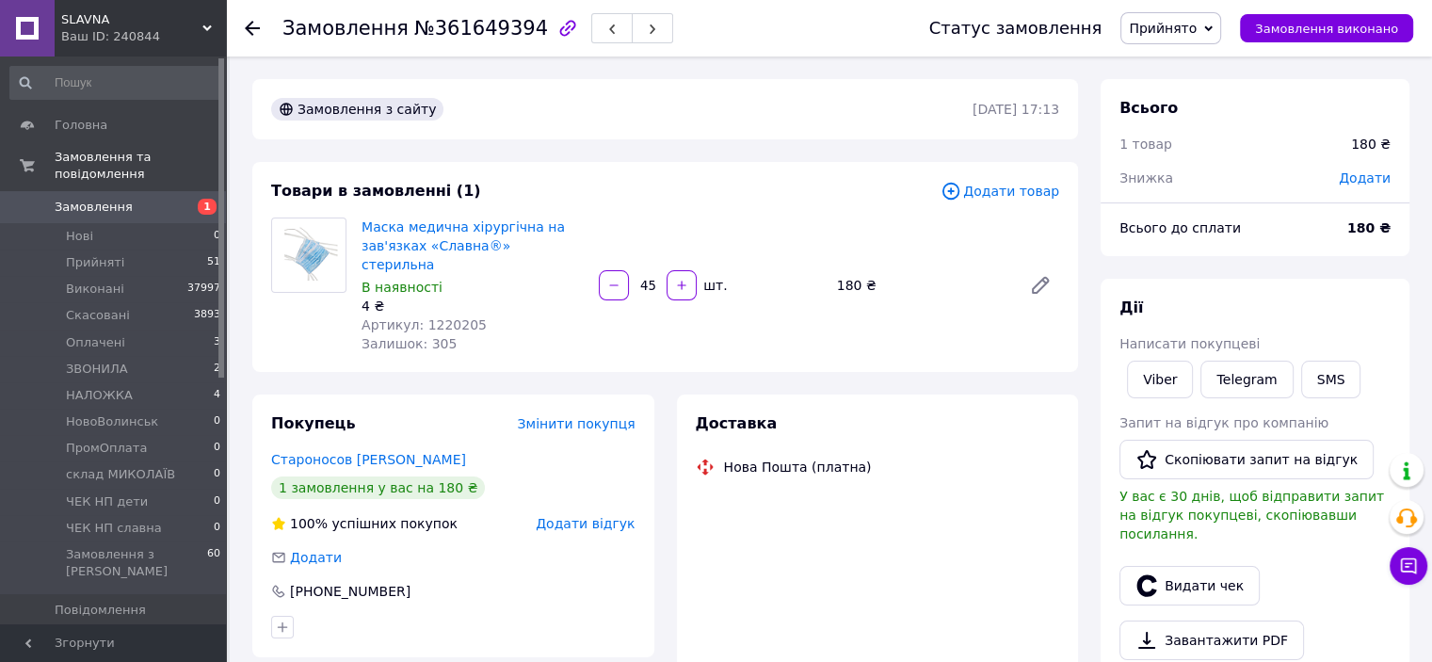
scroll to position [188, 0]
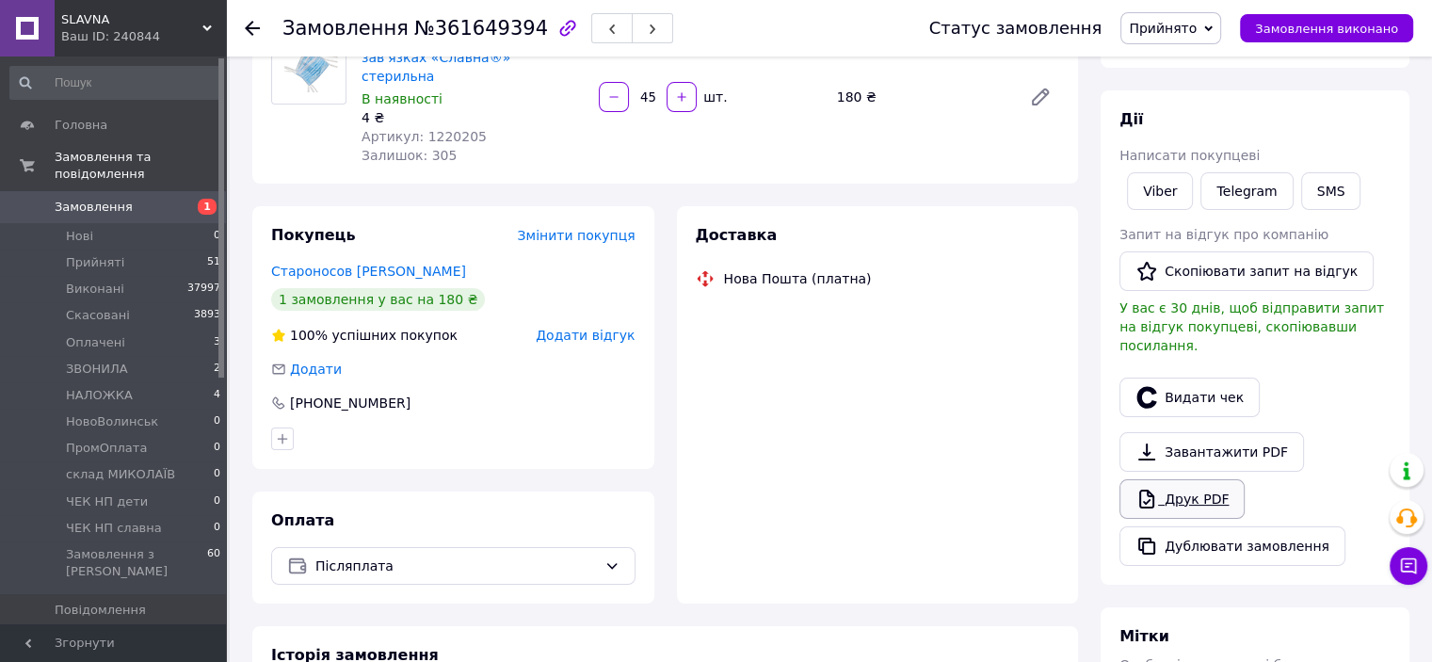
click at [1169, 477] on div "Завантажити PDF   Друк PDF   Дублювати замовлення" at bounding box center [1254, 499] width 271 height 134
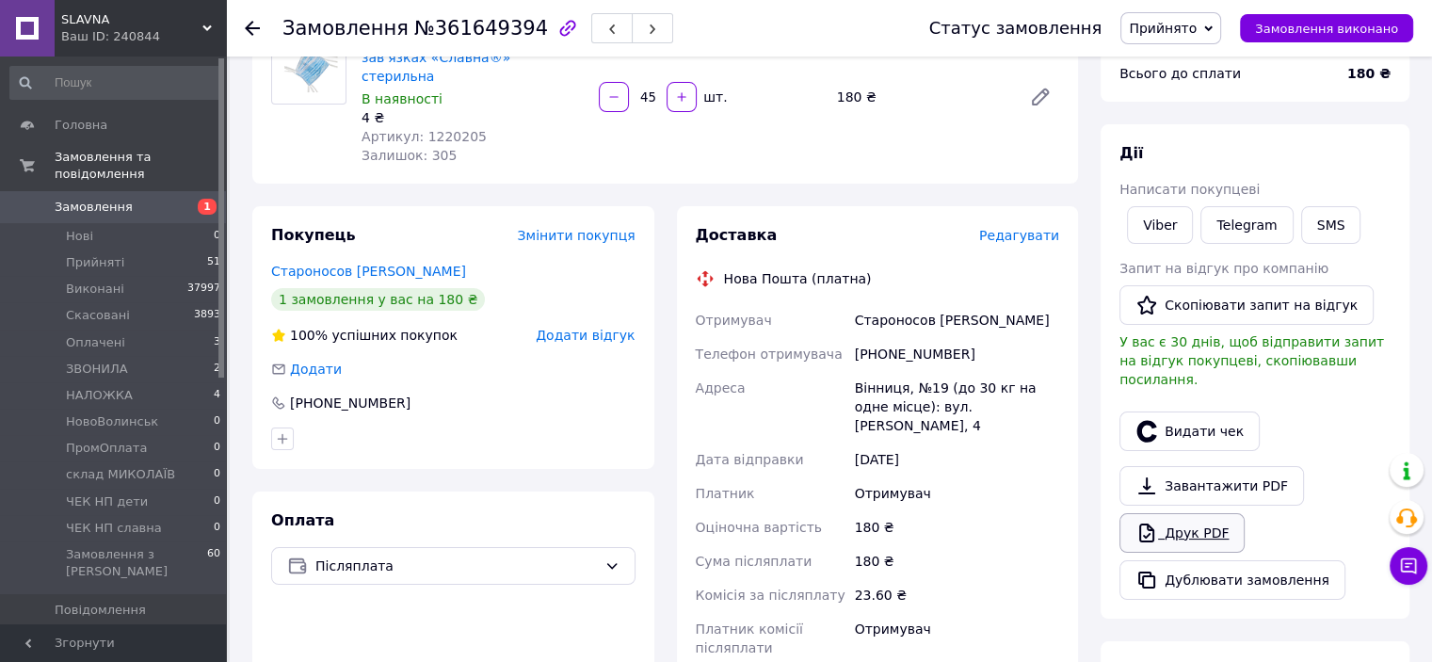
click at [1193, 519] on link "Друк PDF" at bounding box center [1181, 533] width 125 height 40
click at [86, 249] on li "Прийняті 51" at bounding box center [116, 262] width 232 height 26
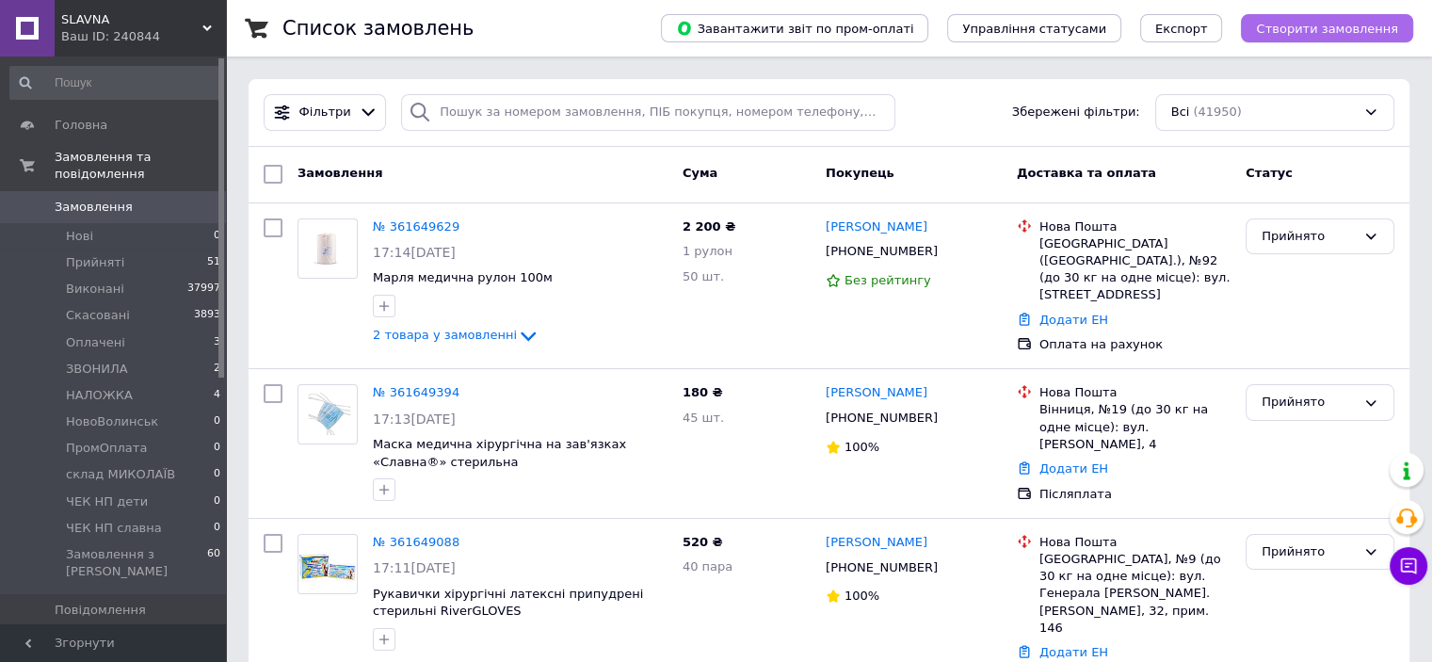
click at [1305, 25] on span "Створити замовлення" at bounding box center [1327, 29] width 142 height 14
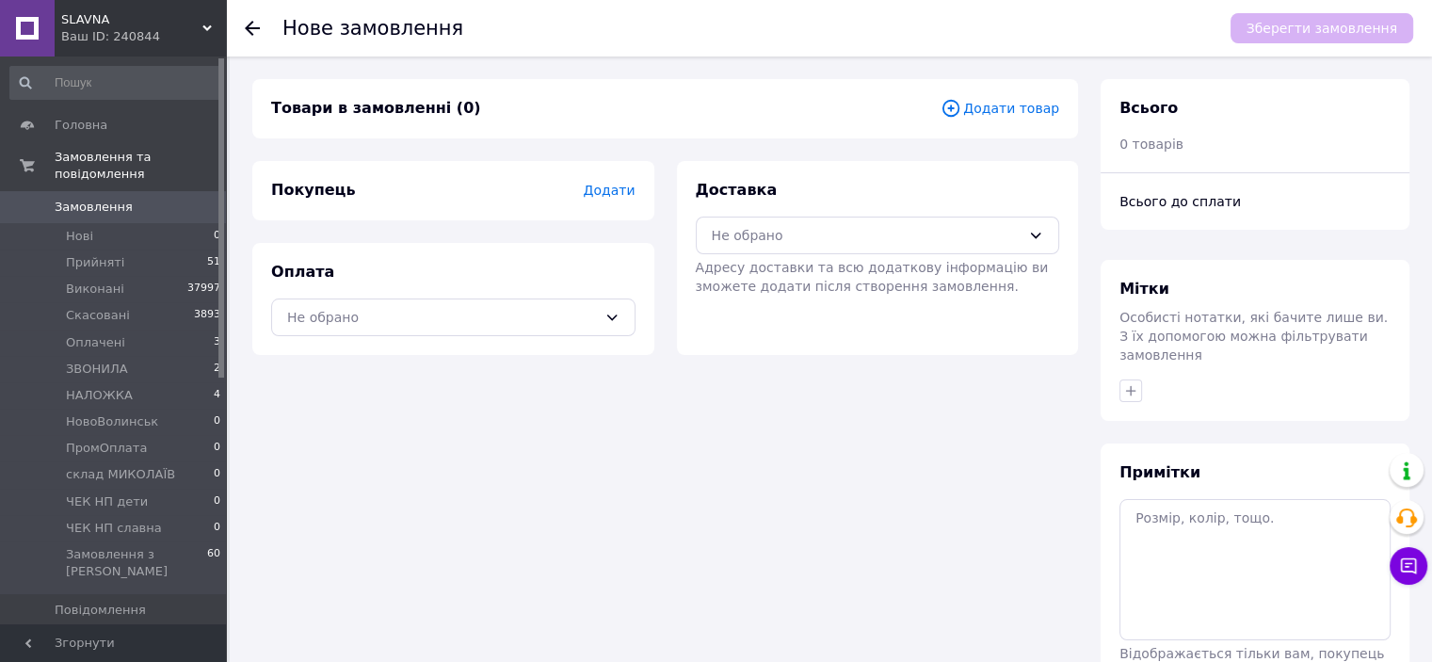
click at [1016, 108] on span "Додати товар" at bounding box center [999, 108] width 119 height 21
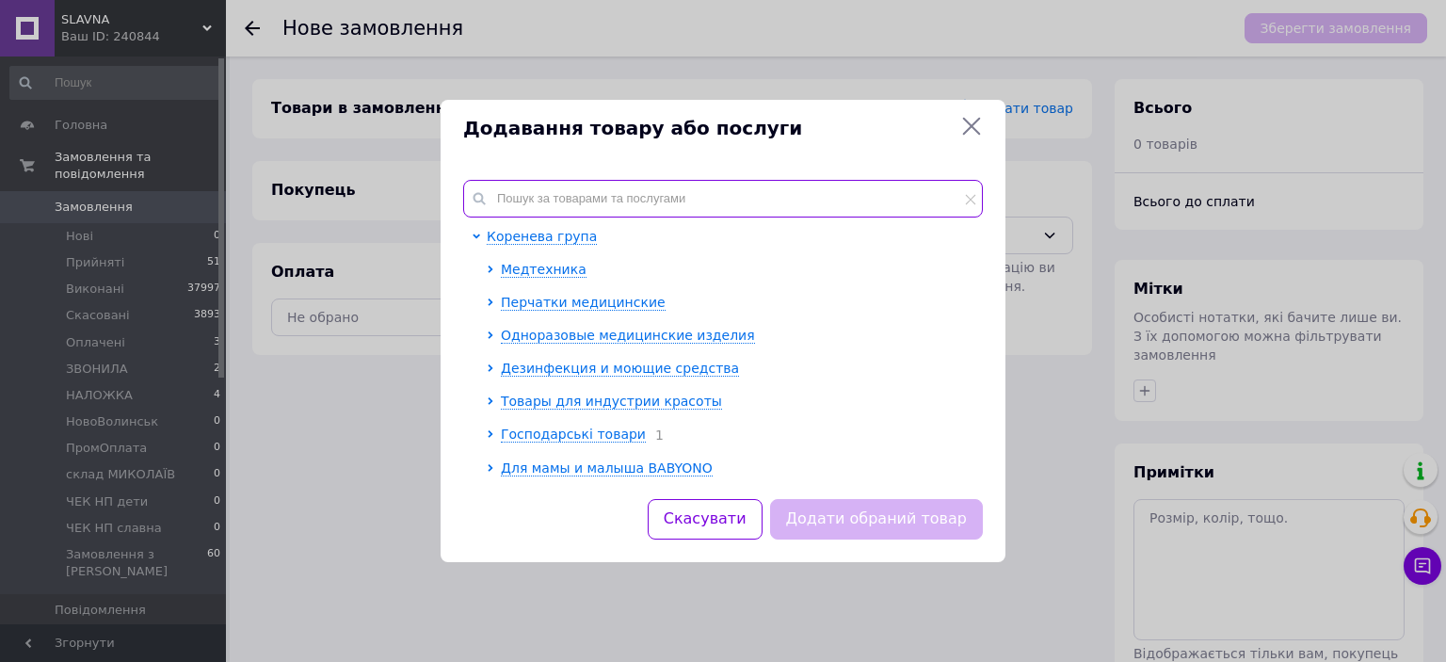
click at [700, 187] on input "text" at bounding box center [723, 199] width 520 height 38
type input "2"
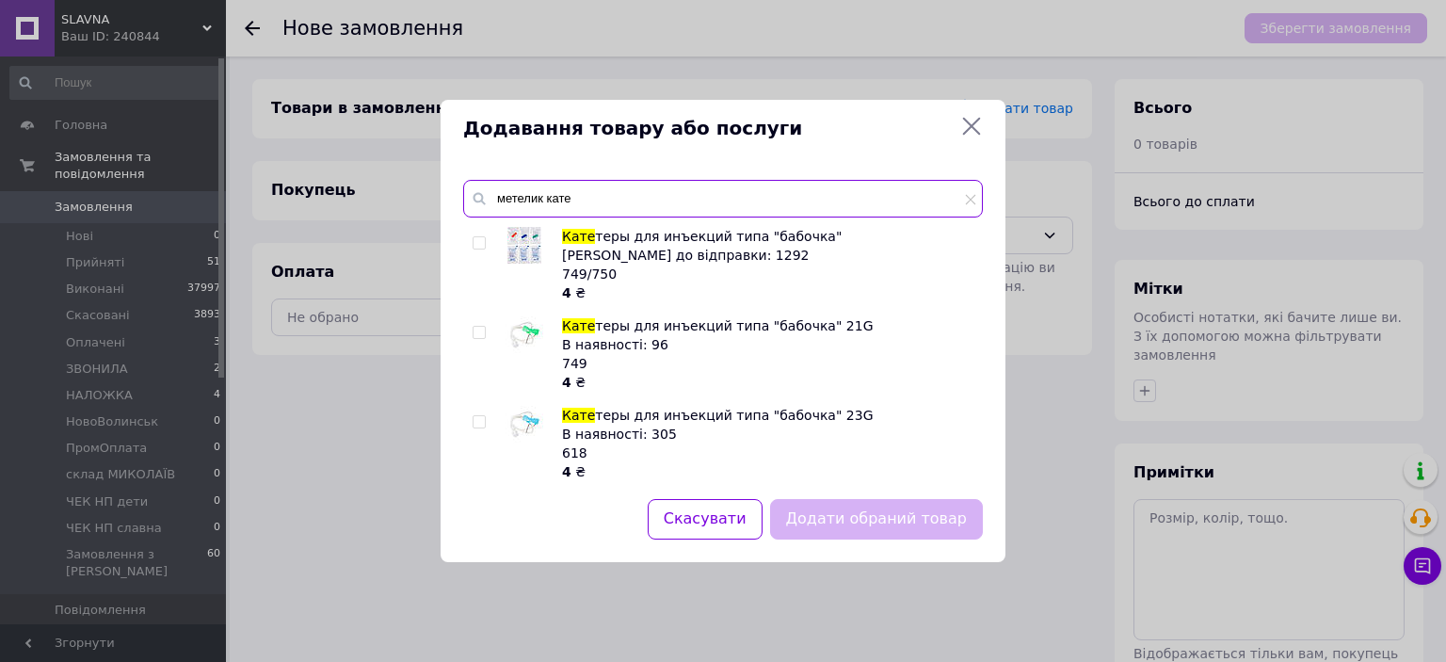
type input "метелик кате"
click at [1310, 470] on div "Додавання товару або послуги метелик кате Кате теры для инъекций типа "бабочка"…" at bounding box center [723, 331] width 1446 height 662
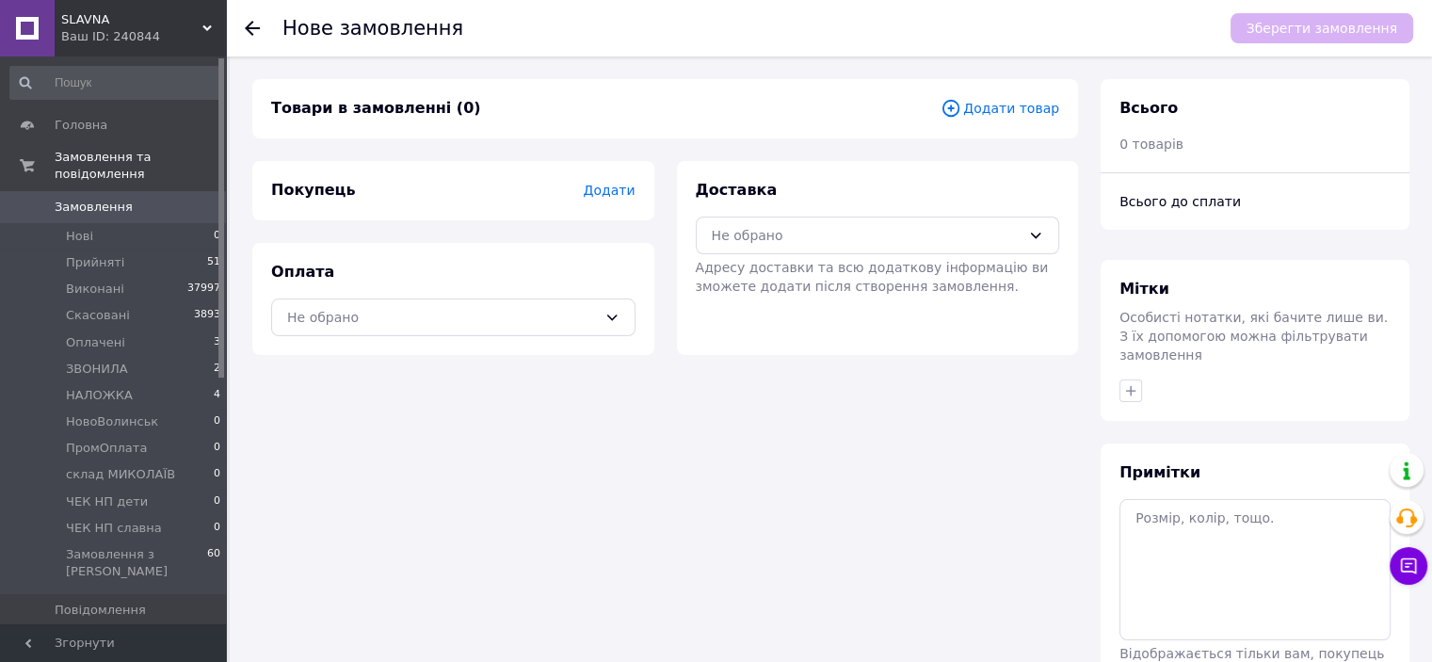
click at [842, 372] on div "Товари в замовленні (0) Додати товар Покупець Додати Оплата Не обрано Доставка …" at bounding box center [665, 425] width 848 height 693
click at [1290, 284] on div "Мітки" at bounding box center [1254, 290] width 271 height 22
click at [1299, 387] on div at bounding box center [1254, 391] width 279 height 30
click at [133, 249] on li "Прийняті 51" at bounding box center [116, 262] width 232 height 26
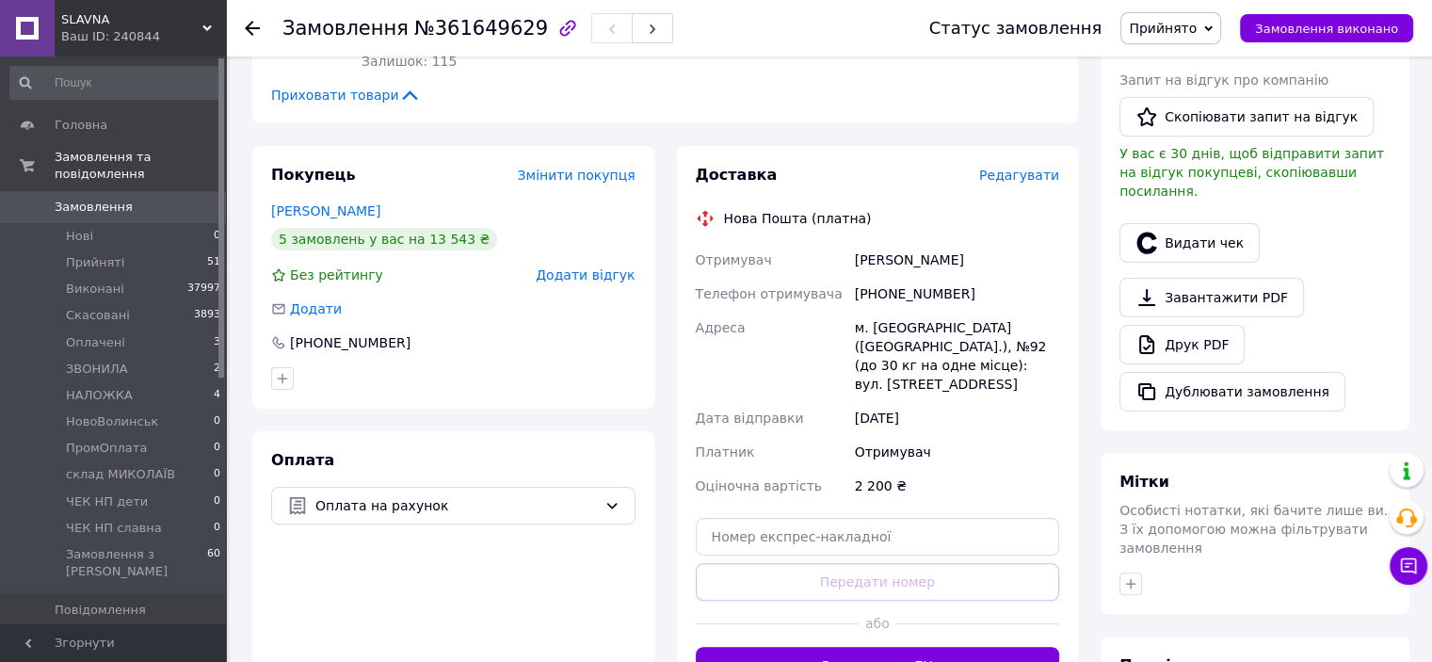
scroll to position [282, 0]
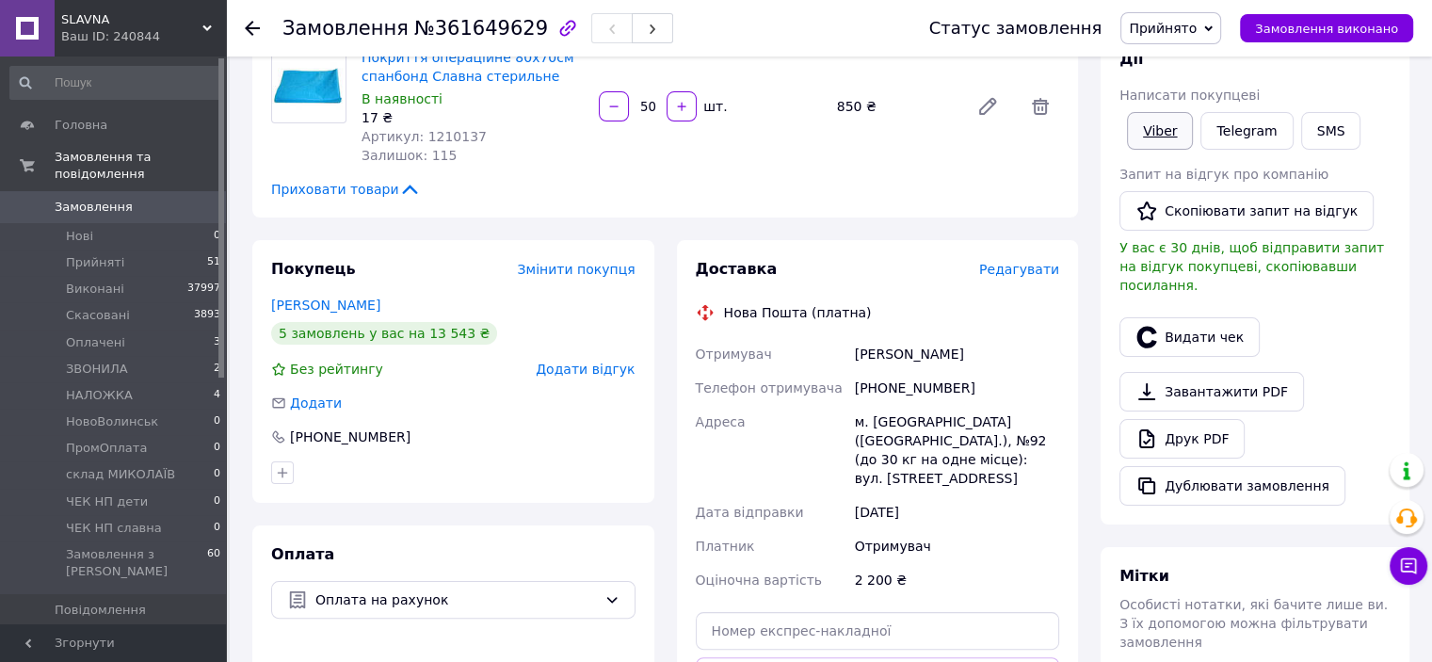
click at [1167, 138] on link "Viber" at bounding box center [1160, 131] width 66 height 38
click at [1347, 341] on div "[PERSON_NAME] покупцеві Viber Telegram SMS Запит на відгук про компанію   Скопі…" at bounding box center [1254, 277] width 271 height 456
